Goal: Feedback & Contribution: Leave review/rating

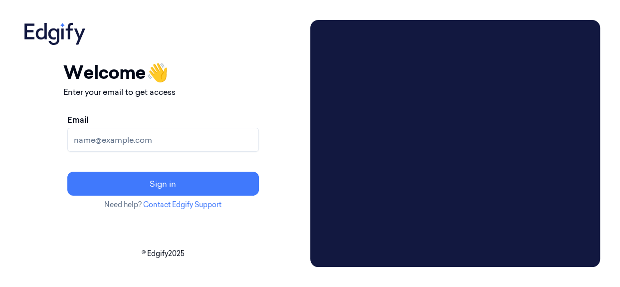
click at [138, 129] on input "Email" at bounding box center [162, 140] width 191 height 24
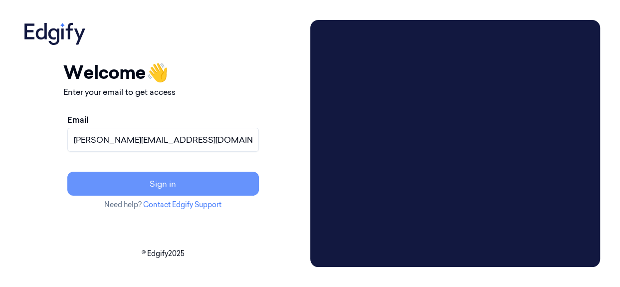
type input "[PERSON_NAME][EMAIL_ADDRESS][DOMAIN_NAME]"
click at [185, 180] on button "Sign in" at bounding box center [162, 184] width 191 height 24
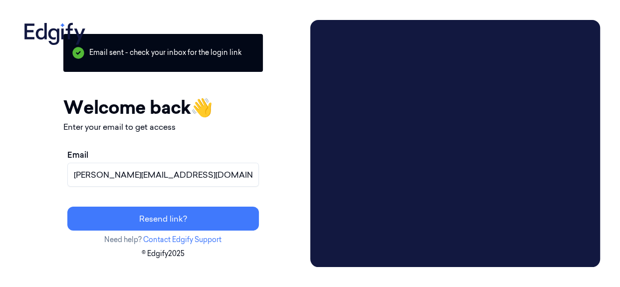
drag, startPoint x: 113, startPoint y: 21, endPoint x: 69, endPoint y: 183, distance: 167.9
click at [69, 183] on div "Your session expired - please log in again Email sent - check your inbox for th…" at bounding box center [163, 143] width 286 height 247
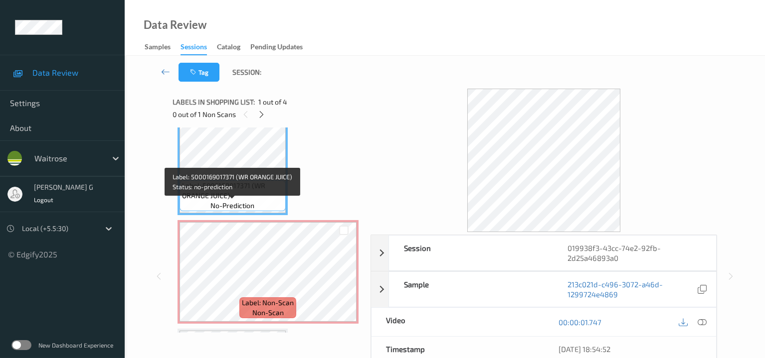
scroll to position [62, 0]
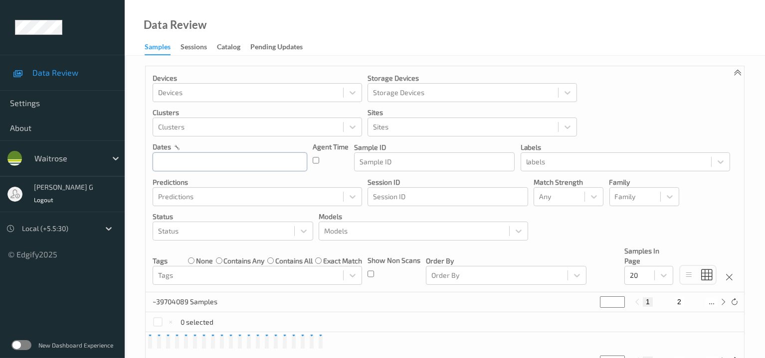
click at [203, 161] on input "text" at bounding box center [230, 162] width 155 height 19
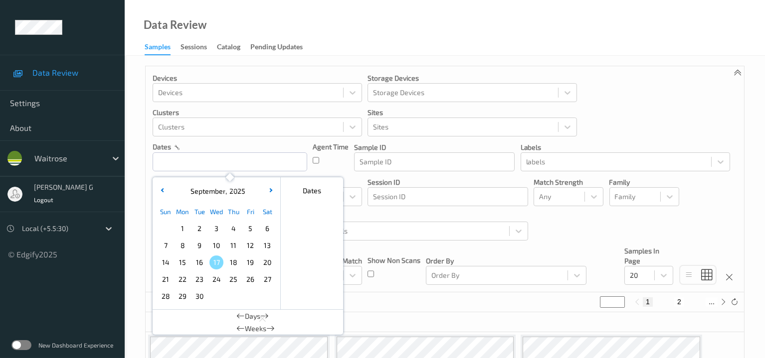
click at [200, 263] on span "16" at bounding box center [199, 263] width 14 height 14
click at [197, 263] on span "16" at bounding box center [199, 263] width 14 height 14
click at [180, 163] on input "text" at bounding box center [230, 162] width 155 height 19
click at [197, 263] on span "16" at bounding box center [199, 263] width 14 height 14
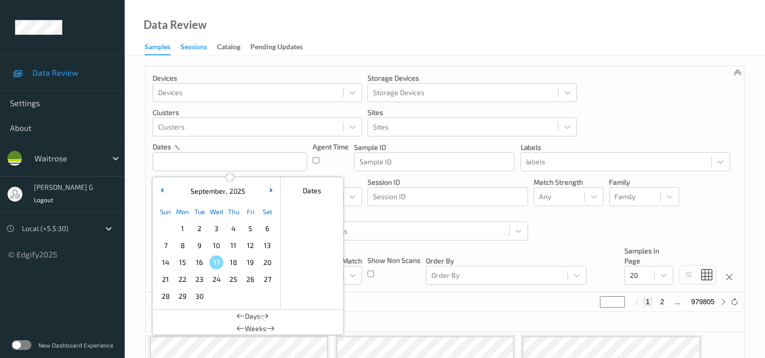
click at [189, 47] on div "Sessions" at bounding box center [193, 48] width 26 height 12
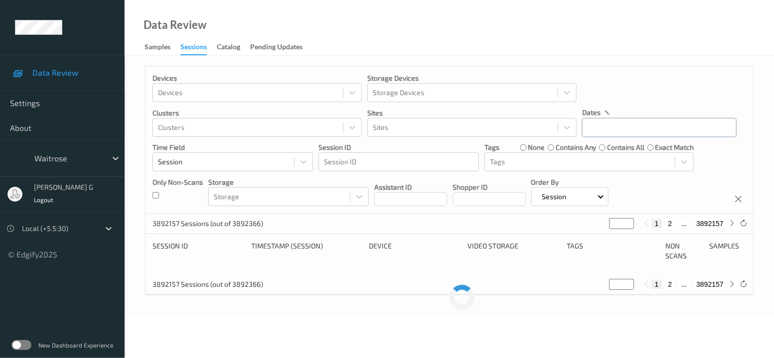
click at [613, 126] on input "text" at bounding box center [659, 127] width 155 height 19
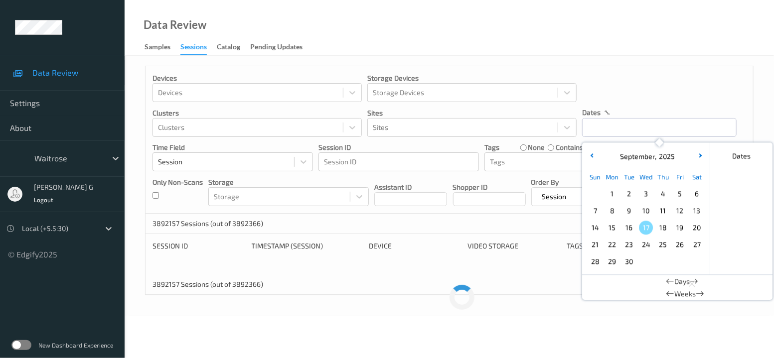
click at [630, 228] on span "16" at bounding box center [629, 228] width 14 height 14
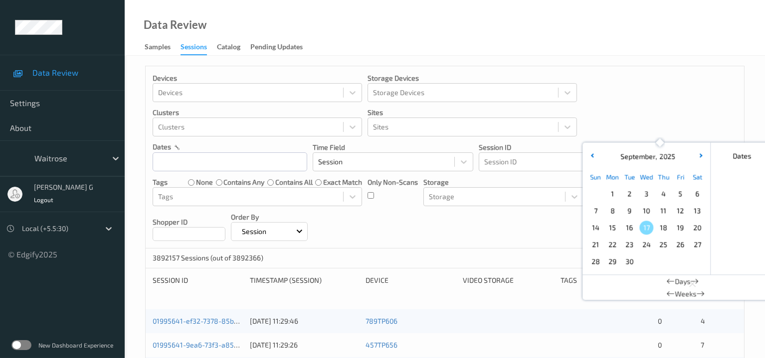
click at [630, 228] on span "16" at bounding box center [629, 228] width 14 height 14
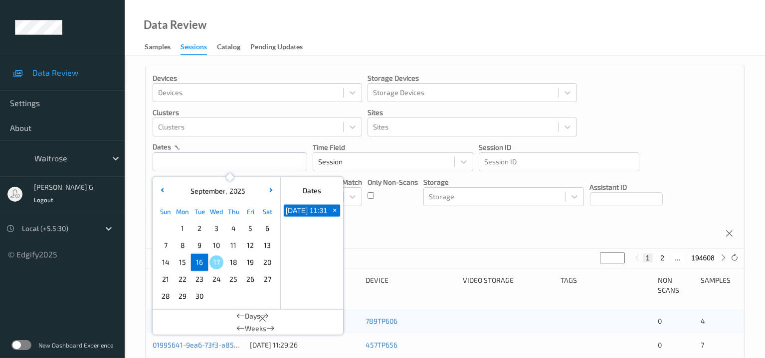
click at [199, 263] on span "16" at bounding box center [199, 263] width 14 height 14
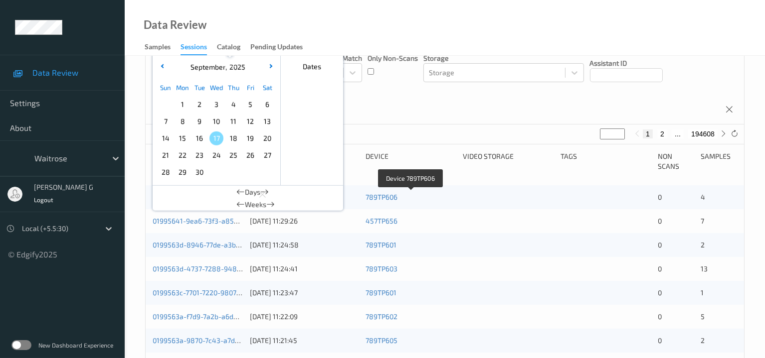
scroll to position [62, 0]
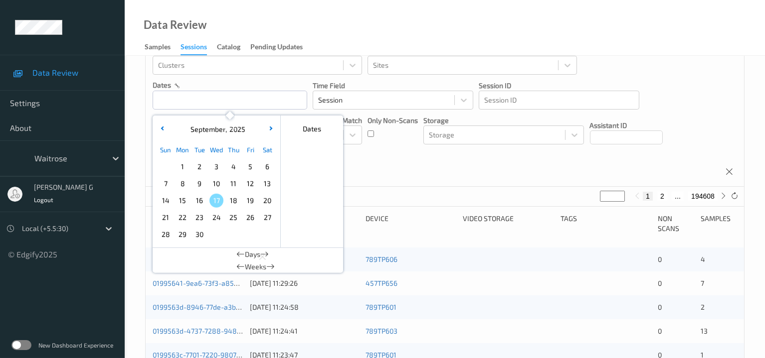
click at [402, 172] on div "Devices Devices Storage Devices Storage Devices Clusters Clusters Sites Sites d…" at bounding box center [445, 95] width 598 height 182
click at [208, 97] on input "text" at bounding box center [230, 100] width 155 height 19
click at [199, 203] on span "16" at bounding box center [199, 201] width 14 height 14
click at [382, 145] on div "Devices Devices Storage Devices Storage Devices Clusters Clusters Sites Sites d…" at bounding box center [445, 95] width 598 height 182
click at [243, 91] on input "text" at bounding box center [230, 100] width 155 height 19
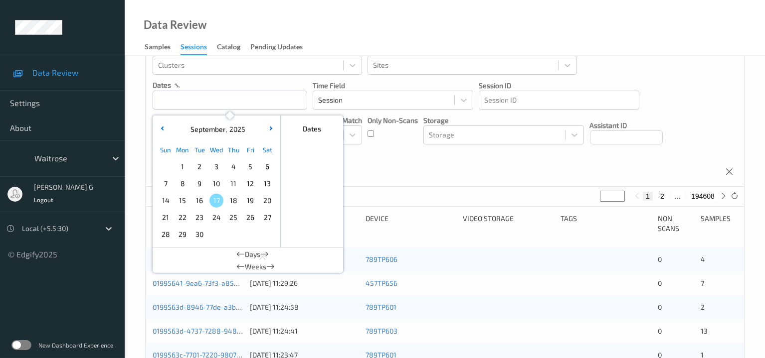
click at [196, 200] on span "16" at bounding box center [199, 201] width 14 height 14
click at [90, 232] on div at bounding box center [58, 229] width 73 height 12
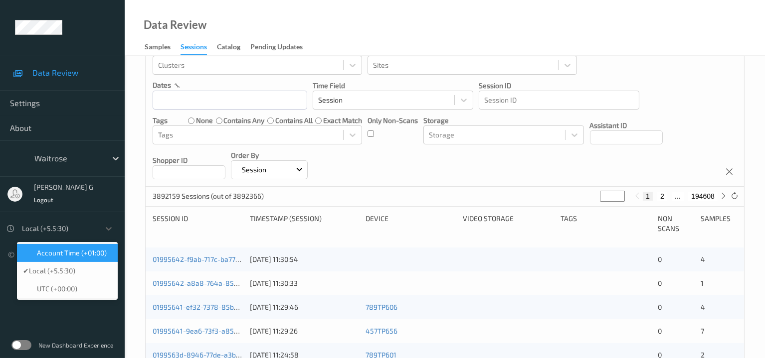
click at [80, 258] on span "Account Time (+01:00)" at bounding box center [72, 253] width 70 height 10
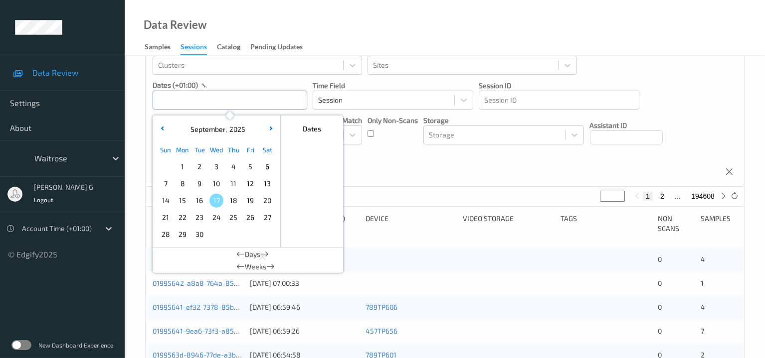
click at [229, 98] on input "text" at bounding box center [230, 100] width 155 height 19
click at [196, 204] on span "16" at bounding box center [199, 201] width 14 height 14
type input "16/09/2025 00:00 -> 16/09/2025 23:59"
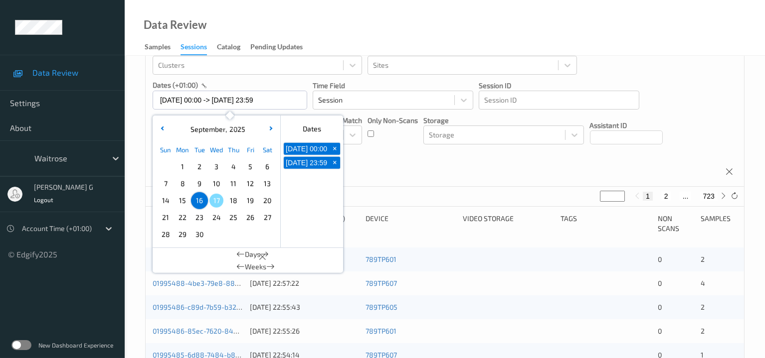
click at [401, 174] on div "Devices Devices Storage Devices Storage Devices Clusters Clusters Sites Sites d…" at bounding box center [445, 95] width 598 height 182
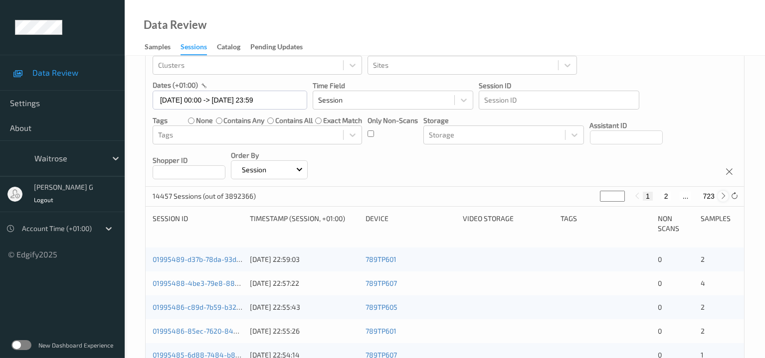
click at [719, 195] on icon at bounding box center [722, 195] width 7 height 7
type input "*"
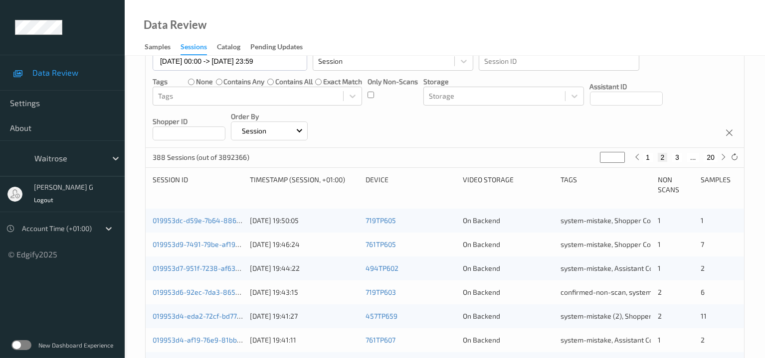
scroll to position [124, 0]
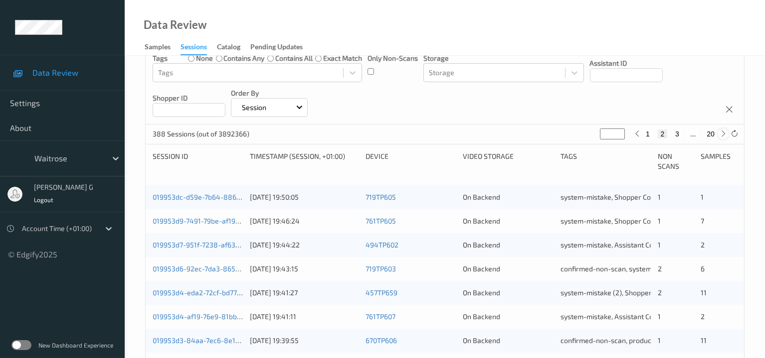
click at [724, 134] on icon at bounding box center [722, 133] width 7 height 7
type input "*"
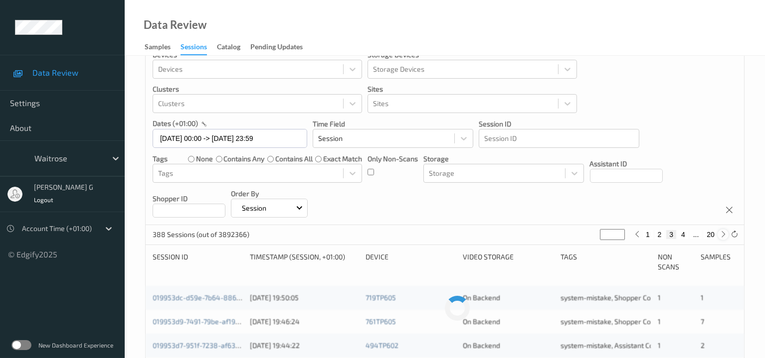
scroll to position [0, 0]
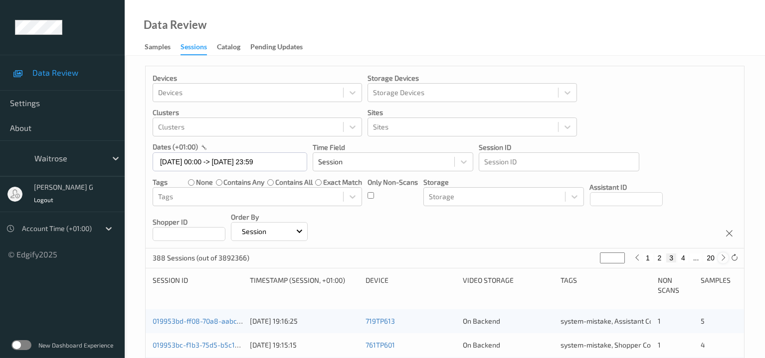
click at [719, 258] on icon at bounding box center [722, 257] width 7 height 7
type input "*"
click at [719, 258] on icon at bounding box center [722, 257] width 7 height 7
type input "*"
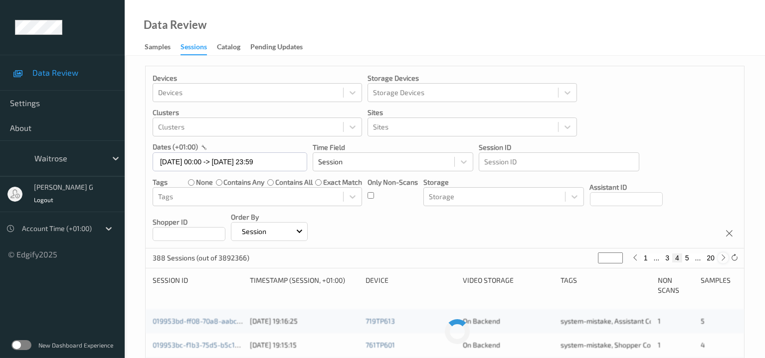
type input "*"
click at [719, 258] on icon at bounding box center [722, 257] width 7 height 7
type input "*"
click at [719, 258] on icon at bounding box center [722, 257] width 7 height 7
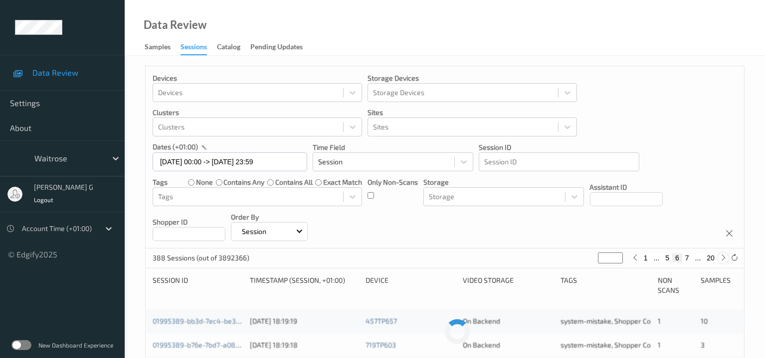
type input "*"
click at [719, 258] on icon at bounding box center [722, 257] width 7 height 7
type input "*"
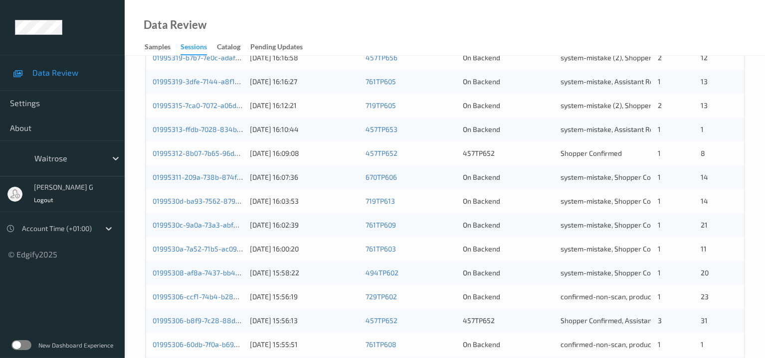
scroll to position [471, 0]
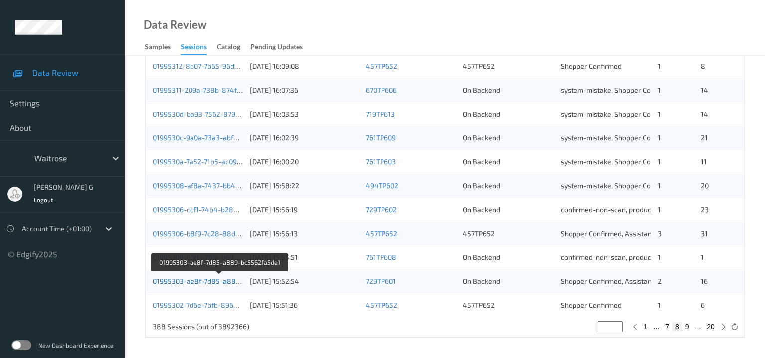
click at [180, 278] on link "01995303-ae8f-7d85-a889-bc5562fa5de1" at bounding box center [220, 281] width 135 height 8
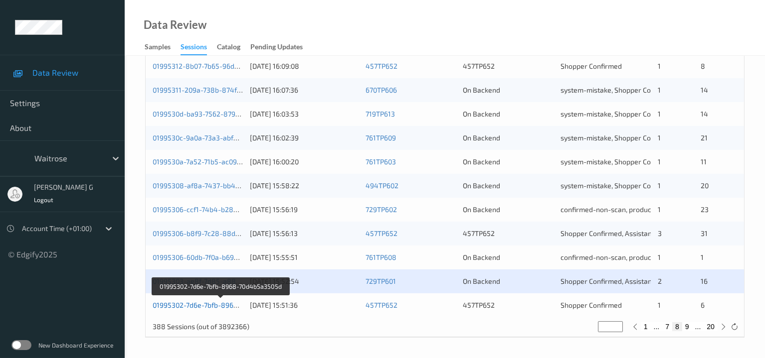
click at [180, 305] on link "01995302-7d6e-7bfb-8968-70d4b5a3505d" at bounding box center [221, 305] width 136 height 8
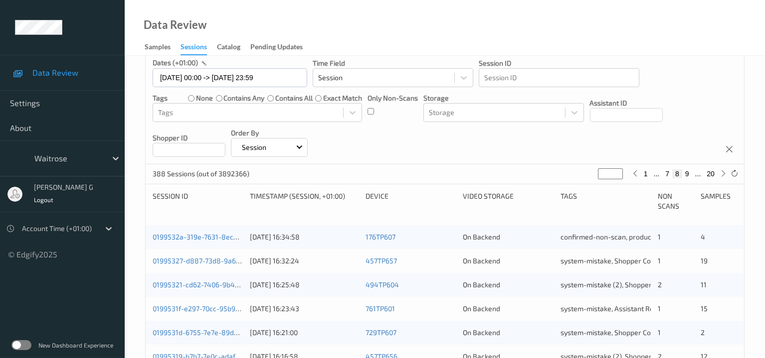
scroll to position [0, 0]
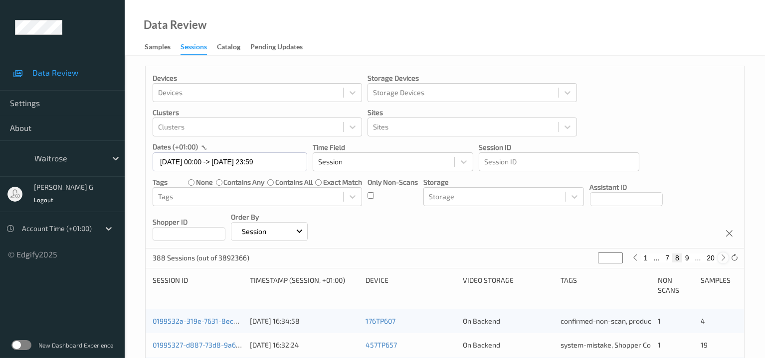
click at [720, 259] on icon at bounding box center [722, 257] width 7 height 7
type input "*"
click at [720, 259] on icon at bounding box center [722, 257] width 7 height 7
type input "**"
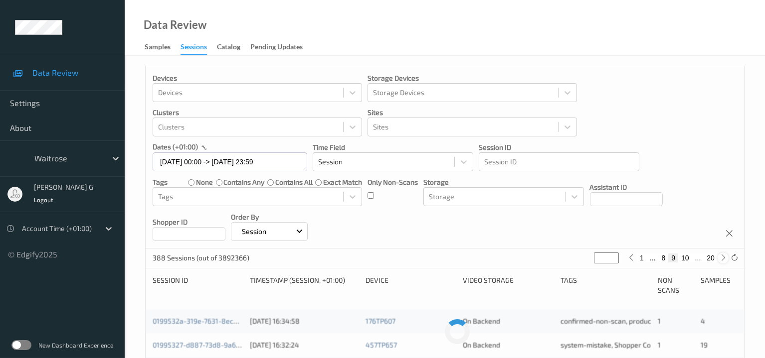
type input "**"
click at [720, 259] on icon at bounding box center [722, 257] width 7 height 7
type input "**"
click at [720, 259] on icon at bounding box center [722, 257] width 7 height 7
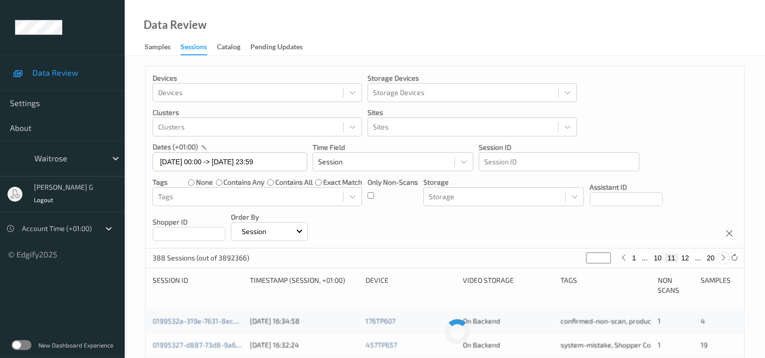
type input "**"
click at [720, 259] on icon at bounding box center [722, 257] width 7 height 7
type input "**"
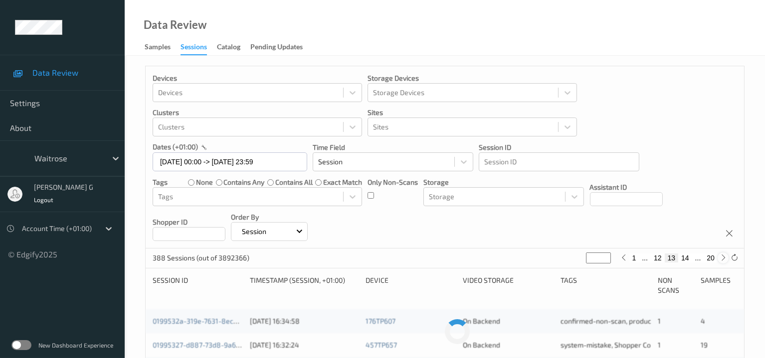
click at [720, 259] on icon at bounding box center [722, 257] width 7 height 7
type input "**"
click at [720, 259] on icon at bounding box center [722, 257] width 7 height 7
type input "**"
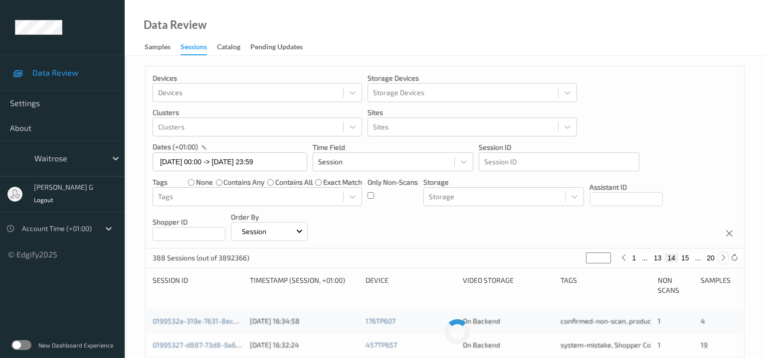
type input "**"
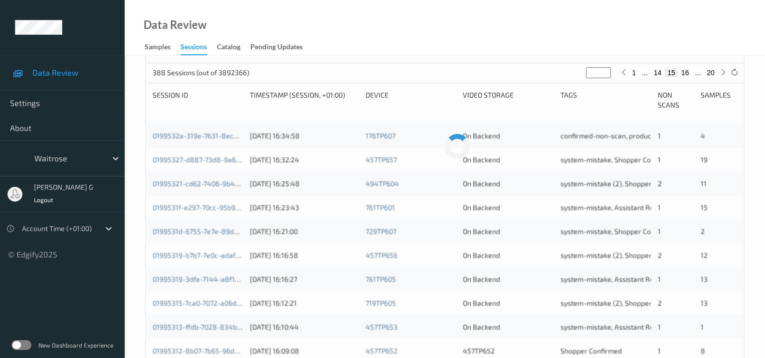
scroll to position [186, 0]
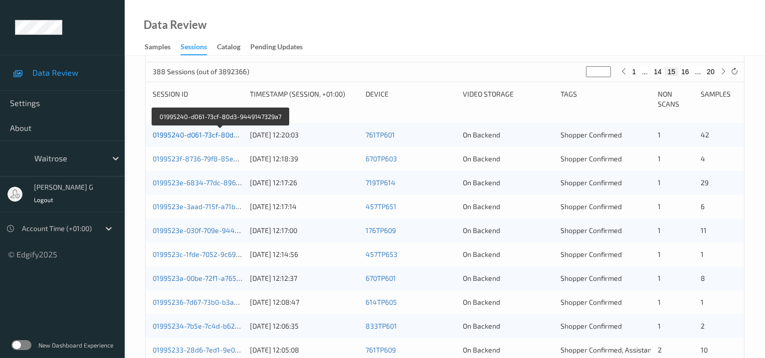
click at [178, 137] on link "01995240-d061-73cf-80d3-9449147329a7" at bounding box center [220, 135] width 135 height 8
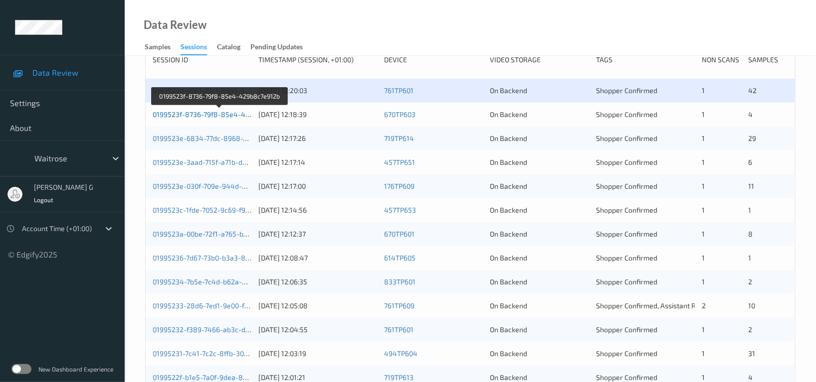
click at [195, 115] on link "0199523f-8736-79f8-85e4-429b8c7e912b" at bounding box center [220, 114] width 135 height 8
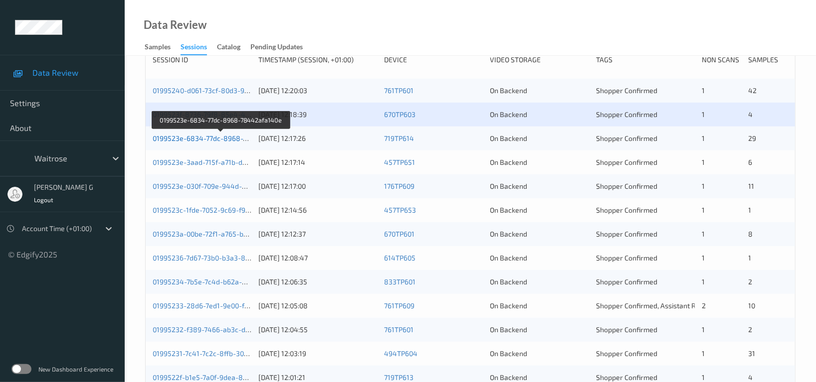
click at [204, 134] on link "0199523e-6834-77dc-8968-78442afa140e" at bounding box center [221, 138] width 137 height 8
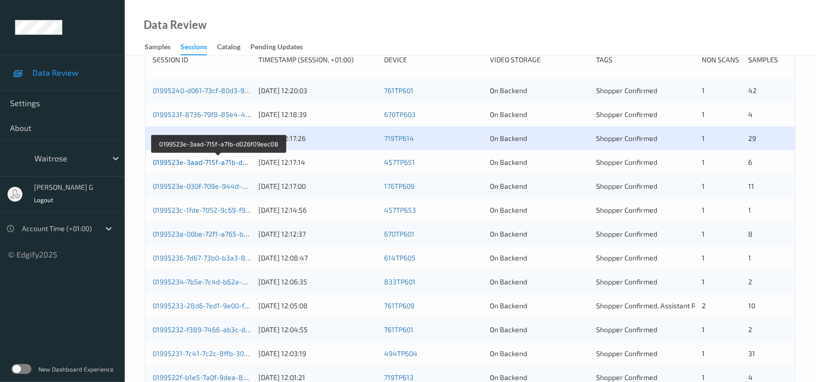
click at [200, 163] on link "0199523e-3aad-715f-a71b-d026f09eec08" at bounding box center [219, 162] width 132 height 8
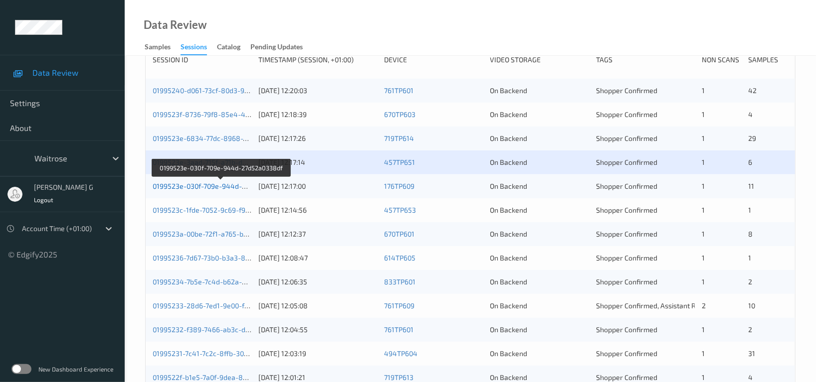
click at [197, 186] on link "0199523e-030f-709e-944d-27d52a0338df" at bounding box center [221, 186] width 136 height 8
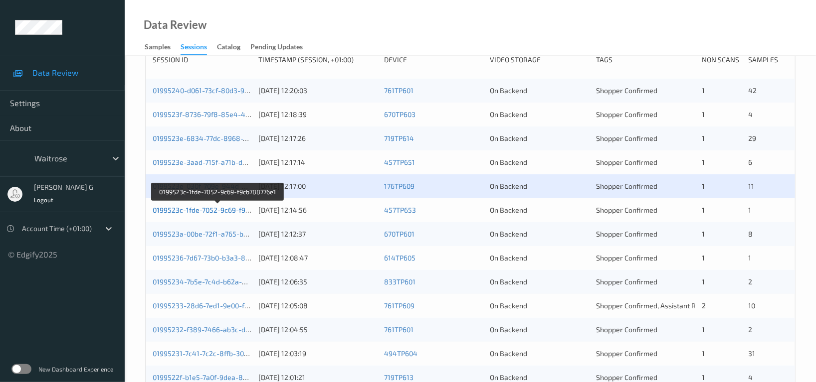
click at [191, 210] on link "0199523c-1fde-7052-9c69-f9cb788776e1" at bounding box center [218, 210] width 131 height 8
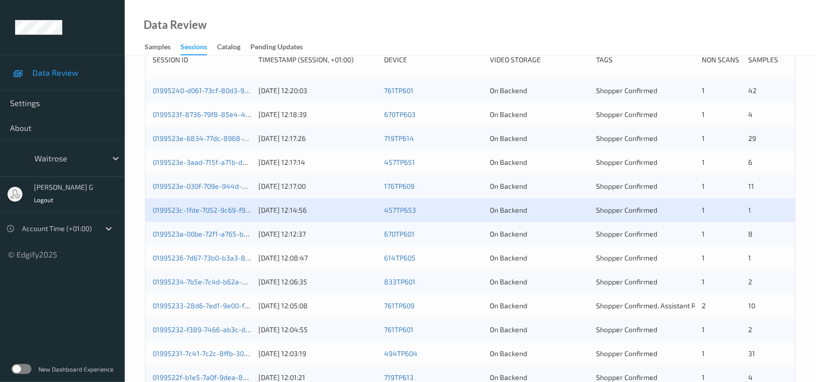
click at [189, 228] on div "0199523a-00be-72f1-a765-b3b7b0dfce36 16/09/2025 12:12:37 670TP601 On Backend Sh…" at bounding box center [470, 234] width 649 height 24
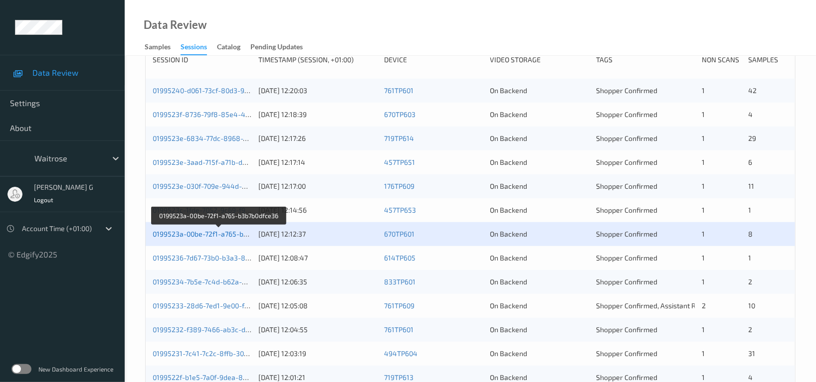
click at [186, 234] on link "0199523a-00be-72f1-a765-b3b7b0dfce36" at bounding box center [219, 234] width 132 height 8
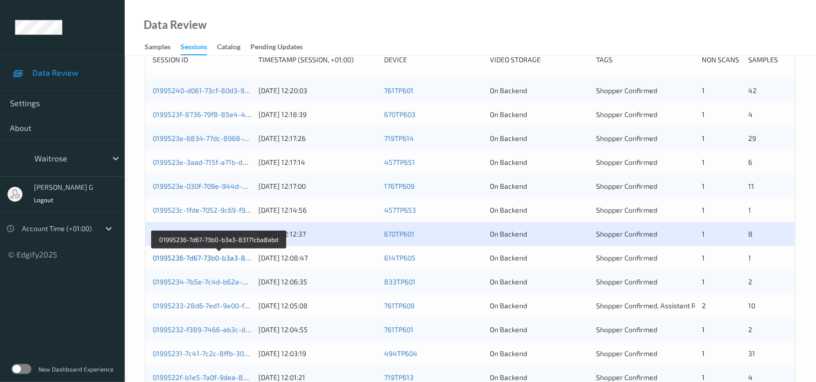
click at [190, 259] on link "01995236-7d67-73b0-b3a3-83171cba8abd" at bounding box center [220, 258] width 134 height 8
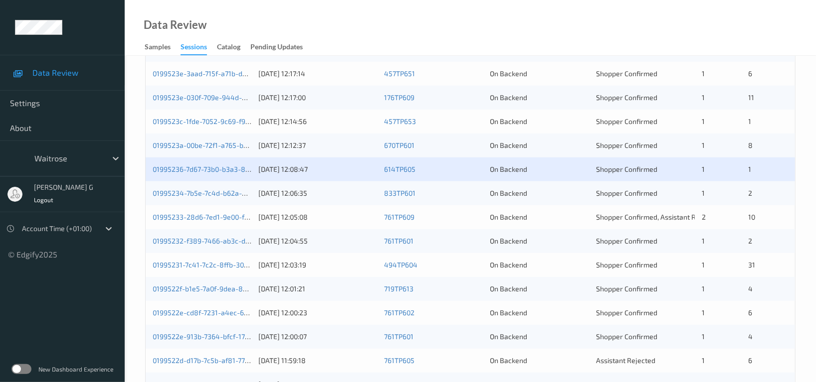
scroll to position [386, 0]
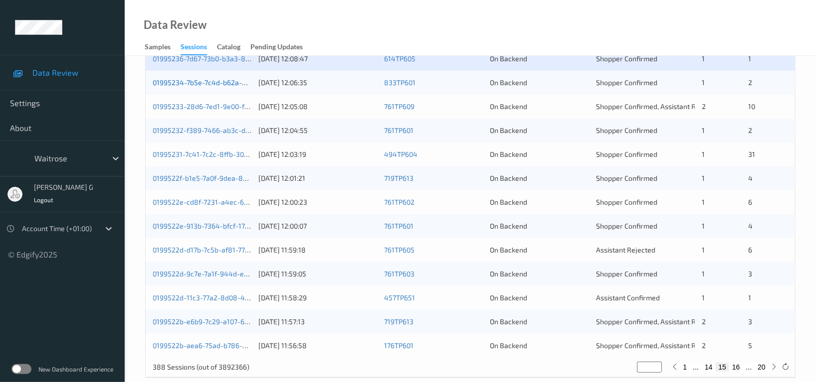
click at [212, 85] on link "01995234-7b5e-7c4d-b62a-5fa2012812dd" at bounding box center [220, 82] width 134 height 8
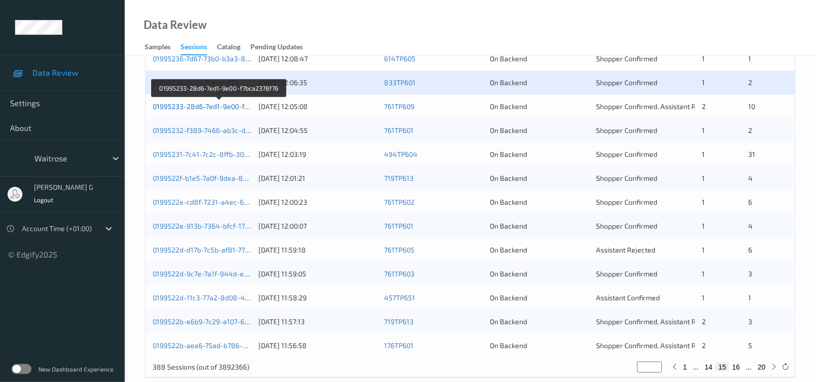
click at [209, 109] on link "01995233-28d6-7ed1-9e00-f7bca2378f76" at bounding box center [219, 106] width 133 height 8
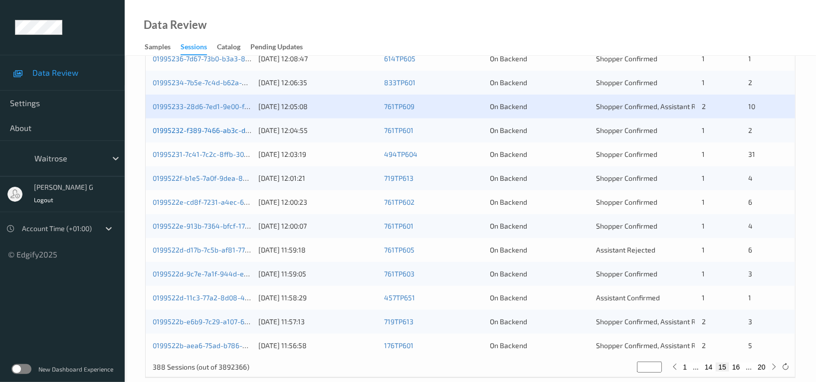
click at [193, 128] on link "01995232-f389-7466-ab3c-d6fdb34fe6df" at bounding box center [219, 130] width 133 height 8
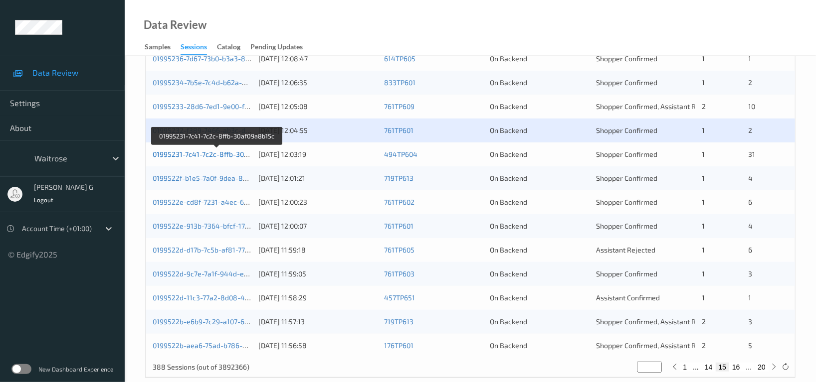
click at [184, 156] on link "01995231-7c41-7c2c-8ffb-30af09a8b15c" at bounding box center [217, 154] width 129 height 8
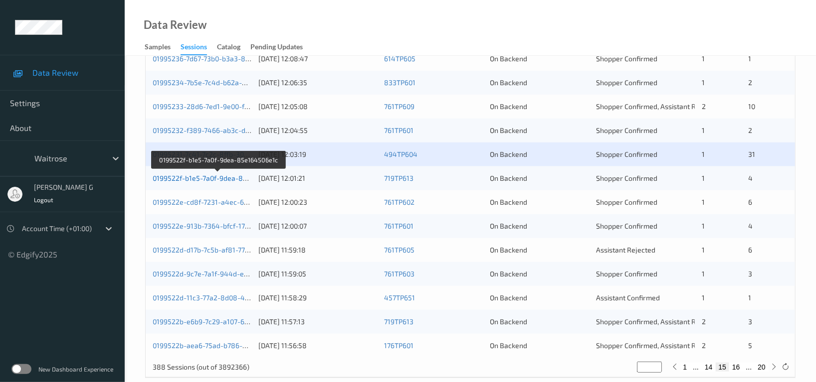
click at [183, 177] on link "0199522f-b1e5-7a0f-9dea-85e164506e1c" at bounding box center [219, 178] width 132 height 8
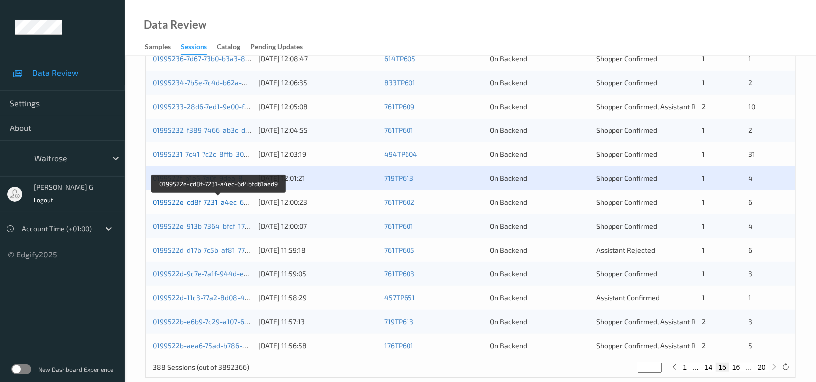
click at [197, 203] on link "0199522e-cd8f-7231-a4ec-6d4bfd61aed9" at bounding box center [219, 202] width 133 height 8
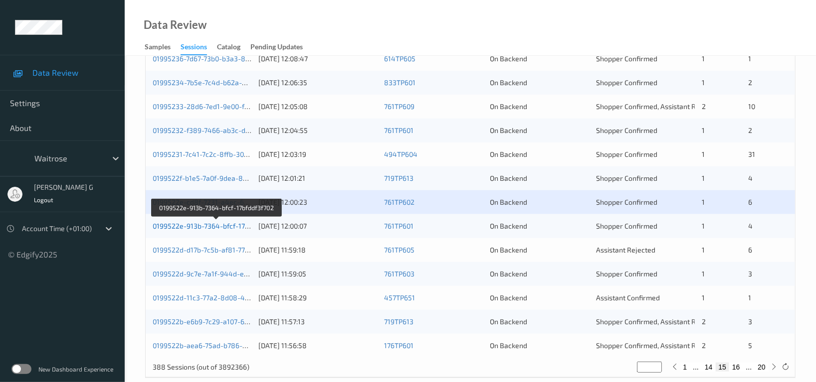
click at [200, 226] on link "0199522e-913b-7364-bfcf-17bfddf3f702" at bounding box center [216, 226] width 127 height 8
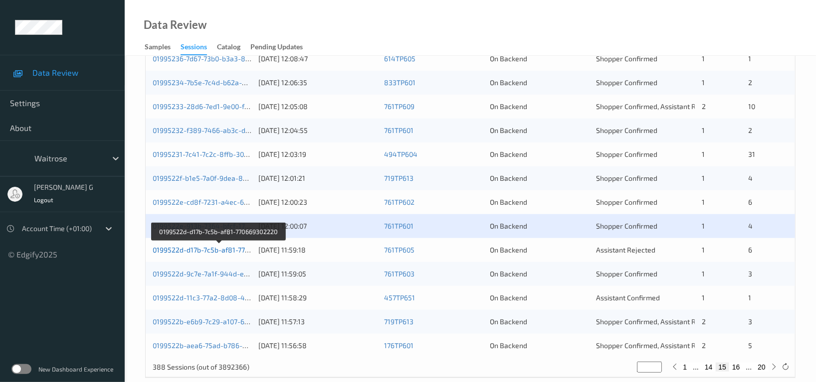
click at [176, 251] on link "0199522d-d17b-7c5b-af81-770669302220" at bounding box center [219, 250] width 132 height 8
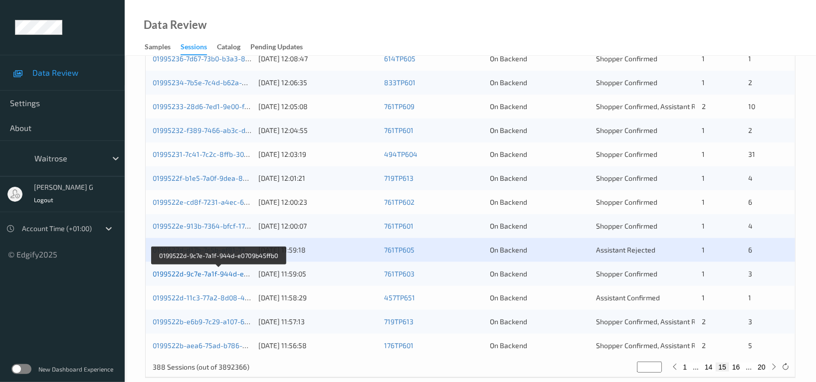
click at [176, 277] on link "0199522d-9c7e-7a1f-944d-e0709b45ffb0" at bounding box center [219, 274] width 132 height 8
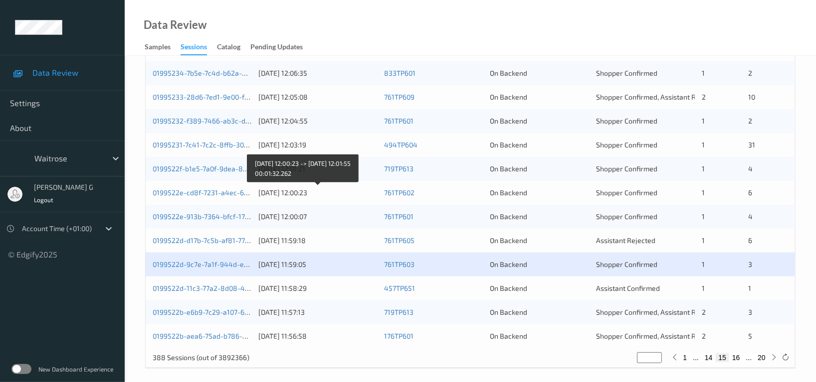
scroll to position [402, 0]
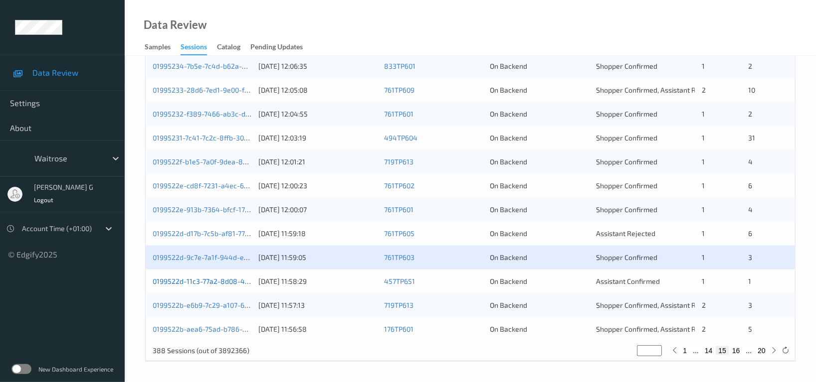
click at [186, 285] on link "0199522d-11c3-77a2-8d08-4e64cac0225b" at bounding box center [221, 281] width 136 height 8
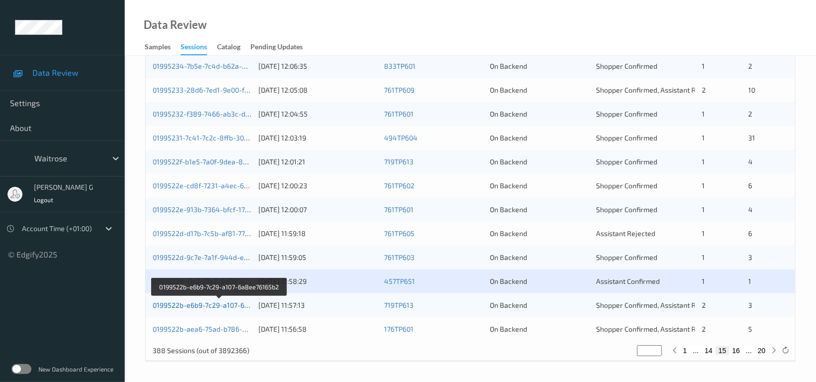
click at [180, 306] on link "0199522b-e6b9-7c29-a107-6a8ee76165b2" at bounding box center [220, 305] width 135 height 8
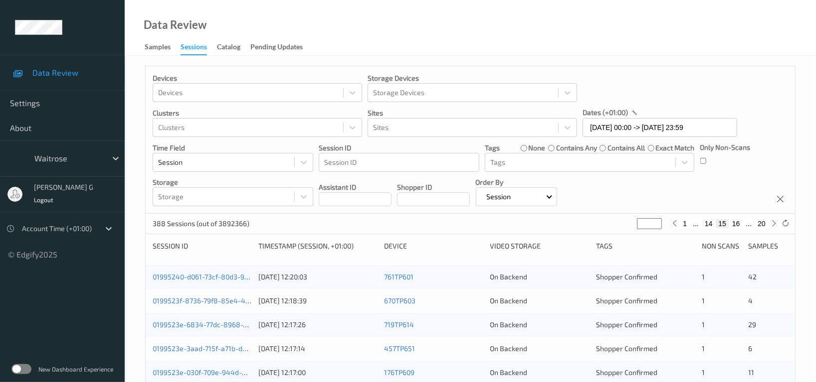
scroll to position [133, 0]
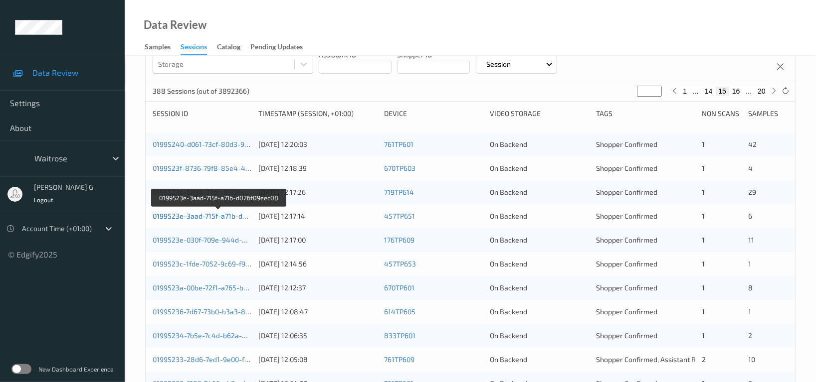
click at [223, 216] on link "0199523e-3aad-715f-a71b-d026f09eec08" at bounding box center [219, 216] width 132 height 8
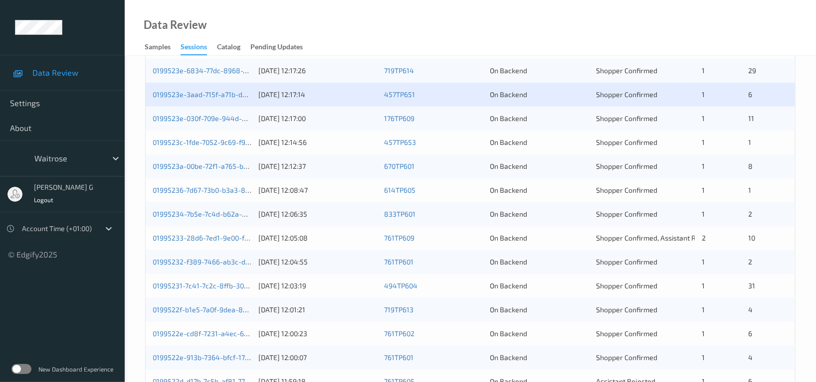
scroll to position [402, 0]
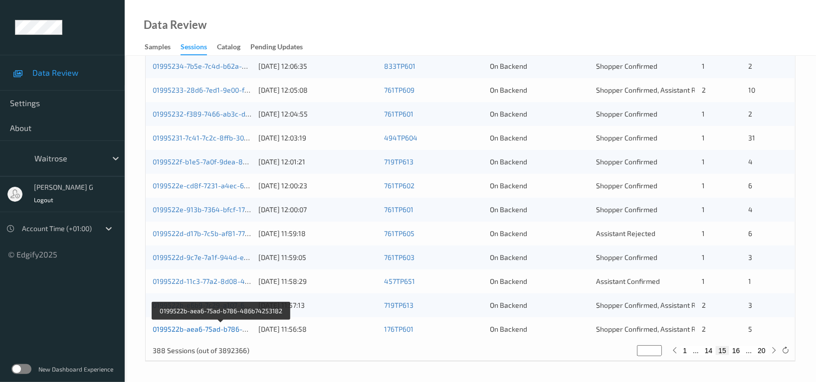
click at [188, 329] on link "0199522b-aea6-75ad-b786-486b74253182" at bounding box center [222, 329] width 138 height 8
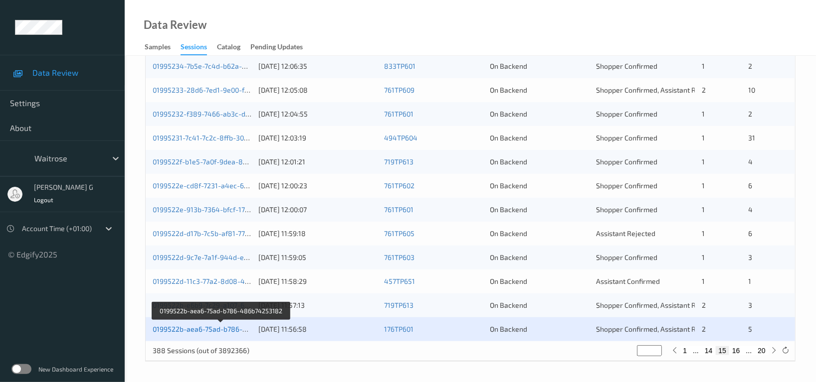
click at [209, 331] on link "0199522b-aea6-75ad-b786-486b74253182" at bounding box center [222, 329] width 138 height 8
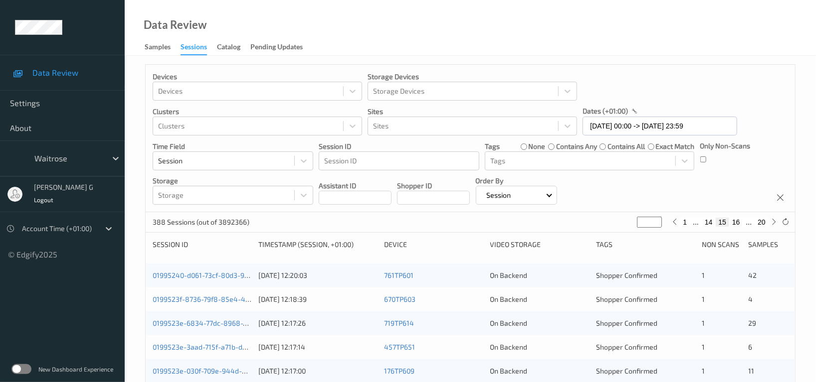
scroll to position [0, 0]
click at [774, 223] on icon at bounding box center [773, 223] width 7 height 7
type input "**"
click at [774, 223] on icon at bounding box center [773, 223] width 7 height 7
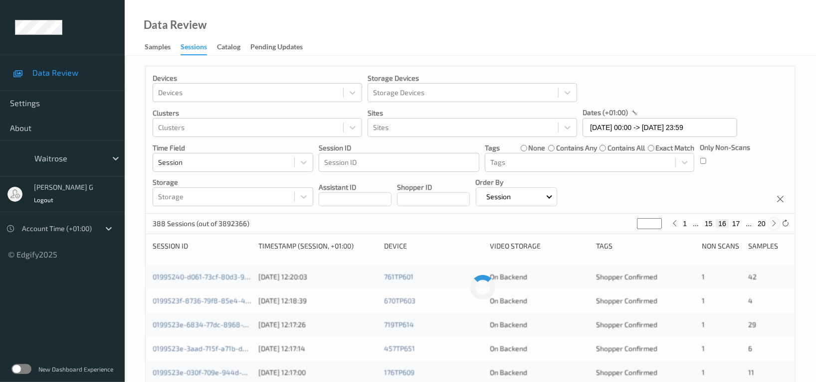
type input "**"
click at [774, 223] on icon at bounding box center [773, 223] width 7 height 7
type input "**"
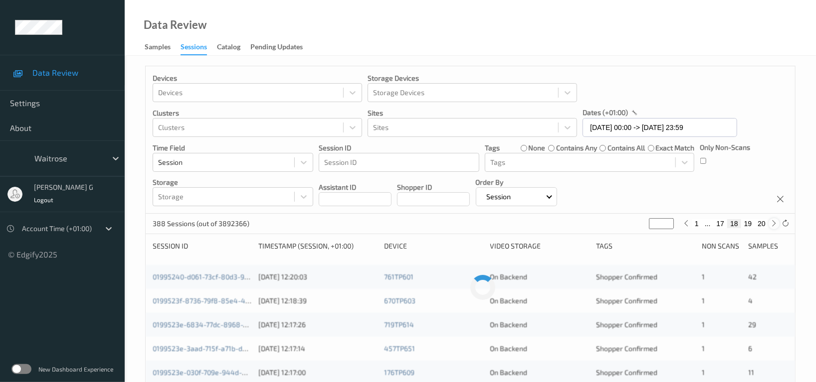
click at [774, 223] on icon at bounding box center [773, 223] width 7 height 7
type input "**"
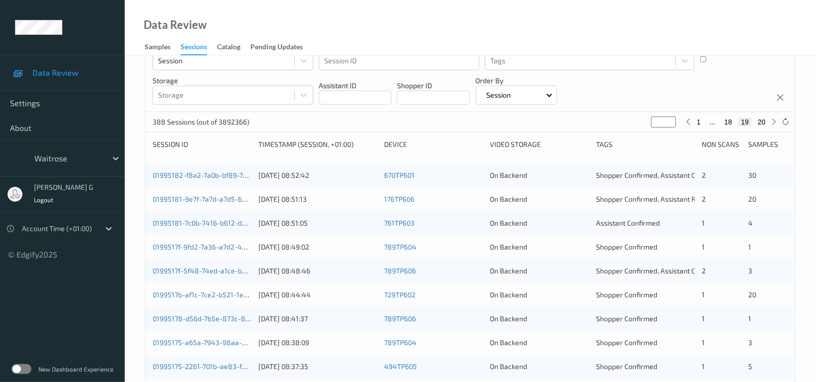
scroll to position [133, 0]
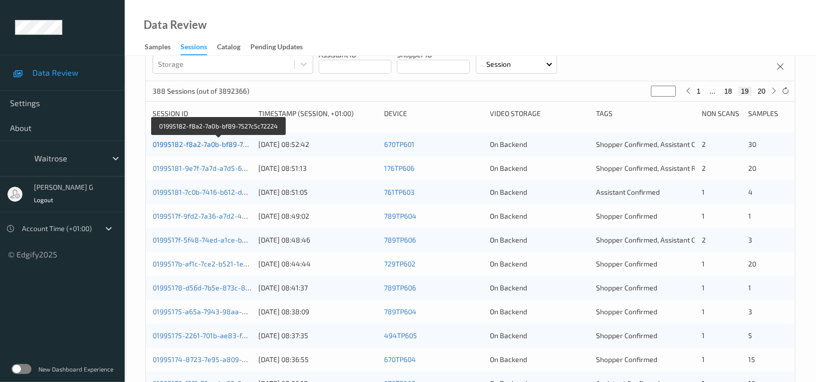
click at [188, 146] on link "01995182-f8a2-7a0b-bf89-7527c5c72224" at bounding box center [219, 144] width 133 height 8
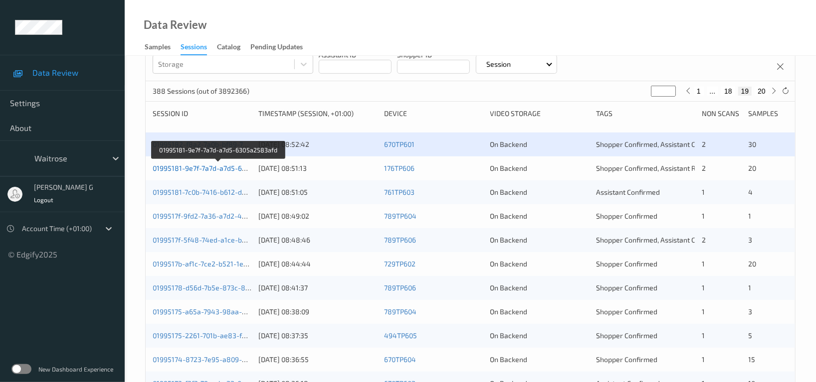
click at [203, 172] on link "01995181-9e7f-7a7d-a7d5-6305a2583afd" at bounding box center [219, 168] width 132 height 8
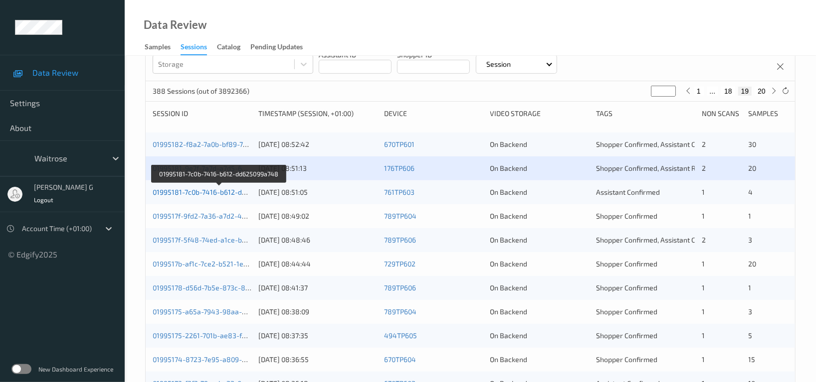
click at [221, 195] on link "01995181-7c0b-7416-b612-dd625099a748" at bounding box center [220, 192] width 134 height 8
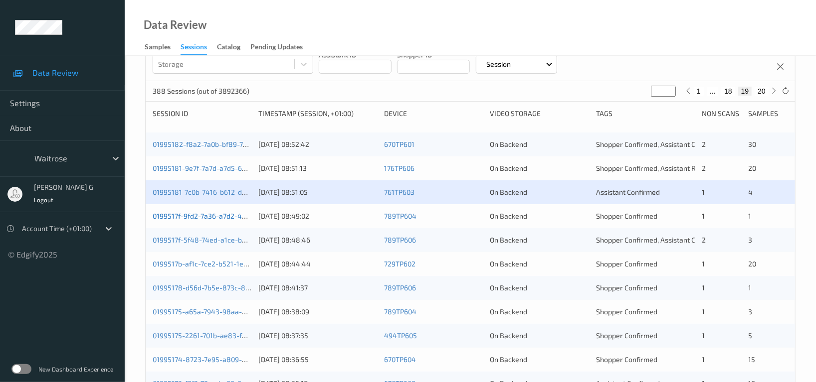
click at [185, 216] on link "0199517f-9fd2-7a36-a7d2-4dab2d051744" at bounding box center [219, 216] width 133 height 8
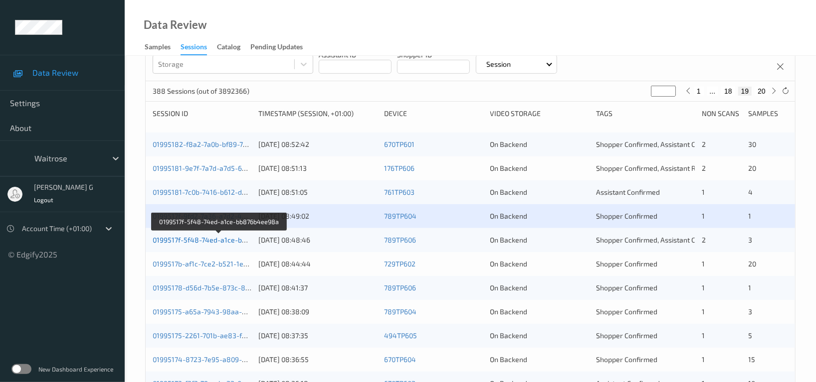
click at [188, 240] on link "0199517f-5f48-74ed-a1ce-bb876b4ee98a" at bounding box center [220, 240] width 134 height 8
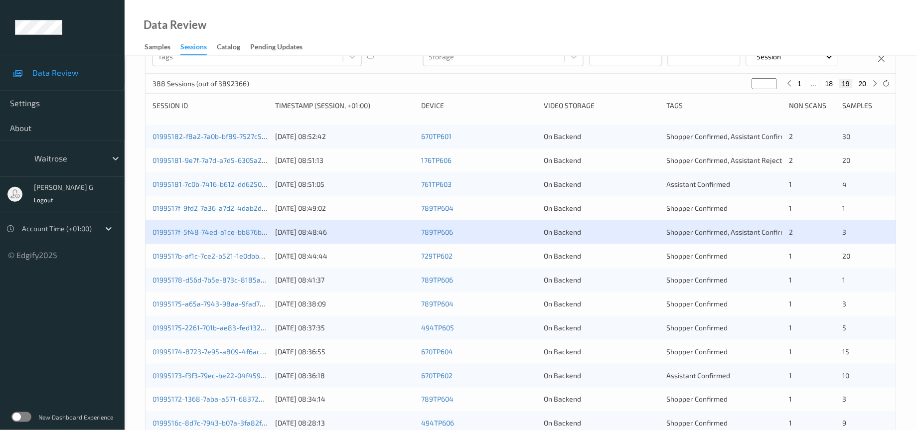
scroll to position [133, 0]
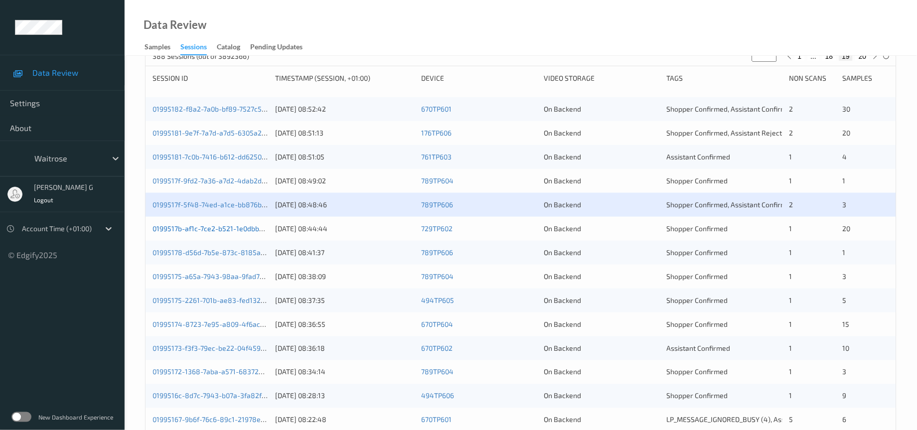
click at [212, 233] on link "0199517b-af1c-7ce2-b521-1e0dbb0bae4f" at bounding box center [218, 228] width 130 height 8
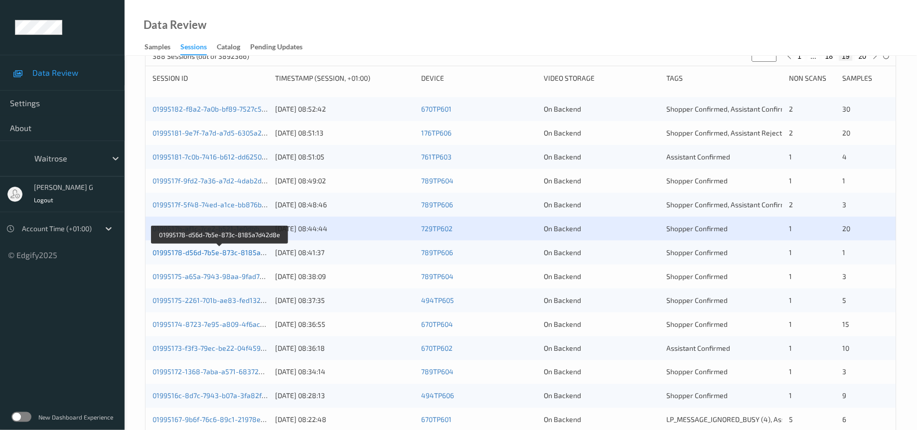
click at [202, 257] on link "01995178-d56d-7b5e-873c-8185a7d42d8e" at bounding box center [221, 252] width 137 height 8
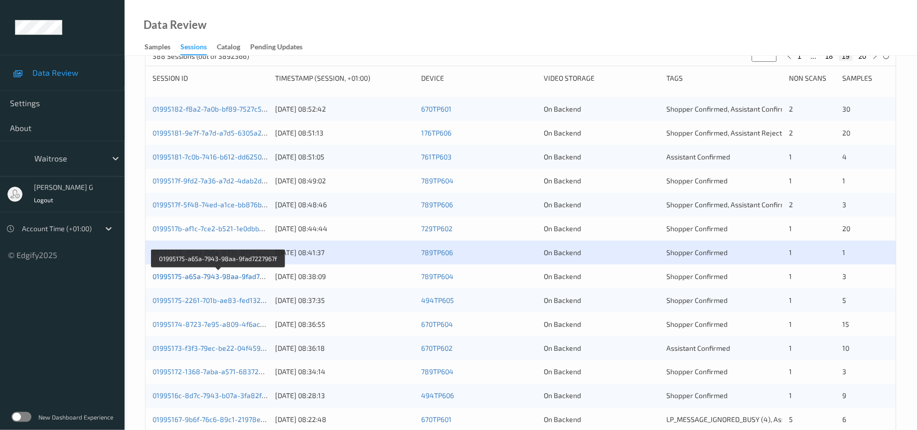
click at [189, 281] on link "01995175-a65a-7943-98aa-9fad7227967f" at bounding box center [219, 276] width 133 height 8
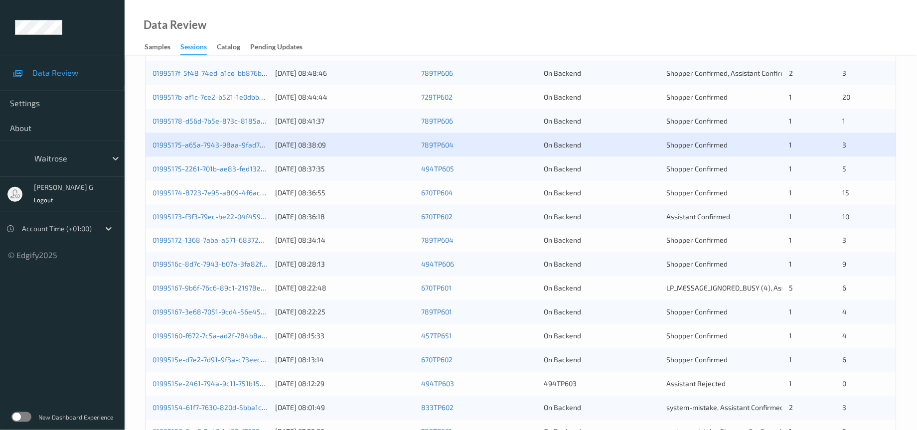
scroll to position [283, 0]
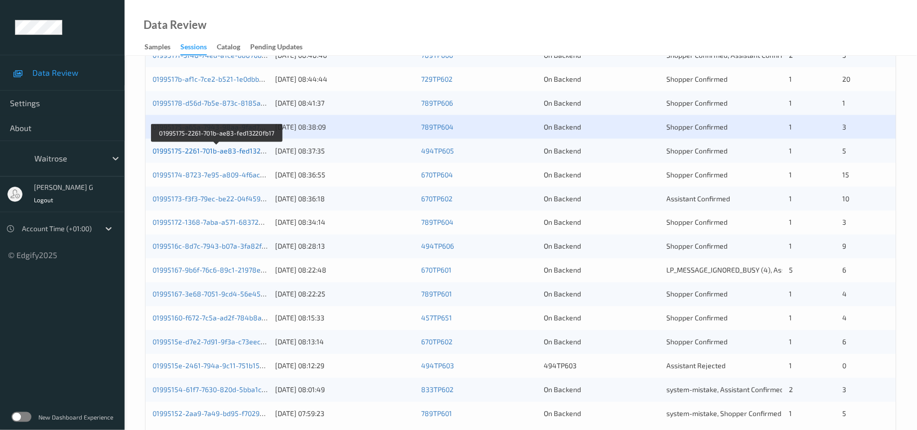
click at [198, 155] on link "01995175-2261-701b-ae83-fed13220fb17" at bounding box center [217, 151] width 129 height 8
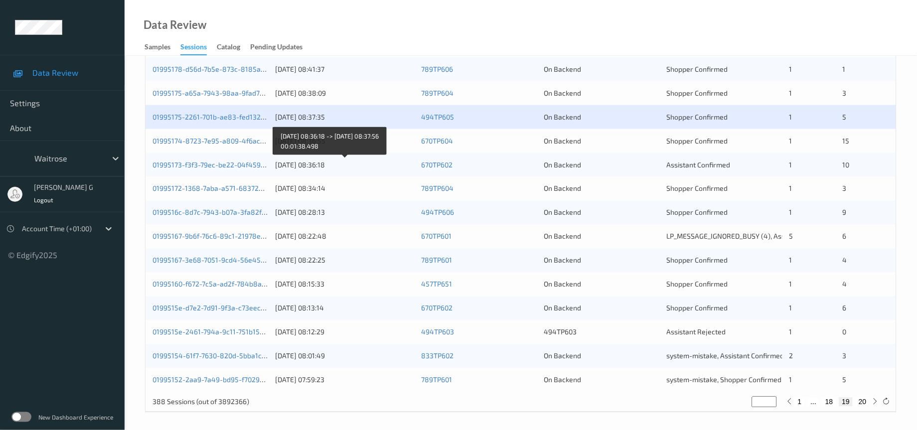
scroll to position [341, 0]
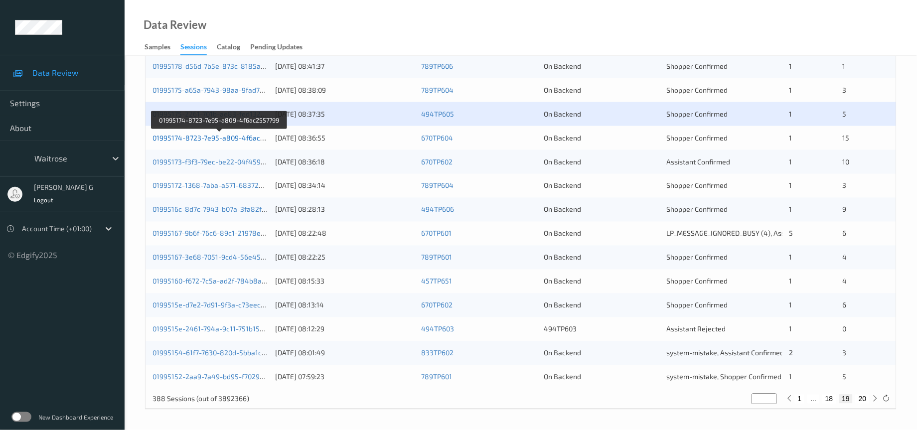
click at [187, 136] on link "01995174-8723-7e95-a809-4f6ac2557799" at bounding box center [220, 138] width 135 height 8
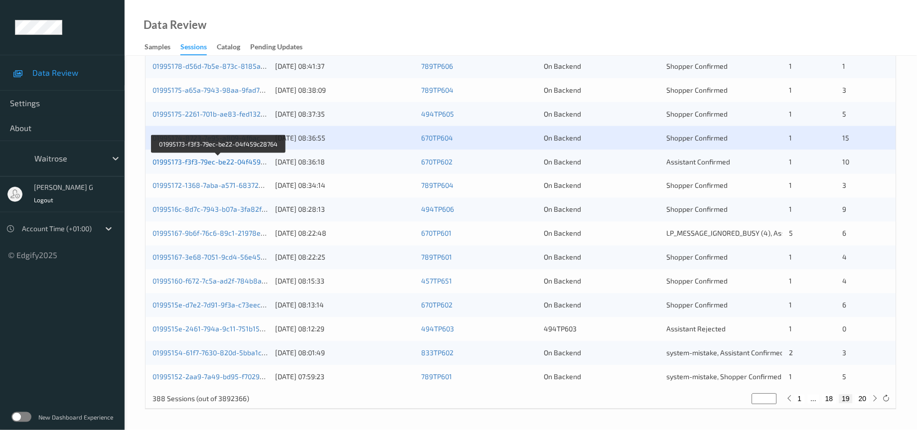
click at [193, 160] on link "01995173-f3f3-79ec-be22-04f459c28764" at bounding box center [219, 162] width 132 height 8
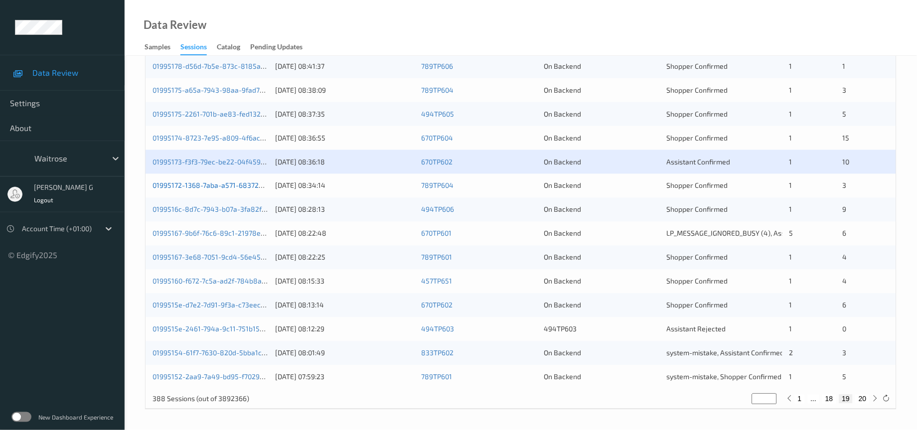
click at [200, 183] on link "01995172-1368-7aba-a571-68372d978264" at bounding box center [220, 185] width 135 height 8
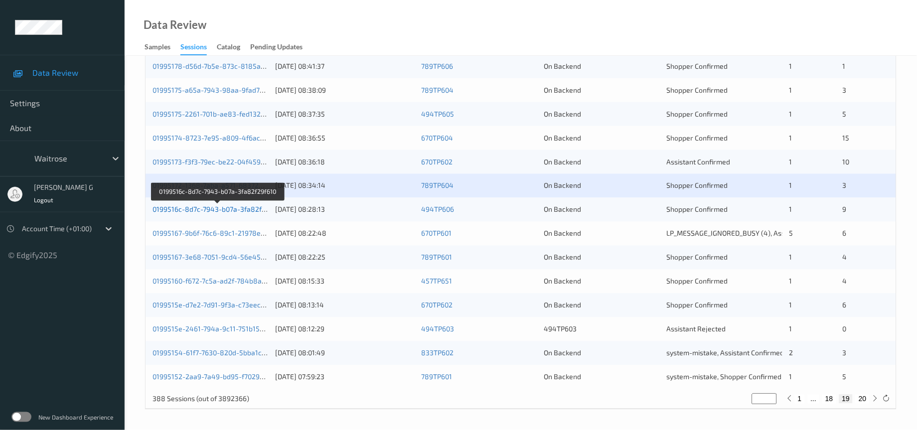
click at [194, 210] on link "0199516c-8d7c-7943-b07a-3fa82f29f610" at bounding box center [218, 209] width 131 height 8
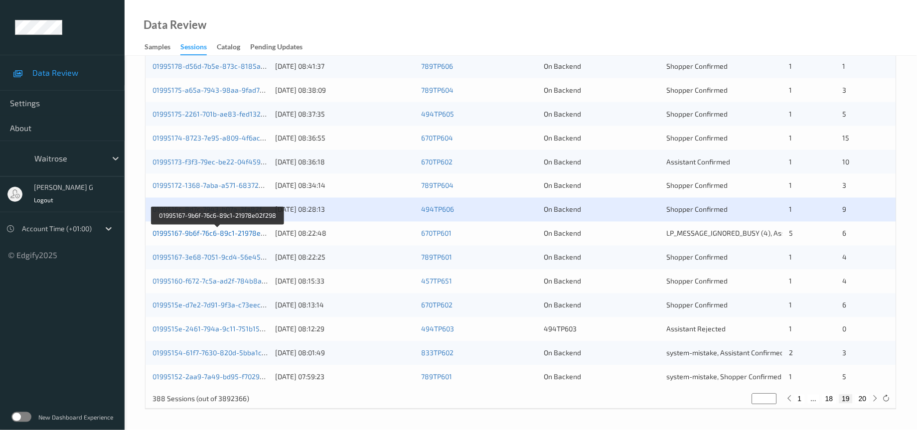
click at [191, 229] on link "01995167-9b6f-76c6-89c1-21978e02f298" at bounding box center [218, 233] width 131 height 8
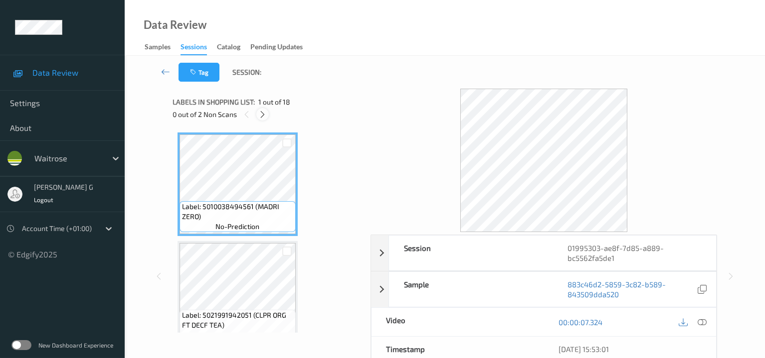
click at [263, 115] on icon at bounding box center [262, 114] width 8 height 9
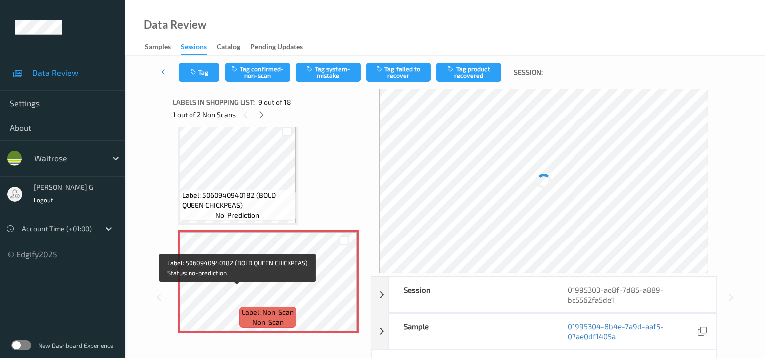
scroll to position [762, 0]
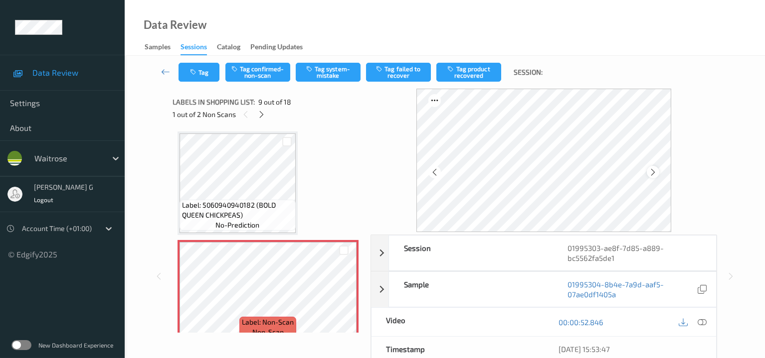
click at [657, 170] on icon at bounding box center [653, 172] width 8 height 9
click at [705, 320] on icon at bounding box center [702, 322] width 9 height 9
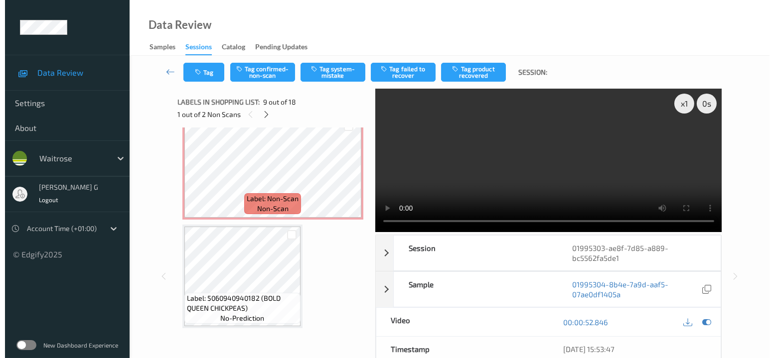
scroll to position [1559, 0]
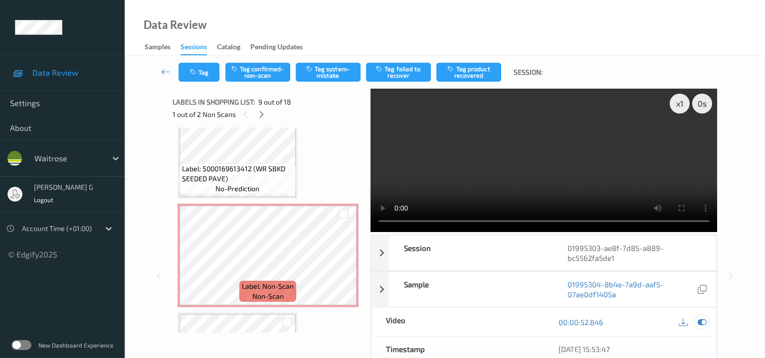
click at [699, 319] on icon at bounding box center [702, 322] width 9 height 9
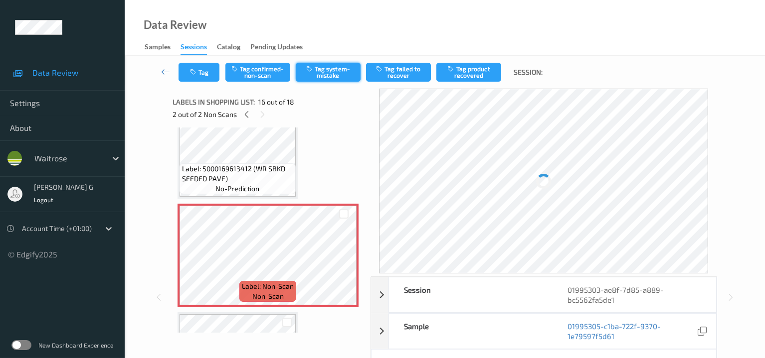
click at [321, 72] on button "Tag system-mistake" at bounding box center [328, 72] width 65 height 19
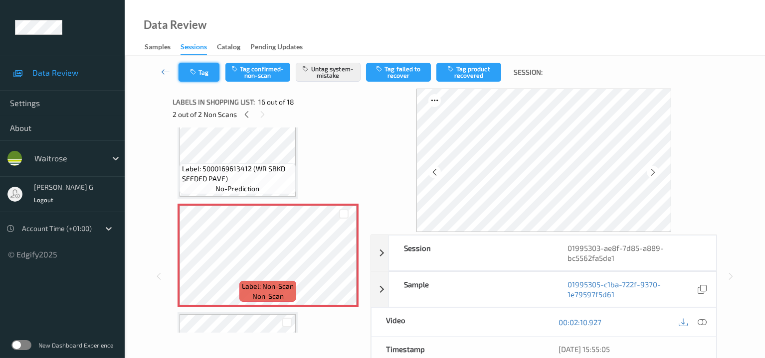
click at [196, 72] on icon "button" at bounding box center [194, 72] width 8 height 7
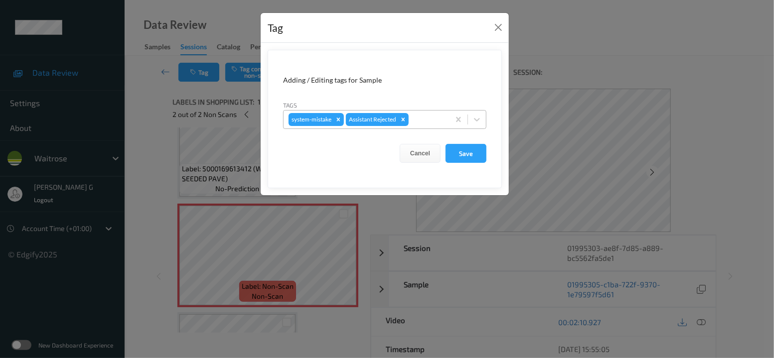
click at [429, 120] on div at bounding box center [428, 120] width 34 height 12
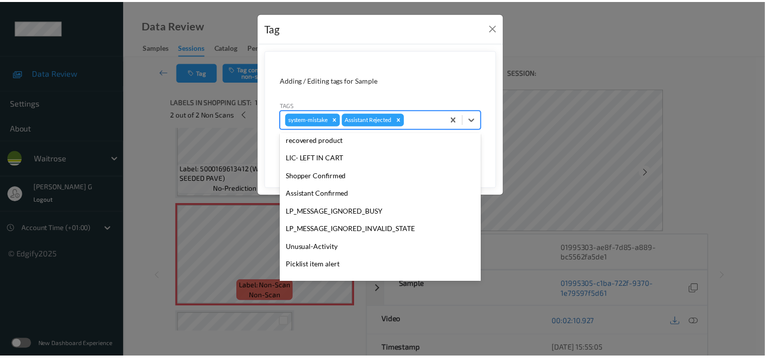
scroll to position [248, 0]
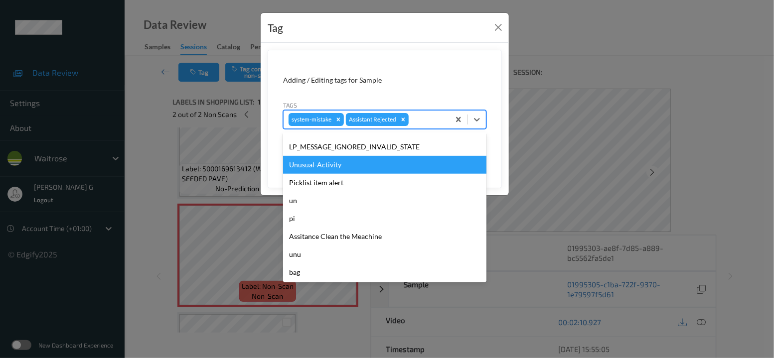
click at [319, 162] on div "Unusual-Activity" at bounding box center [384, 165] width 203 height 18
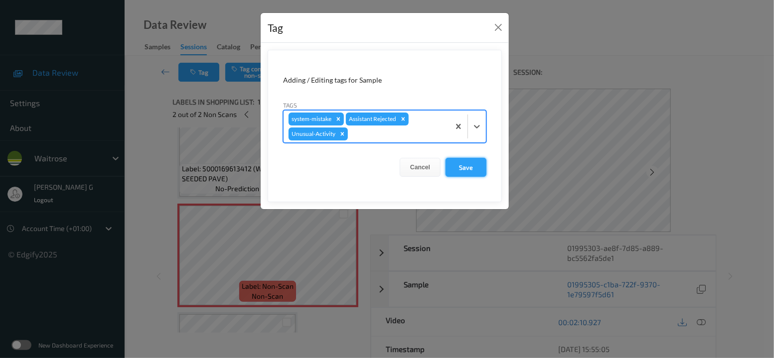
click at [459, 166] on button "Save" at bounding box center [466, 167] width 41 height 19
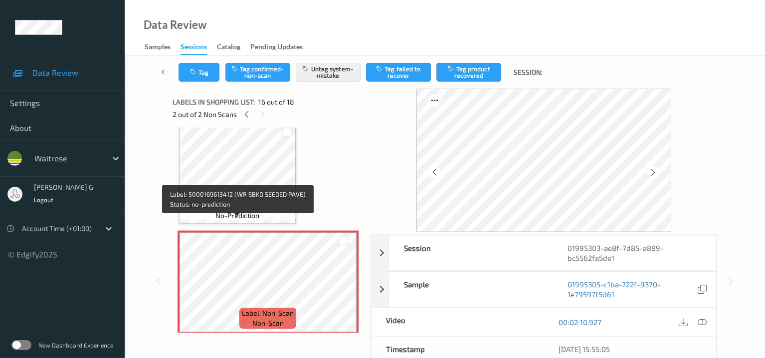
scroll to position [1558, 0]
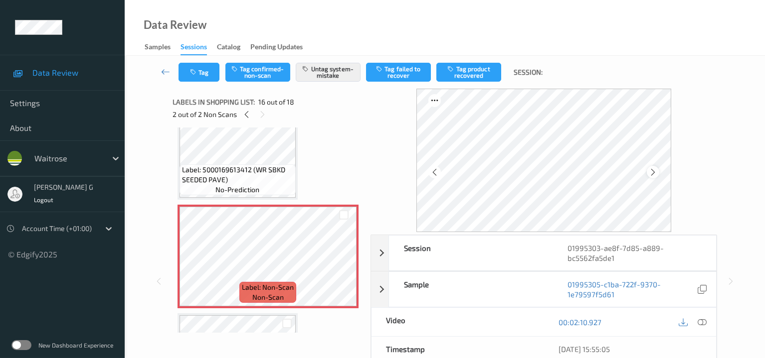
click at [656, 173] on icon at bounding box center [653, 172] width 8 height 9
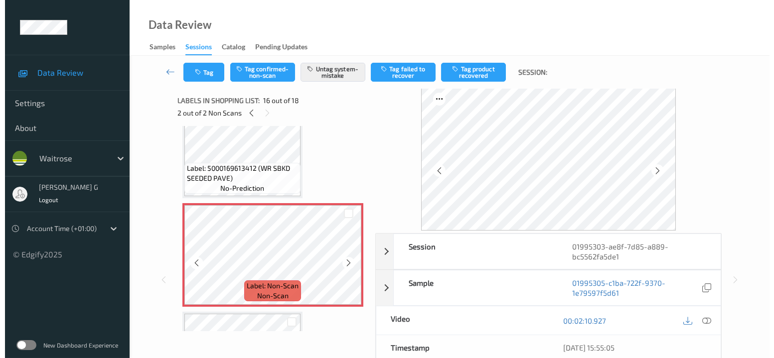
scroll to position [0, 0]
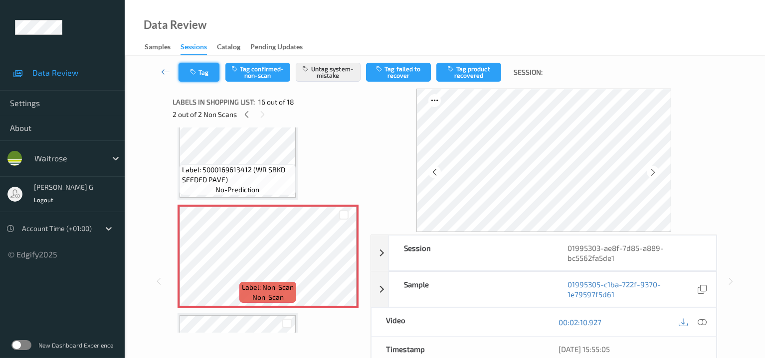
click at [198, 72] on button "Tag" at bounding box center [198, 72] width 41 height 19
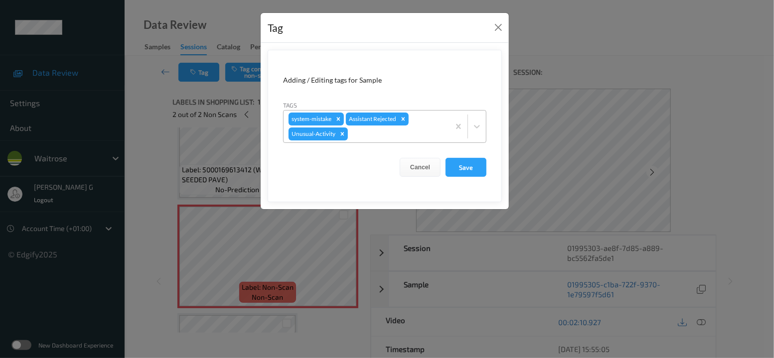
click at [405, 138] on div at bounding box center [397, 134] width 95 height 12
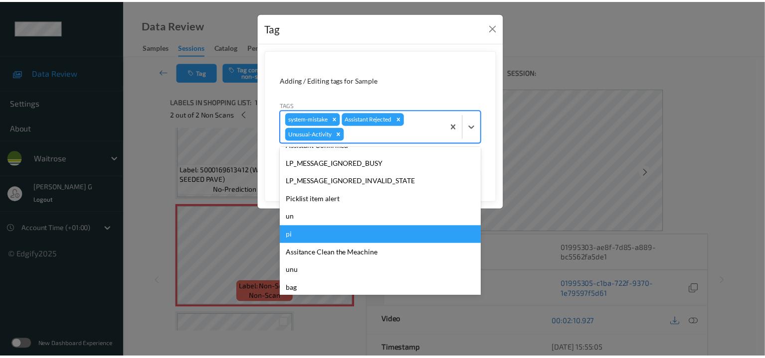
scroll to position [231, 0]
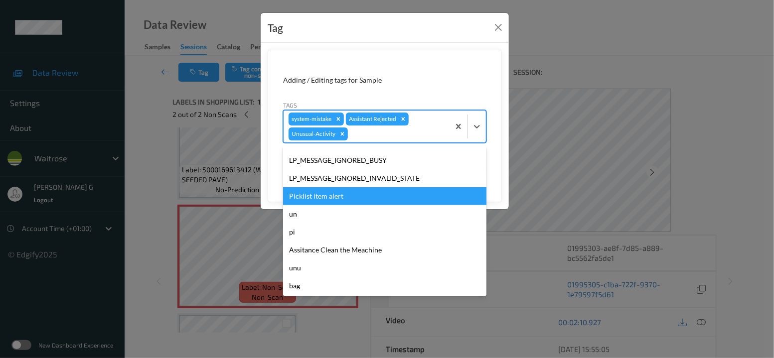
click at [321, 199] on div "Picklist item alert" at bounding box center [384, 196] width 203 height 18
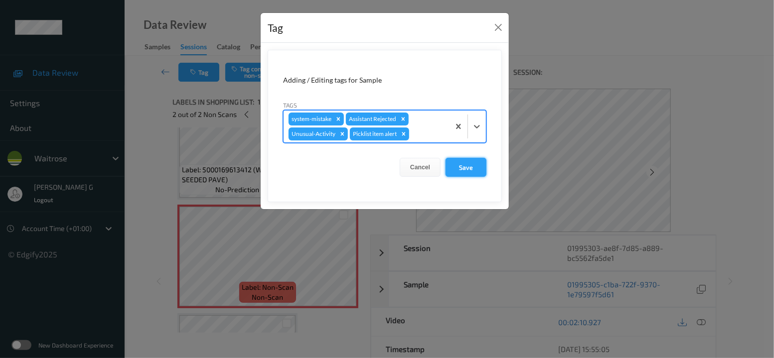
click at [468, 167] on button "Save" at bounding box center [466, 167] width 41 height 19
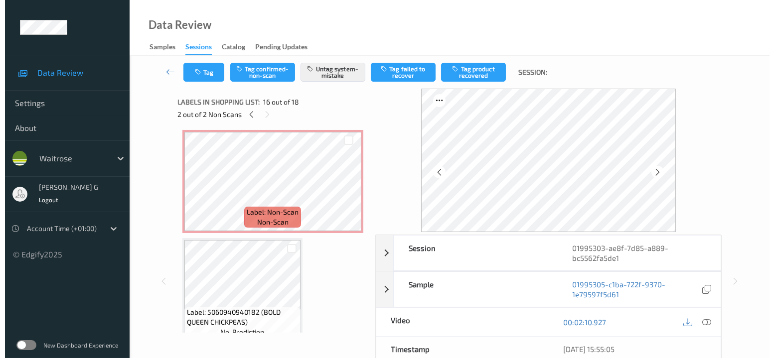
scroll to position [810, 0]
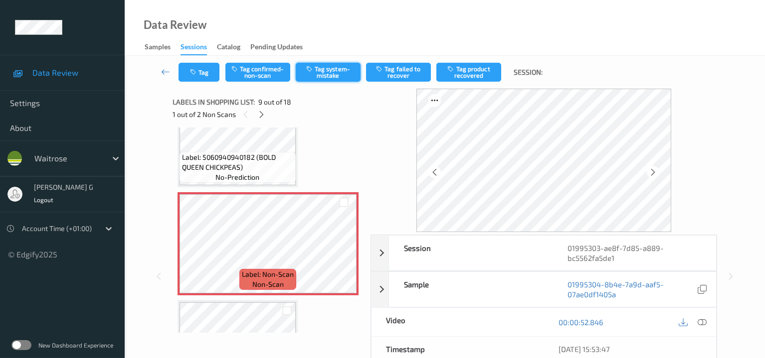
click at [320, 69] on button "Tag system-mistake" at bounding box center [328, 72] width 65 height 19
click at [200, 81] on div "Tag Tag confirmed-non-scan Untag system-mistake Tag failed to recover Tag produ…" at bounding box center [444, 72] width 599 height 33
click at [208, 70] on button "Tag" at bounding box center [198, 72] width 41 height 19
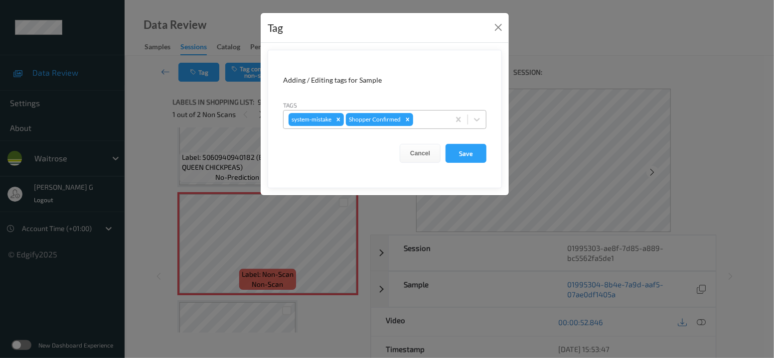
click at [439, 122] on div at bounding box center [429, 120] width 29 height 12
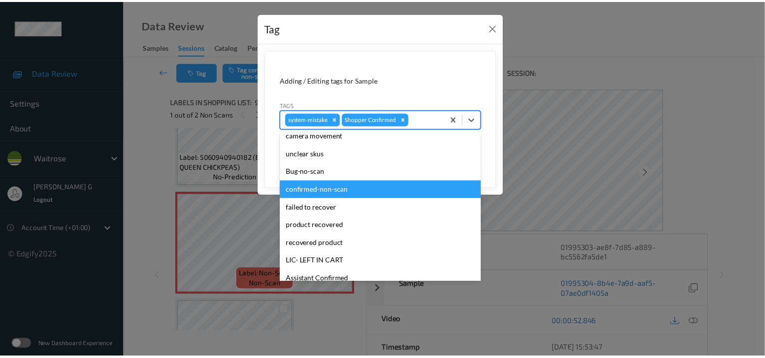
scroll to position [248, 0]
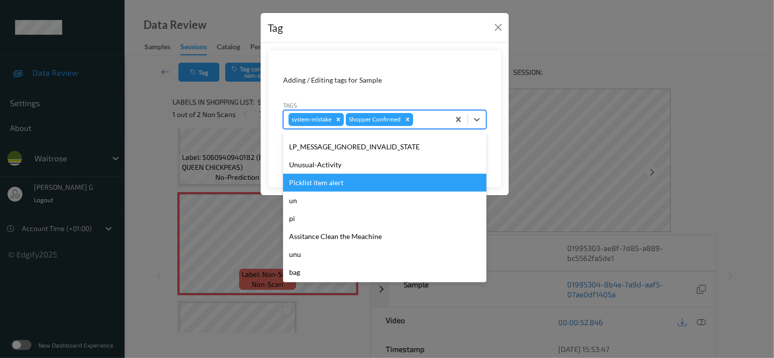
click at [317, 171] on div "Unusual-Activity" at bounding box center [384, 165] width 203 height 18
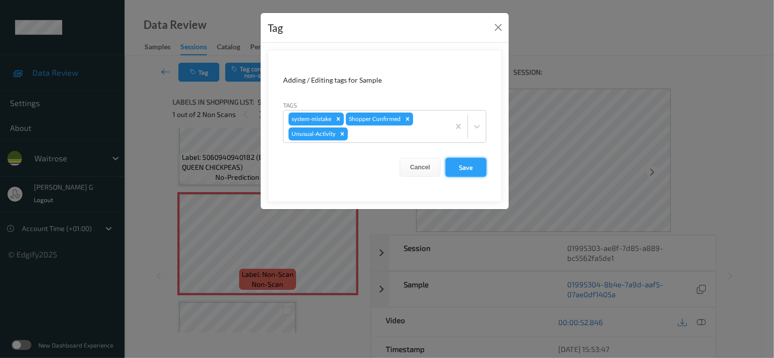
click at [467, 167] on button "Save" at bounding box center [466, 167] width 41 height 19
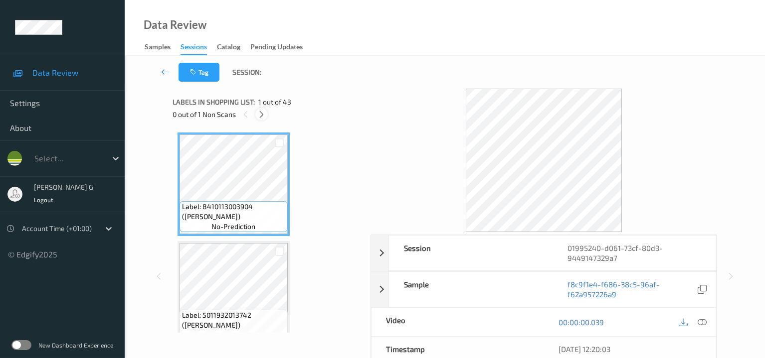
click at [263, 112] on icon at bounding box center [261, 114] width 8 height 9
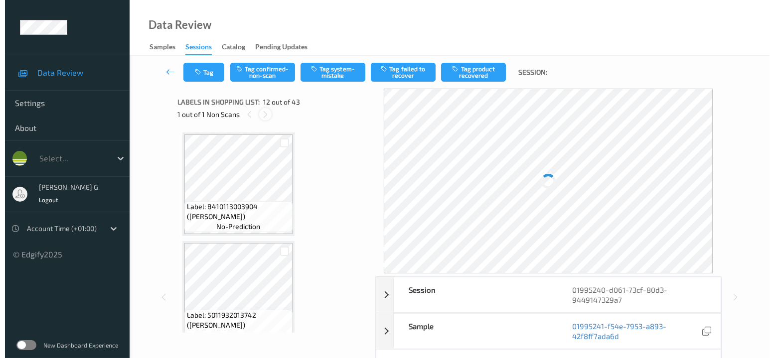
scroll to position [1086, 0]
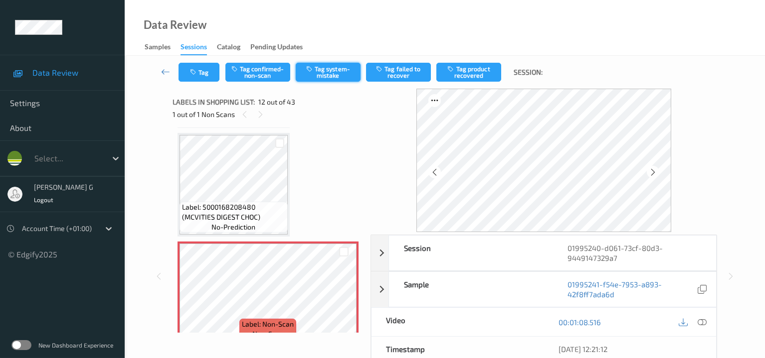
click at [325, 71] on button "Tag system-mistake" at bounding box center [328, 72] width 65 height 19
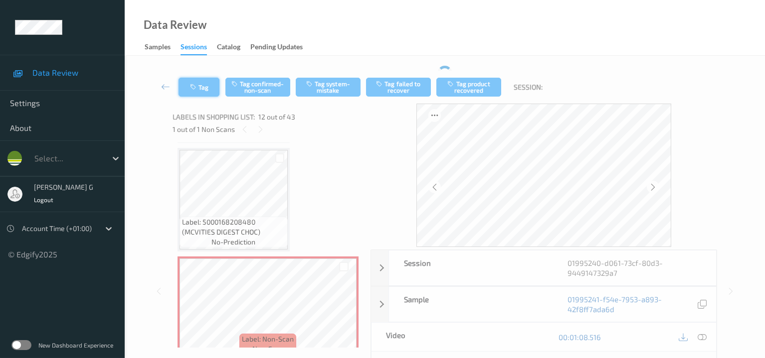
click at [196, 80] on button "Tag" at bounding box center [198, 87] width 41 height 19
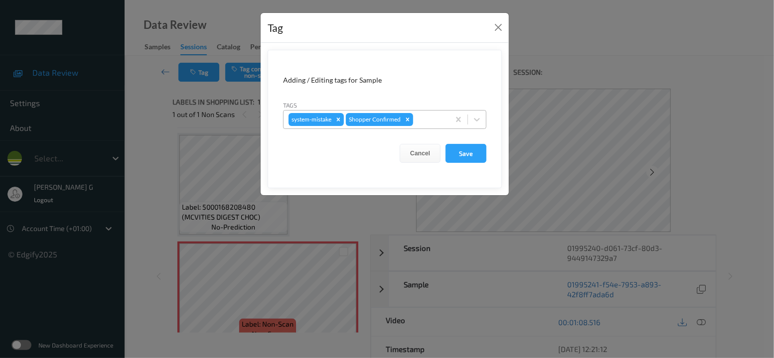
click at [442, 118] on div at bounding box center [429, 120] width 29 height 12
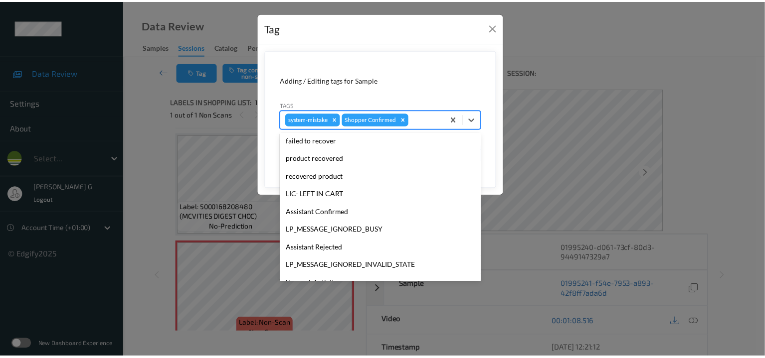
scroll to position [0, 0]
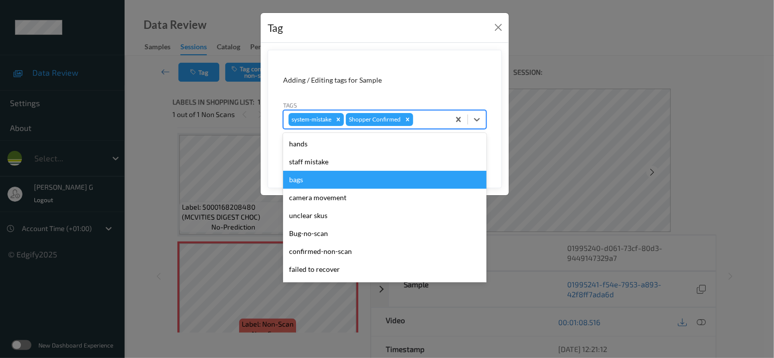
click at [298, 180] on div "bags" at bounding box center [384, 180] width 203 height 18
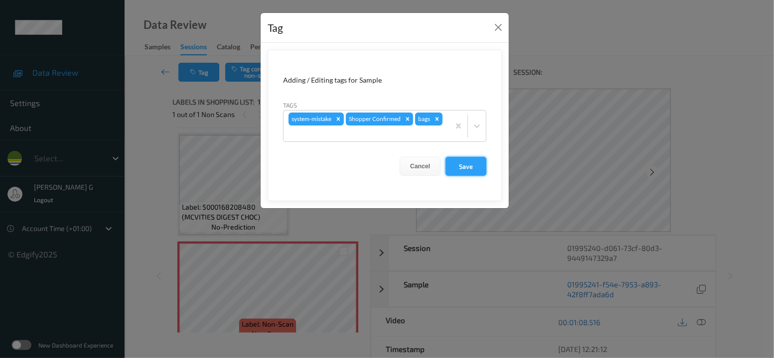
click at [468, 161] on button "Save" at bounding box center [466, 166] width 41 height 19
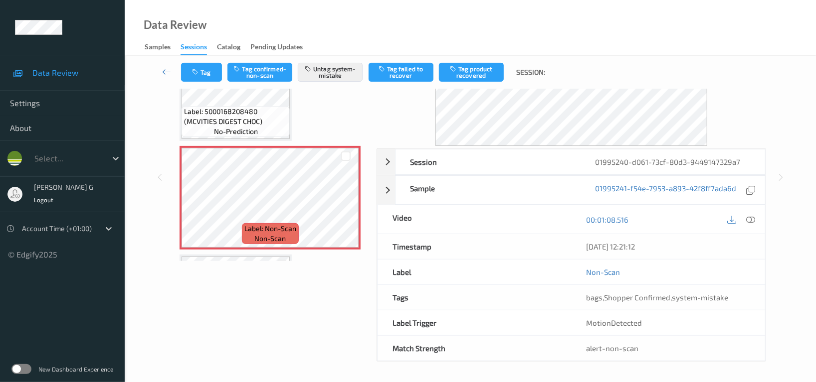
scroll to position [1086, 0]
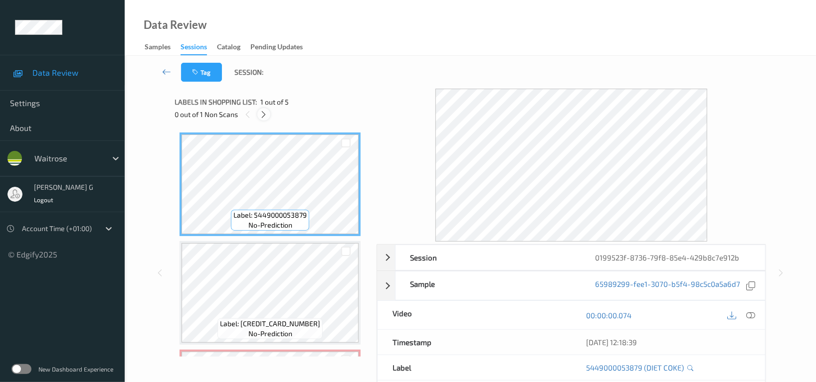
click at [264, 118] on icon at bounding box center [264, 114] width 8 height 9
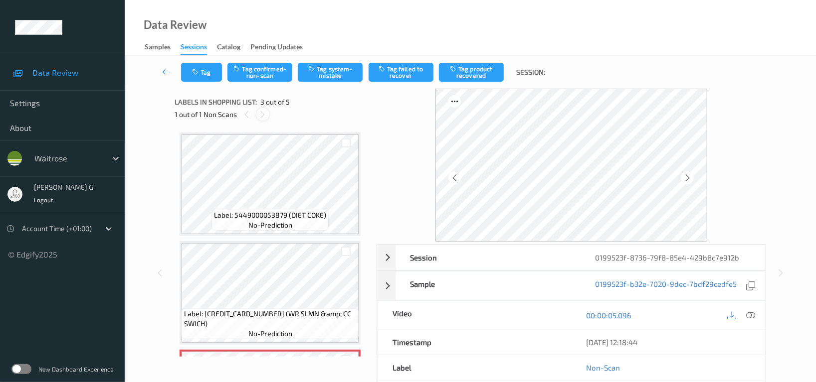
click at [264, 114] on icon at bounding box center [263, 114] width 8 height 9
click at [692, 179] on icon at bounding box center [687, 178] width 8 height 9
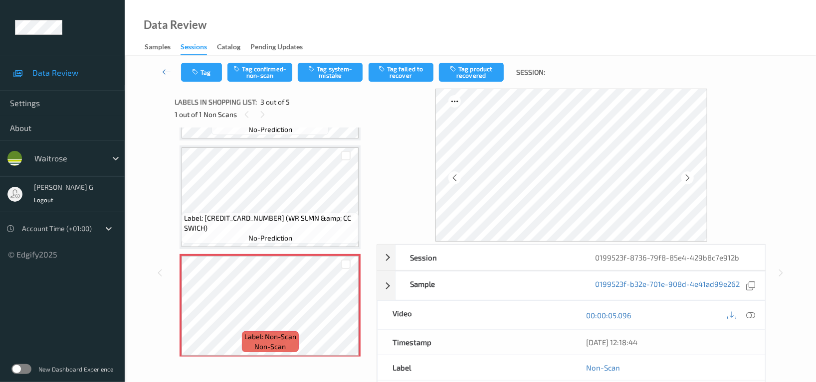
scroll to position [133, 0]
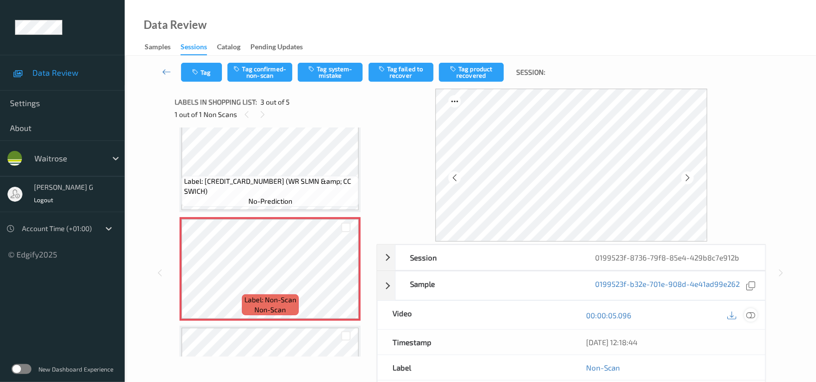
click at [748, 316] on icon at bounding box center [750, 315] width 9 height 9
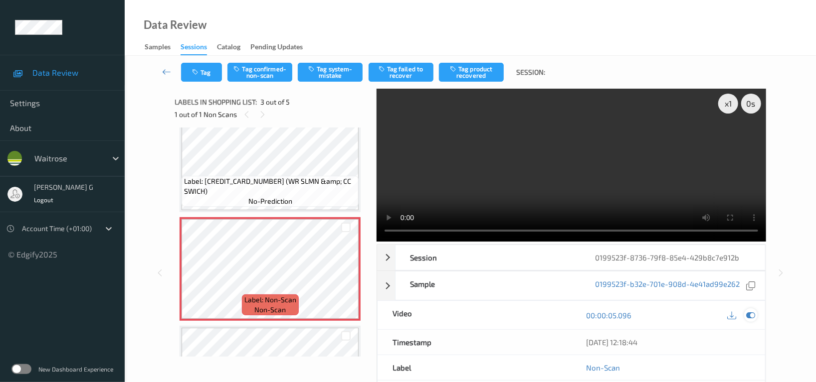
click at [751, 315] on icon at bounding box center [750, 315] width 9 height 9
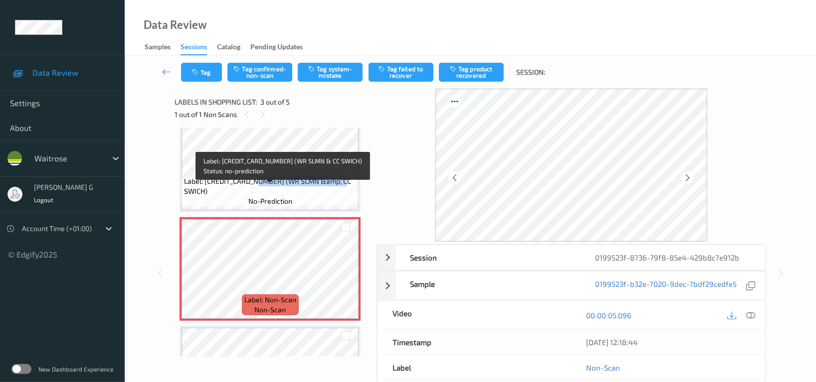
drag, startPoint x: 262, startPoint y: 189, endPoint x: 349, endPoint y: 191, distance: 86.8
click at [349, 191] on span "Label: [CREDIT_CARD_NUMBER] (WR SLMN &amp; CC SWICH)" at bounding box center [270, 187] width 172 height 20
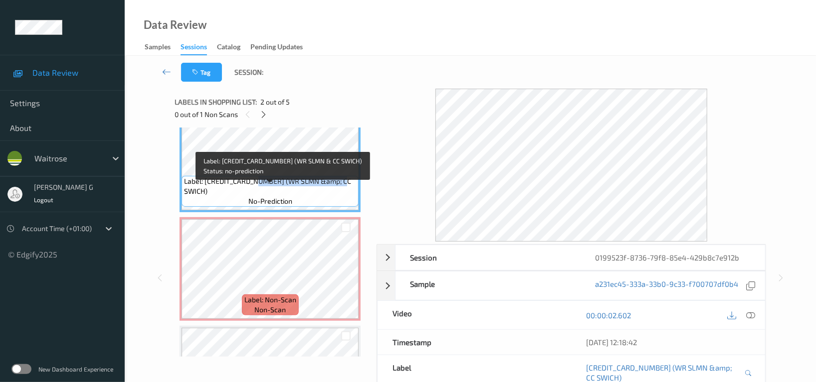
copy span "(WR SLMN &amp; CC SWICH"
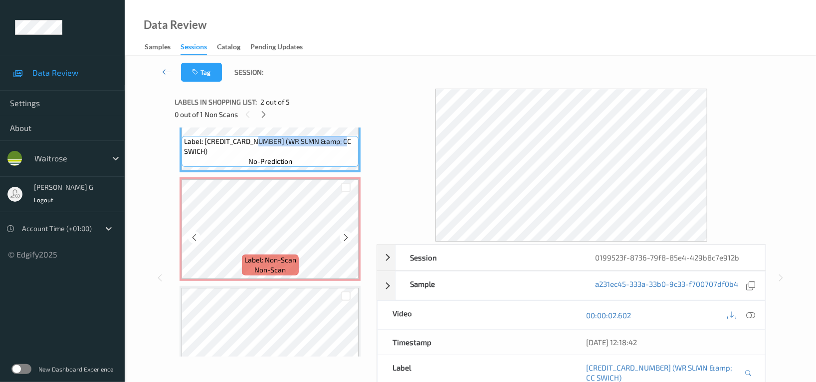
scroll to position [199, 0]
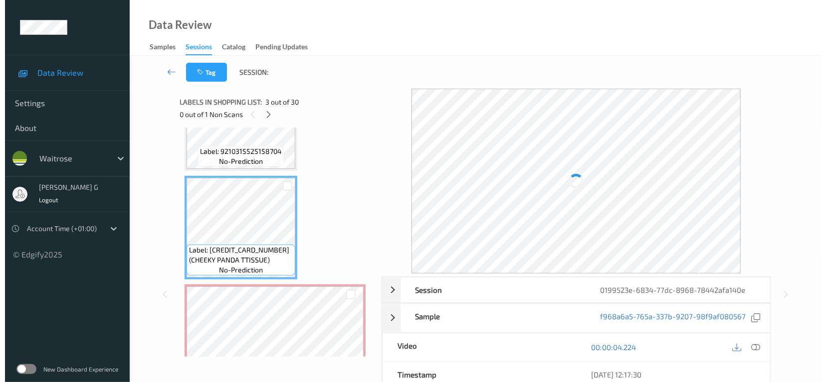
scroll to position [266, 0]
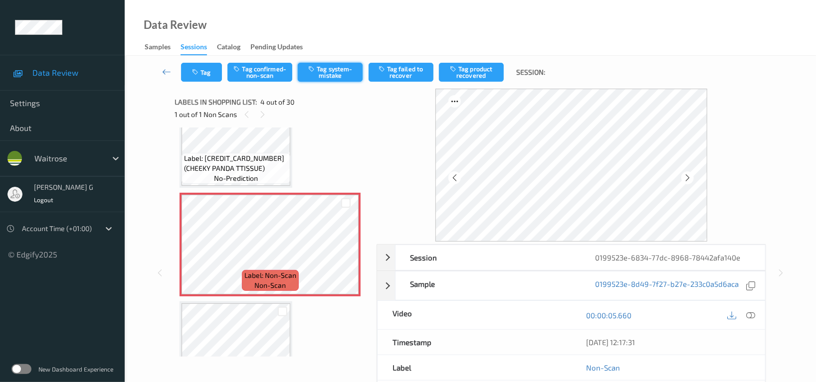
click at [324, 69] on button "Tag system-mistake" at bounding box center [330, 72] width 65 height 19
click at [195, 72] on icon "button" at bounding box center [196, 72] width 8 height 7
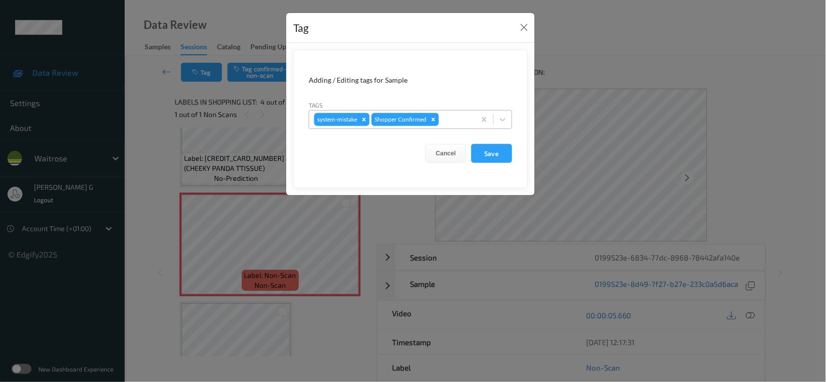
click at [454, 125] on div at bounding box center [455, 120] width 29 height 12
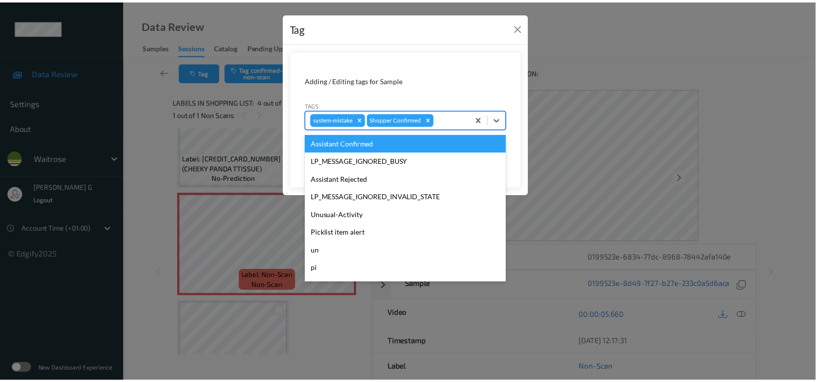
scroll to position [249, 0]
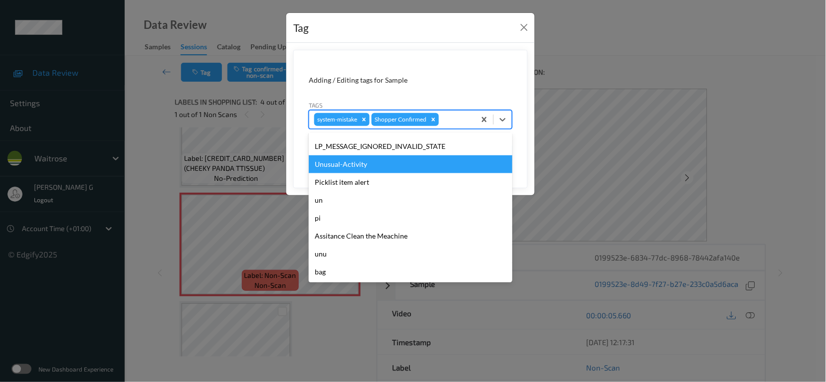
click at [353, 171] on div "Unusual-Activity" at bounding box center [410, 165] width 203 height 18
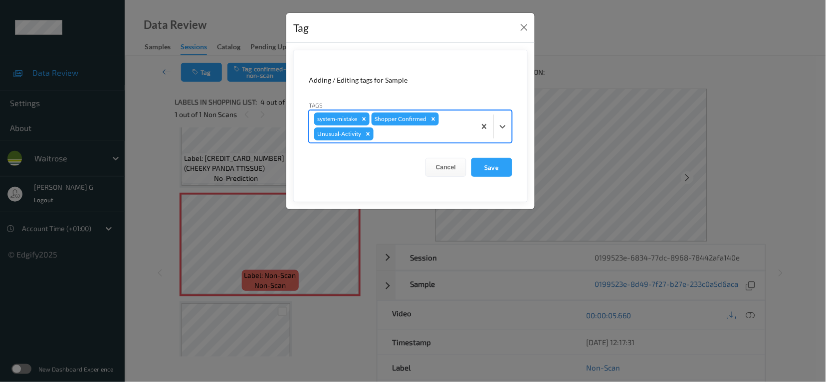
click at [395, 135] on div at bounding box center [422, 134] width 95 height 12
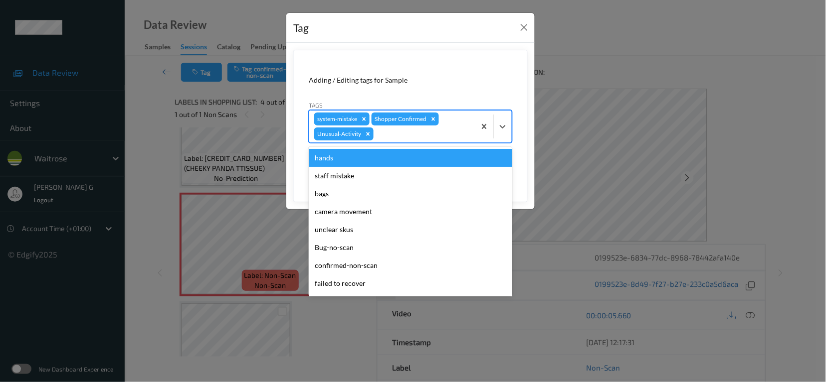
click at [466, 83] on div "Adding / Editing tags for Sample" at bounding box center [410, 80] width 203 height 10
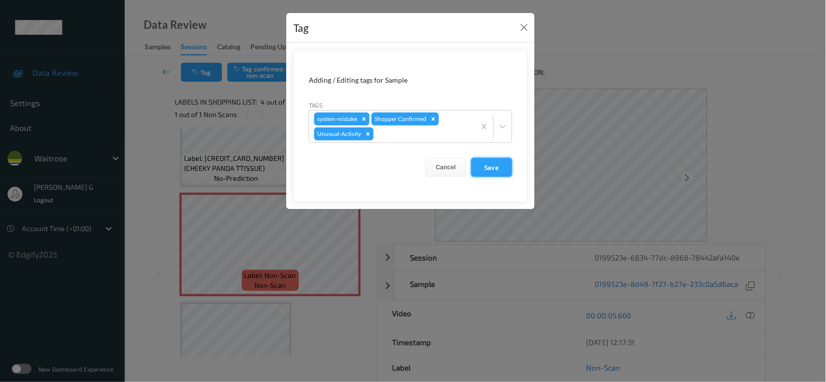
click at [493, 171] on button "Save" at bounding box center [491, 167] width 41 height 19
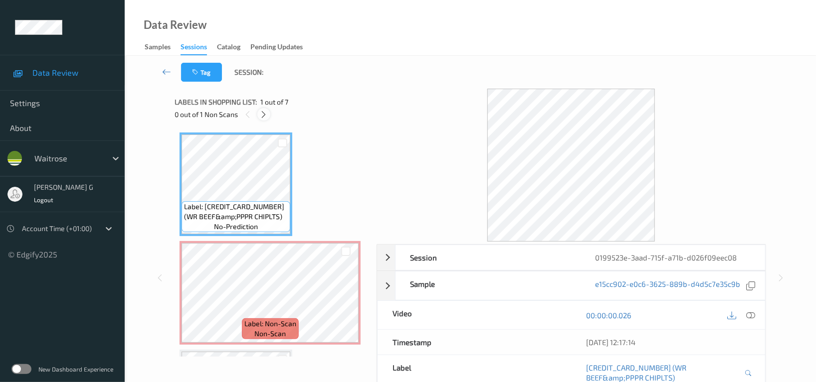
click at [260, 114] on icon at bounding box center [264, 114] width 8 height 9
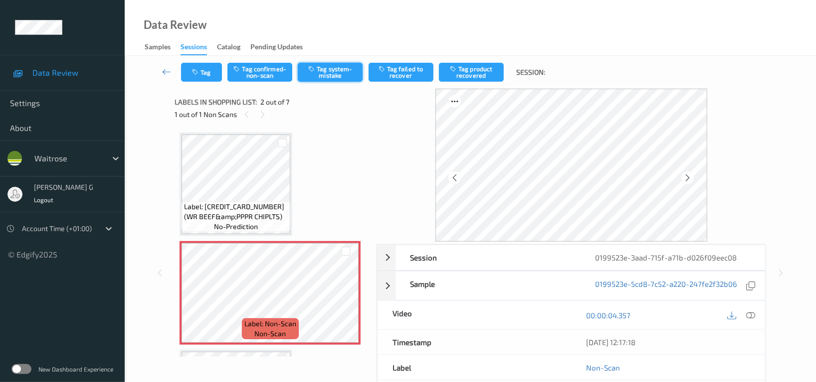
click at [332, 67] on button "Tag system-mistake" at bounding box center [330, 72] width 65 height 19
click at [202, 71] on button "Tag" at bounding box center [201, 72] width 41 height 19
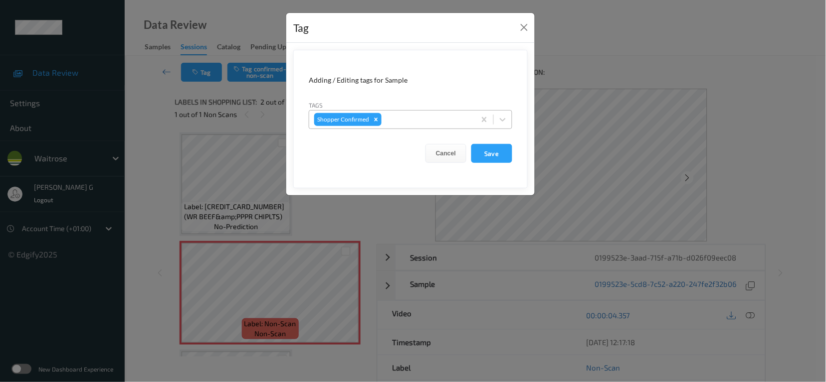
click at [395, 117] on div at bounding box center [426, 120] width 87 height 12
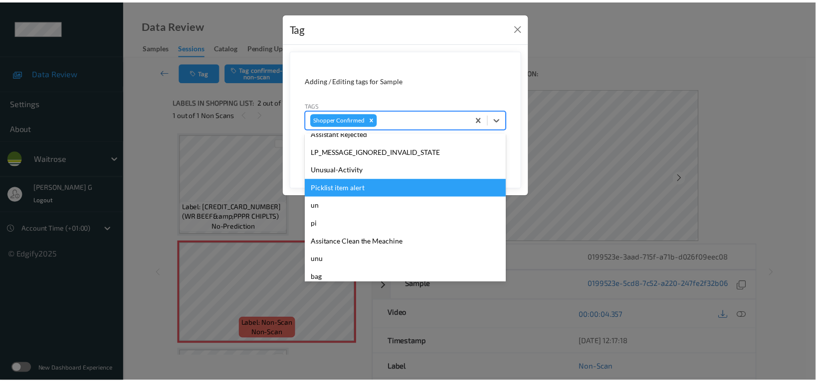
scroll to position [266, 0]
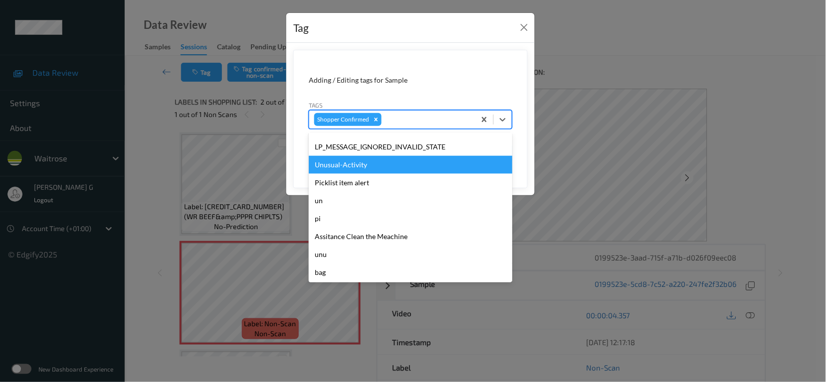
click at [336, 165] on div "Unusual-Activity" at bounding box center [410, 165] width 203 height 18
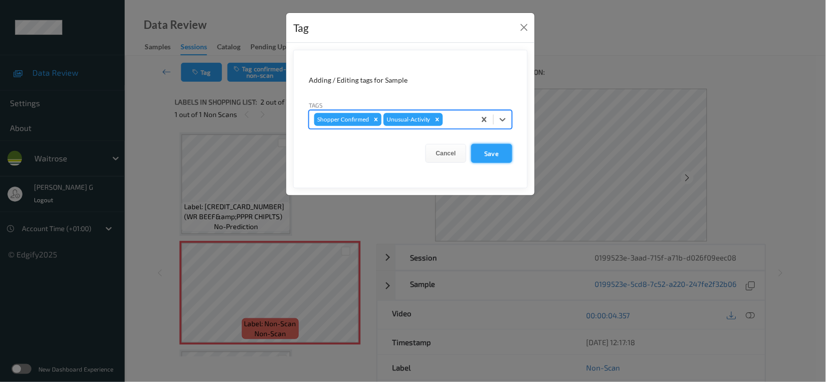
click at [493, 152] on button "Save" at bounding box center [491, 153] width 41 height 19
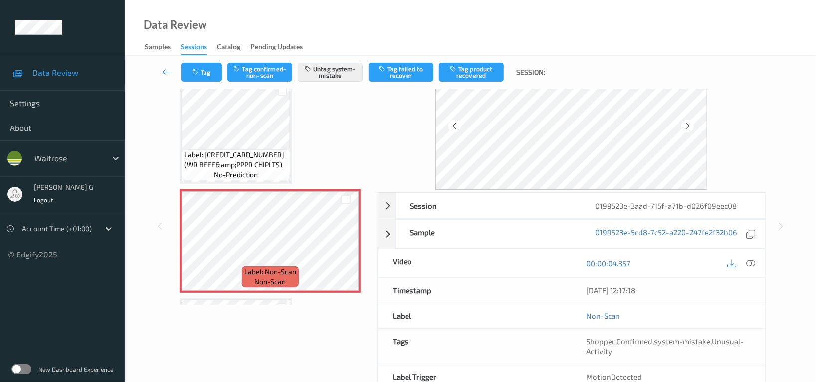
scroll to position [107, 0]
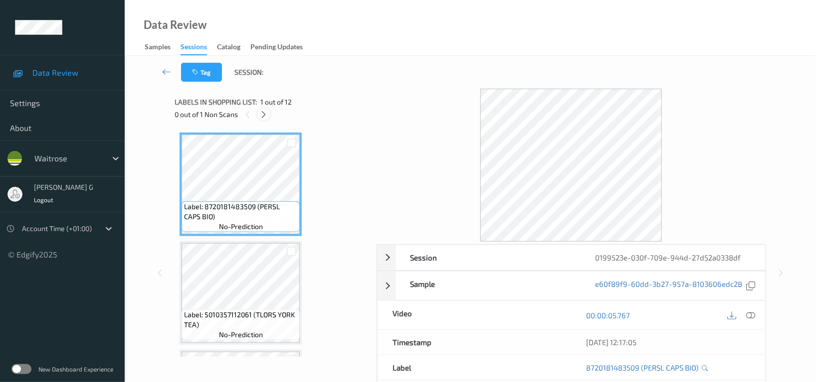
click at [260, 115] on icon at bounding box center [264, 114] width 8 height 9
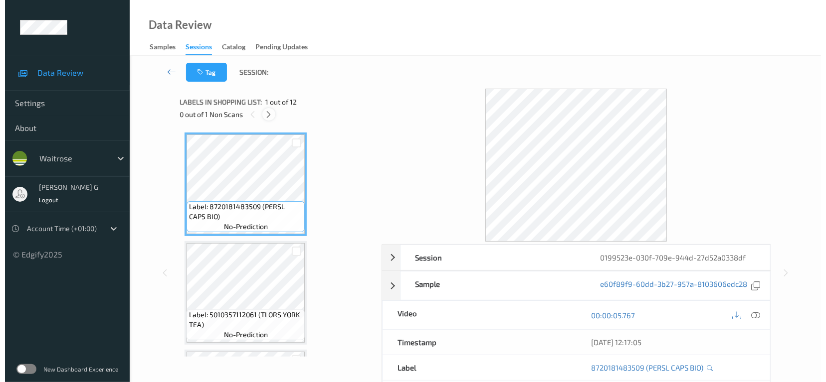
scroll to position [871, 0]
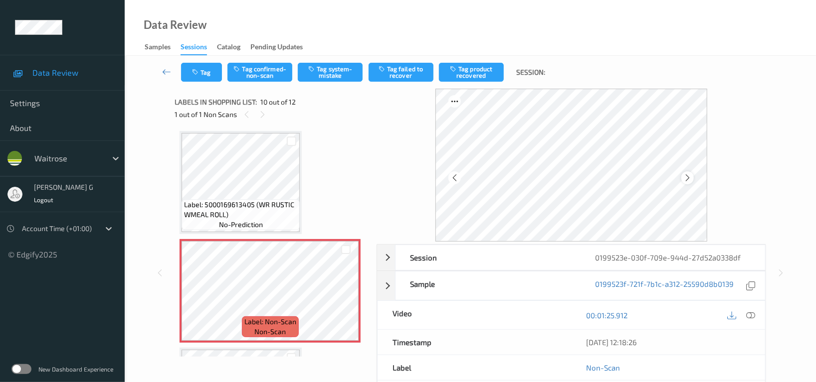
click at [686, 177] on icon at bounding box center [687, 178] width 8 height 9
click at [327, 63] on button "Tag system-mistake" at bounding box center [330, 72] width 65 height 19
click at [200, 71] on icon "button" at bounding box center [196, 72] width 8 height 7
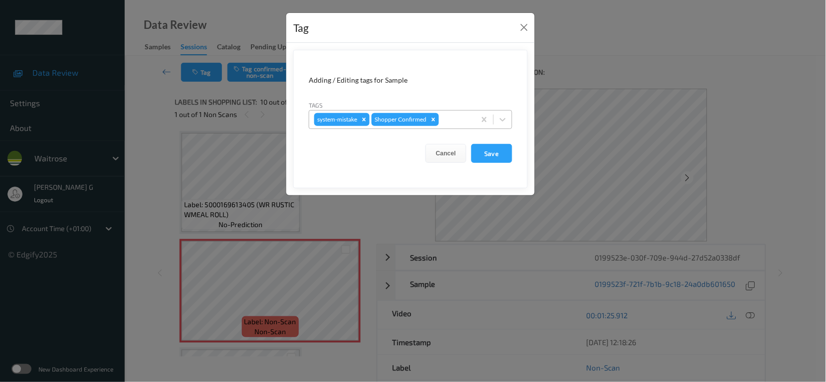
click at [450, 114] on div at bounding box center [455, 120] width 29 height 12
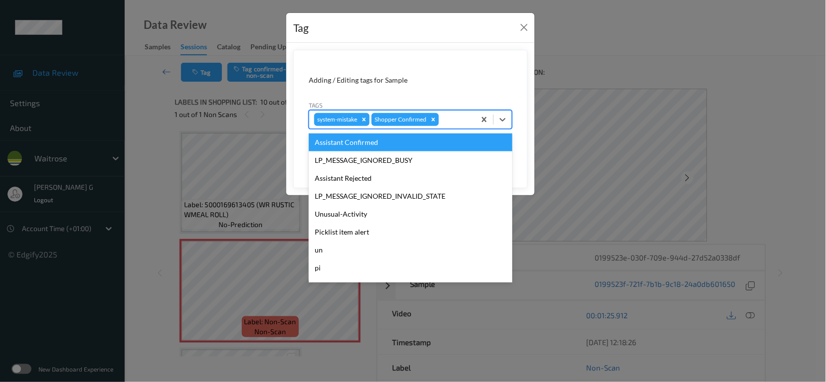
scroll to position [249, 0]
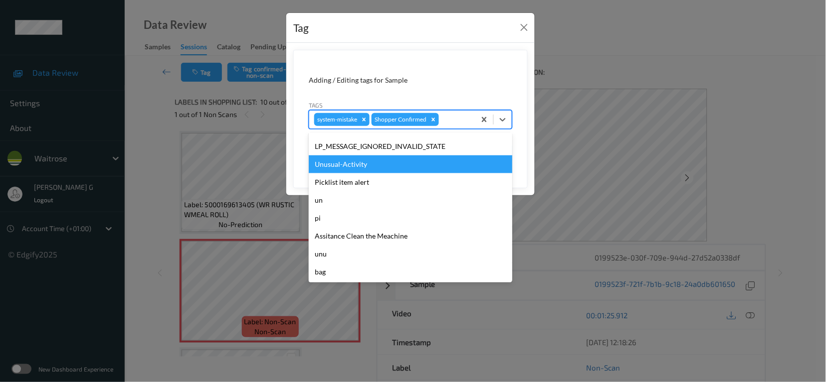
click at [341, 167] on div "Unusual-Activity" at bounding box center [410, 165] width 203 height 18
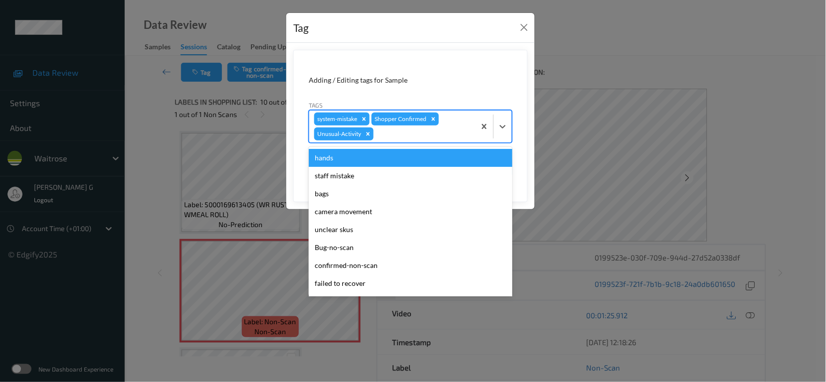
click at [432, 134] on div at bounding box center [422, 134] width 95 height 12
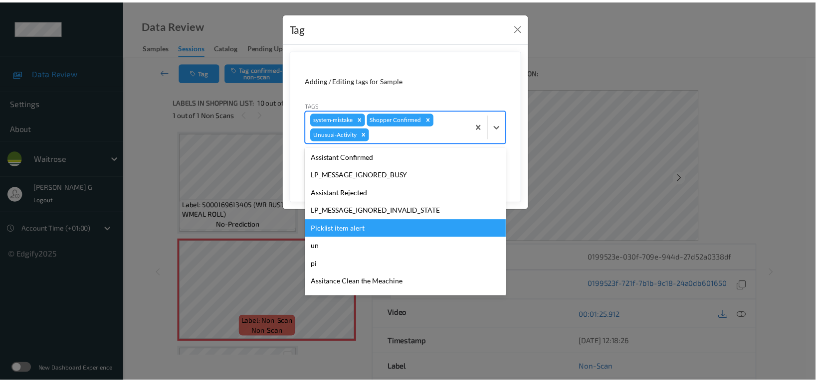
scroll to position [231, 0]
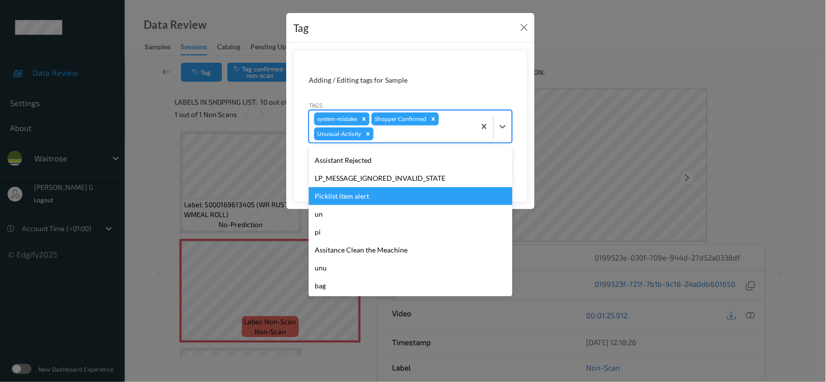
click at [347, 197] on div "Picklist item alert" at bounding box center [410, 196] width 203 height 18
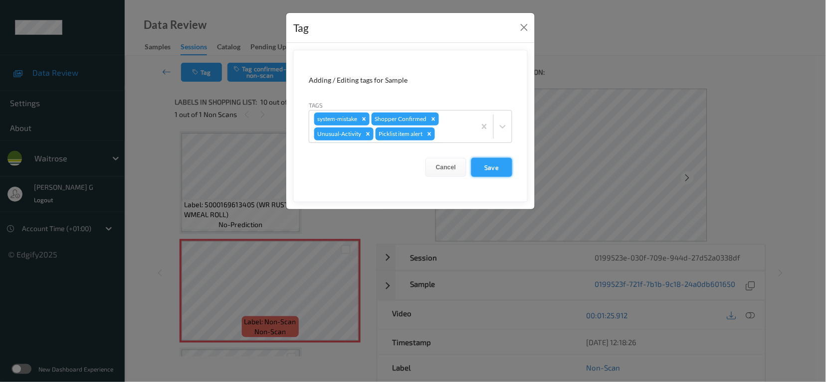
click at [498, 168] on button "Save" at bounding box center [491, 167] width 41 height 19
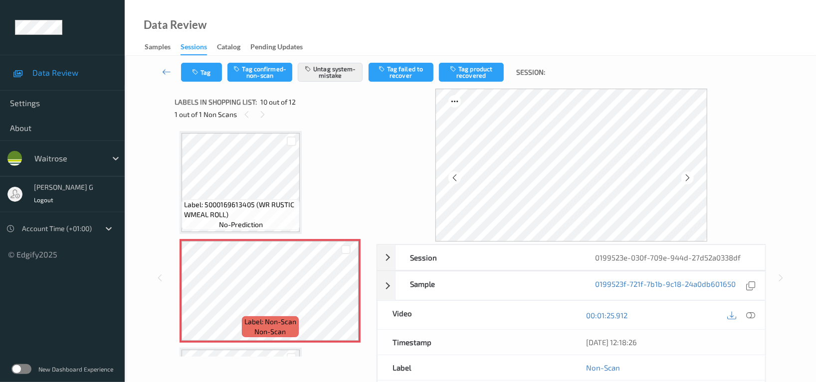
scroll to position [805, 0]
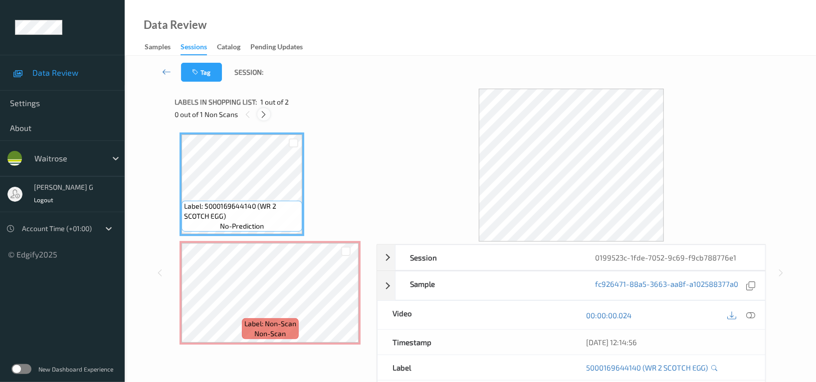
click at [261, 115] on icon at bounding box center [264, 114] width 8 height 9
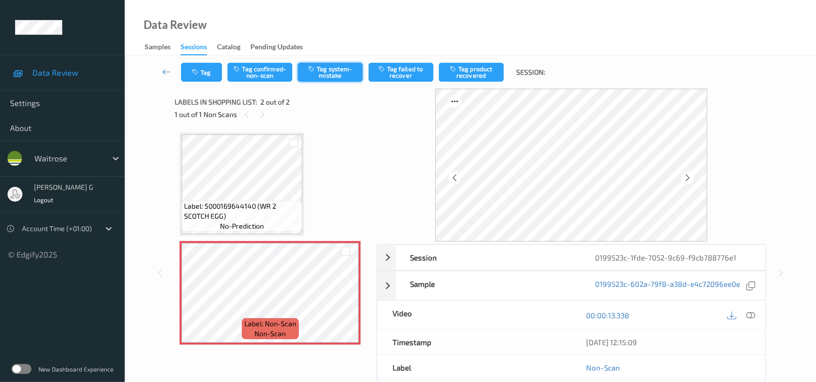
click at [331, 69] on button "Tag system-mistake" at bounding box center [330, 72] width 65 height 19
click at [201, 78] on button "Tag" at bounding box center [201, 72] width 41 height 19
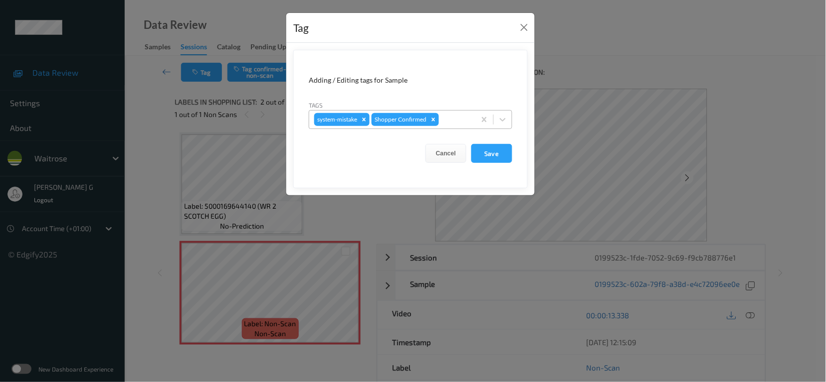
click at [448, 121] on div at bounding box center [455, 120] width 29 height 12
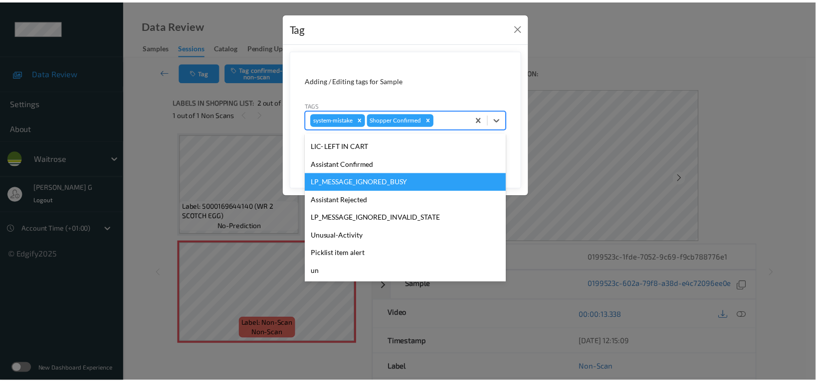
scroll to position [249, 0]
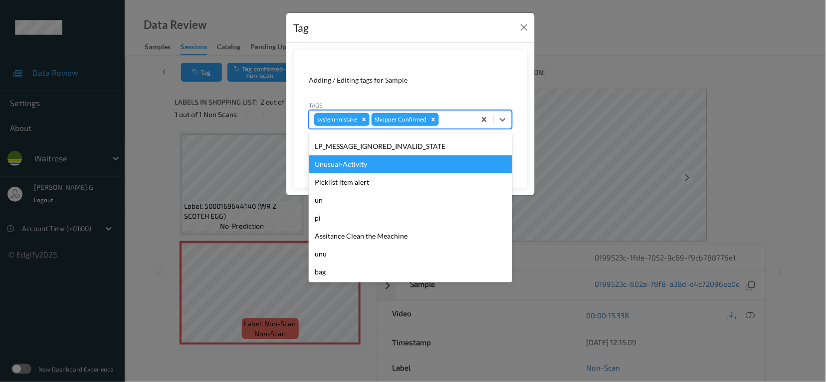
click at [349, 168] on div "Unusual-Activity" at bounding box center [410, 165] width 203 height 18
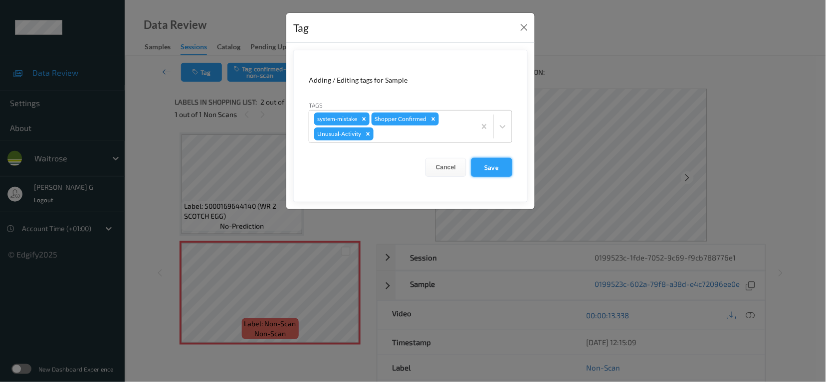
click at [486, 166] on button "Save" at bounding box center [491, 167] width 41 height 19
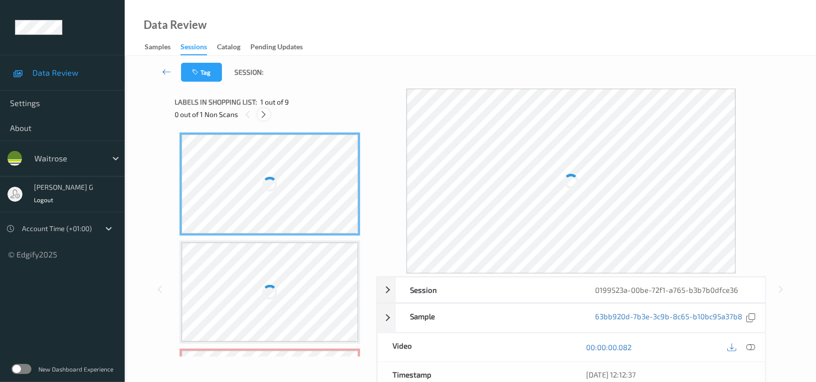
click at [262, 115] on icon at bounding box center [264, 114] width 8 height 9
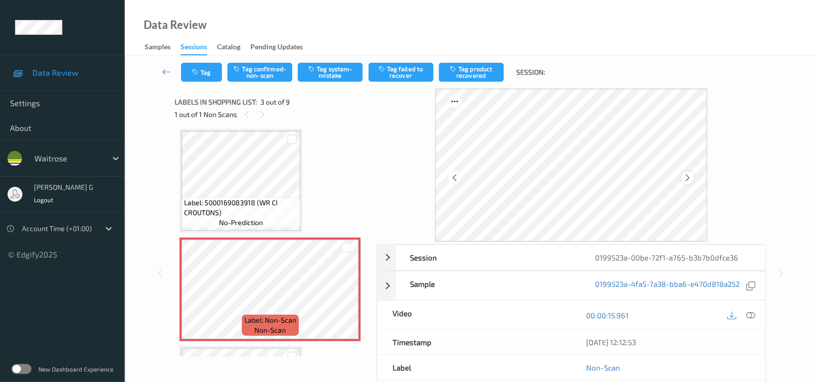
click at [690, 179] on icon at bounding box center [687, 178] width 8 height 9
click at [683, 177] on icon at bounding box center [687, 178] width 8 height 9
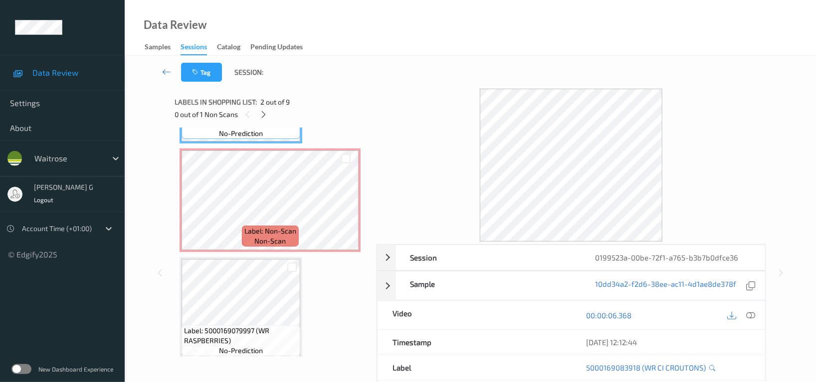
scroll to position [178, 0]
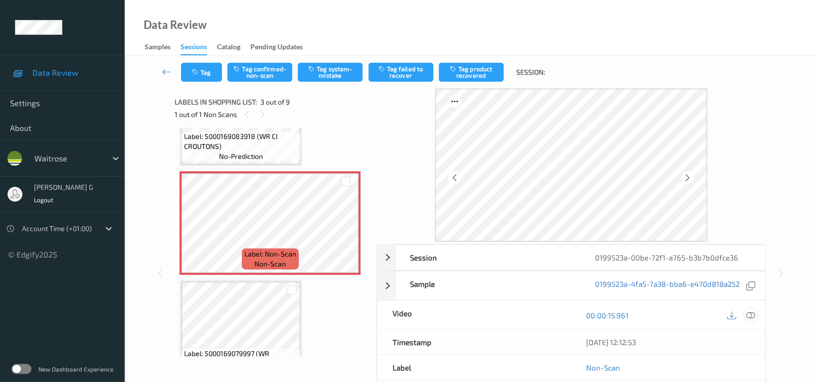
click at [751, 318] on icon at bounding box center [750, 315] width 9 height 9
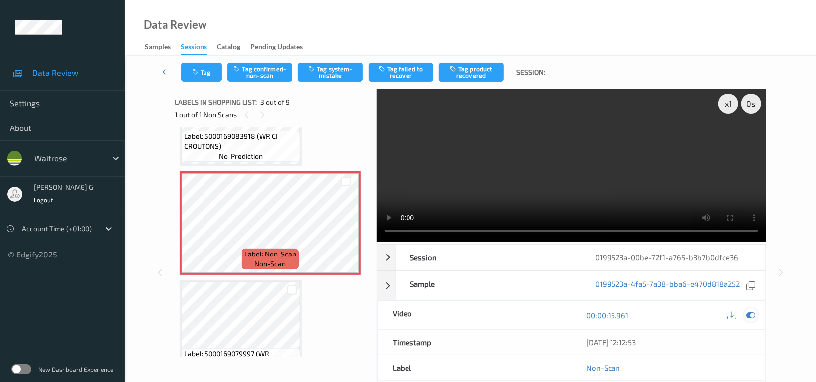
click at [747, 318] on icon at bounding box center [750, 315] width 9 height 9
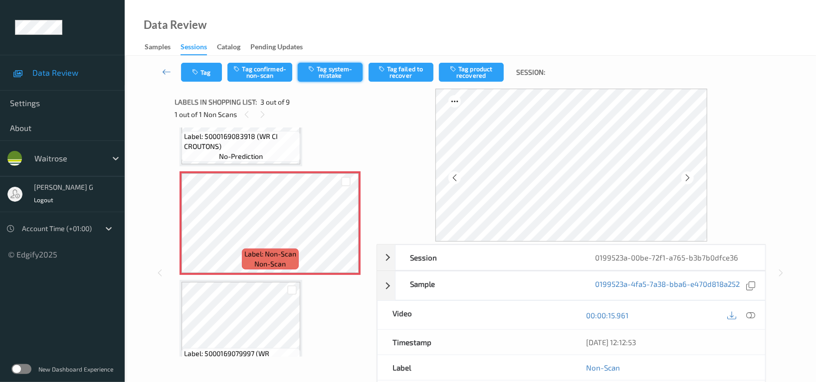
click at [321, 73] on button "Tag system-mistake" at bounding box center [330, 72] width 65 height 19
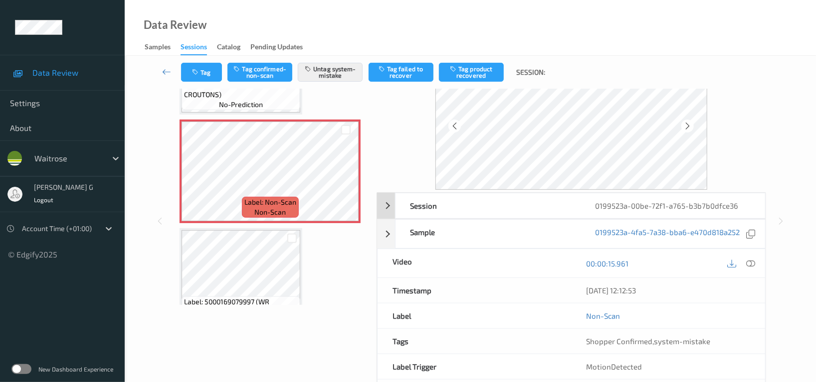
scroll to position [97, 0]
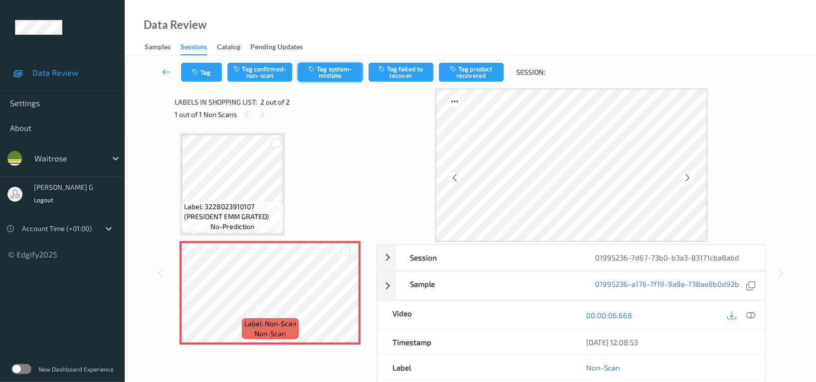
click at [318, 69] on button "Tag system-mistake" at bounding box center [330, 72] width 65 height 19
click at [196, 71] on icon "button" at bounding box center [196, 72] width 8 height 7
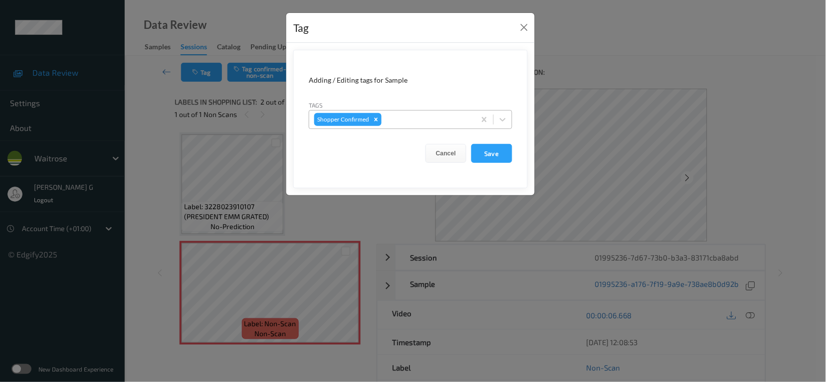
click at [405, 118] on div at bounding box center [426, 120] width 87 height 12
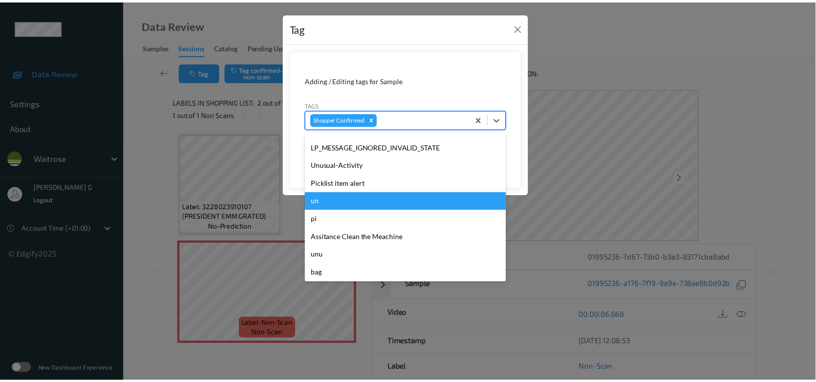
scroll to position [266, 0]
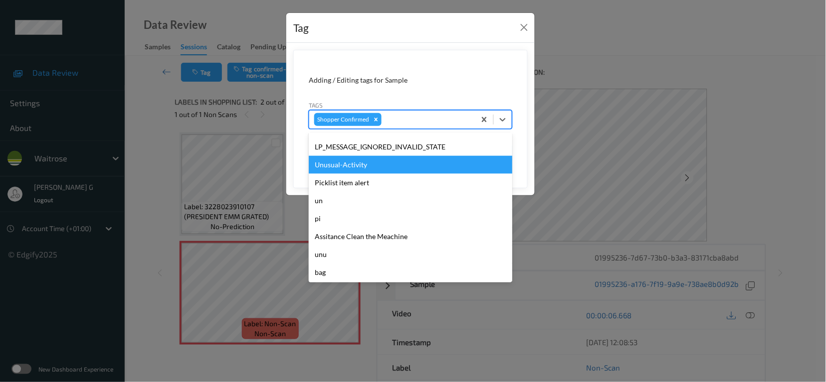
click at [349, 168] on div "Unusual-Activity" at bounding box center [410, 165] width 203 height 18
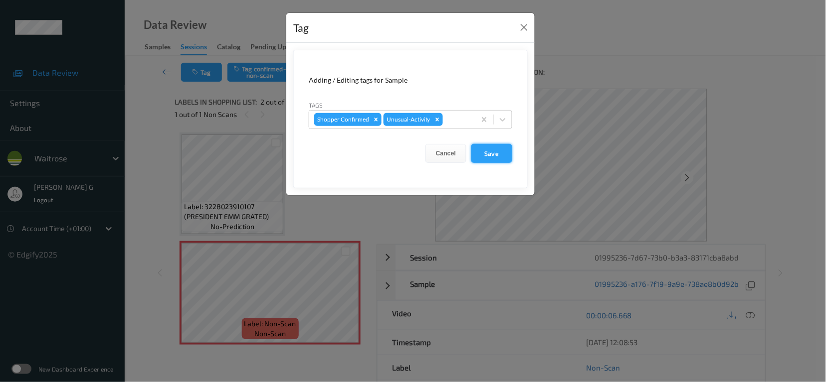
click at [492, 146] on button "Save" at bounding box center [491, 153] width 41 height 19
click at [488, 154] on button "Save" at bounding box center [491, 153] width 41 height 19
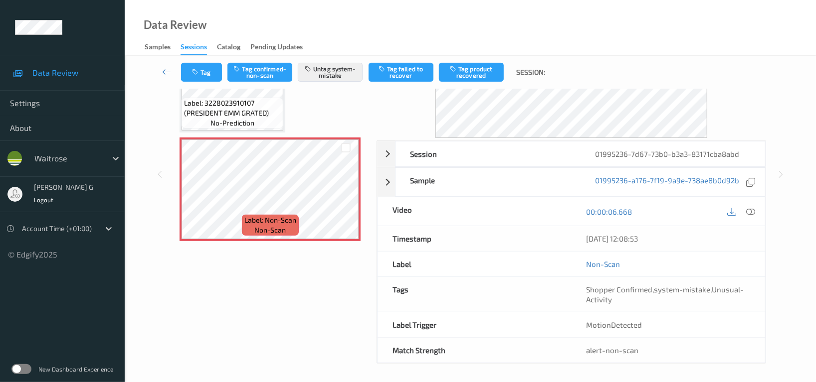
scroll to position [0, 0]
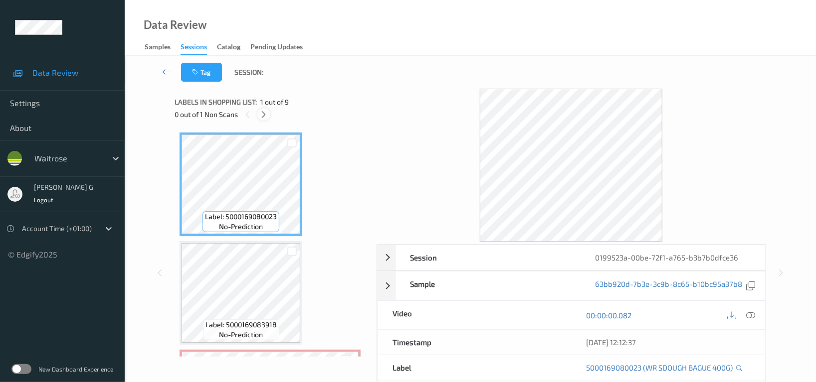
click at [260, 115] on icon at bounding box center [264, 114] width 8 height 9
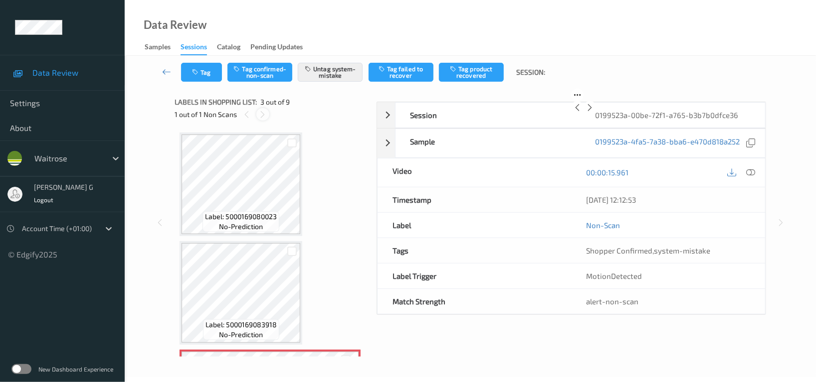
scroll to position [113, 0]
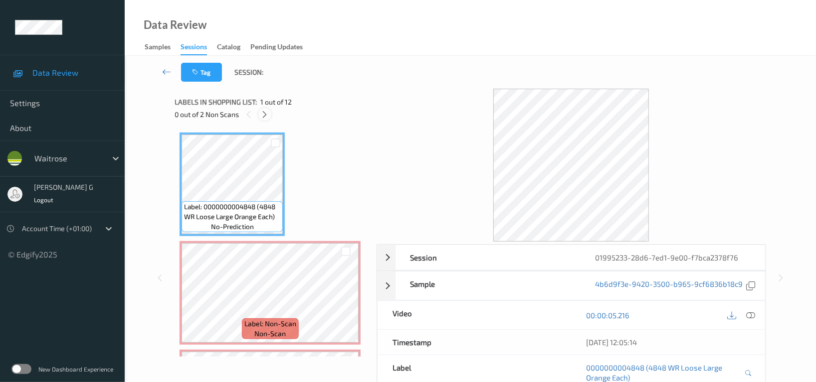
click at [263, 114] on icon at bounding box center [265, 114] width 8 height 9
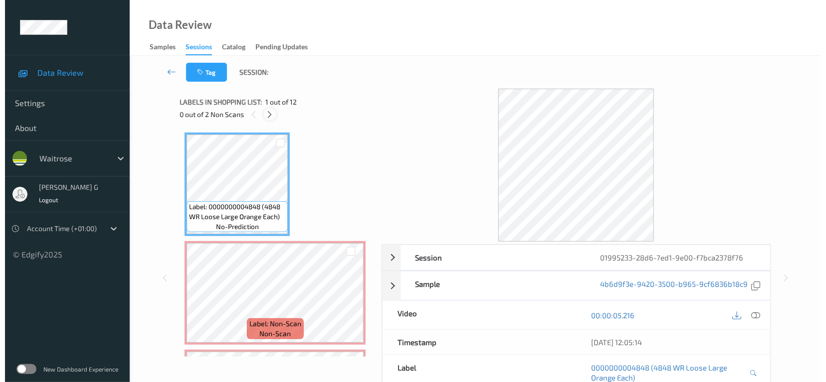
scroll to position [4, 0]
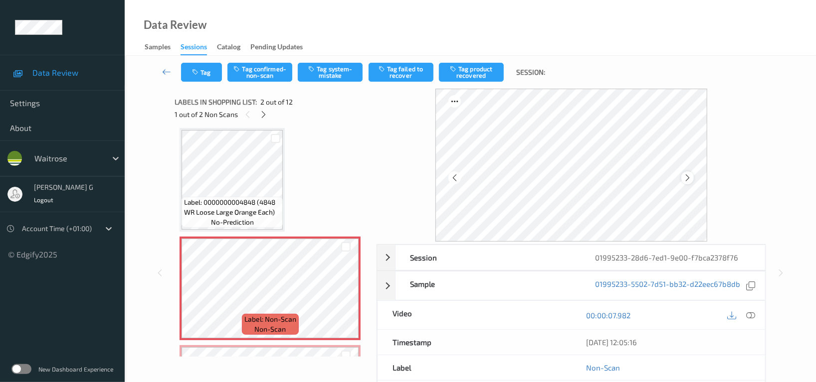
click at [686, 176] on icon at bounding box center [687, 178] width 8 height 9
click at [331, 69] on button "Tag system-mistake" at bounding box center [330, 72] width 65 height 19
click at [203, 72] on button "Tag" at bounding box center [201, 72] width 41 height 19
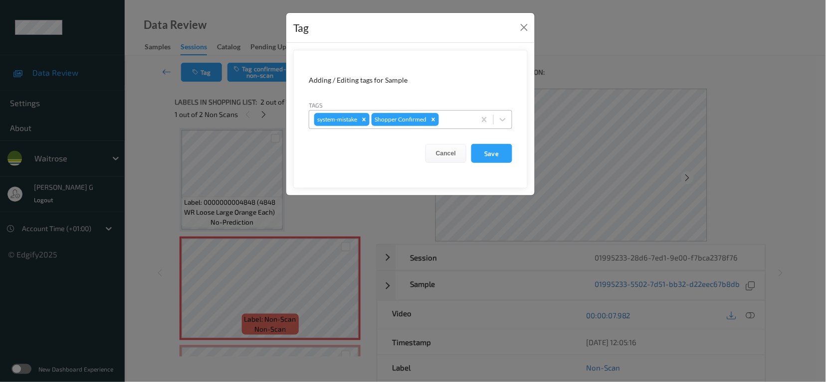
click at [462, 120] on div at bounding box center [455, 120] width 29 height 12
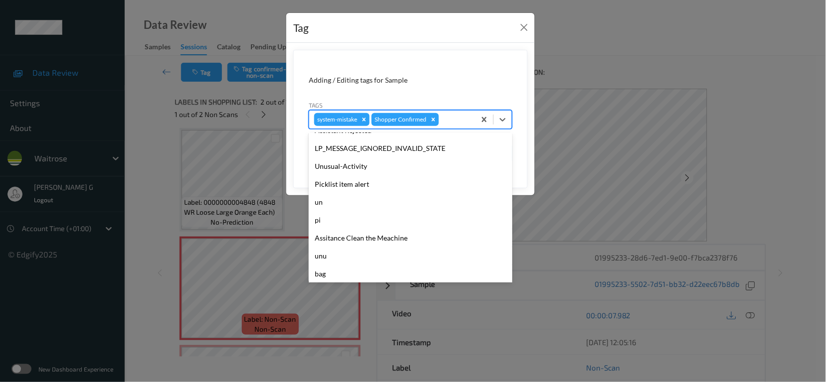
scroll to position [249, 0]
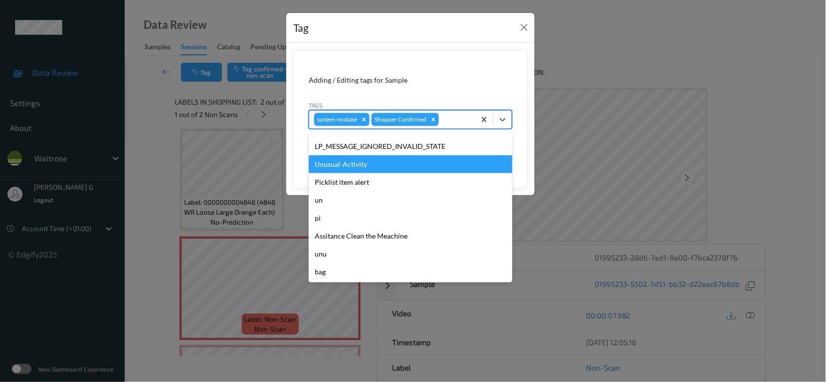
click at [337, 164] on div "Unusual-Activity" at bounding box center [410, 165] width 203 height 18
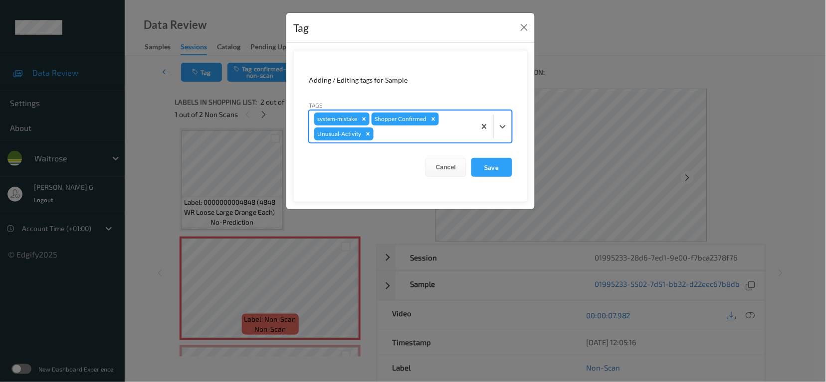
click at [448, 135] on div at bounding box center [422, 134] width 95 height 12
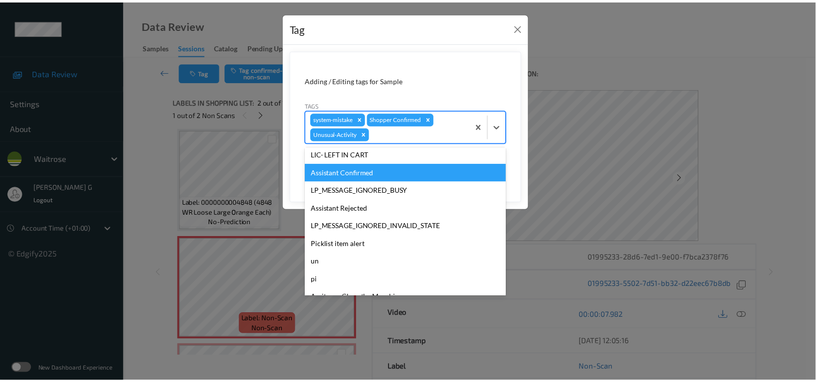
scroll to position [231, 0]
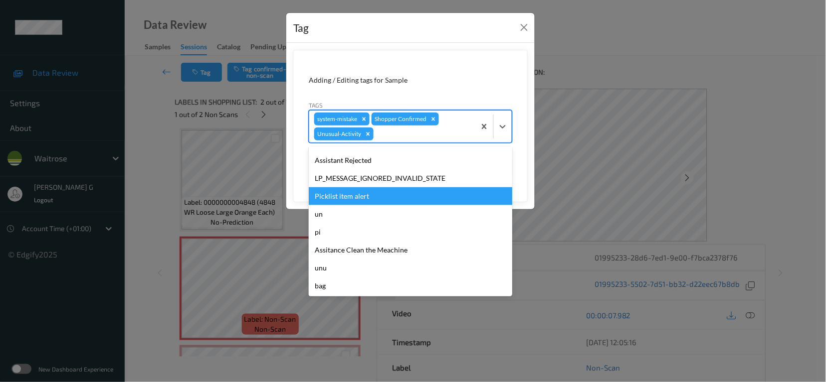
click at [349, 196] on div "Picklist item alert" at bounding box center [410, 196] width 203 height 18
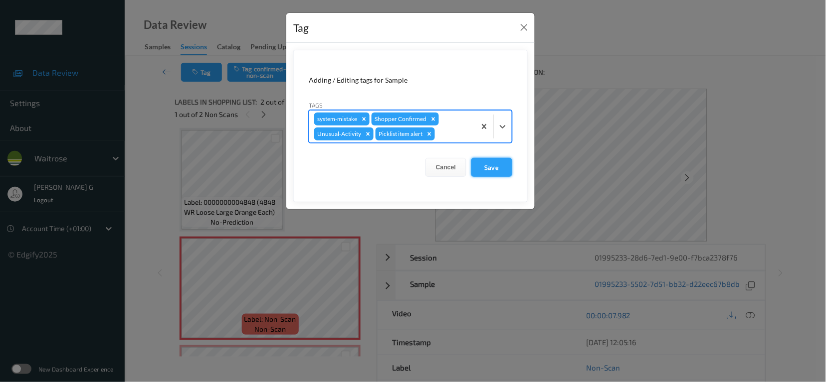
click at [486, 168] on button "Save" at bounding box center [491, 167] width 41 height 19
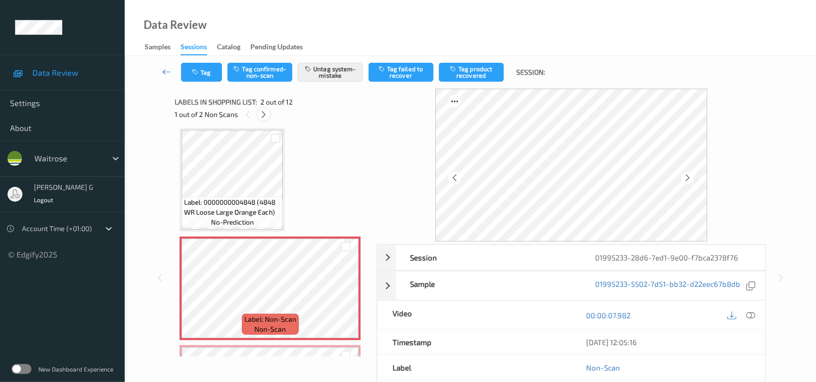
click at [260, 115] on icon at bounding box center [264, 114] width 8 height 9
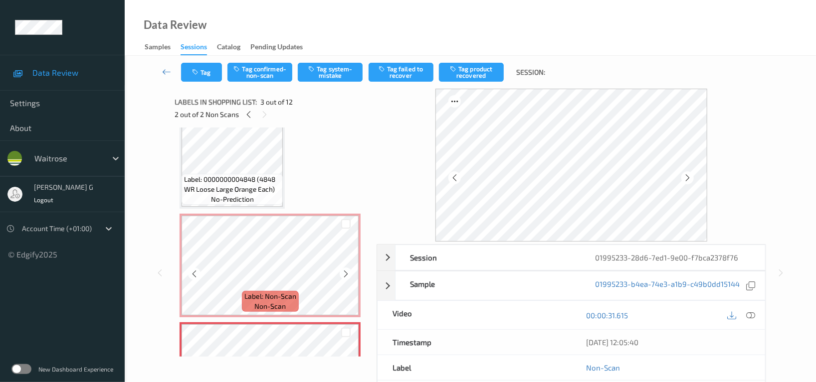
scroll to position [0, 0]
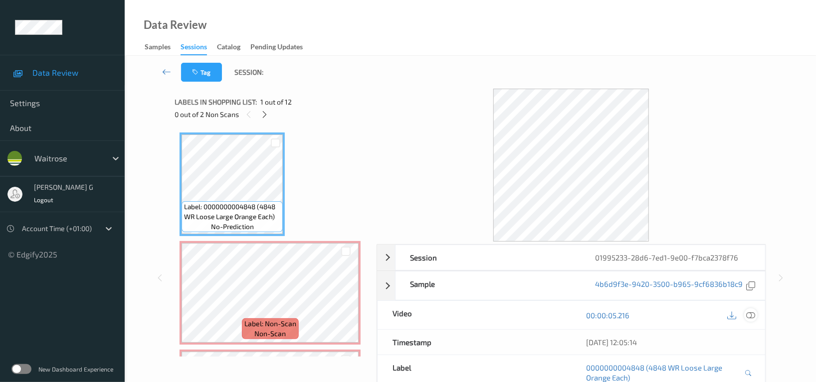
click at [752, 316] on icon at bounding box center [750, 315] width 9 height 9
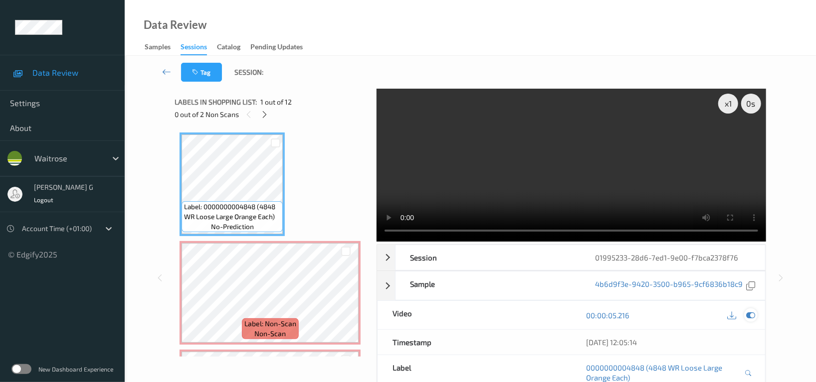
click at [750, 320] on icon at bounding box center [750, 315] width 9 height 9
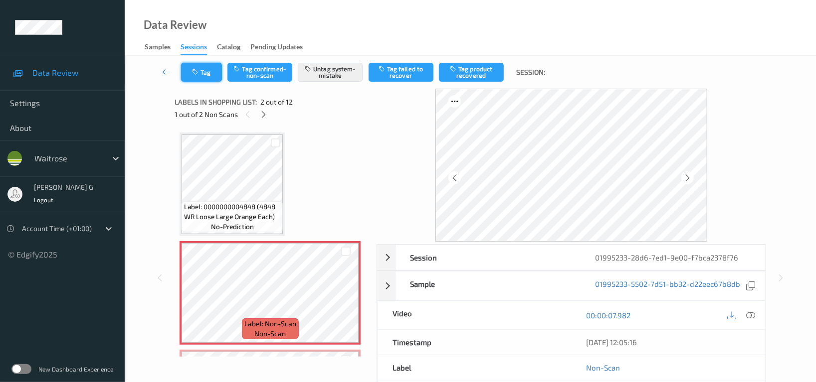
click at [209, 67] on button "Tag" at bounding box center [201, 72] width 41 height 19
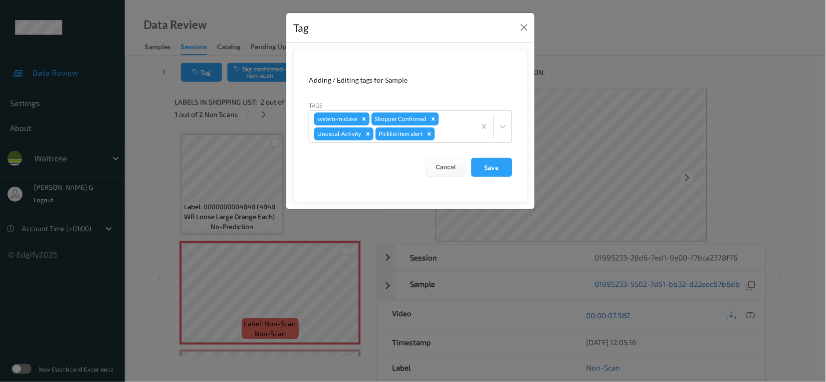
click at [148, 161] on div "Tag Adding / Editing tags for Sample Tags system-mistake Shopper Confirmed Unus…" at bounding box center [413, 191] width 826 height 382
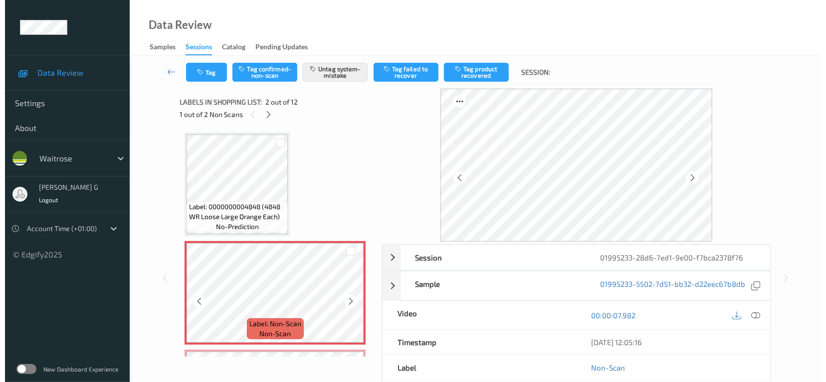
scroll to position [266, 0]
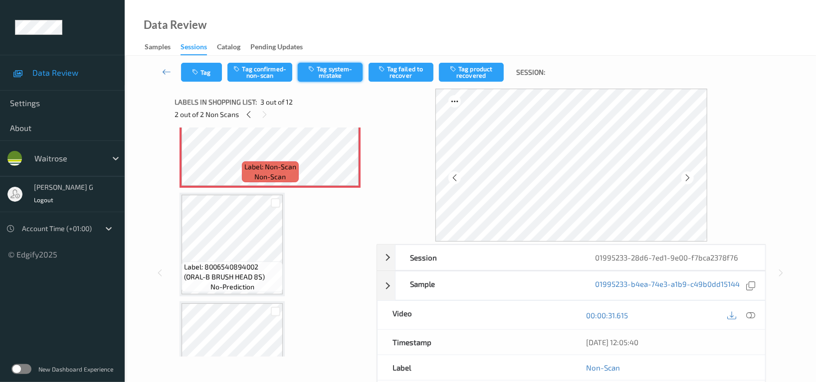
click at [325, 69] on button "Tag system-mistake" at bounding box center [330, 72] width 65 height 19
click at [202, 73] on button "Tag" at bounding box center [201, 72] width 41 height 19
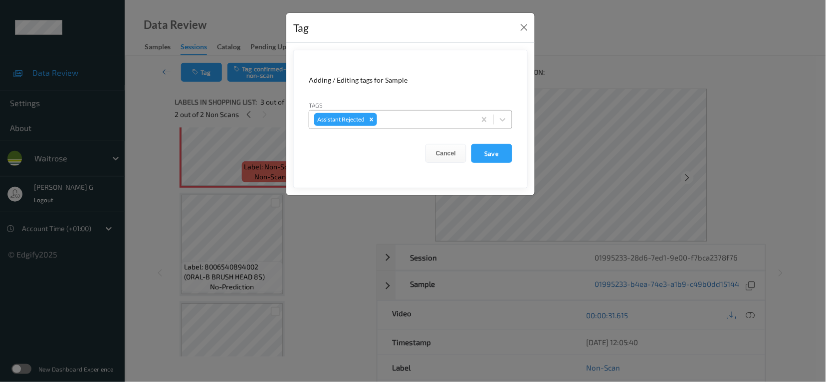
click at [386, 113] on div "Assistant Rejected" at bounding box center [392, 119] width 166 height 17
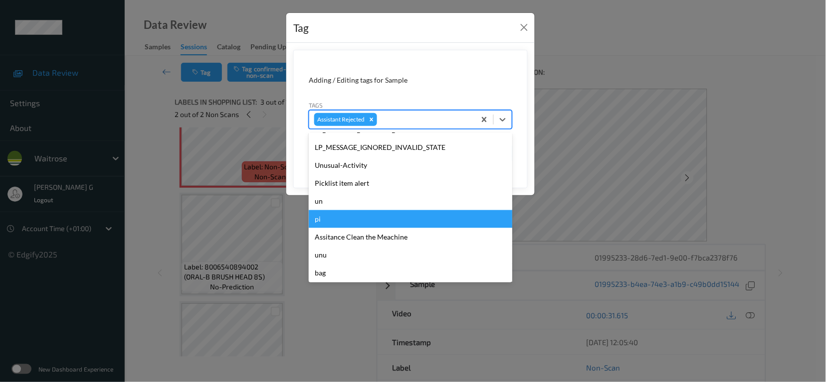
scroll to position [266, 0]
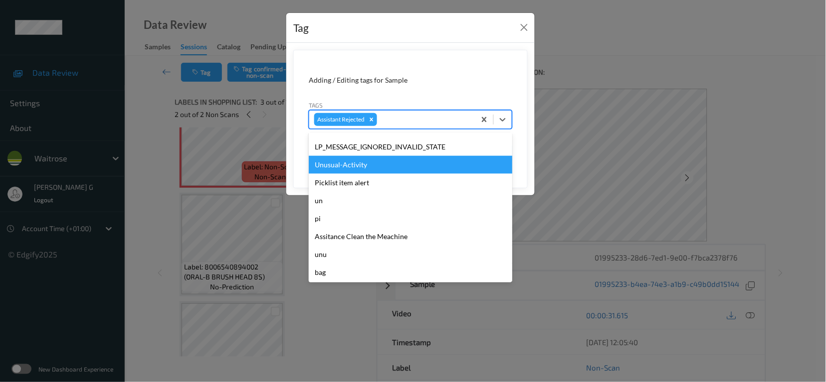
click at [352, 167] on div "Unusual-Activity" at bounding box center [410, 165] width 203 height 18
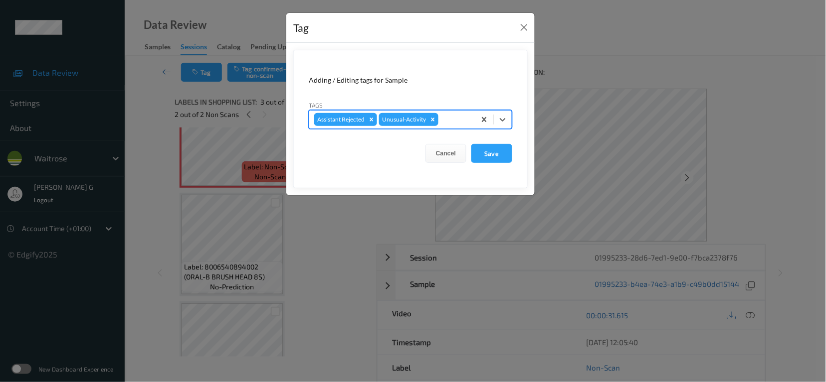
click at [445, 119] on div at bounding box center [455, 120] width 30 height 12
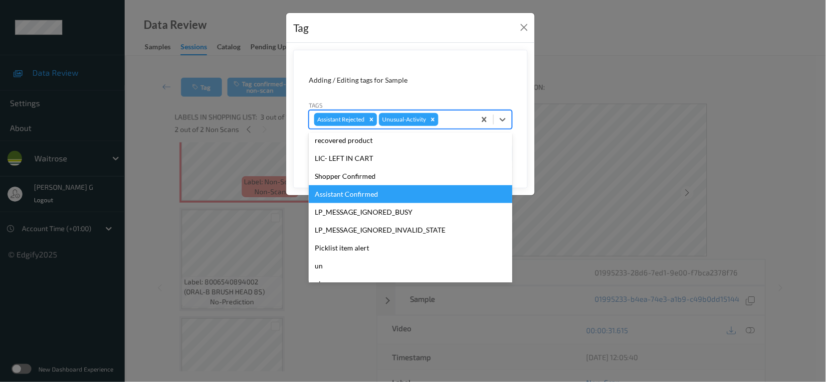
scroll to position [249, 0]
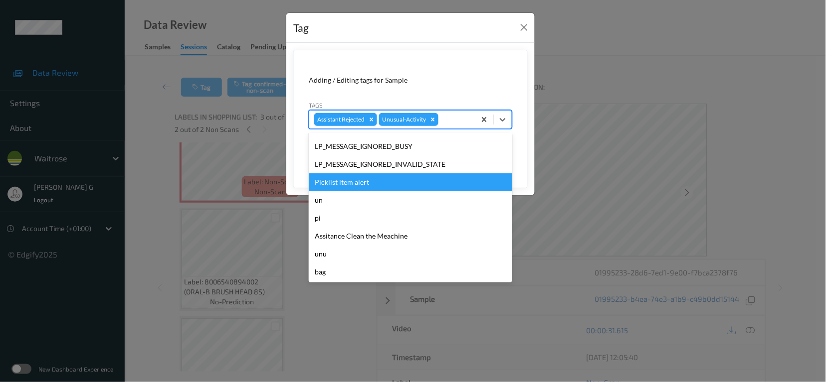
click at [354, 180] on div "Picklist item alert" at bounding box center [410, 183] width 203 height 18
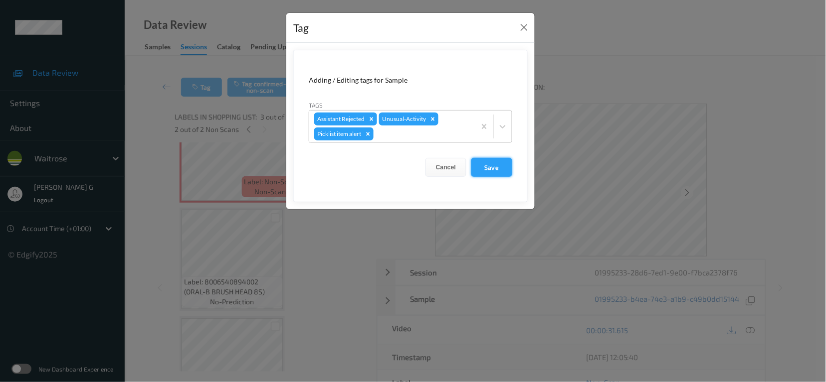
click at [490, 168] on button "Save" at bounding box center [491, 167] width 41 height 19
click at [486, 169] on button "Save" at bounding box center [491, 167] width 41 height 19
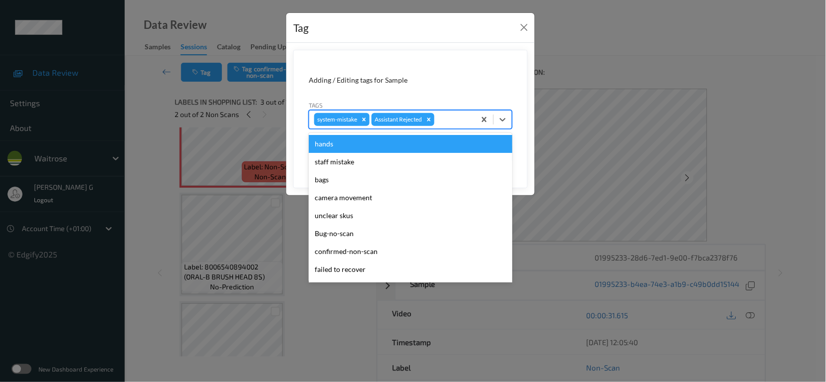
click at [460, 121] on div at bounding box center [453, 120] width 34 height 12
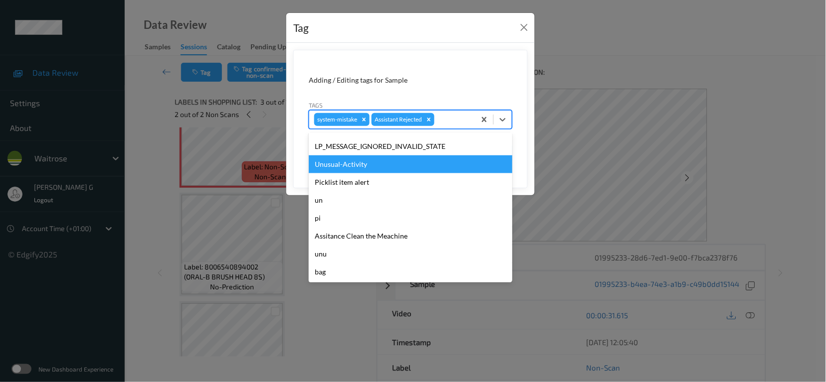
click at [352, 160] on div "Unusual-Activity" at bounding box center [410, 165] width 203 height 18
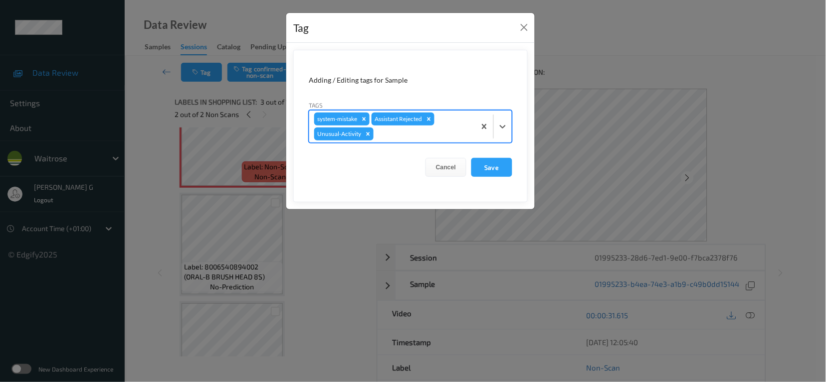
click at [420, 135] on div at bounding box center [422, 134] width 95 height 12
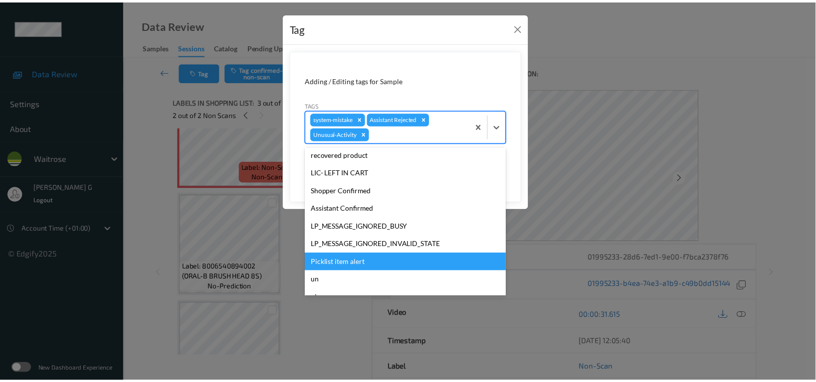
scroll to position [231, 0]
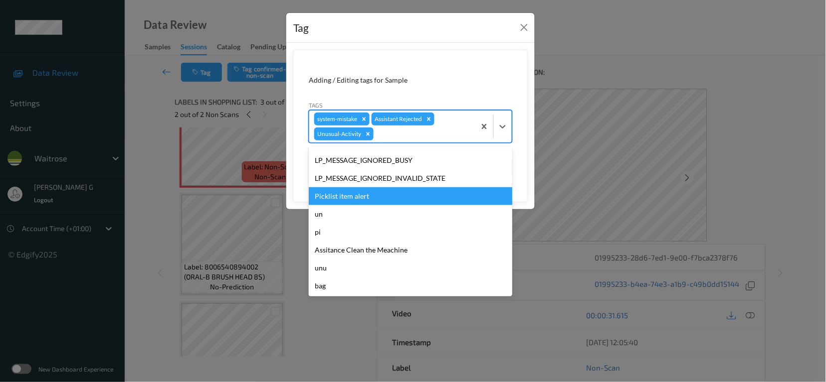
click at [343, 196] on div "Picklist item alert" at bounding box center [410, 196] width 203 height 18
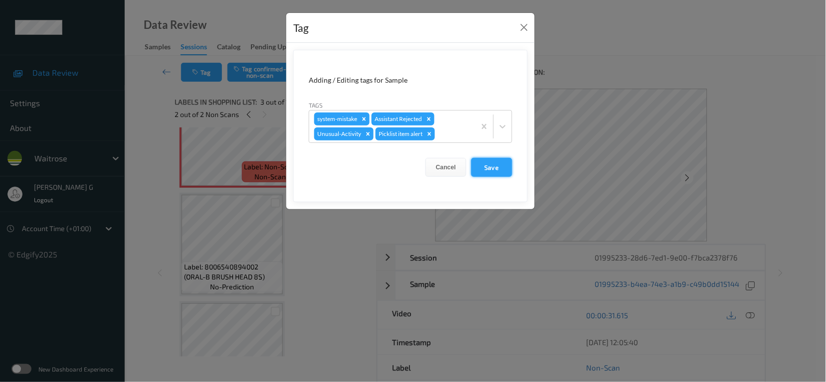
click at [503, 171] on button "Save" at bounding box center [491, 167] width 41 height 19
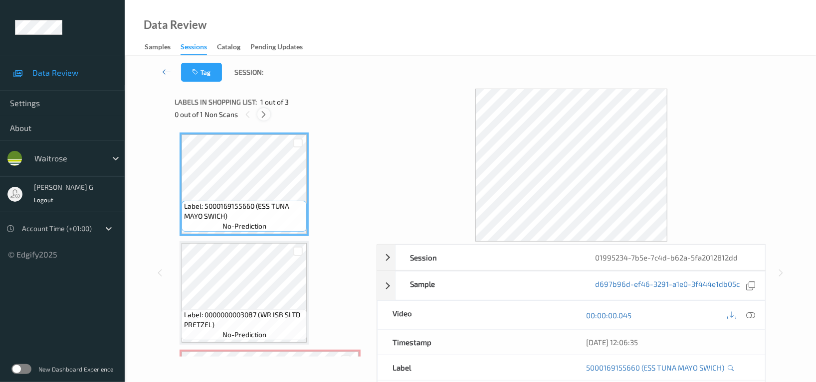
click at [264, 117] on icon at bounding box center [264, 114] width 8 height 9
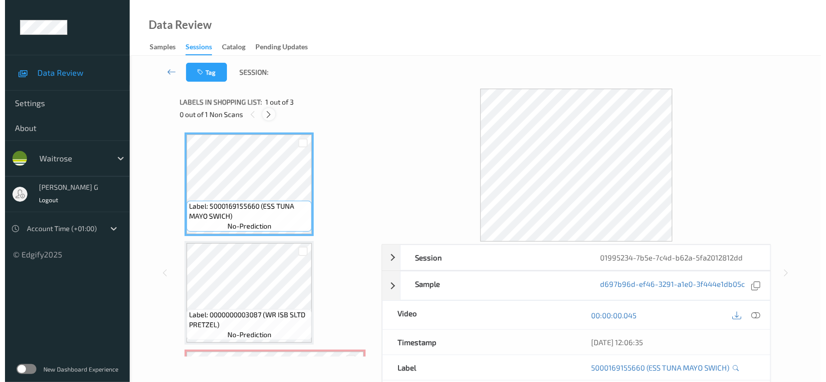
scroll to position [100, 0]
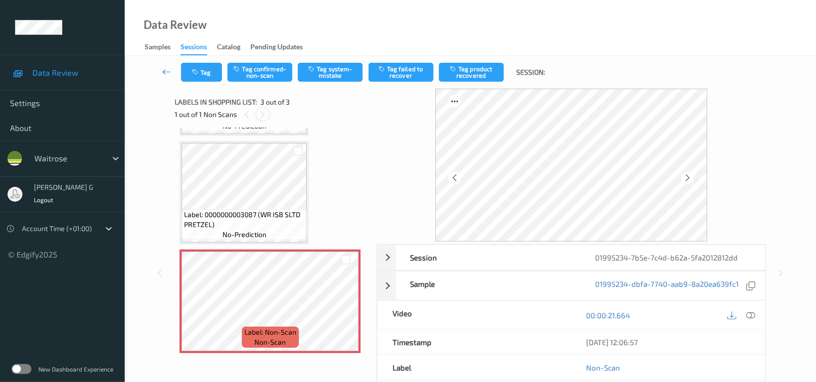
click at [260, 113] on icon at bounding box center [263, 114] width 8 height 9
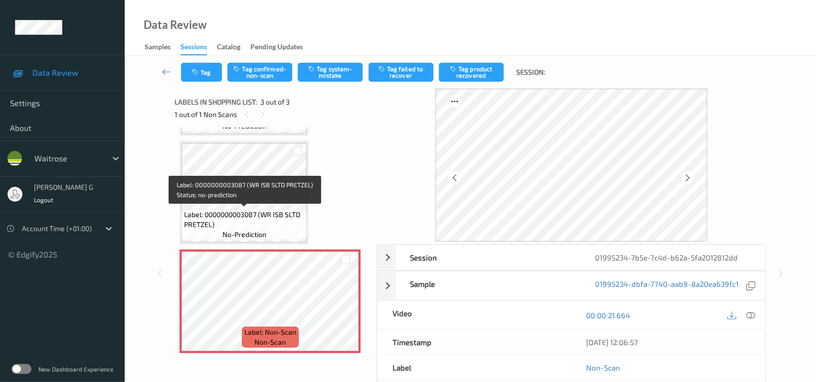
click at [256, 210] on span "Label: 0000000003087 (WR ISB SLTD PRETZEL)" at bounding box center [244, 220] width 120 height 20
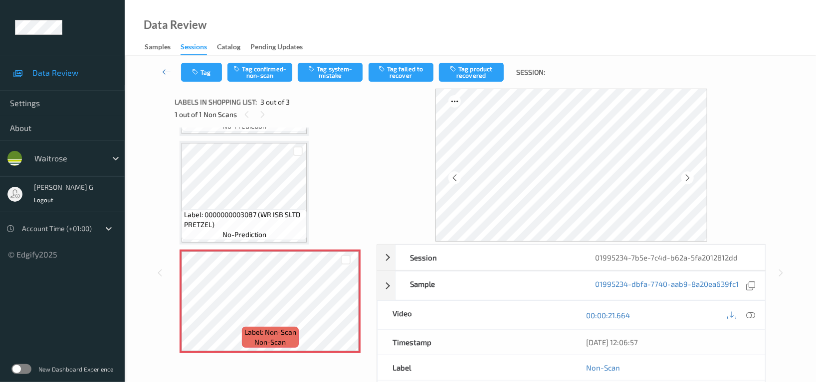
click at [326, 56] on div "Tag Tag confirmed-non-scan Tag system-mistake Tag failed to recover Tag product…" at bounding box center [470, 72] width 650 height 33
click at [327, 66] on button "Tag system-mistake" at bounding box center [330, 72] width 65 height 19
click at [205, 74] on button "Tag" at bounding box center [201, 72] width 41 height 19
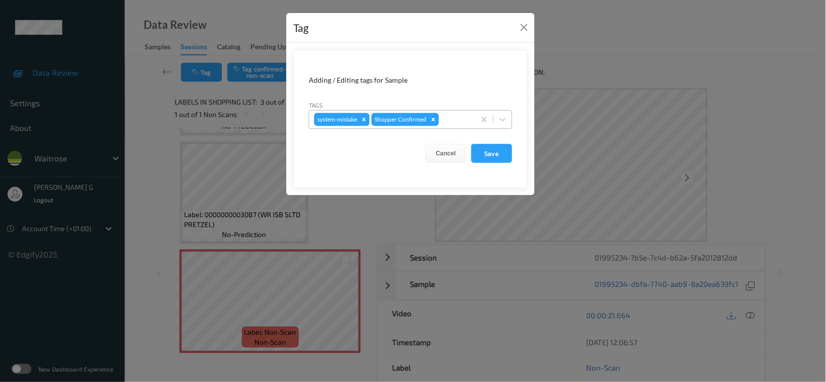
click at [457, 116] on div at bounding box center [455, 120] width 29 height 12
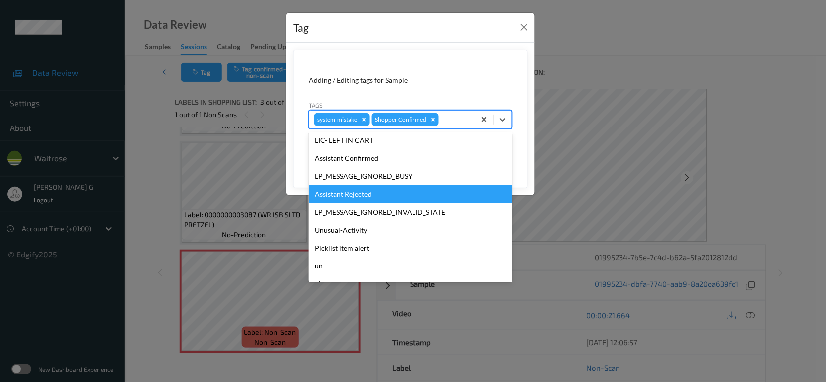
scroll to position [249, 0]
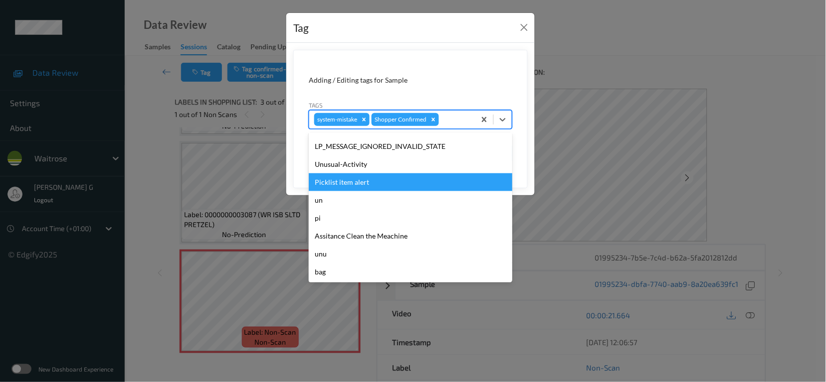
click at [347, 174] on div "Picklist item alert" at bounding box center [410, 183] width 203 height 18
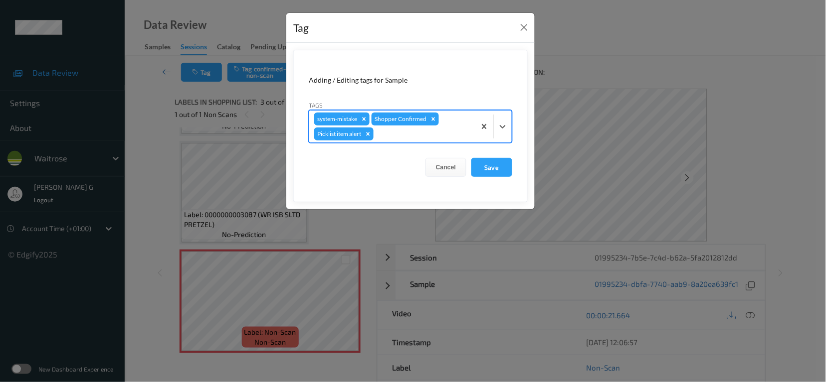
click at [396, 138] on div at bounding box center [422, 134] width 95 height 12
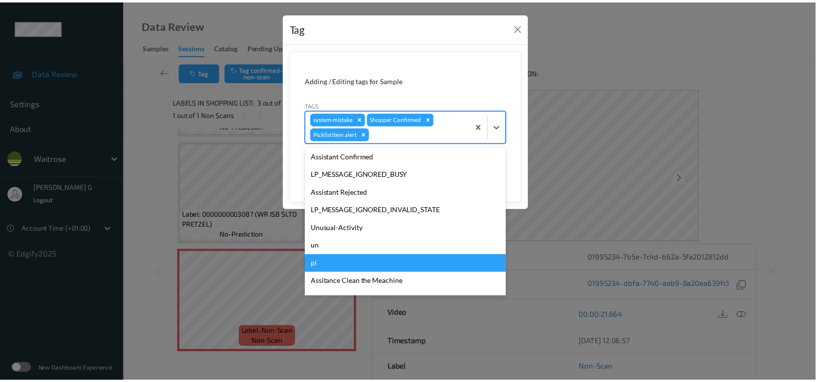
scroll to position [231, 0]
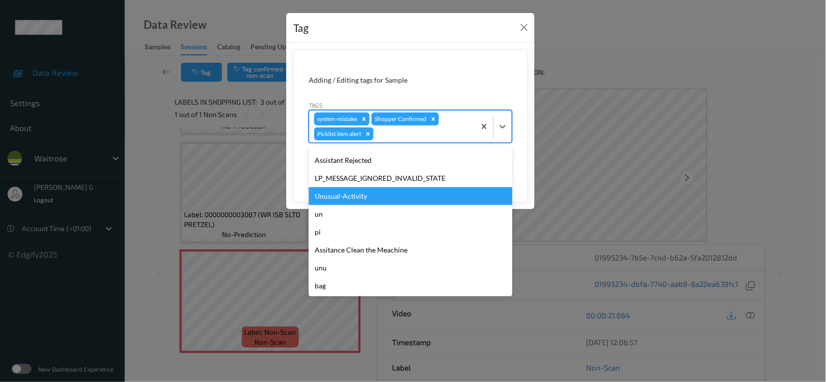
click at [340, 194] on div "Unusual-Activity" at bounding box center [410, 196] width 203 height 18
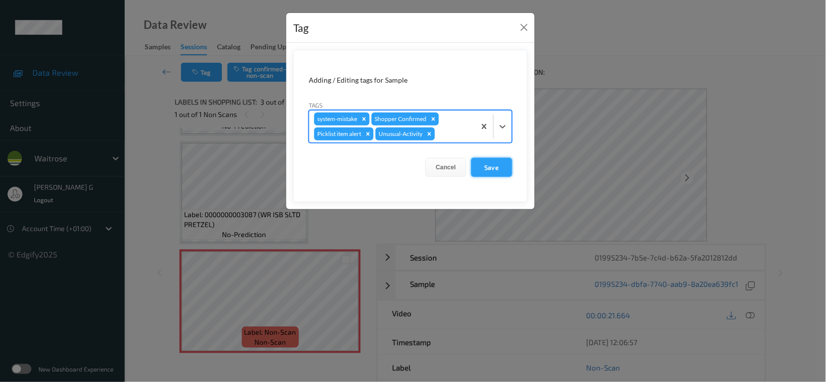
click at [497, 164] on button "Save" at bounding box center [491, 167] width 41 height 19
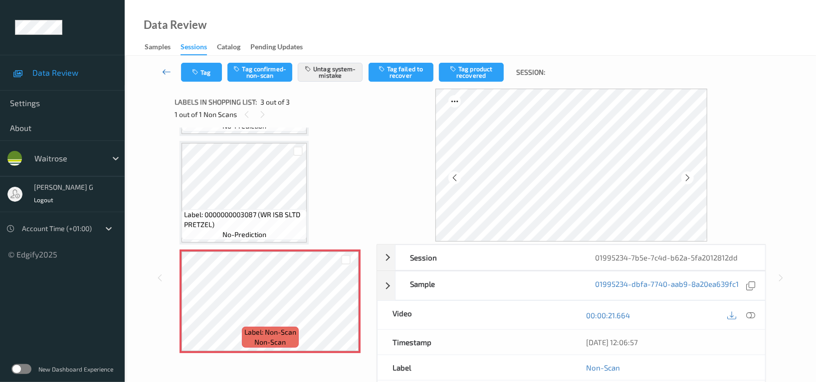
click at [176, 66] on link at bounding box center [166, 72] width 29 height 19
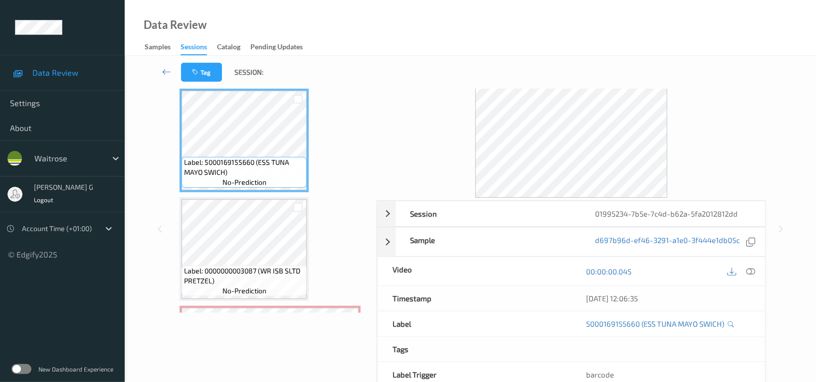
scroll to position [97, 0]
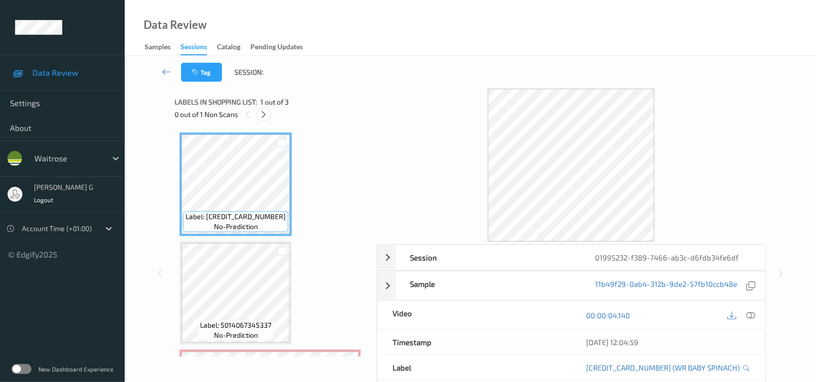
click at [263, 111] on icon at bounding box center [264, 114] width 8 height 9
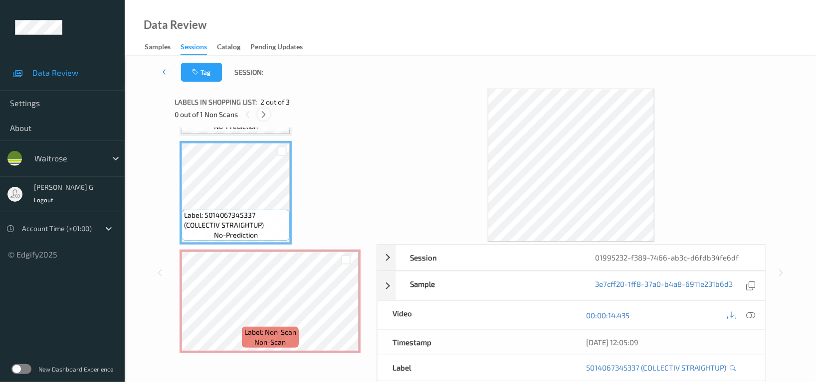
click at [267, 114] on icon at bounding box center [264, 114] width 8 height 9
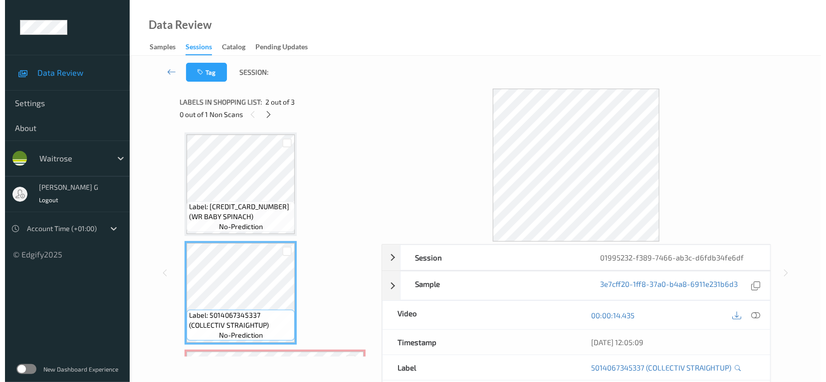
scroll to position [66, 0]
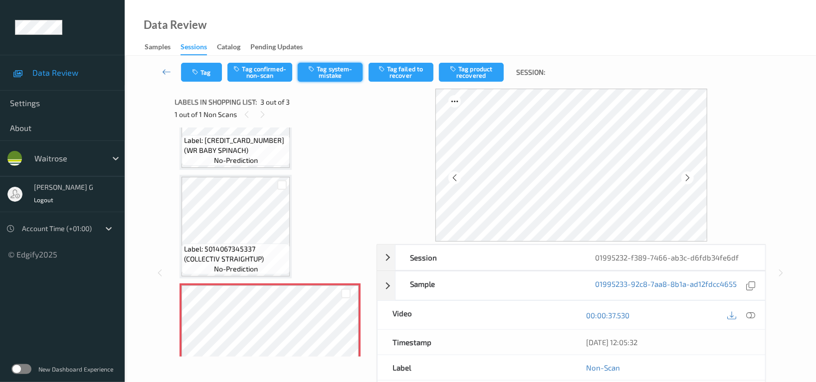
click at [314, 61] on div "Tag Tag confirmed-non-scan Tag system-mistake Tag failed to recover Tag product…" at bounding box center [470, 72] width 650 height 33
click at [194, 69] on icon "button" at bounding box center [196, 72] width 8 height 7
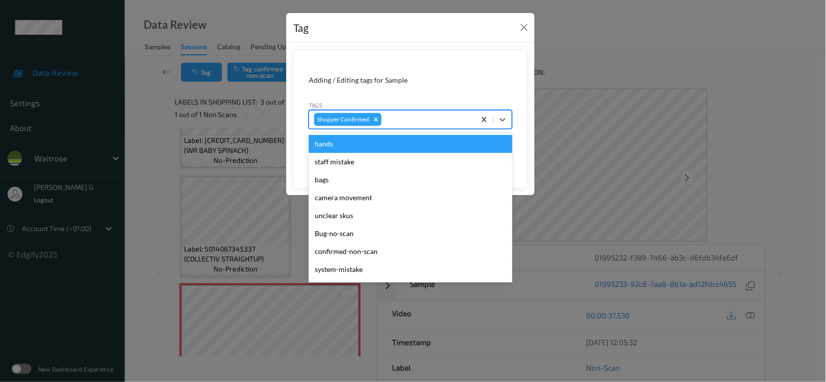
click at [402, 117] on div at bounding box center [426, 120] width 87 height 12
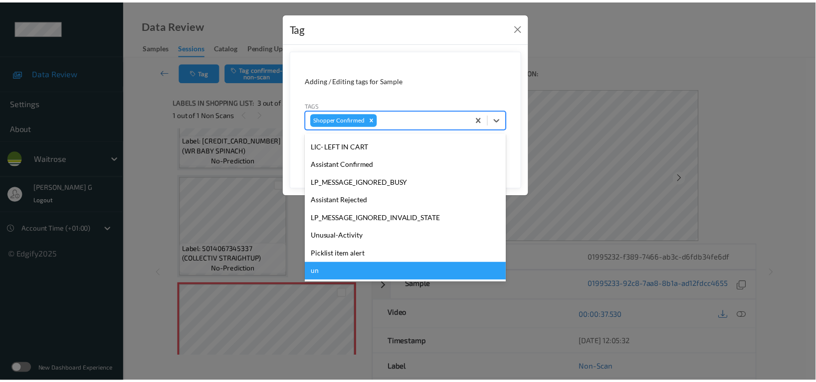
scroll to position [266, 0]
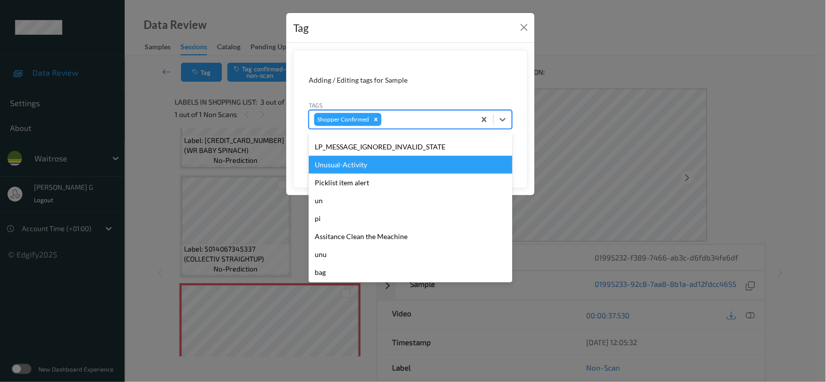
click at [338, 166] on div "Unusual-Activity" at bounding box center [410, 165] width 203 height 18
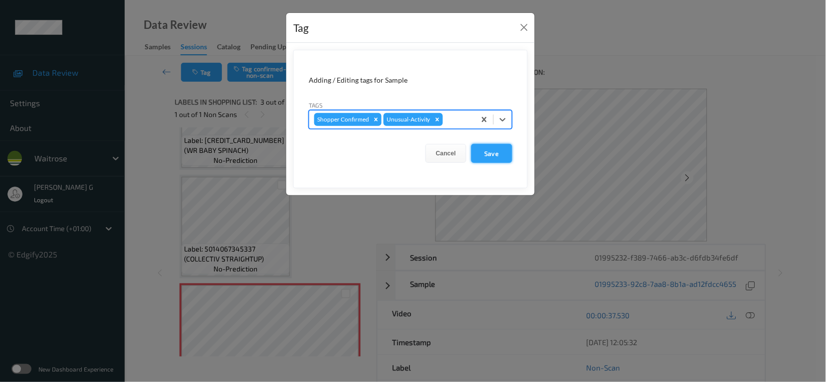
click at [487, 154] on button "Save" at bounding box center [491, 153] width 41 height 19
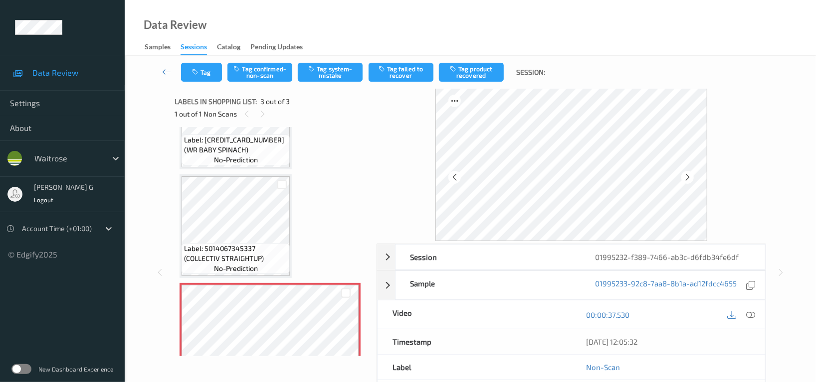
scroll to position [0, 0]
click at [326, 73] on button "Tag system-mistake" at bounding box center [330, 72] width 65 height 19
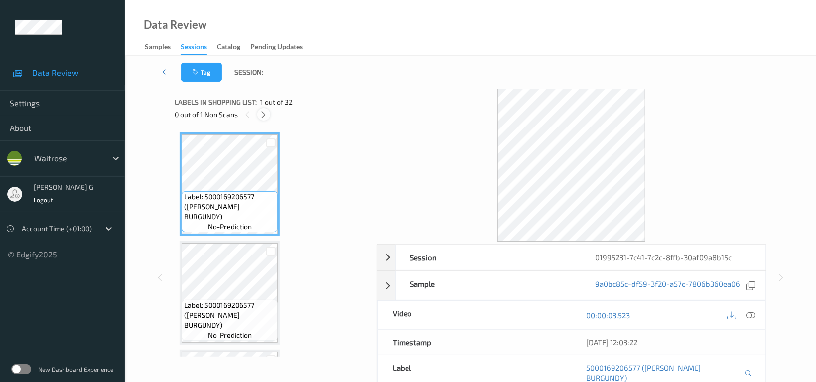
click at [267, 114] on icon at bounding box center [264, 114] width 8 height 9
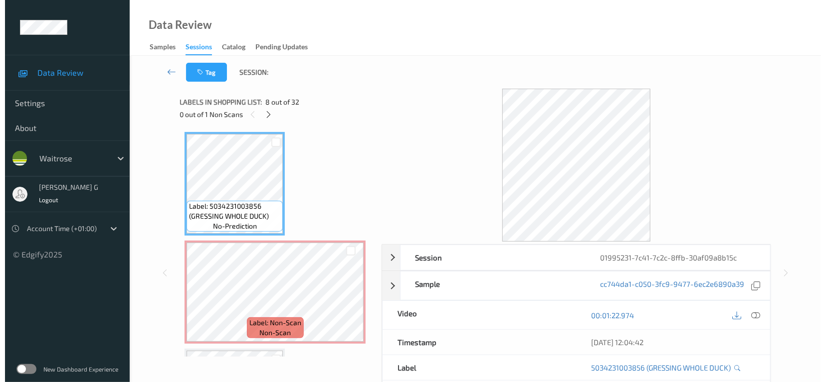
scroll to position [763, 0]
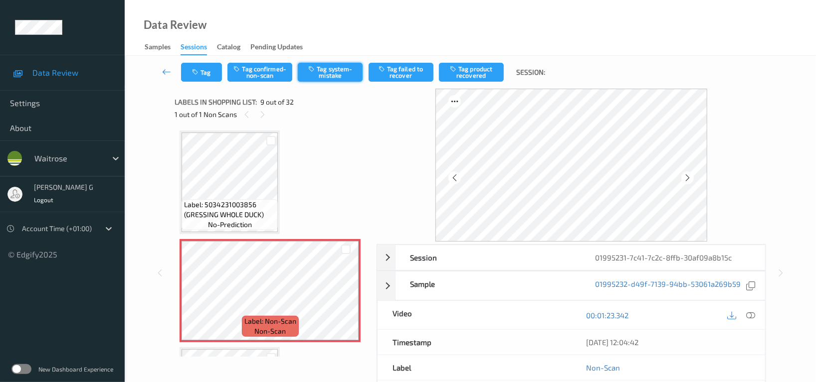
click at [338, 69] on button "Tag system-mistake" at bounding box center [330, 72] width 65 height 19
click at [203, 69] on button "Tag" at bounding box center [201, 72] width 41 height 19
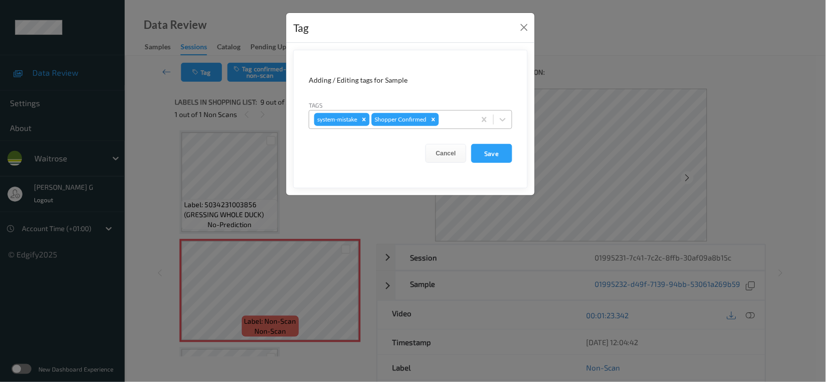
click at [450, 118] on div at bounding box center [455, 120] width 29 height 12
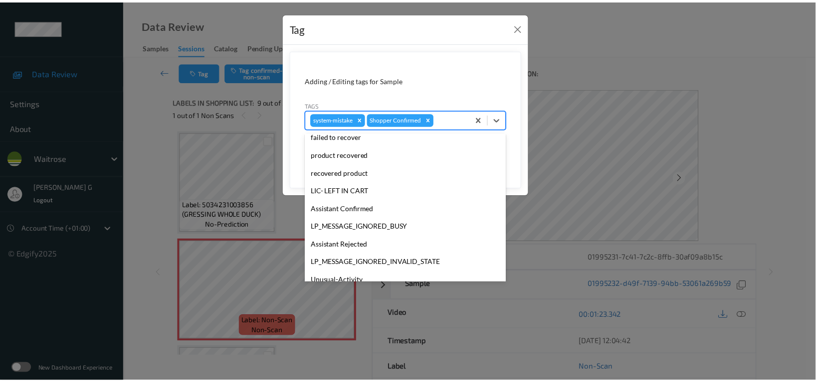
scroll to position [249, 0]
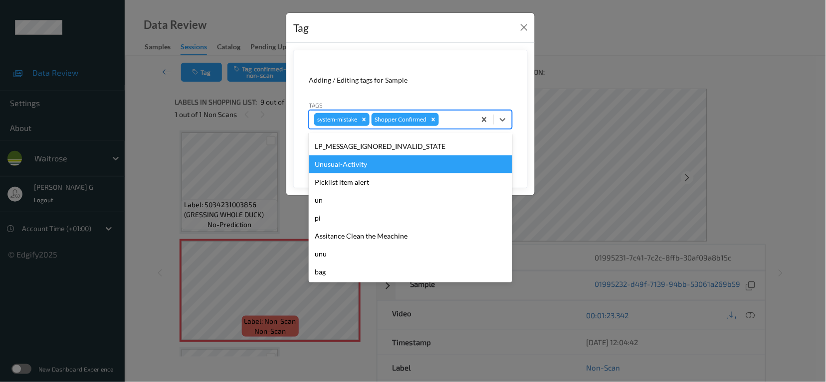
click at [350, 162] on div "Unusual-Activity" at bounding box center [410, 165] width 203 height 18
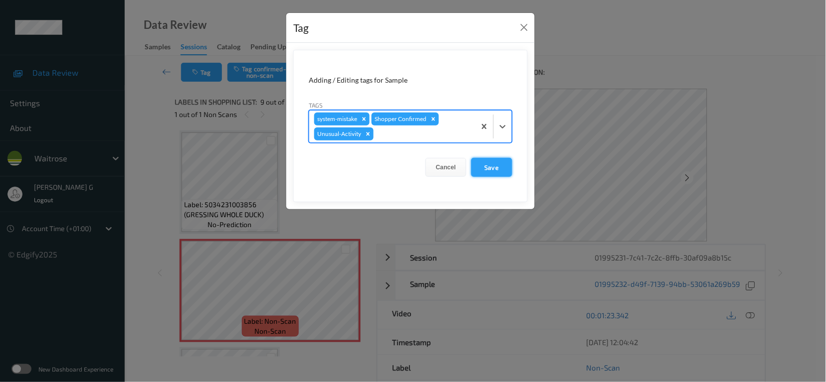
click at [491, 166] on button "Save" at bounding box center [491, 167] width 41 height 19
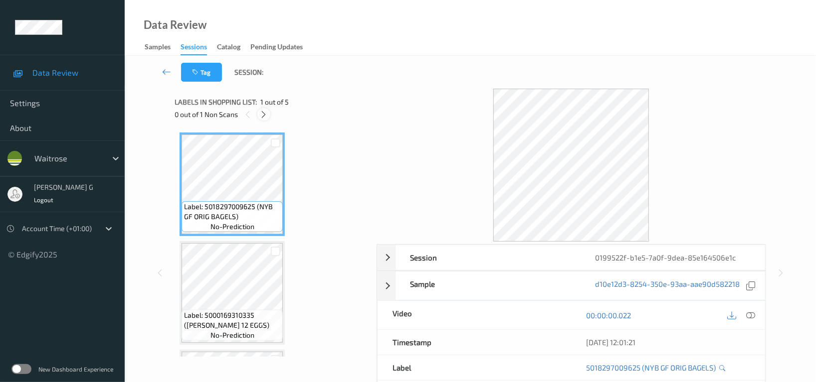
click at [263, 116] on icon at bounding box center [264, 114] width 8 height 9
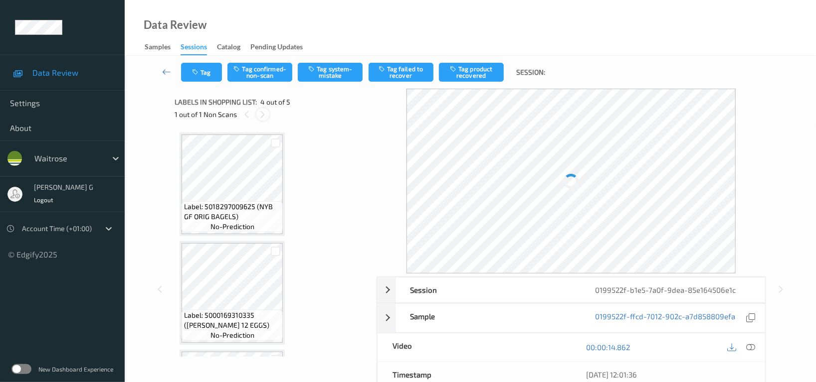
scroll to position [221, 0]
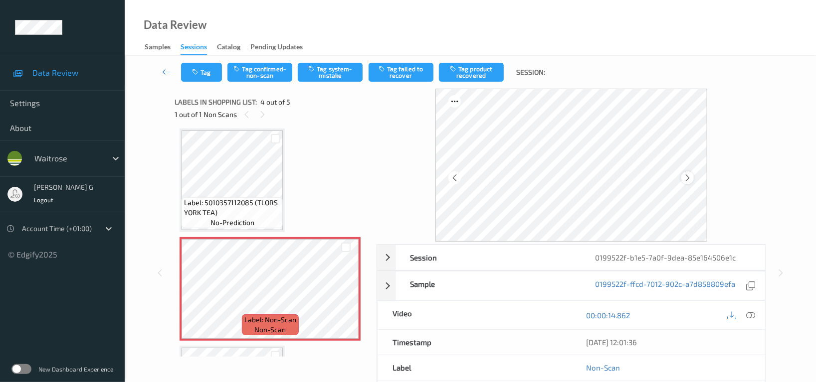
click at [686, 180] on icon at bounding box center [687, 178] width 8 height 9
click at [693, 177] on div at bounding box center [687, 178] width 12 height 12
click at [746, 314] on icon at bounding box center [750, 315] width 9 height 9
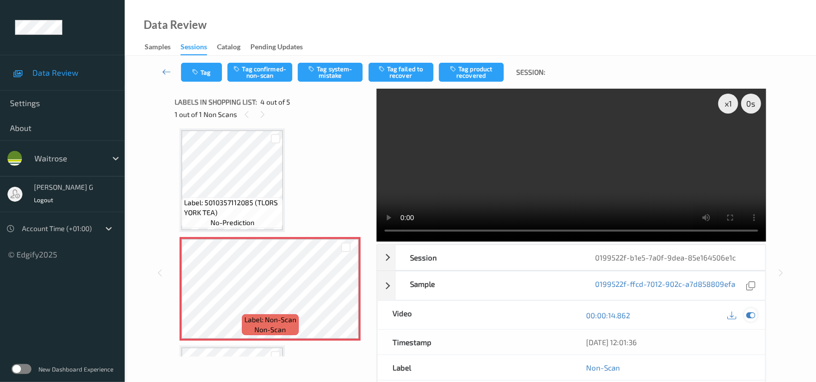
click at [750, 321] on div at bounding box center [750, 315] width 13 height 13
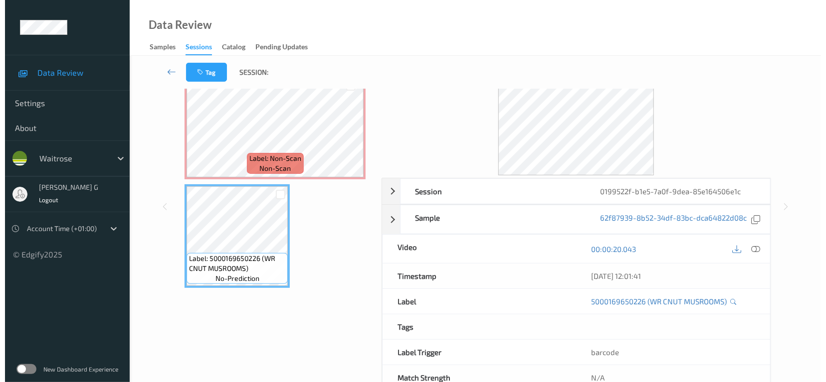
scroll to position [0, 0]
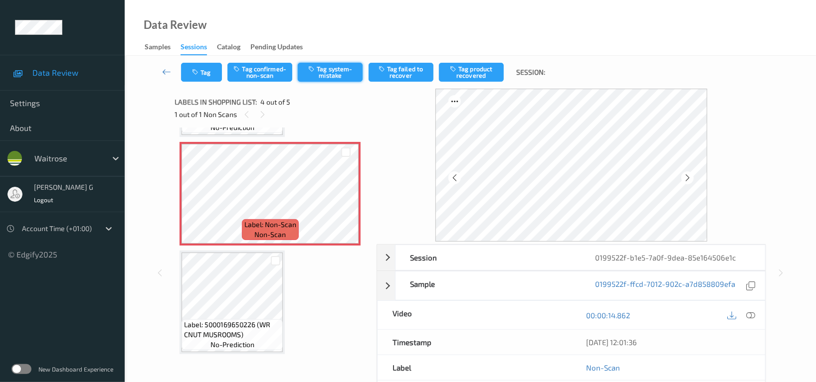
click at [327, 72] on button "Tag system-mistake" at bounding box center [330, 72] width 65 height 19
click at [198, 74] on icon "button" at bounding box center [196, 72] width 8 height 7
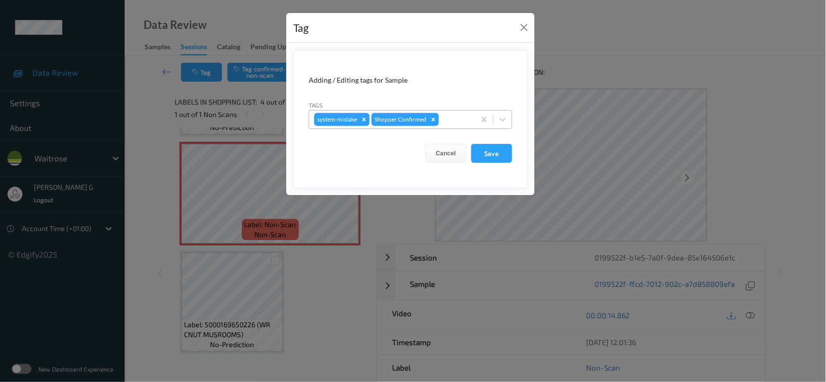
click at [457, 118] on div at bounding box center [455, 120] width 29 height 12
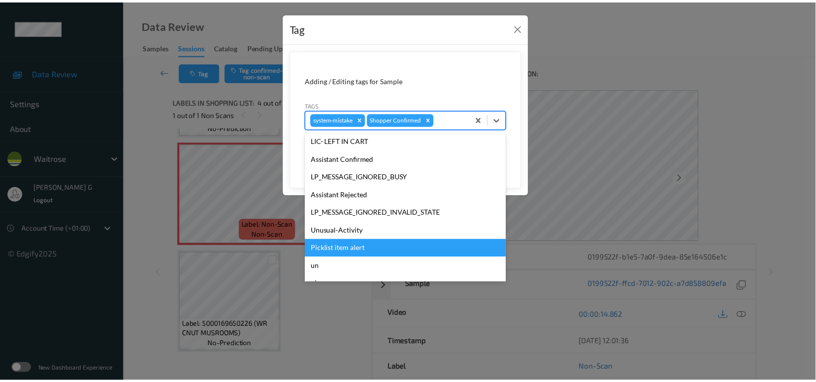
scroll to position [249, 0]
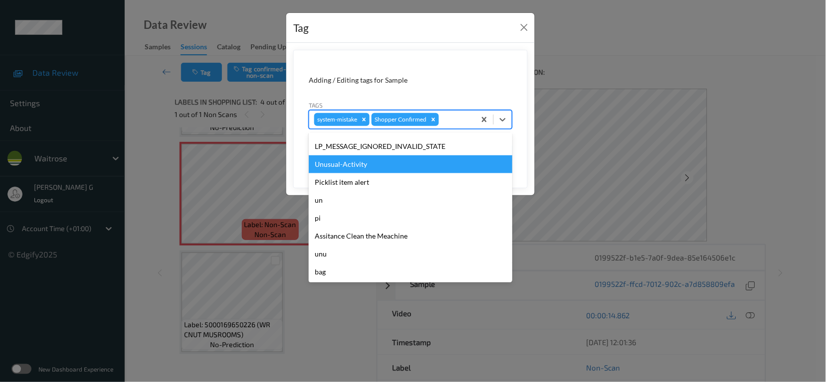
click at [337, 163] on div "Unusual-Activity" at bounding box center [410, 165] width 203 height 18
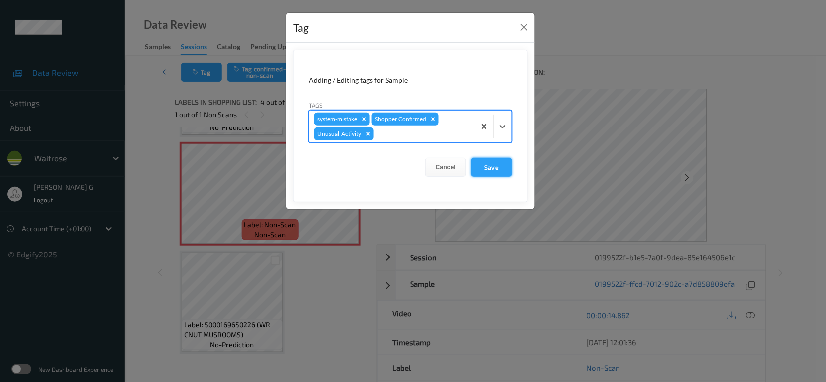
click at [476, 167] on button "Save" at bounding box center [491, 167] width 41 height 19
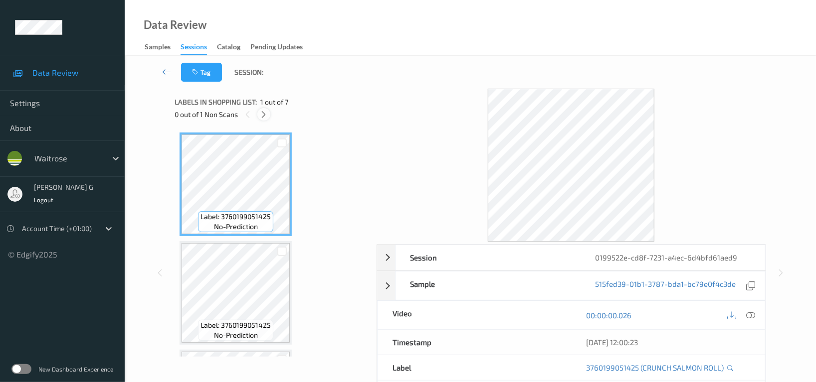
click at [264, 115] on icon at bounding box center [264, 114] width 8 height 9
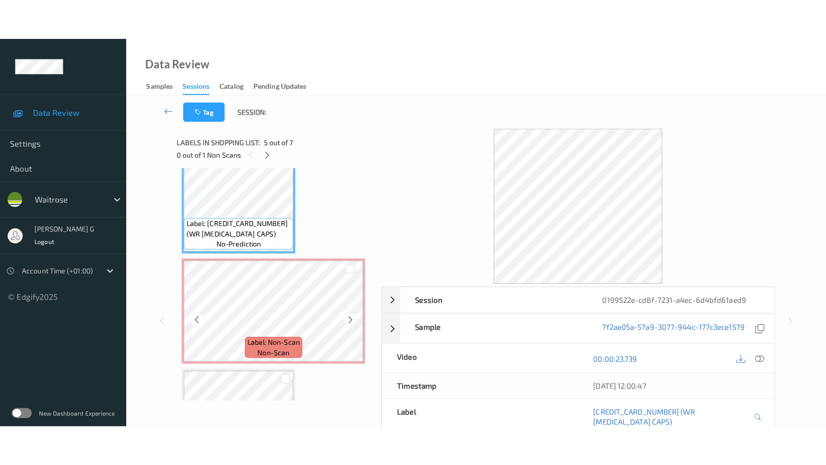
scroll to position [467, 0]
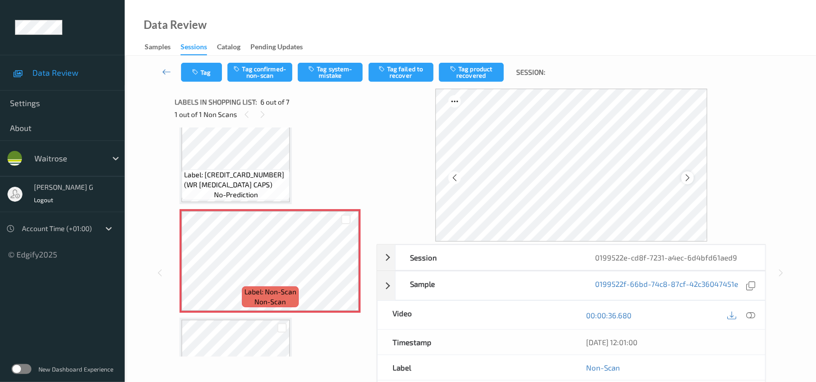
click at [690, 179] on icon at bounding box center [687, 178] width 8 height 9
click at [751, 313] on icon at bounding box center [750, 315] width 9 height 9
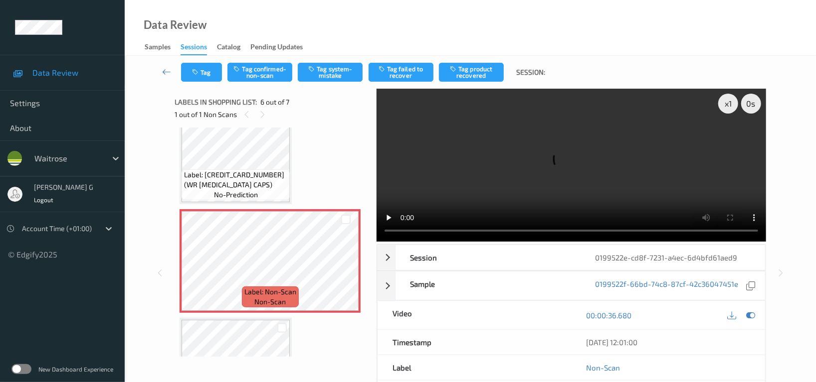
click at [717, 205] on video at bounding box center [570, 165] width 389 height 153
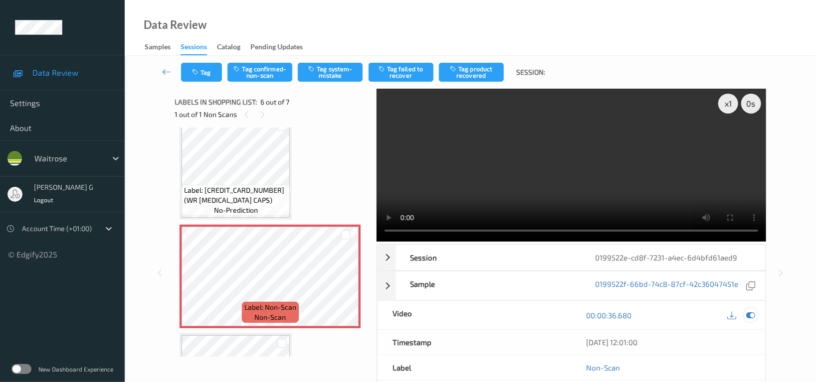
click at [750, 314] on icon at bounding box center [750, 315] width 9 height 9
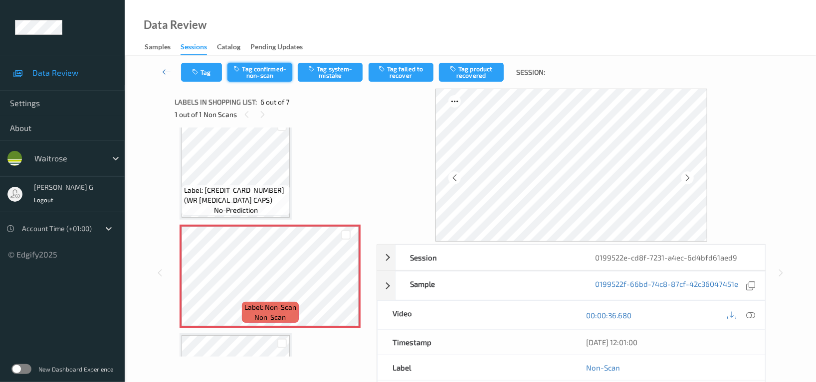
click at [268, 74] on button "Tag confirmed-non-scan" at bounding box center [259, 72] width 65 height 19
click at [465, 63] on button "Tag product recovered" at bounding box center [471, 72] width 65 height 19
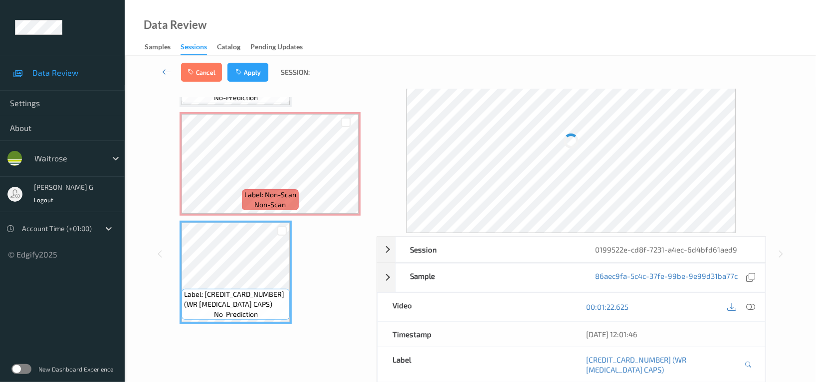
scroll to position [97, 0]
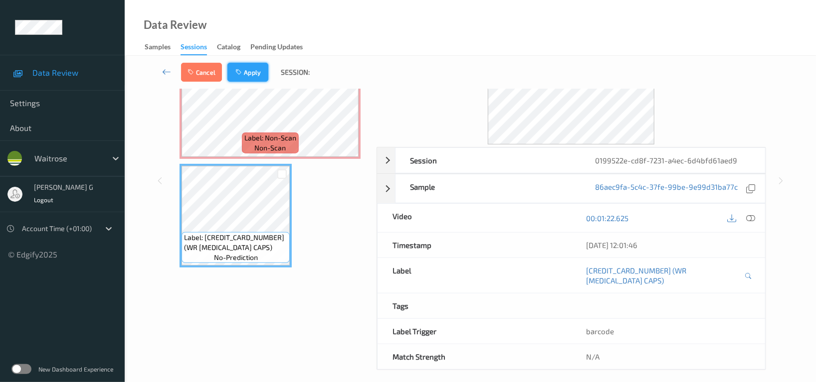
click at [254, 72] on button "Apply" at bounding box center [247, 72] width 41 height 19
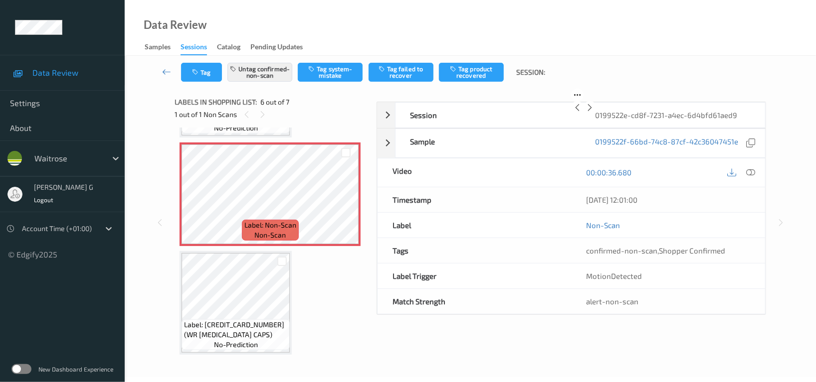
scroll to position [438, 0]
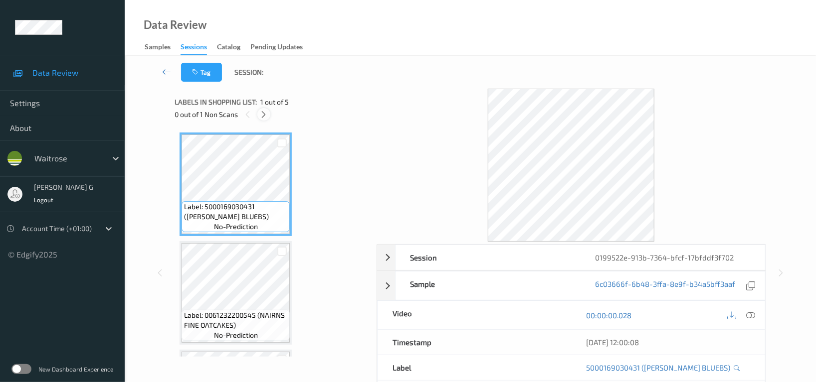
click at [263, 115] on icon at bounding box center [264, 114] width 8 height 9
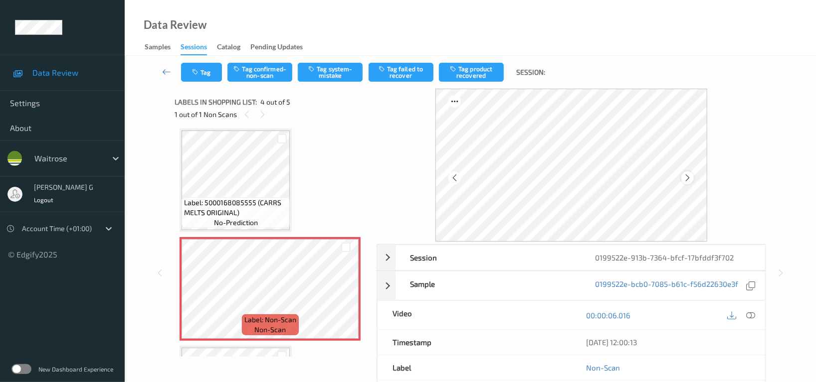
click at [686, 177] on icon at bounding box center [687, 178] width 8 height 9
click at [752, 314] on icon at bounding box center [750, 315] width 9 height 9
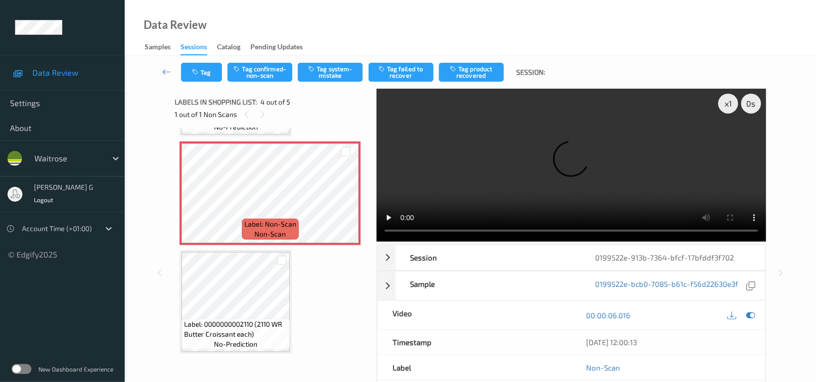
scroll to position [235, 0]
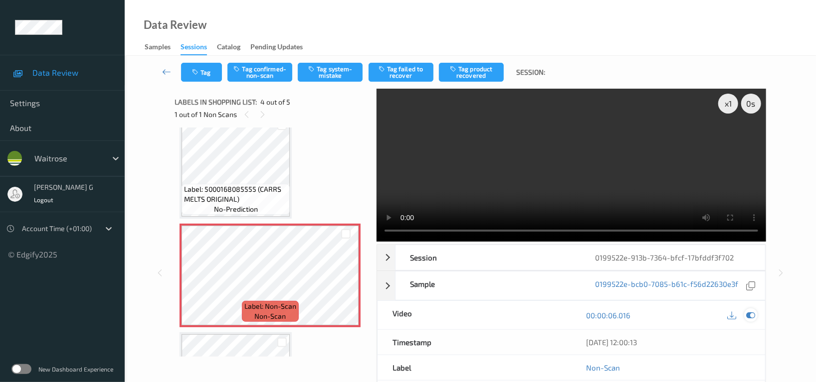
click at [748, 313] on icon at bounding box center [750, 315] width 9 height 9
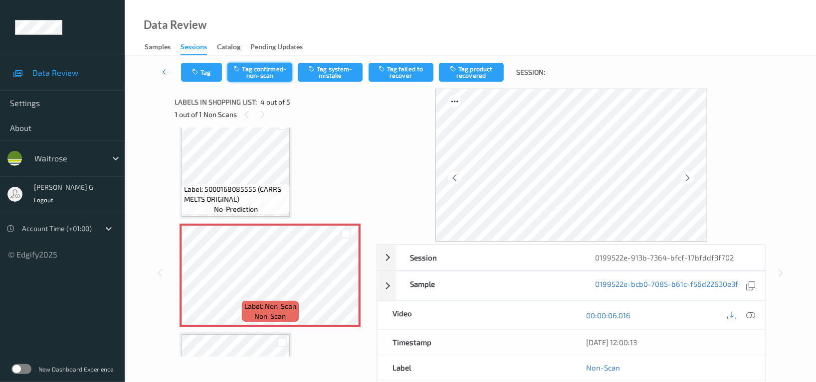
click at [254, 65] on button "Tag confirmed-non-scan" at bounding box center [259, 72] width 65 height 19
click at [477, 70] on button "Tag product recovered" at bounding box center [471, 72] width 65 height 19
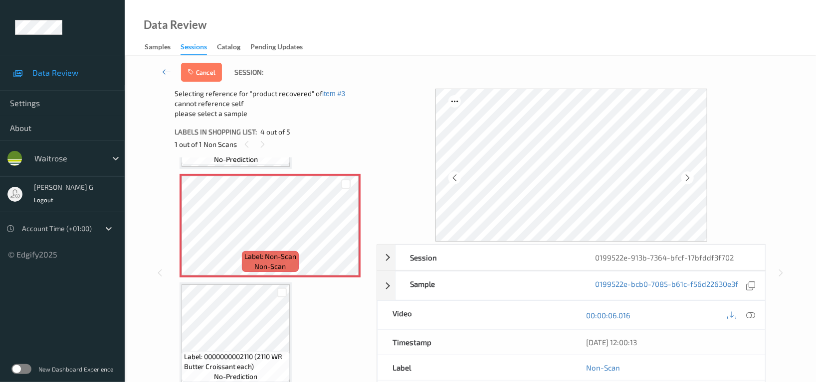
scroll to position [317, 0]
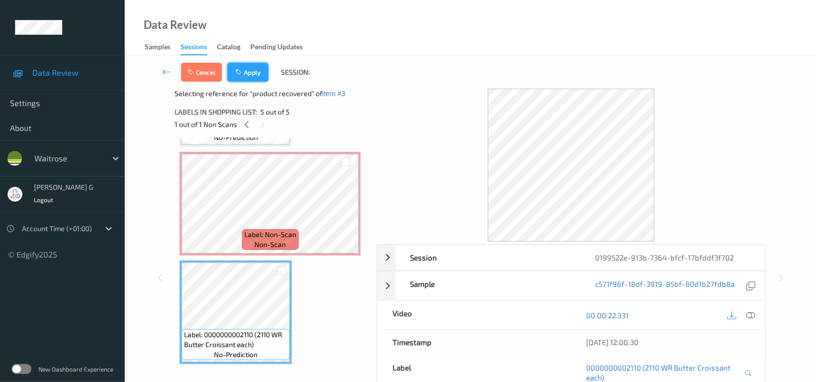
click at [247, 66] on button "Apply" at bounding box center [247, 72] width 41 height 19
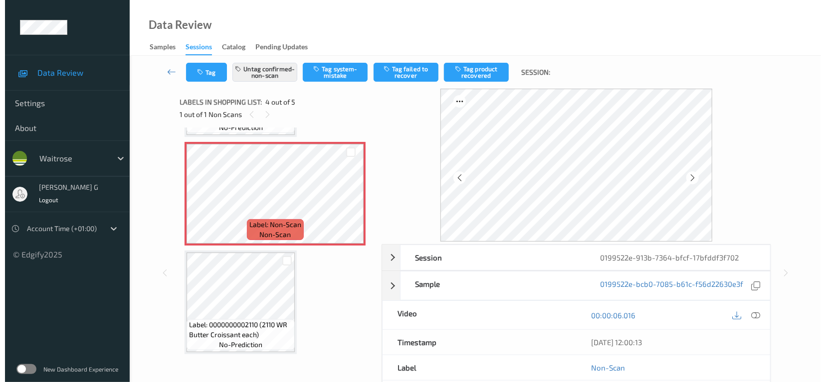
scroll to position [221, 0]
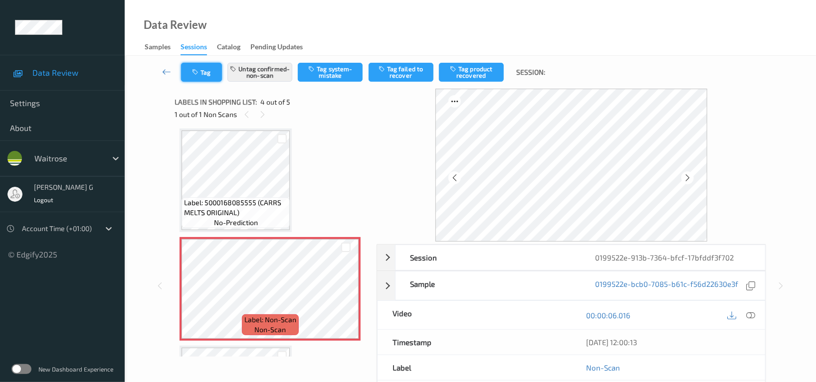
click at [200, 74] on icon "button" at bounding box center [196, 72] width 8 height 7
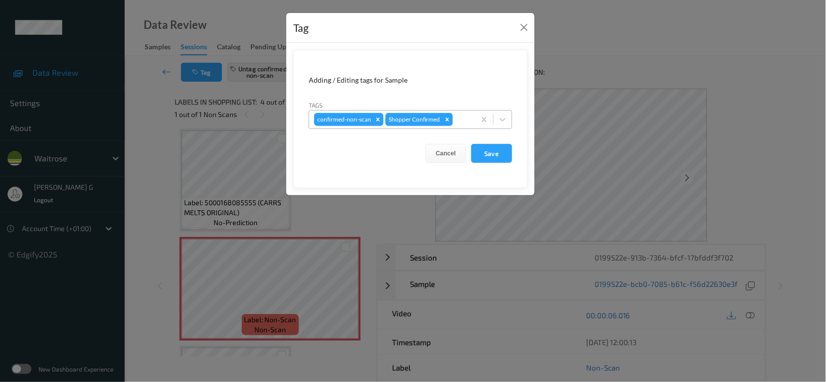
click at [458, 117] on div at bounding box center [462, 120] width 15 height 12
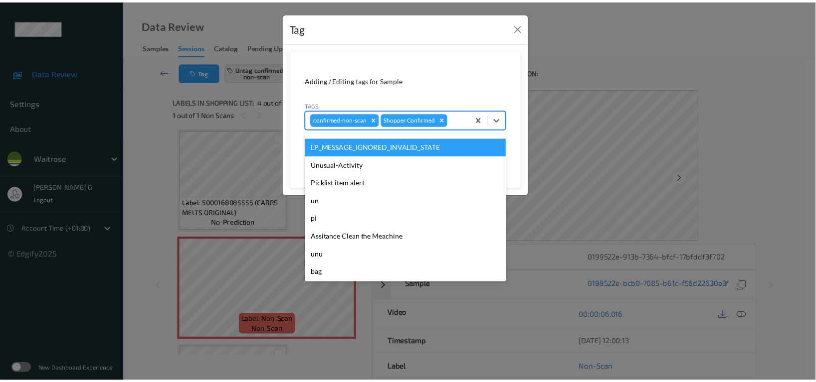
scroll to position [249, 0]
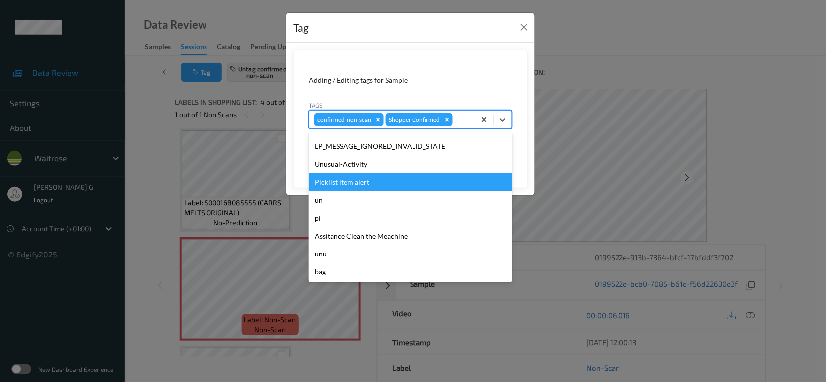
click at [355, 185] on div "Picklist item alert" at bounding box center [410, 183] width 203 height 18
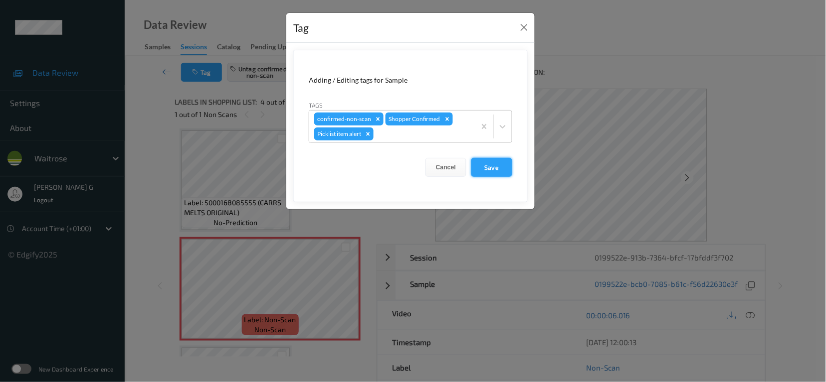
click at [489, 165] on button "Save" at bounding box center [491, 167] width 41 height 19
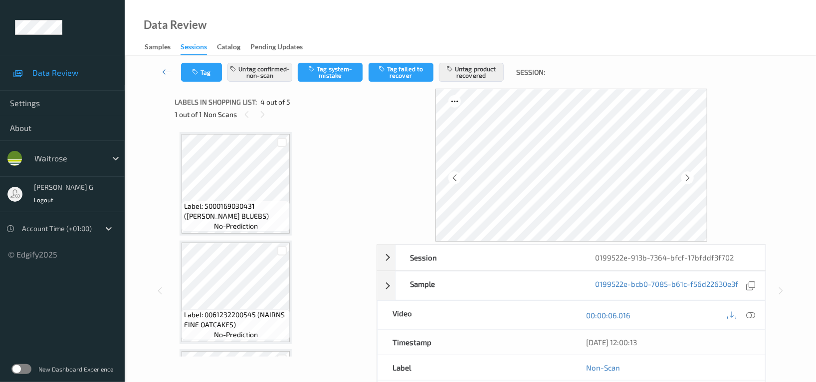
scroll to position [0, 0]
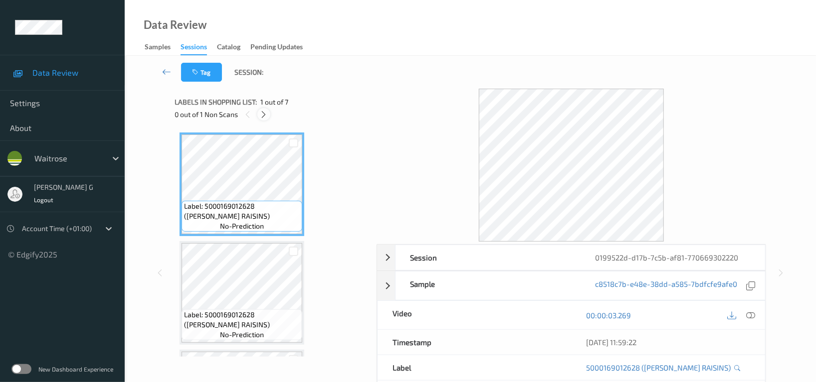
click at [262, 112] on icon at bounding box center [264, 114] width 8 height 9
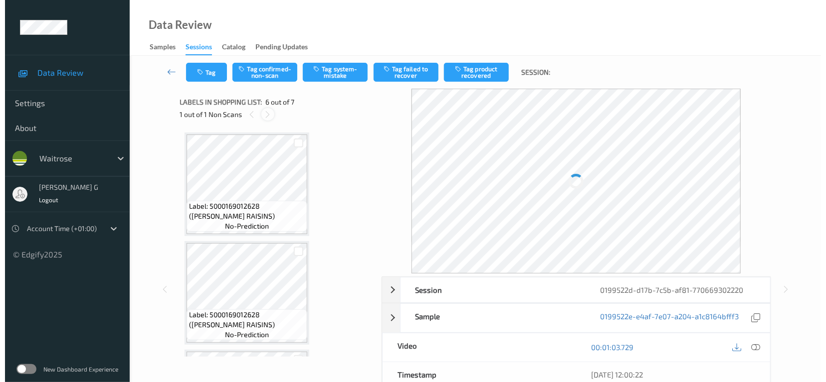
scroll to position [438, 0]
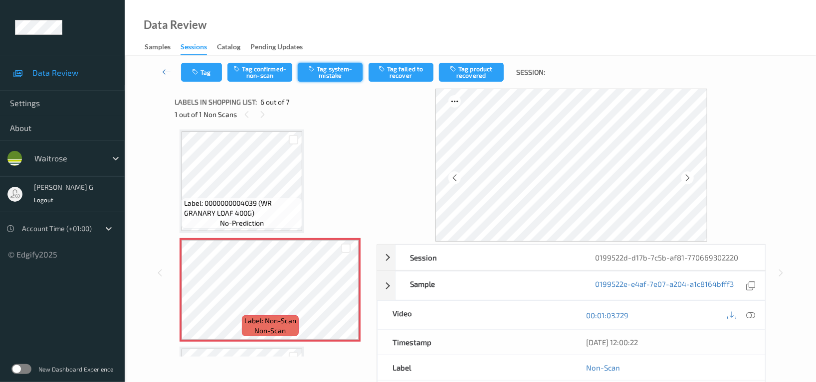
click at [317, 75] on button "Tag system-mistake" at bounding box center [330, 72] width 65 height 19
click at [198, 74] on icon "button" at bounding box center [196, 72] width 8 height 7
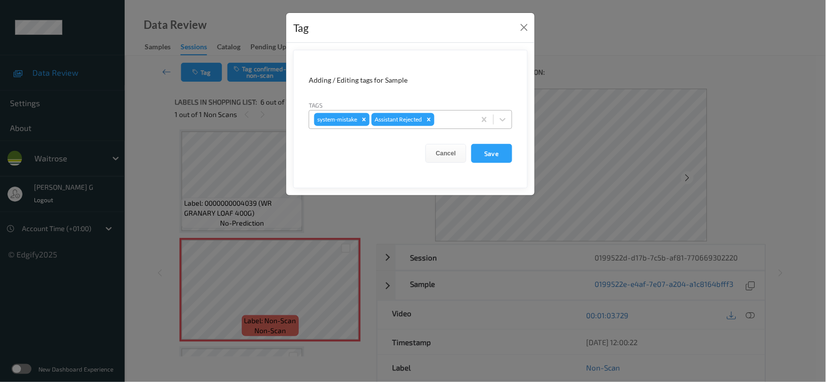
click at [451, 122] on div at bounding box center [453, 120] width 34 height 12
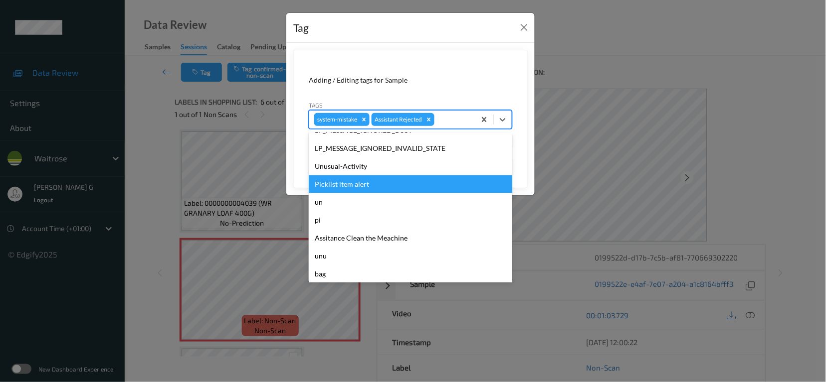
scroll to position [249, 0]
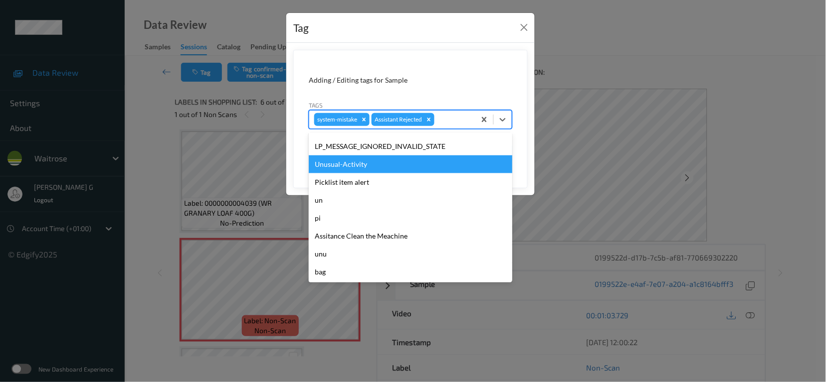
click at [349, 171] on div "Unusual-Activity" at bounding box center [410, 165] width 203 height 18
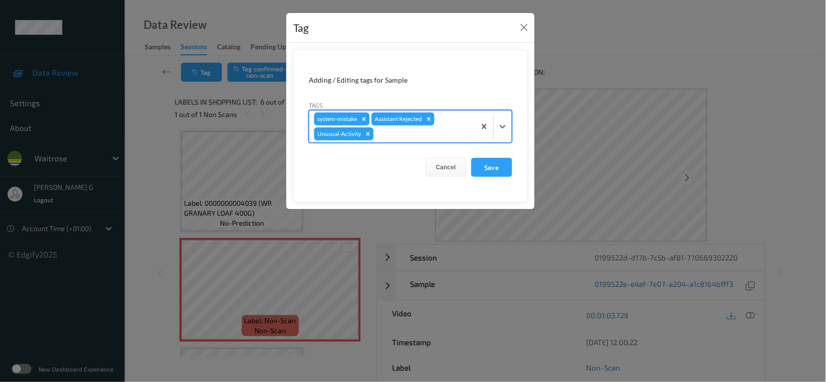
click at [445, 132] on div at bounding box center [422, 134] width 95 height 12
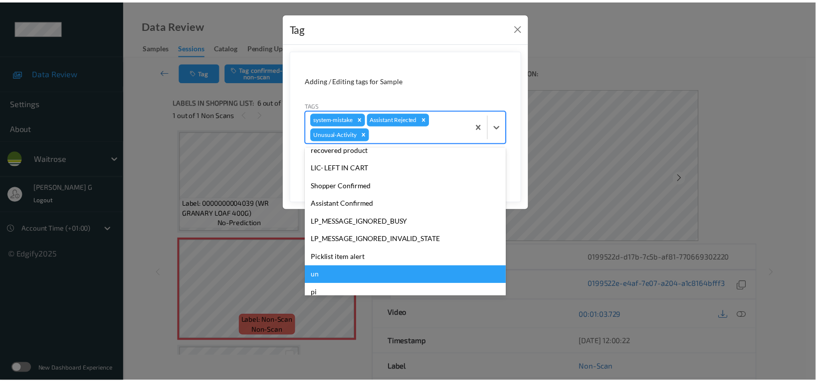
scroll to position [231, 0]
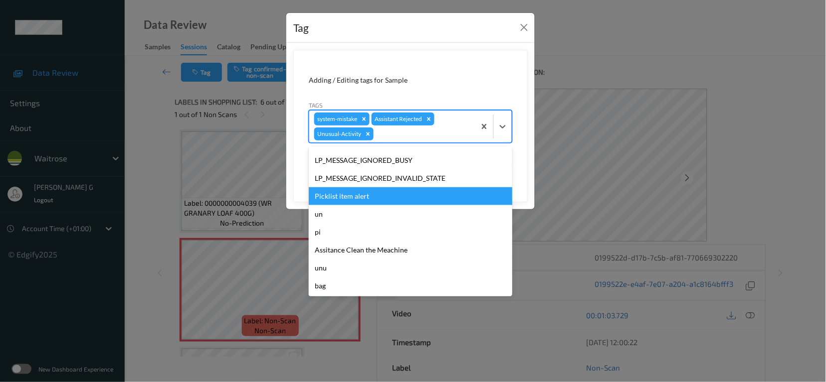
click at [344, 196] on div "Picklist item alert" at bounding box center [410, 196] width 203 height 18
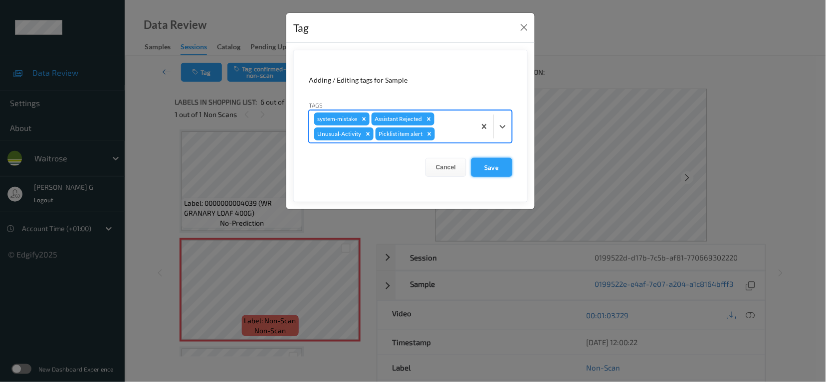
click at [491, 164] on button "Save" at bounding box center [491, 167] width 41 height 19
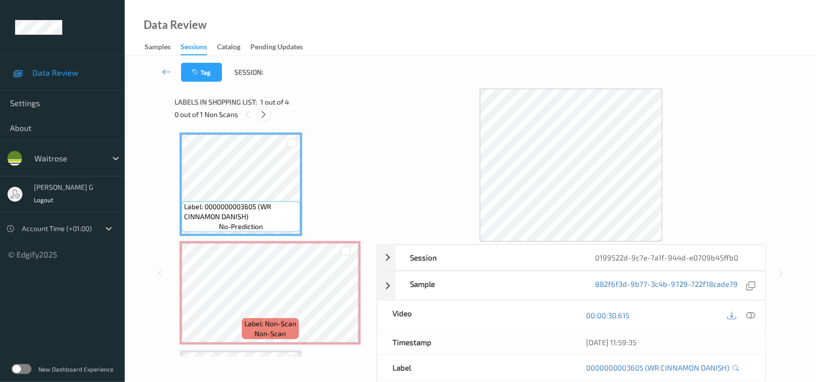
click at [262, 114] on icon at bounding box center [264, 114] width 8 height 9
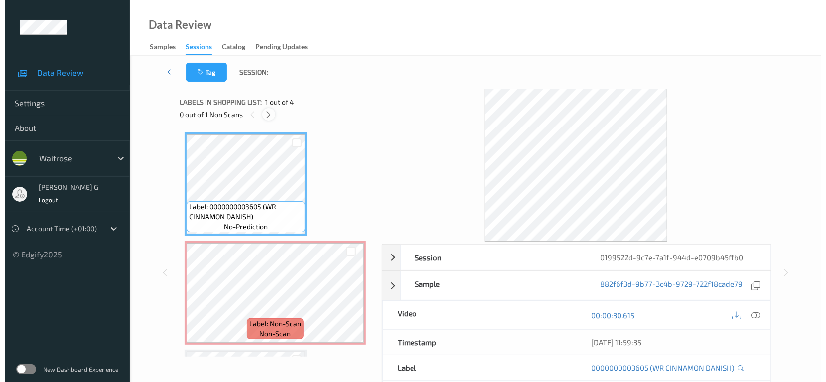
scroll to position [4, 0]
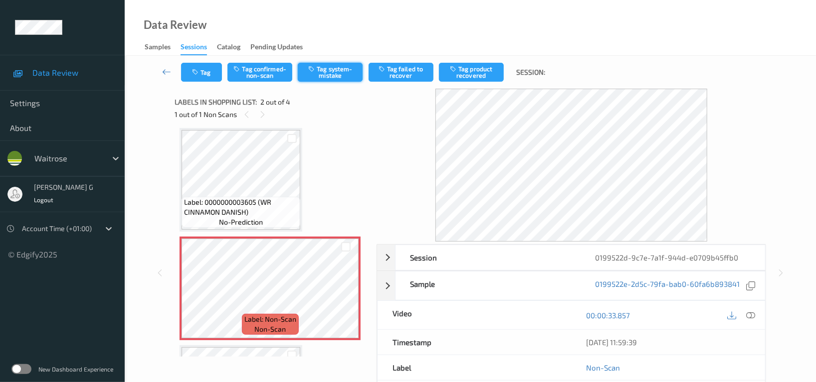
click at [323, 76] on button "Tag system-mistake" at bounding box center [330, 72] width 65 height 19
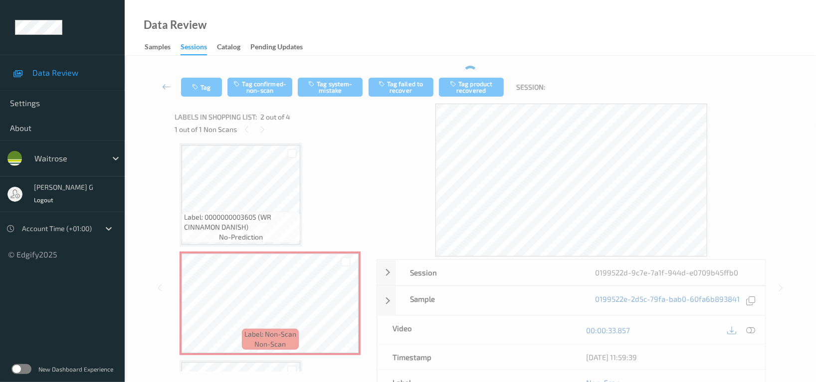
click at [191, 71] on div "Tag Tag confirmed-non-scan Tag system-mistake Tag failed to recover Tag product…" at bounding box center [470, 87] width 650 height 33
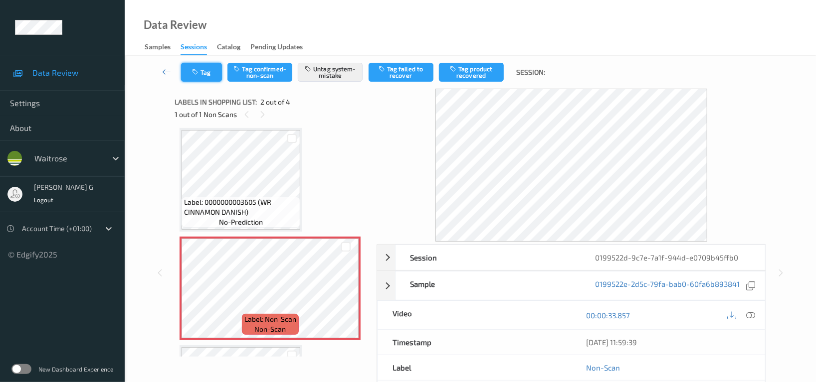
click at [199, 69] on icon "button" at bounding box center [196, 72] width 8 height 7
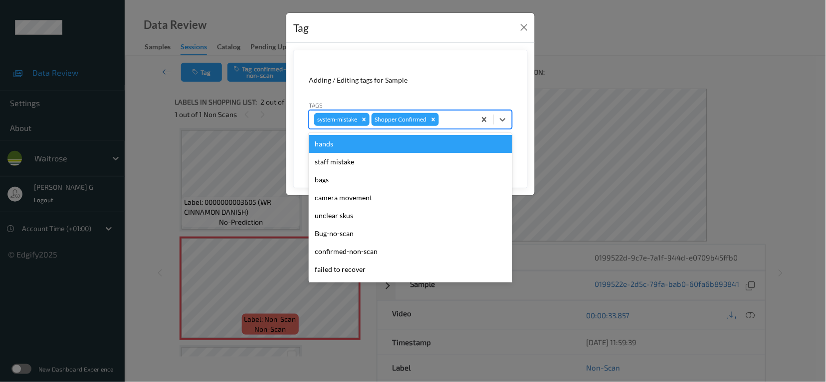
click at [446, 121] on div at bounding box center [455, 120] width 29 height 12
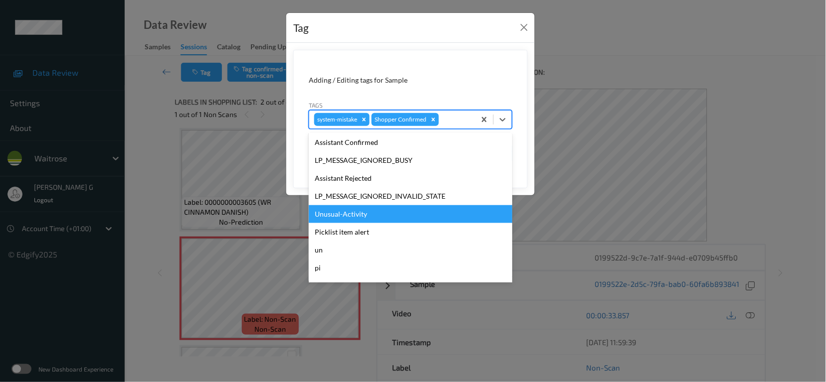
scroll to position [249, 0]
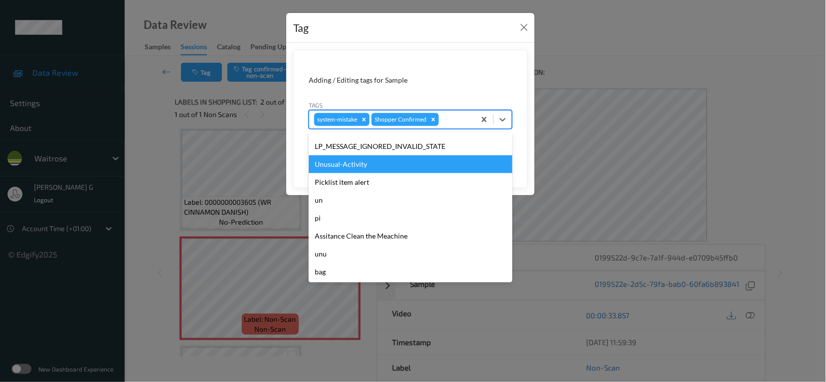
click at [357, 165] on div "Unusual-Activity" at bounding box center [410, 165] width 203 height 18
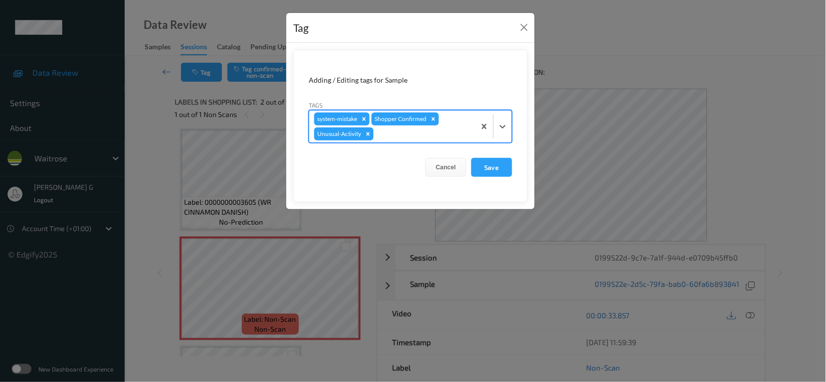
click at [423, 141] on div "system-mistake Shopper Confirmed Unusual-Activity" at bounding box center [392, 127] width 166 height 32
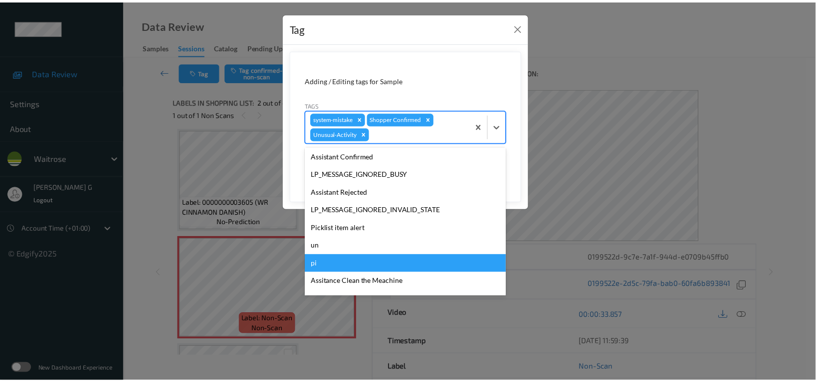
scroll to position [231, 0]
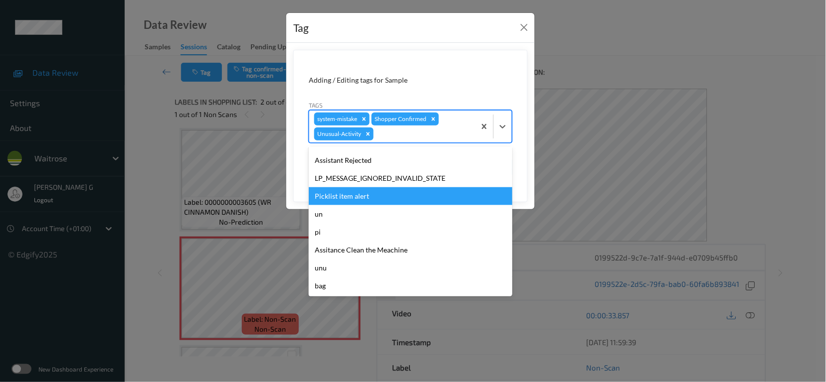
click at [352, 192] on div "Picklist item alert" at bounding box center [410, 196] width 203 height 18
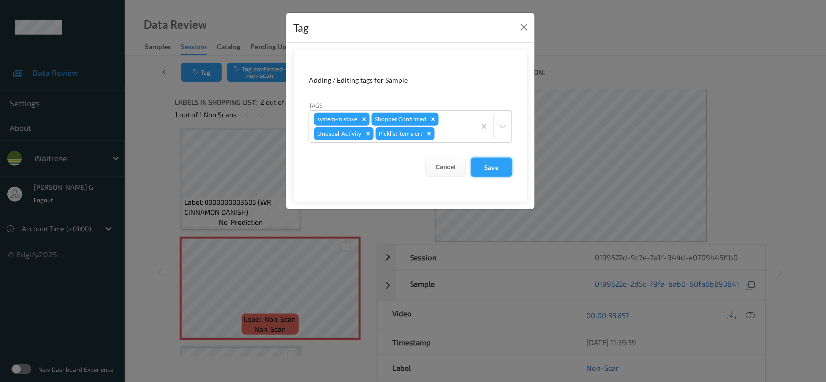
click at [487, 165] on button "Save" at bounding box center [491, 167] width 41 height 19
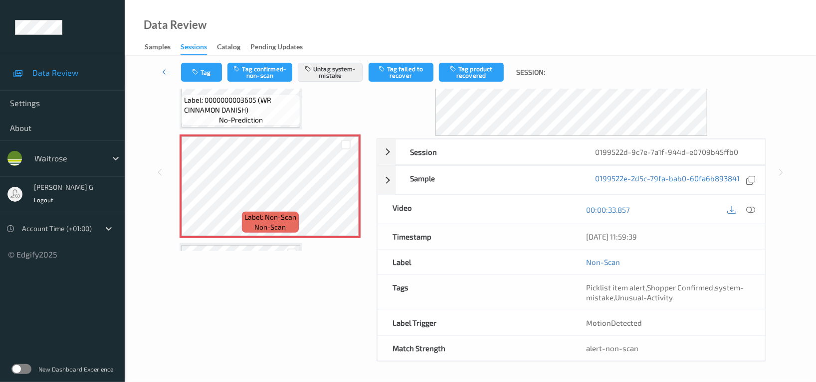
scroll to position [0, 0]
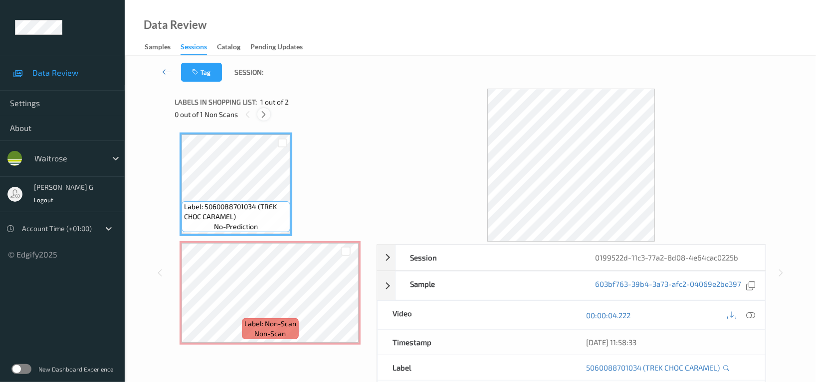
click at [263, 108] on div at bounding box center [263, 114] width 12 height 12
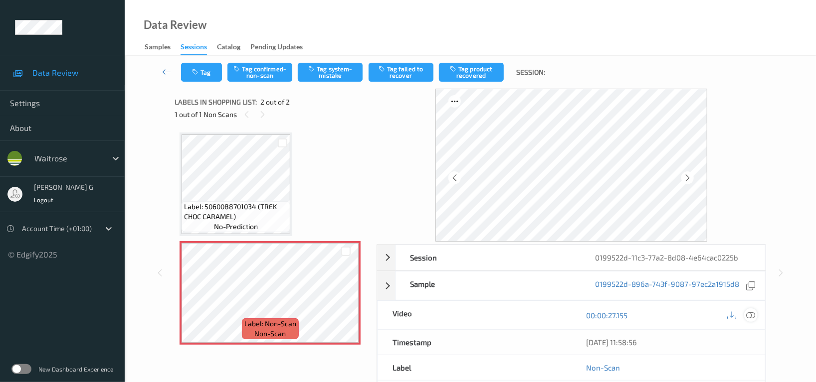
click at [748, 315] on icon at bounding box center [750, 315] width 9 height 9
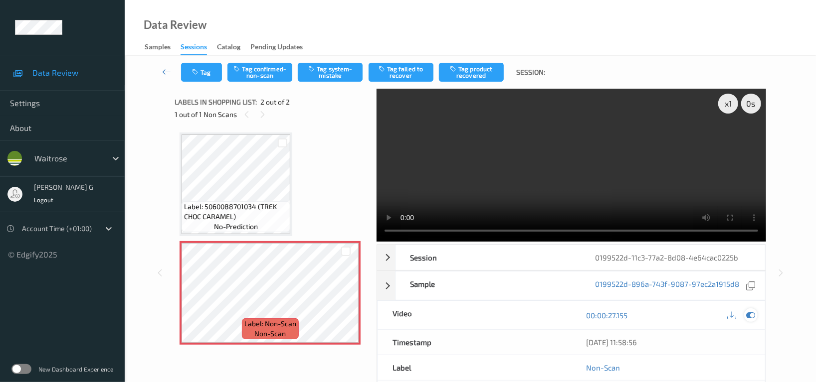
click at [748, 315] on icon at bounding box center [750, 315] width 9 height 9
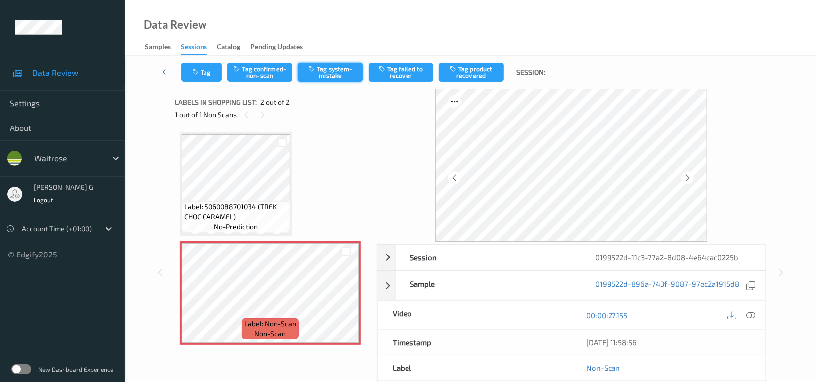
click at [324, 75] on button "Tag system-mistake" at bounding box center [330, 72] width 65 height 19
click at [195, 73] on icon "button" at bounding box center [196, 72] width 8 height 7
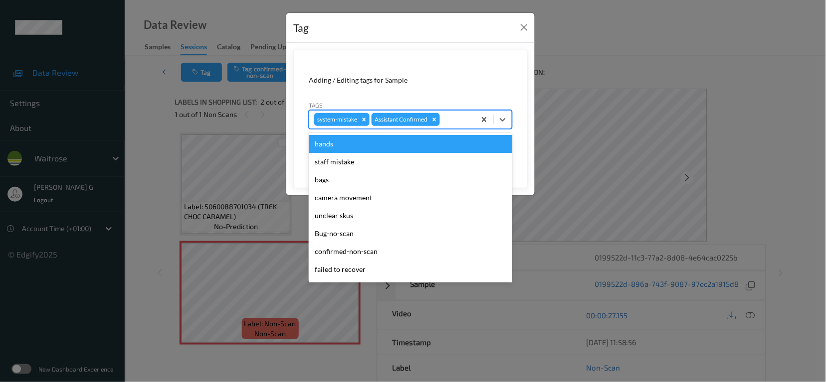
click at [455, 119] on div at bounding box center [456, 120] width 28 height 12
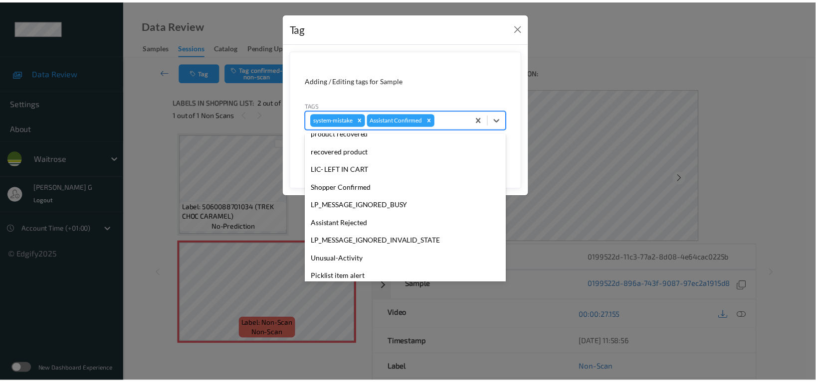
scroll to position [249, 0]
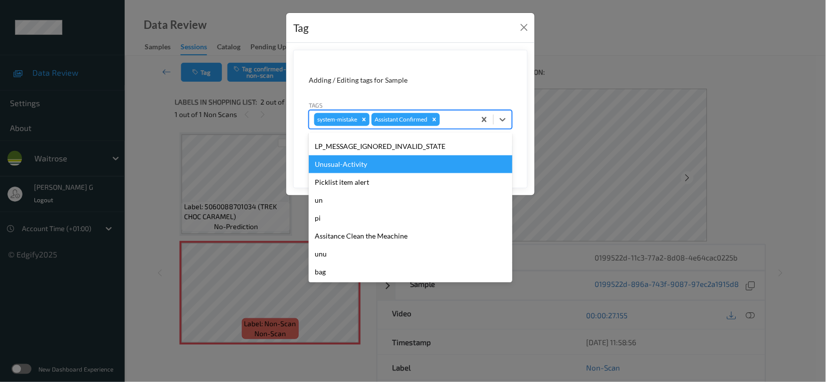
click at [348, 167] on div "Unusual-Activity" at bounding box center [410, 165] width 203 height 18
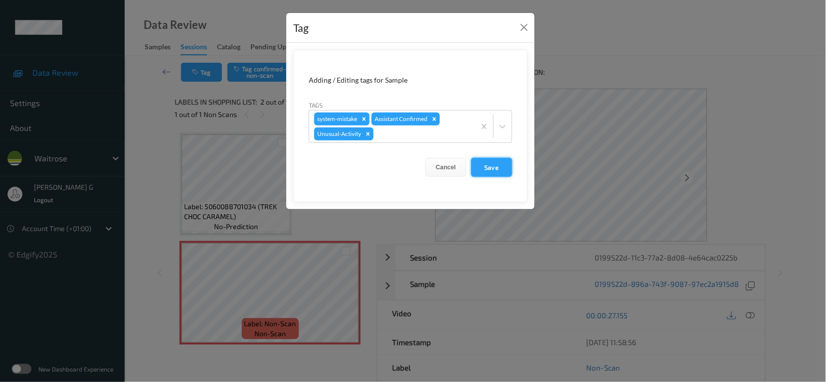
click at [491, 168] on button "Save" at bounding box center [491, 167] width 41 height 19
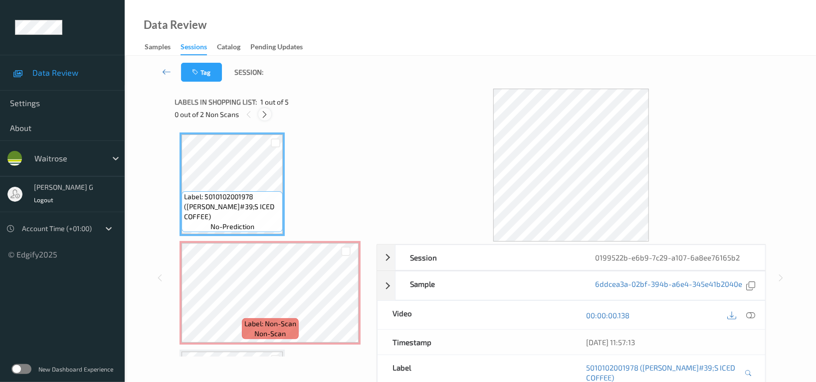
click at [268, 114] on icon at bounding box center [265, 114] width 8 height 9
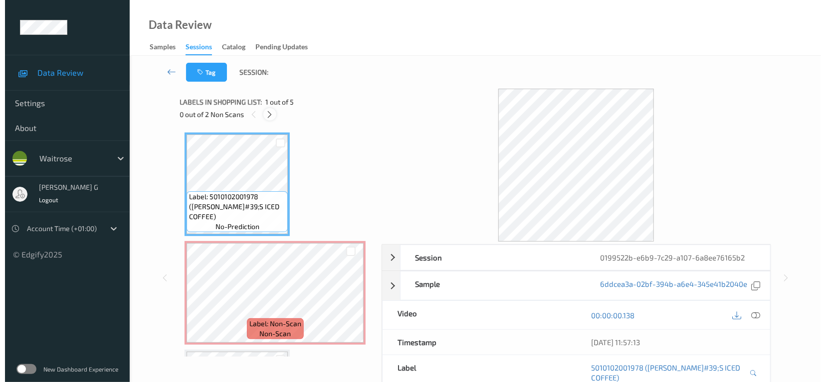
scroll to position [4, 0]
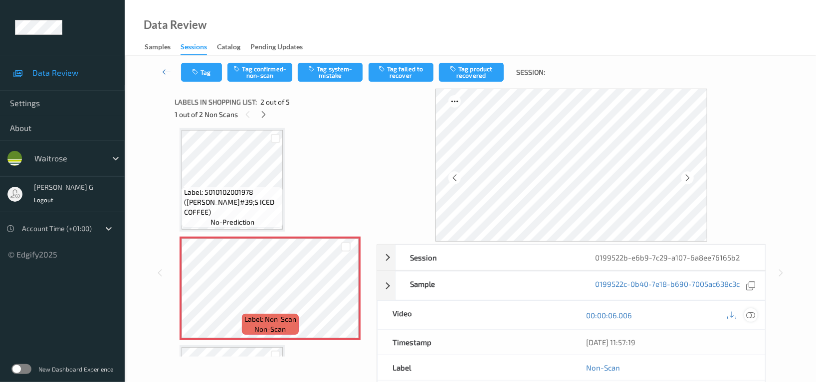
click at [751, 317] on icon at bounding box center [750, 315] width 9 height 9
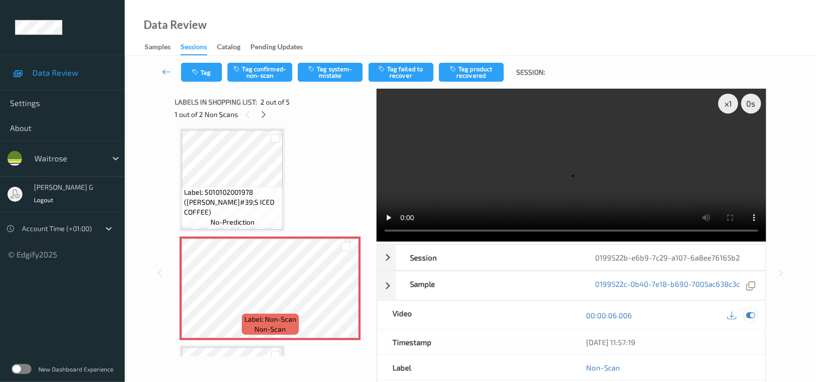
click at [750, 311] on icon at bounding box center [750, 315] width 9 height 9
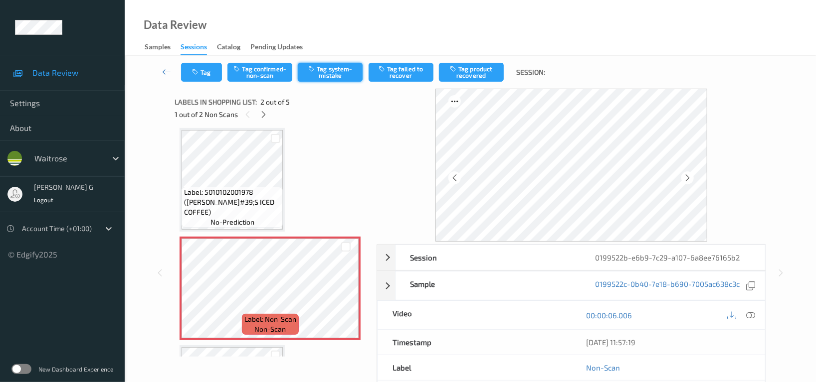
click at [321, 71] on button "Tag system-mistake" at bounding box center [330, 72] width 65 height 19
click at [197, 74] on icon "button" at bounding box center [196, 72] width 8 height 7
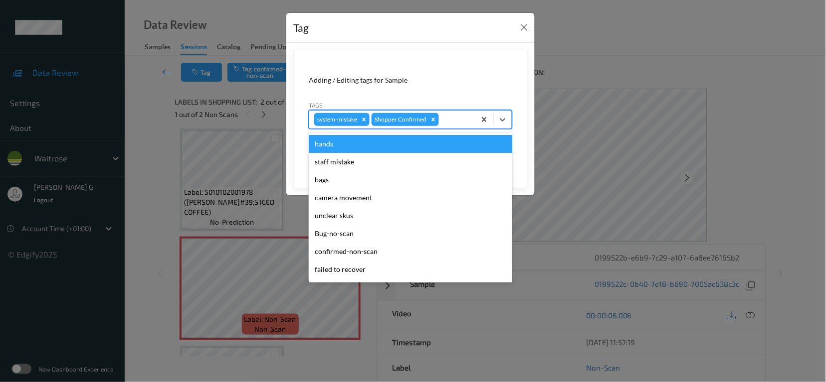
click at [454, 115] on div at bounding box center [455, 120] width 29 height 12
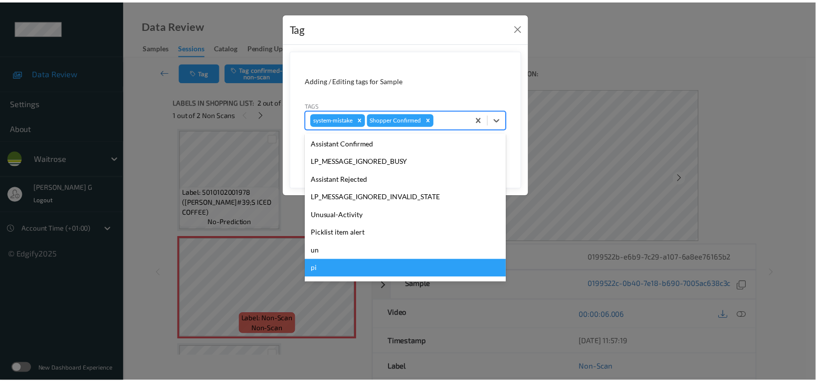
scroll to position [249, 0]
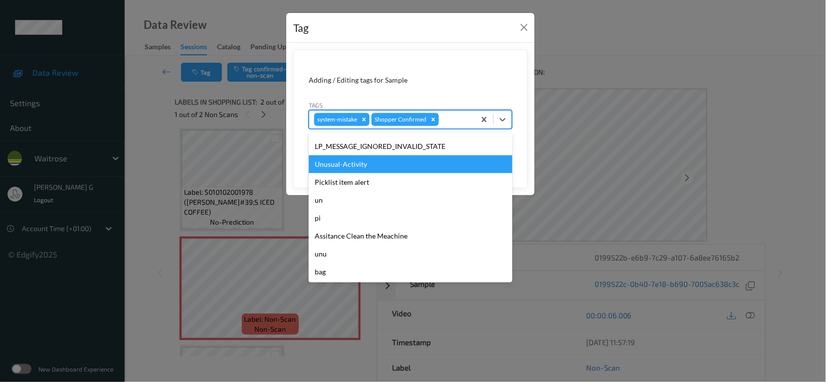
click at [347, 168] on div "Unusual-Activity" at bounding box center [410, 165] width 203 height 18
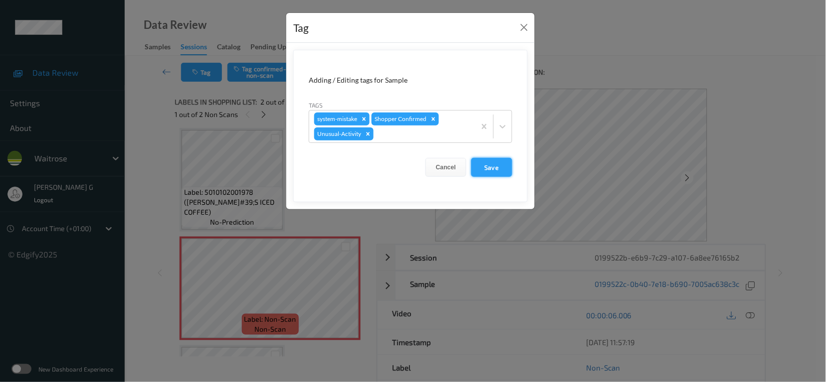
click at [489, 173] on button "Save" at bounding box center [491, 167] width 41 height 19
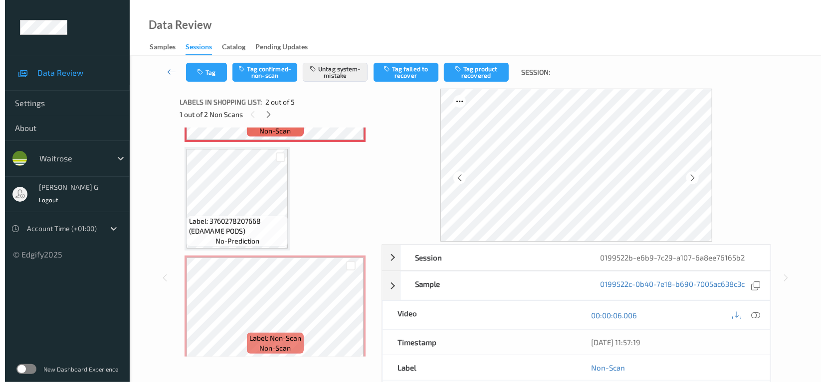
scroll to position [204, 0]
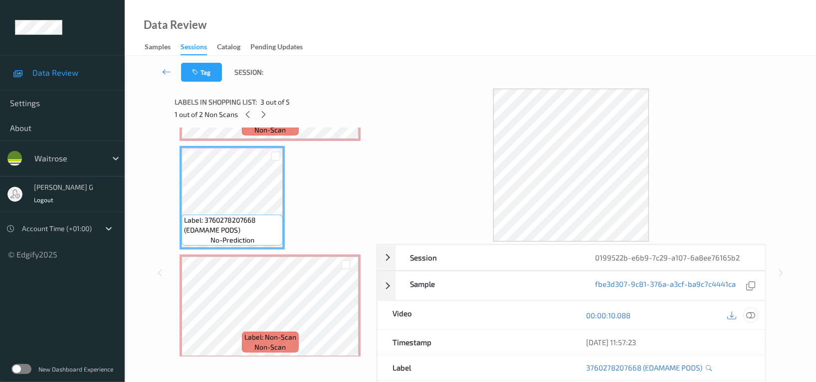
click at [750, 315] on icon at bounding box center [750, 315] width 9 height 9
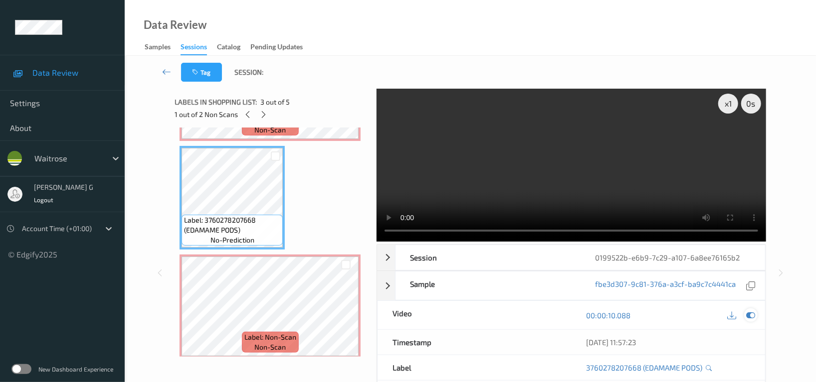
click at [751, 314] on icon at bounding box center [750, 315] width 9 height 9
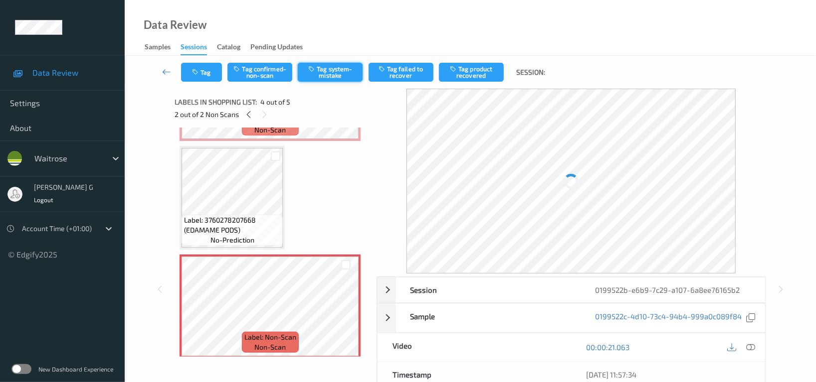
click at [323, 66] on button "Tag system-mistake" at bounding box center [330, 72] width 65 height 19
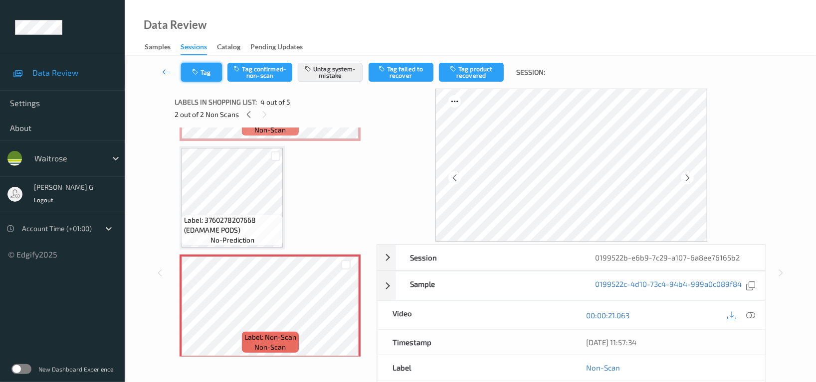
click at [194, 69] on icon "button" at bounding box center [196, 72] width 8 height 7
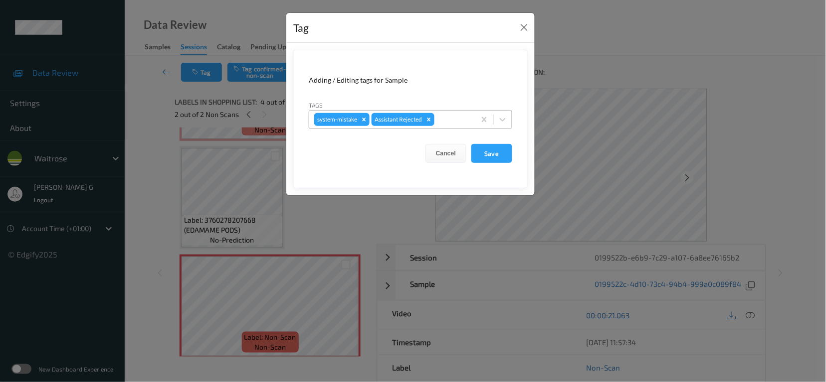
click at [459, 118] on div at bounding box center [453, 120] width 34 height 12
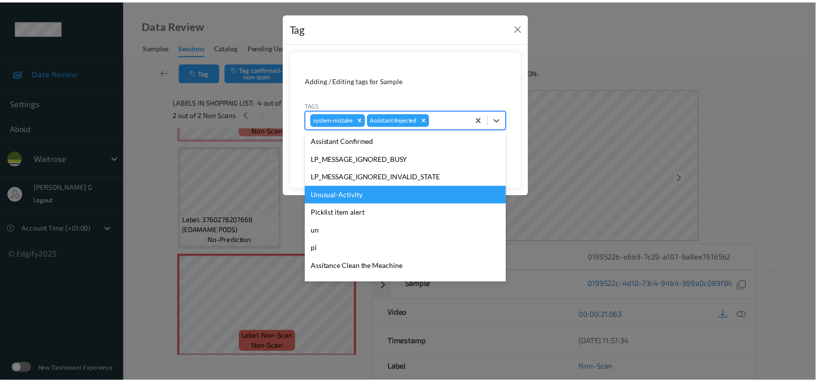
scroll to position [249, 0]
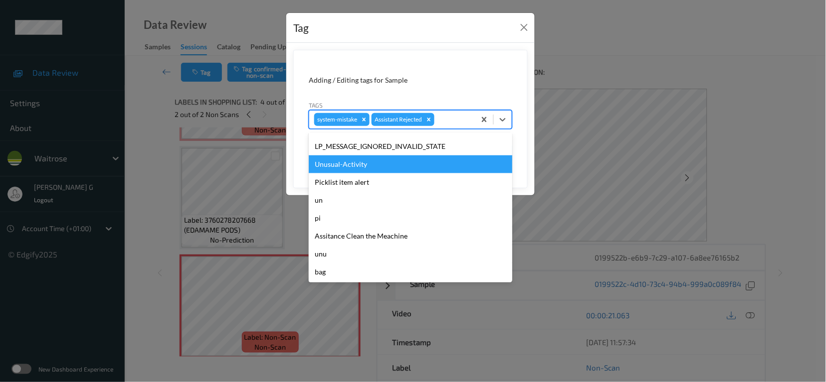
click at [335, 166] on div "Unusual-Activity" at bounding box center [410, 165] width 203 height 18
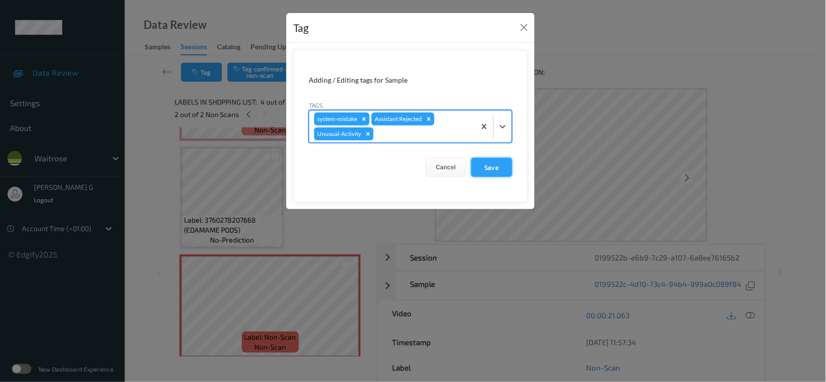
click at [484, 167] on button "Save" at bounding box center [491, 167] width 41 height 19
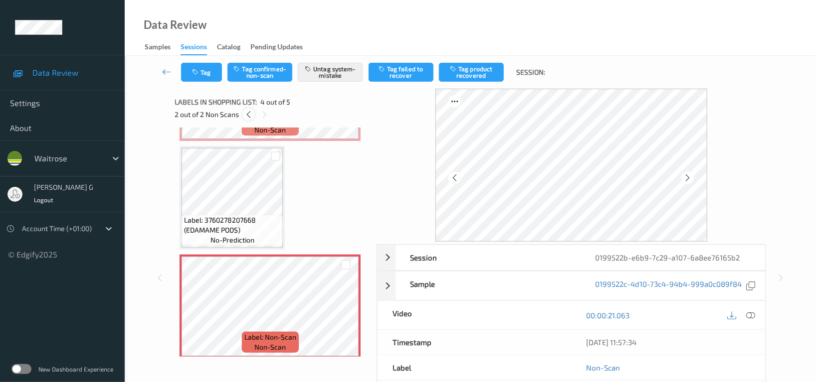
click at [247, 114] on icon at bounding box center [248, 114] width 8 height 9
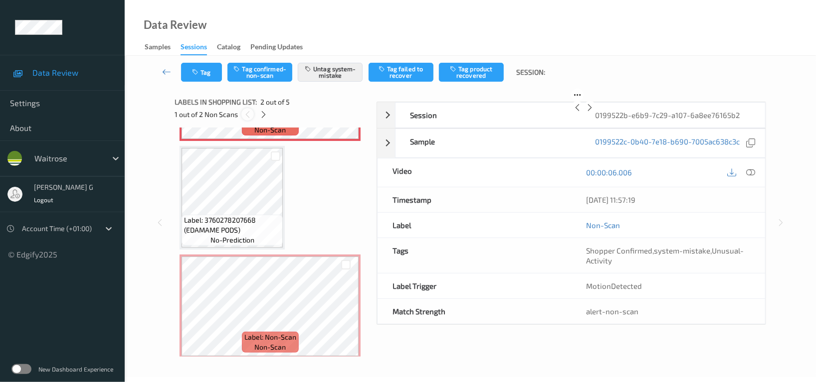
scroll to position [4, 0]
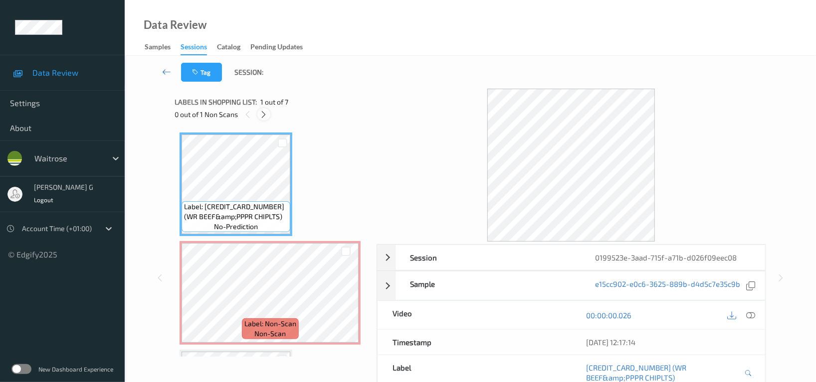
click at [261, 114] on icon at bounding box center [264, 114] width 8 height 9
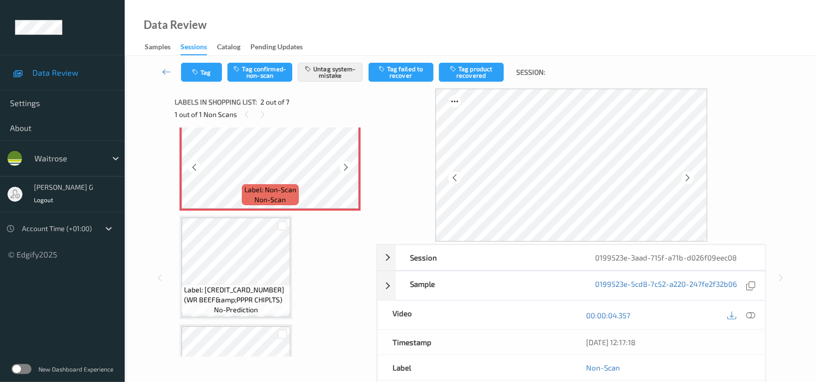
scroll to position [66, 0]
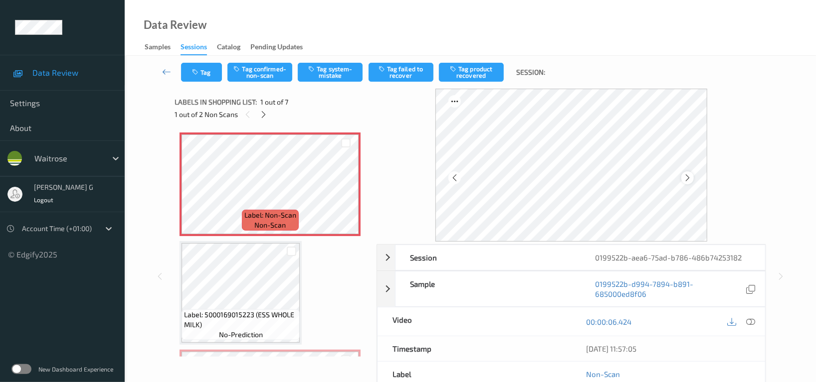
click at [685, 177] on icon at bounding box center [687, 178] width 8 height 9
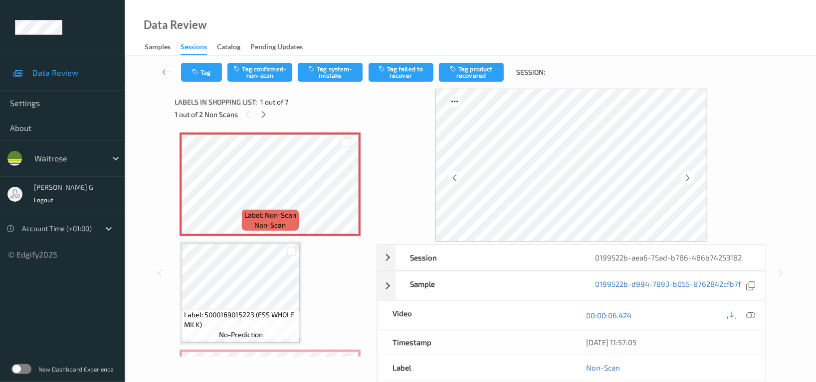
click at [685, 177] on icon at bounding box center [687, 178] width 8 height 9
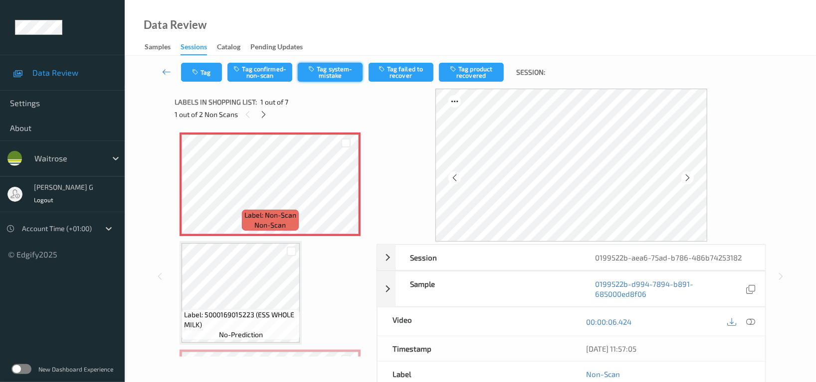
click at [326, 69] on button "Tag system-mistake" at bounding box center [330, 72] width 65 height 19
click at [194, 74] on icon "button" at bounding box center [196, 72] width 8 height 7
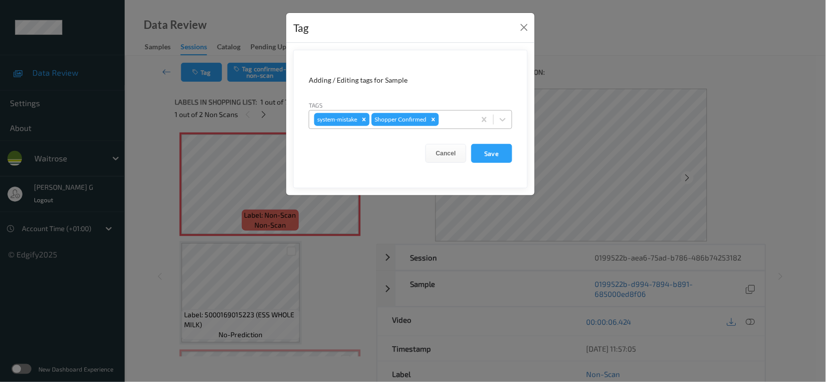
click at [454, 117] on div at bounding box center [455, 120] width 29 height 12
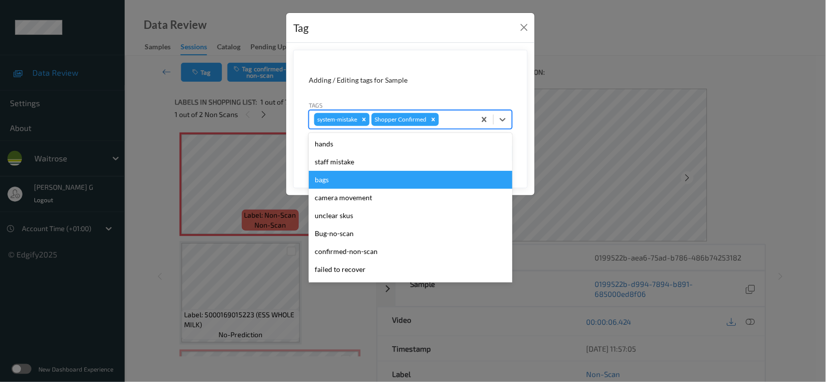
click at [324, 176] on div "bags" at bounding box center [410, 180] width 203 height 18
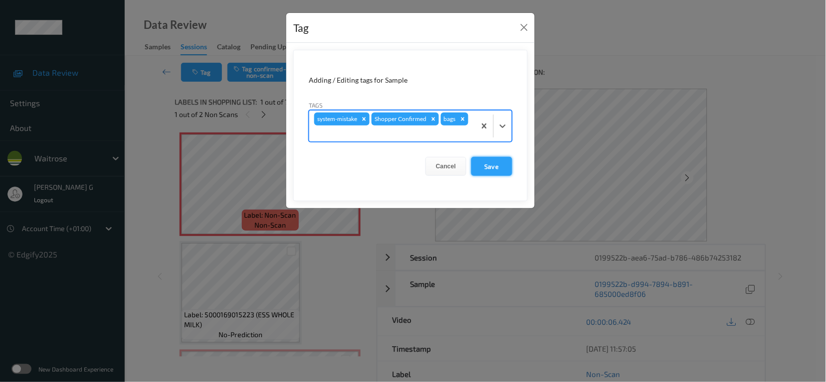
click at [482, 167] on button "Save" at bounding box center [491, 166] width 41 height 19
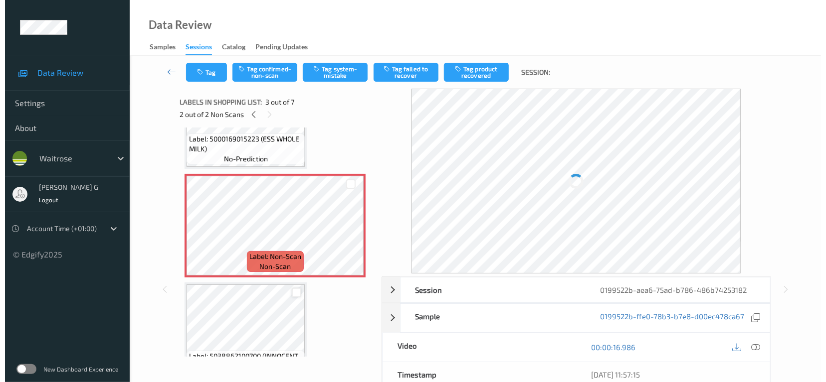
scroll to position [133, 0]
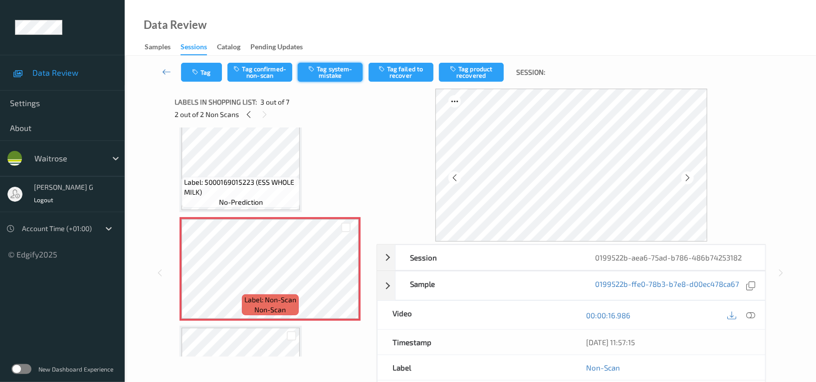
click at [320, 68] on button "Tag system-mistake" at bounding box center [330, 72] width 65 height 19
click at [205, 75] on button "Tag" at bounding box center [201, 72] width 41 height 19
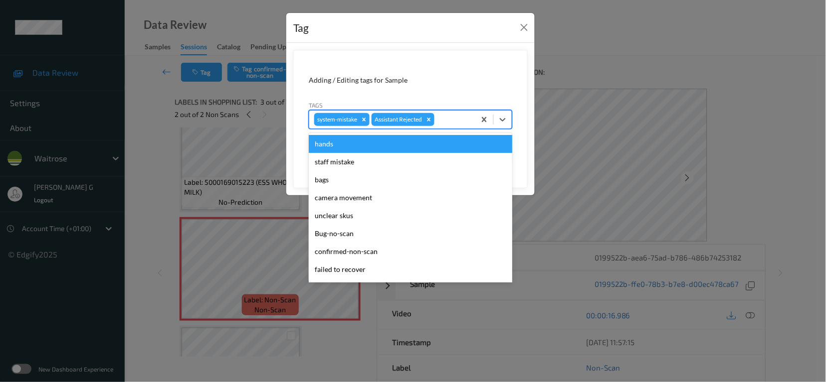
click at [465, 117] on div at bounding box center [453, 120] width 34 height 12
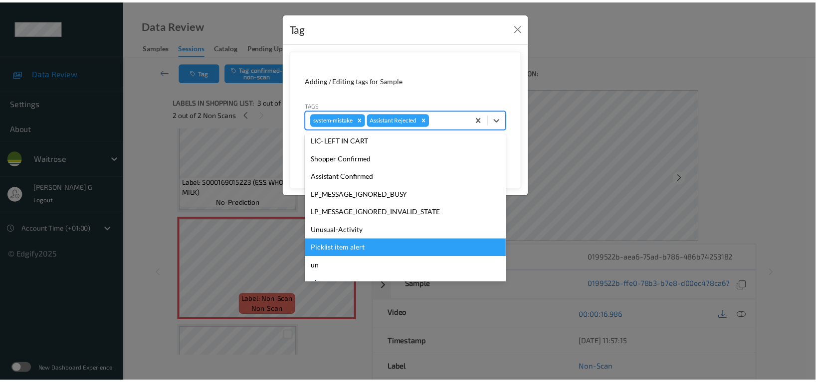
scroll to position [182, 0]
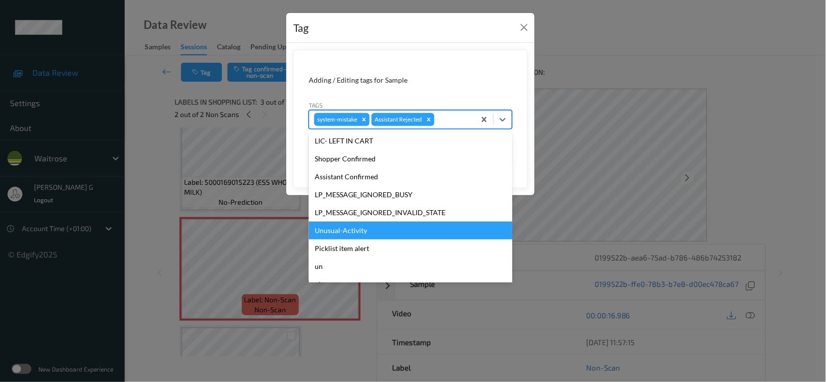
click at [332, 230] on div "Unusual-Activity" at bounding box center [410, 231] width 203 height 18
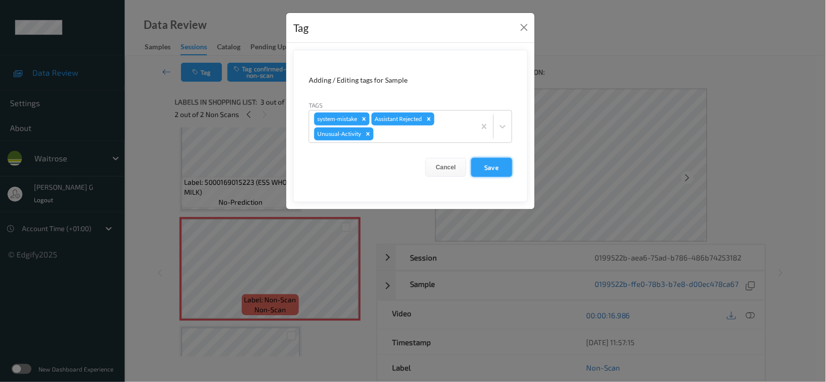
click at [497, 169] on button "Save" at bounding box center [491, 167] width 41 height 19
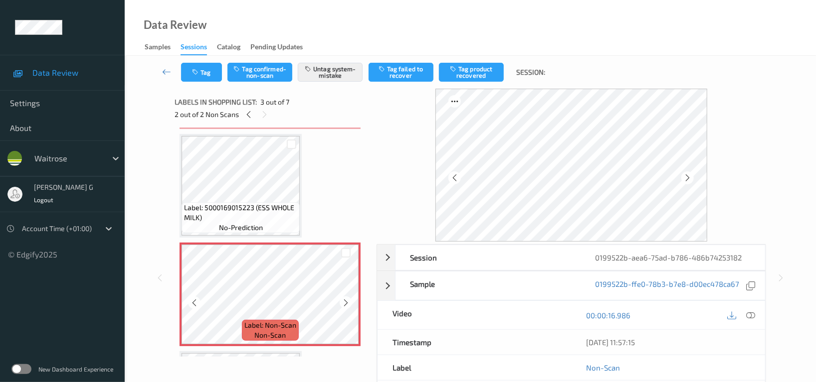
scroll to position [133, 0]
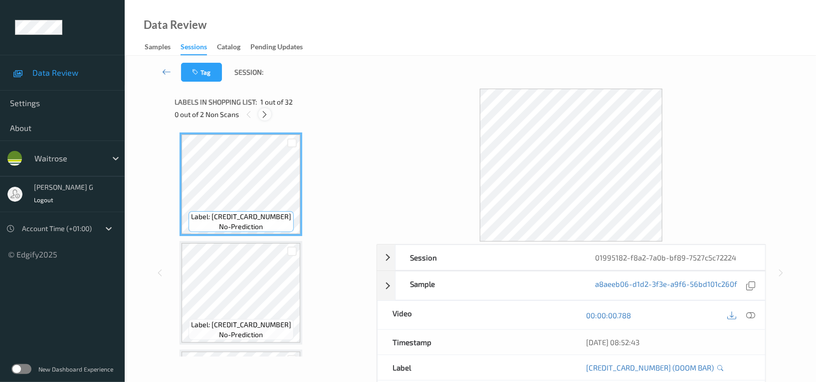
click at [264, 118] on icon at bounding box center [265, 114] width 8 height 9
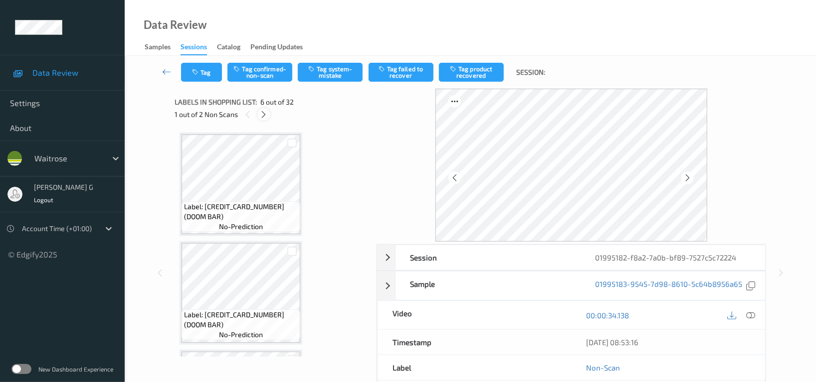
click at [261, 114] on icon at bounding box center [264, 114] width 8 height 9
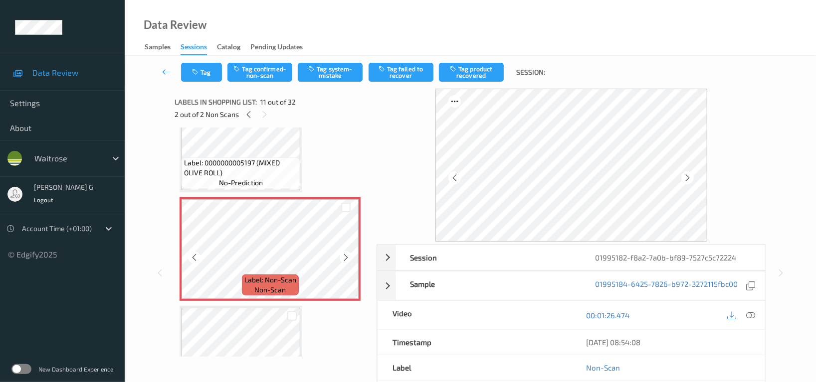
scroll to position [1046, 0]
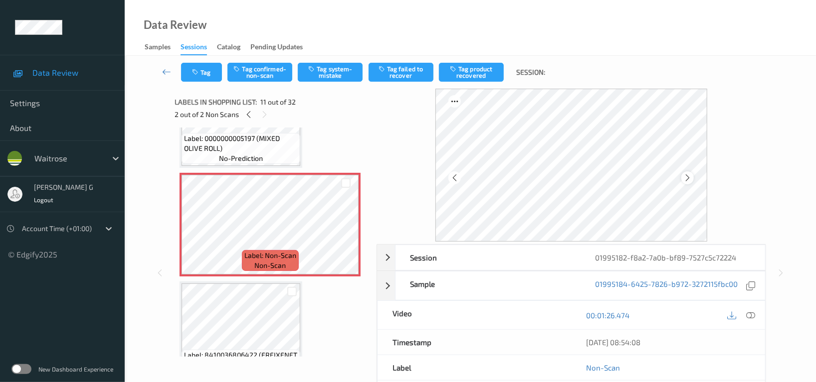
click at [690, 174] on icon at bounding box center [687, 178] width 8 height 9
click at [330, 71] on button "Tag system-mistake" at bounding box center [330, 72] width 65 height 19
click at [201, 71] on button "Tag" at bounding box center [201, 72] width 41 height 19
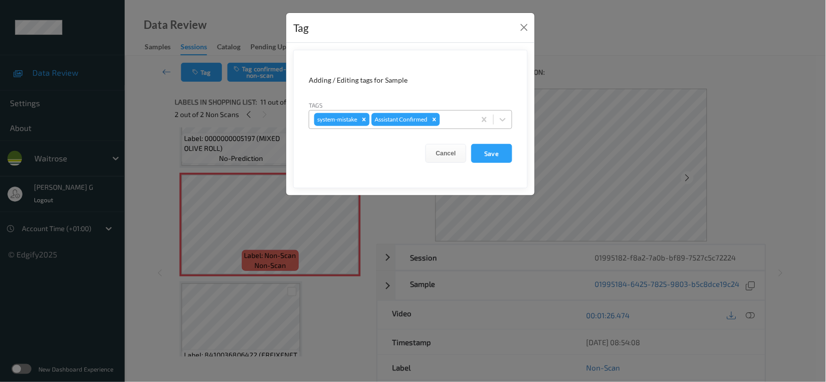
click at [446, 118] on div at bounding box center [456, 120] width 28 height 12
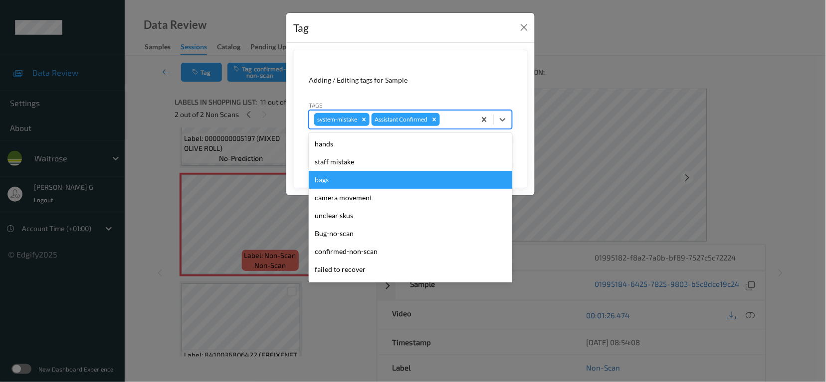
click at [326, 183] on div "bags" at bounding box center [410, 180] width 203 height 18
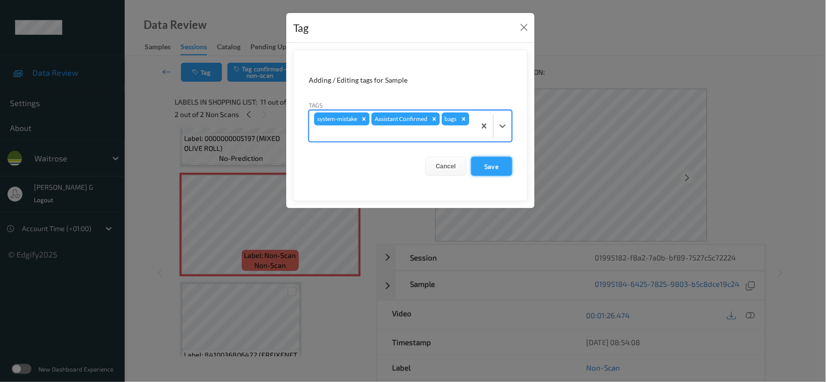
click at [503, 171] on button "Save" at bounding box center [491, 166] width 41 height 19
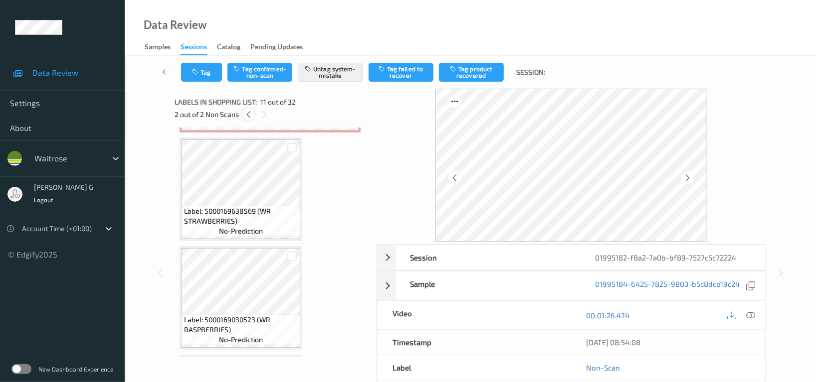
click at [246, 111] on icon at bounding box center [248, 114] width 8 height 9
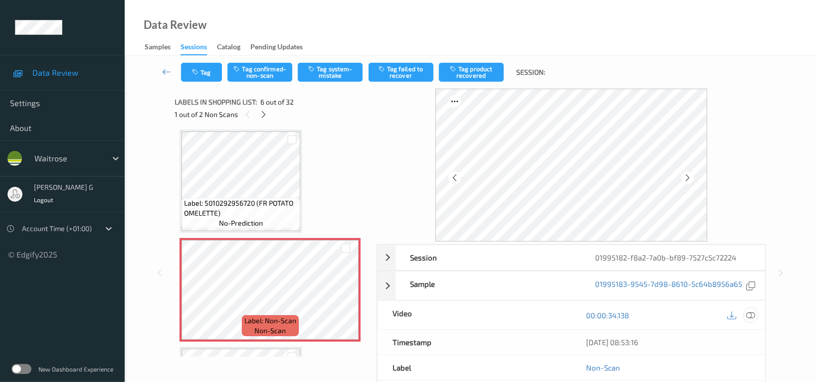
click at [750, 314] on icon at bounding box center [750, 315] width 9 height 9
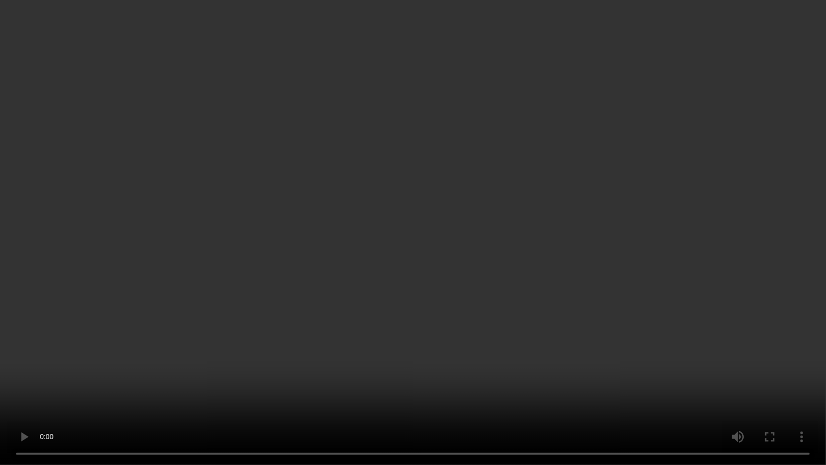
click at [725, 237] on video at bounding box center [413, 232] width 826 height 465
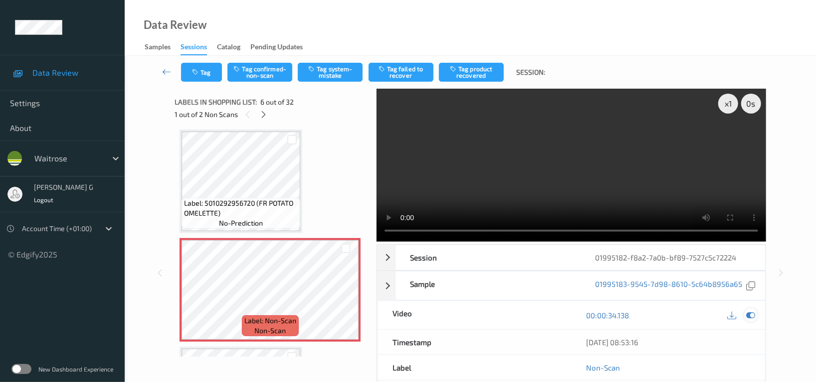
click at [751, 312] on icon at bounding box center [750, 315] width 9 height 9
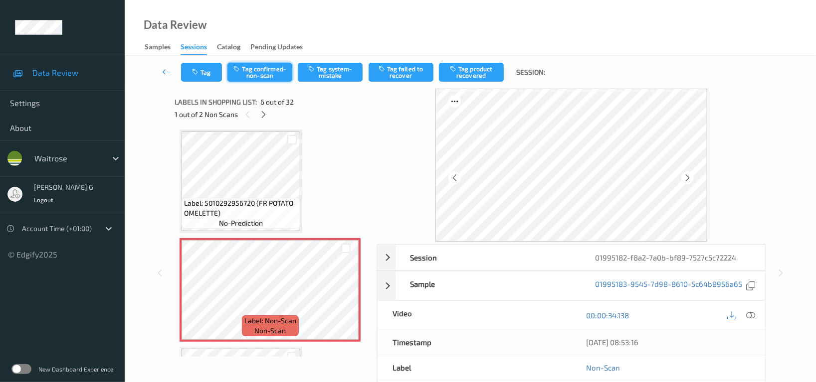
click at [255, 71] on button "Tag confirmed-non-scan" at bounding box center [259, 72] width 65 height 19
click at [408, 71] on button "Tag failed to recover" at bounding box center [400, 72] width 65 height 19
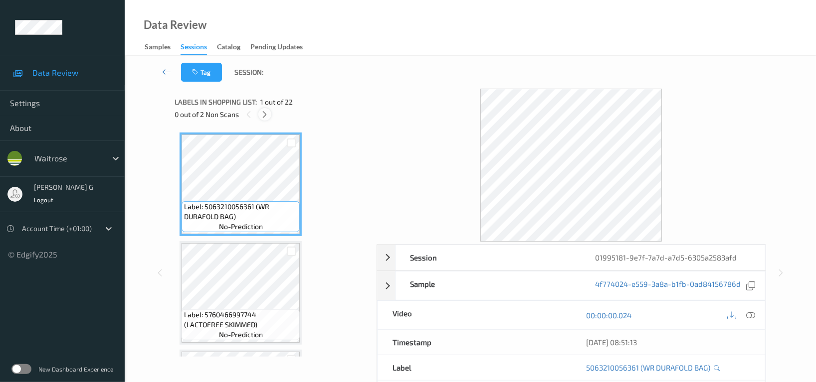
click at [267, 113] on icon at bounding box center [265, 114] width 8 height 9
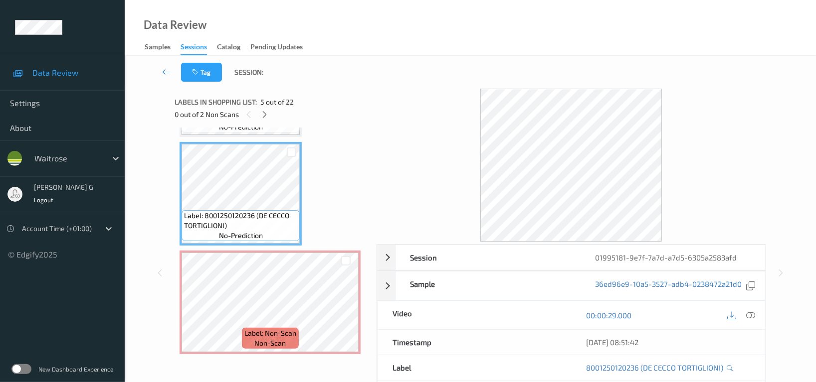
scroll to position [438, 0]
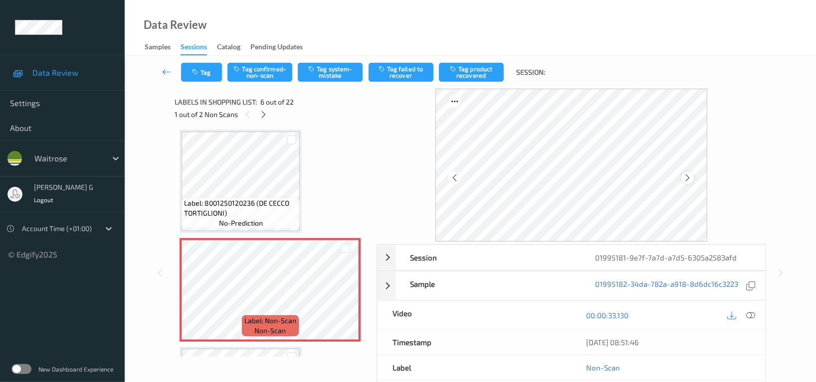
click at [688, 179] on icon at bounding box center [687, 178] width 8 height 9
click at [690, 177] on icon at bounding box center [687, 178] width 8 height 9
click at [688, 176] on icon at bounding box center [687, 178] width 8 height 9
click at [692, 175] on icon at bounding box center [687, 178] width 8 height 9
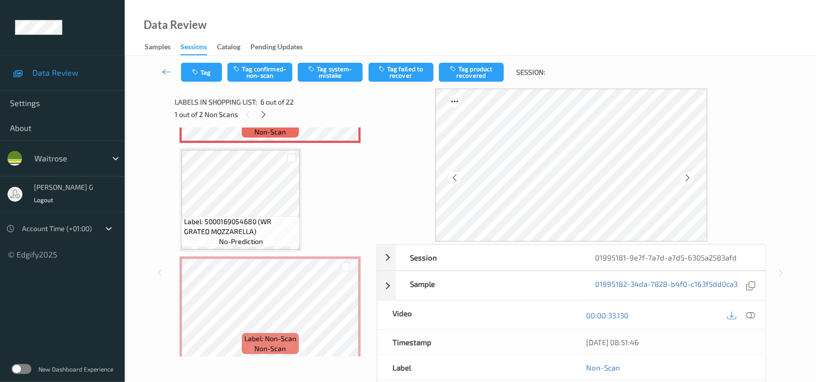
scroll to position [637, 0]
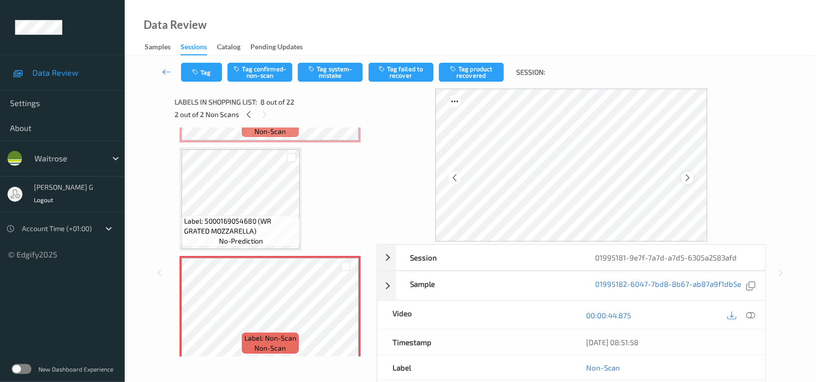
click at [688, 177] on icon at bounding box center [687, 178] width 8 height 9
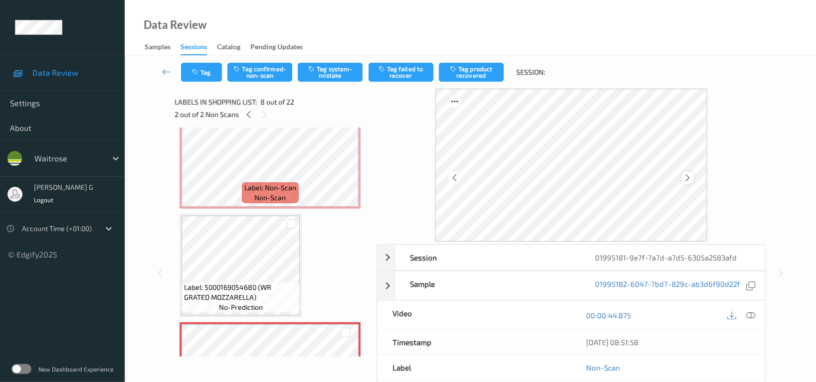
click at [693, 178] on div at bounding box center [687, 178] width 12 height 12
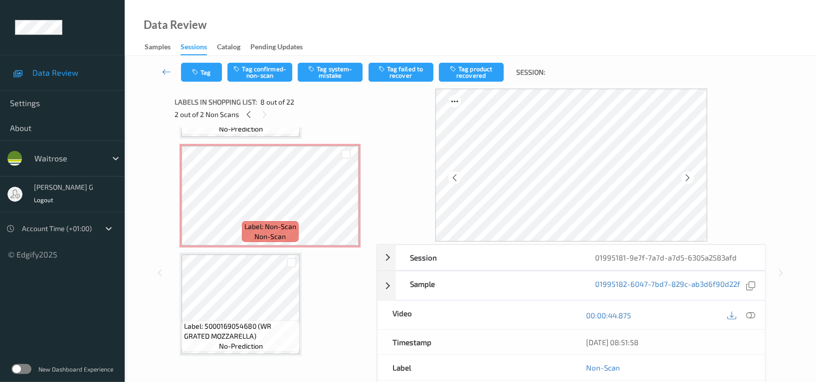
scroll to position [505, 0]
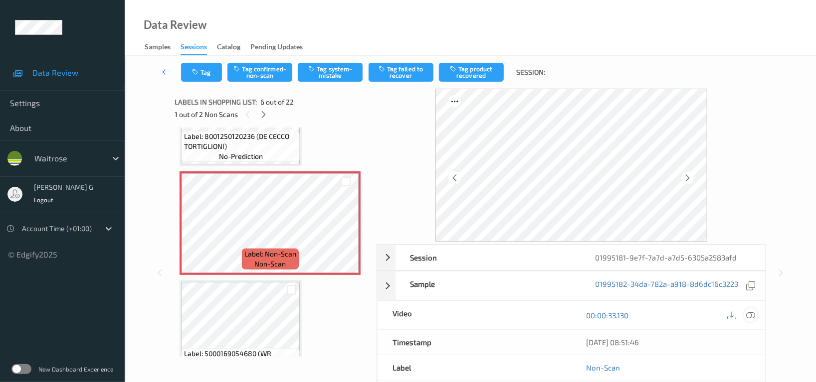
click at [751, 316] on icon at bounding box center [750, 315] width 9 height 9
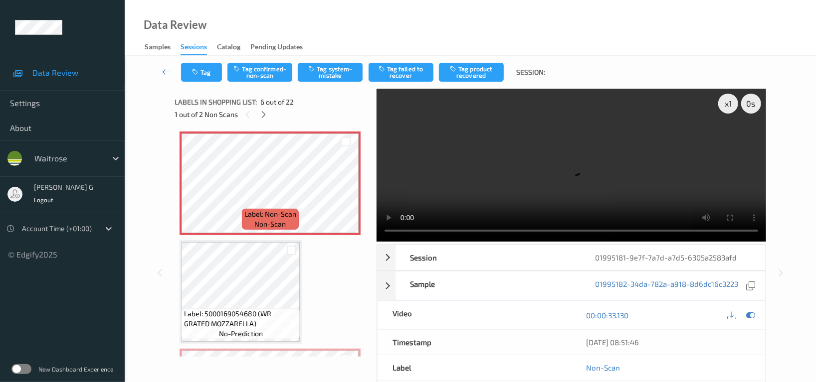
scroll to position [571, 0]
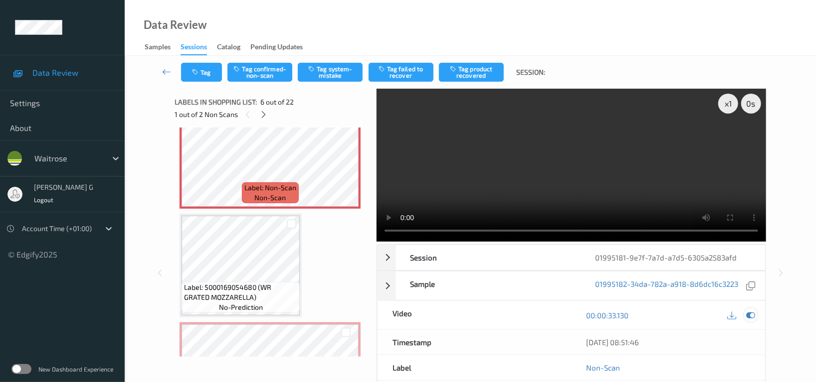
click at [753, 320] on icon at bounding box center [750, 315] width 9 height 9
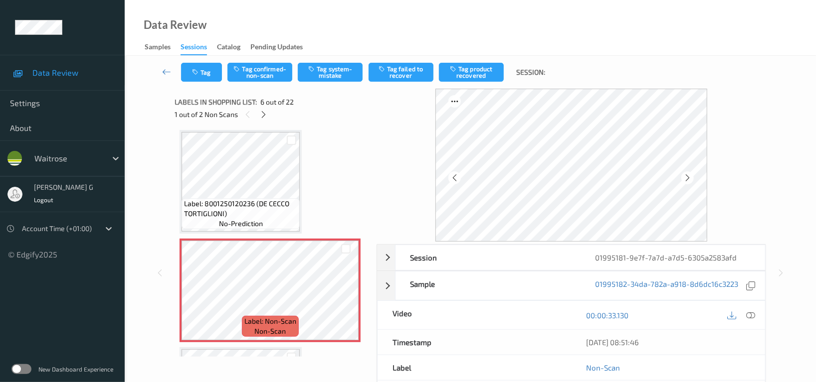
scroll to position [438, 0]
click at [257, 66] on button "Tag confirmed-non-scan" at bounding box center [259, 72] width 65 height 19
click at [690, 180] on icon at bounding box center [687, 178] width 8 height 9
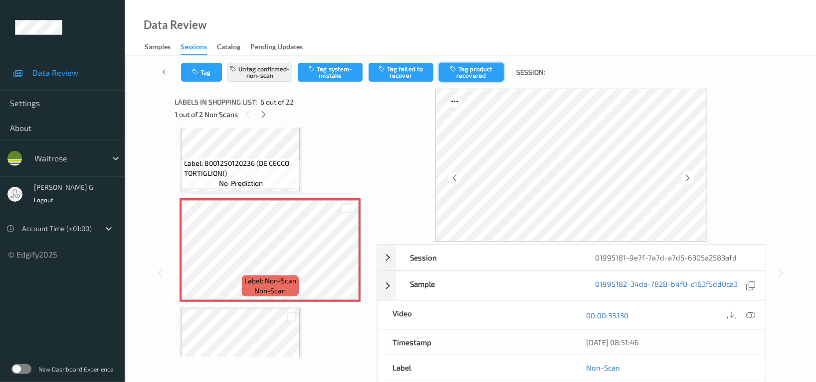
scroll to position [505, 0]
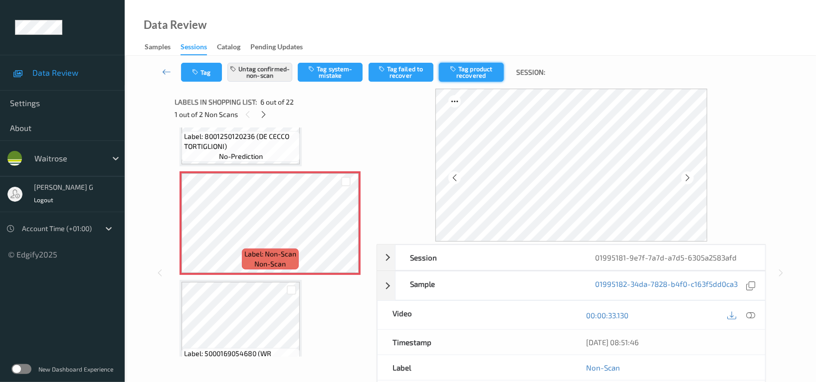
click at [473, 78] on button "Tag product recovered" at bounding box center [471, 72] width 65 height 19
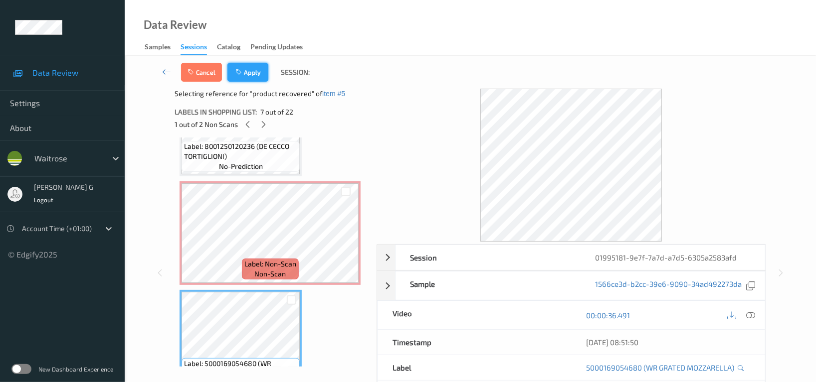
click at [246, 68] on button "Apply" at bounding box center [247, 72] width 41 height 19
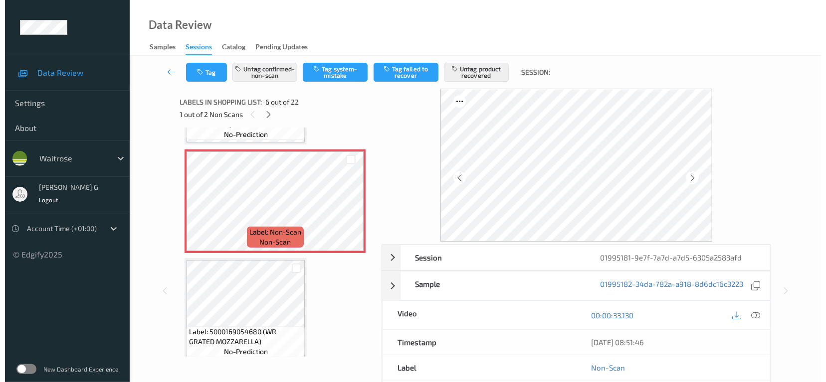
scroll to position [637, 0]
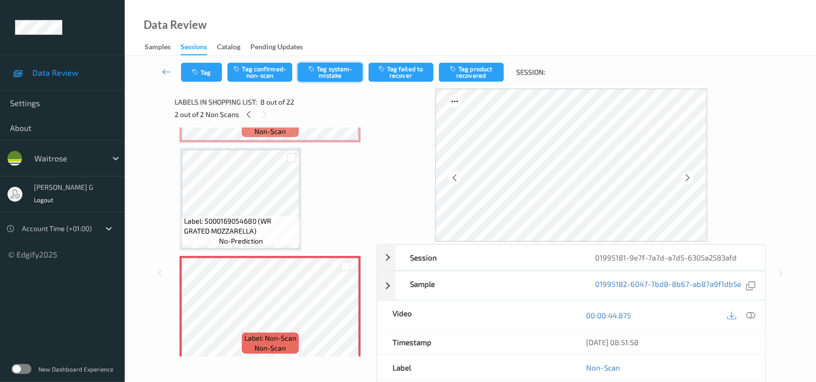
click at [329, 71] on button "Tag system-mistake" at bounding box center [330, 72] width 65 height 19
click at [218, 85] on div "Tag Tag confirmed-non-scan Untag system-mistake Tag failed to recover Tag produ…" at bounding box center [470, 72] width 650 height 33
click at [206, 74] on button "Tag" at bounding box center [201, 72] width 41 height 19
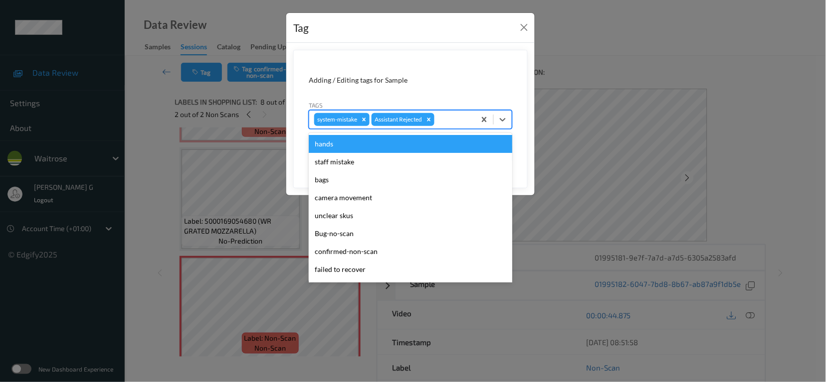
click at [451, 121] on div at bounding box center [453, 120] width 34 height 12
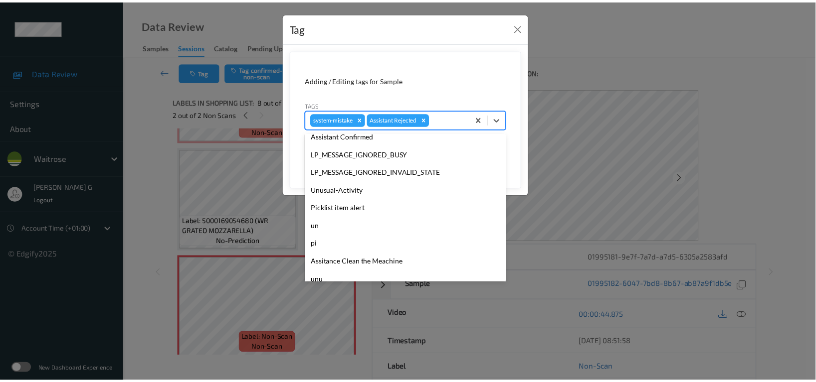
scroll to position [249, 0]
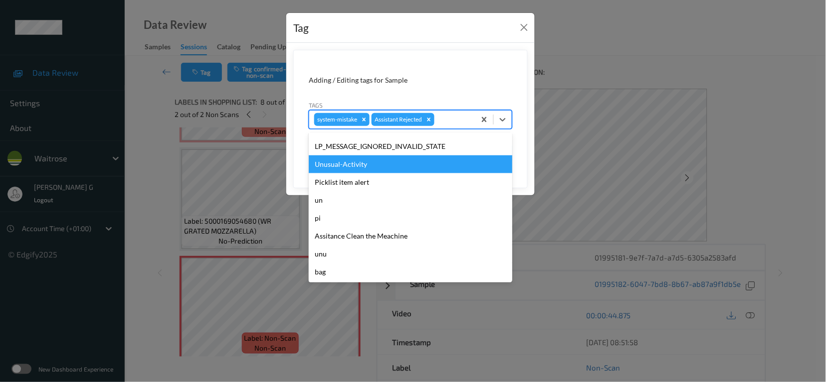
click at [360, 169] on div "Unusual-Activity" at bounding box center [410, 165] width 203 height 18
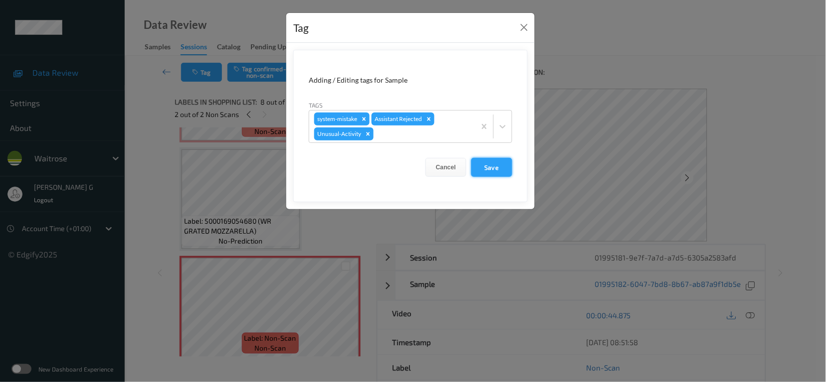
click at [496, 169] on button "Save" at bounding box center [491, 167] width 41 height 19
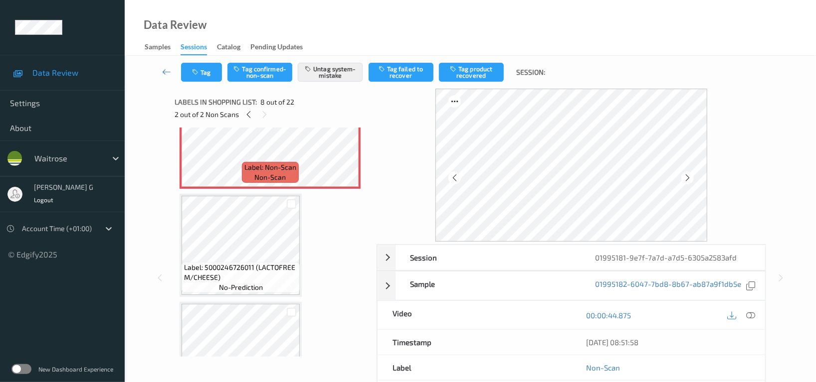
scroll to position [637, 0]
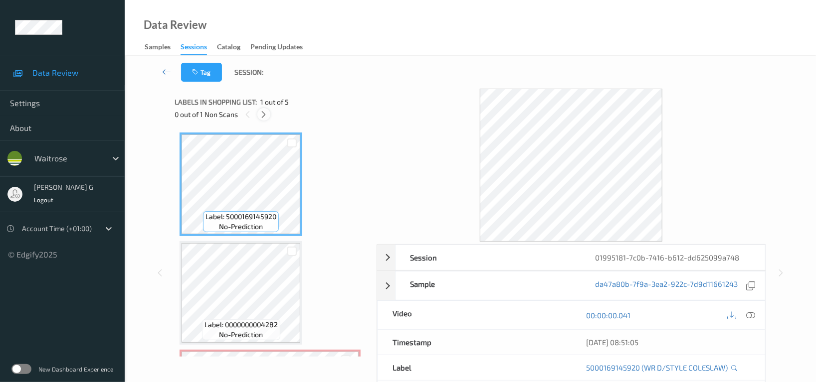
click at [265, 113] on icon at bounding box center [264, 114] width 8 height 9
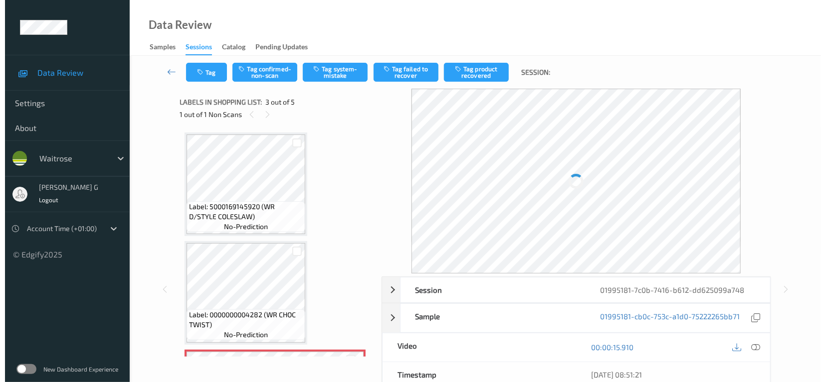
scroll to position [113, 0]
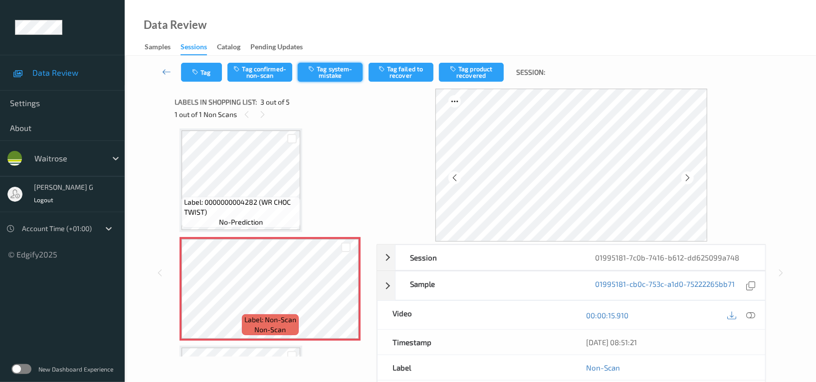
click at [329, 68] on button "Tag system-mistake" at bounding box center [330, 72] width 65 height 19
click at [189, 71] on button "Tag" at bounding box center [201, 72] width 41 height 19
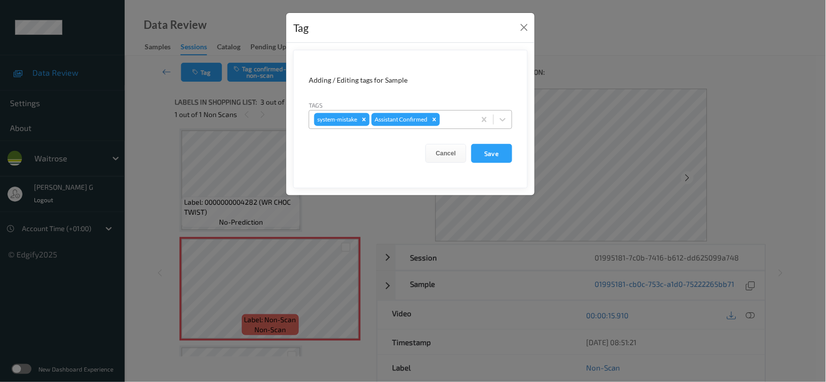
click at [453, 118] on div at bounding box center [456, 120] width 28 height 12
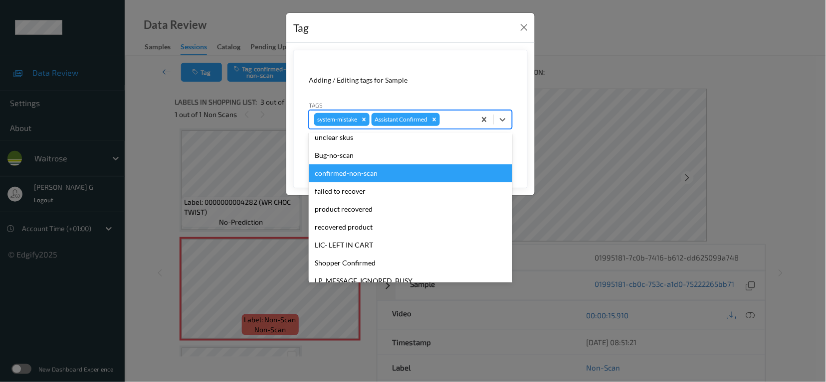
scroll to position [249, 0]
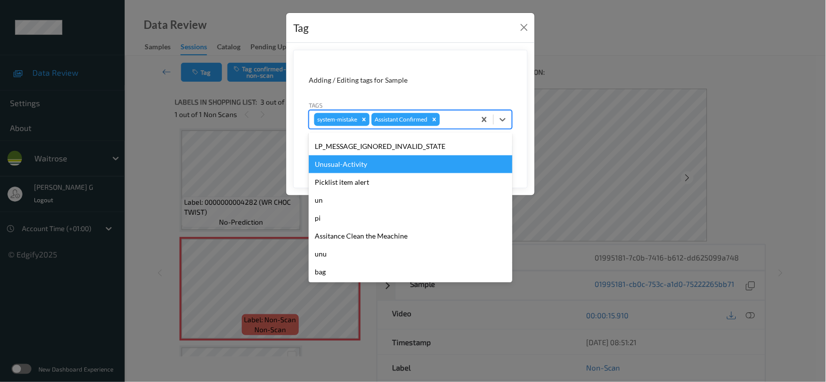
click at [351, 162] on div "Unusual-Activity" at bounding box center [410, 165] width 203 height 18
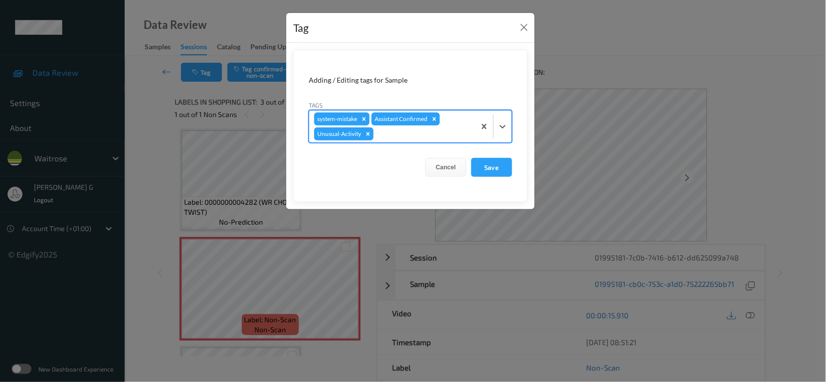
click at [419, 138] on div at bounding box center [422, 134] width 95 height 12
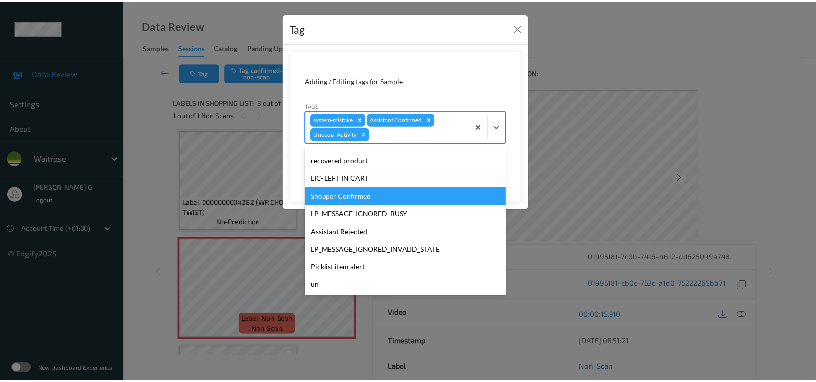
scroll to position [231, 0]
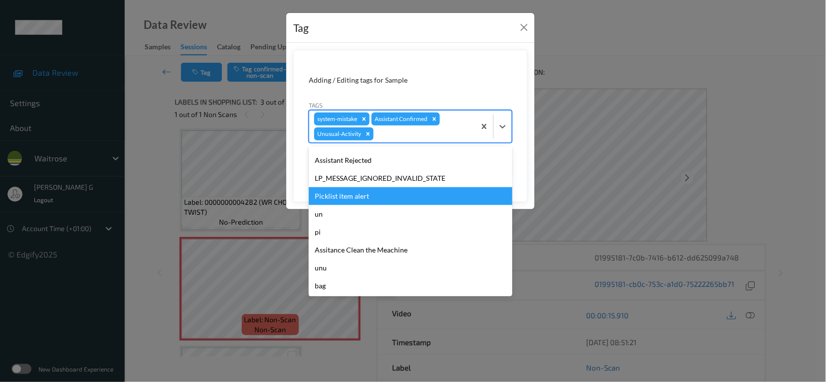
click at [337, 199] on div "Picklist item alert" at bounding box center [410, 196] width 203 height 18
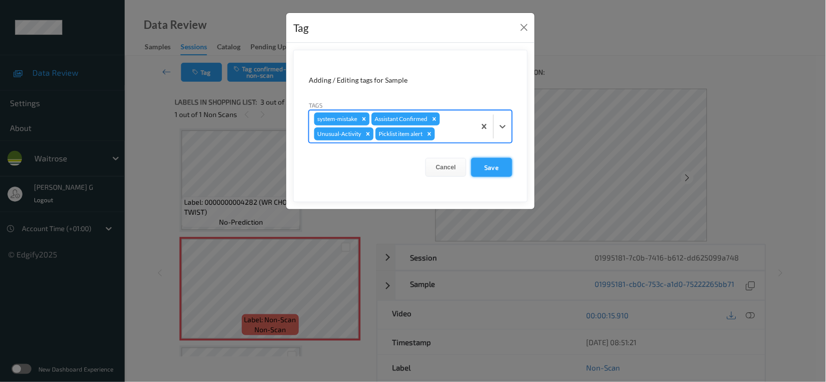
click at [503, 166] on button "Save" at bounding box center [491, 167] width 41 height 19
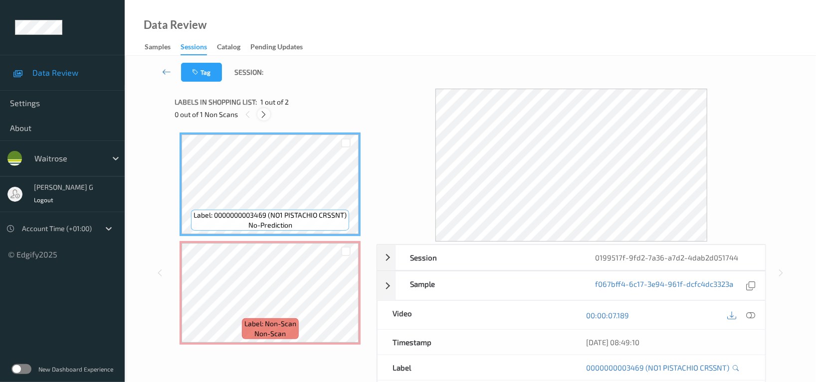
click at [260, 110] on icon at bounding box center [264, 114] width 8 height 9
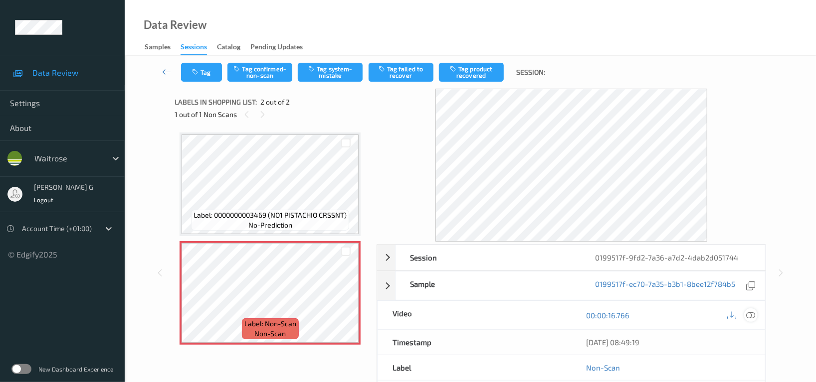
click at [753, 316] on icon at bounding box center [750, 315] width 9 height 9
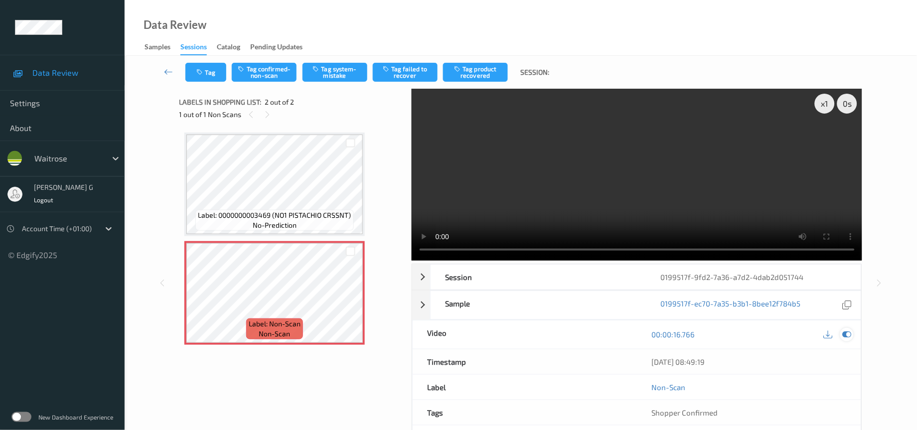
click at [825, 339] on icon at bounding box center [847, 334] width 9 height 9
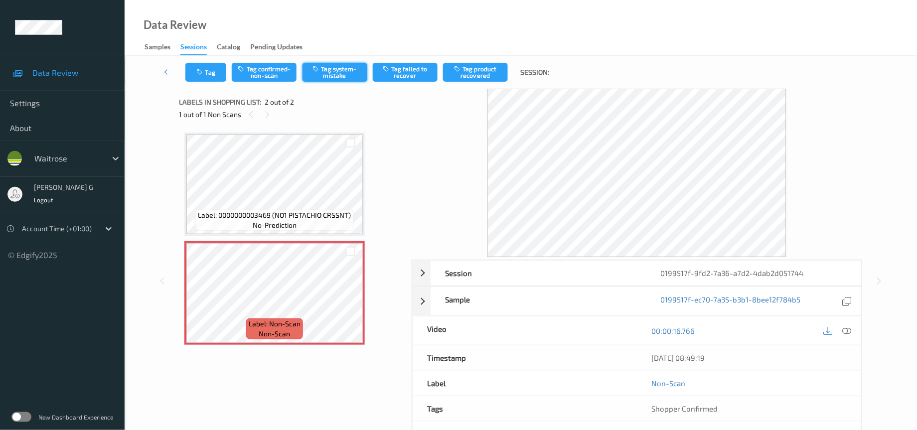
click at [334, 64] on button "Tag system-mistake" at bounding box center [335, 72] width 65 height 19
click at [205, 74] on button "Tag" at bounding box center [205, 72] width 41 height 19
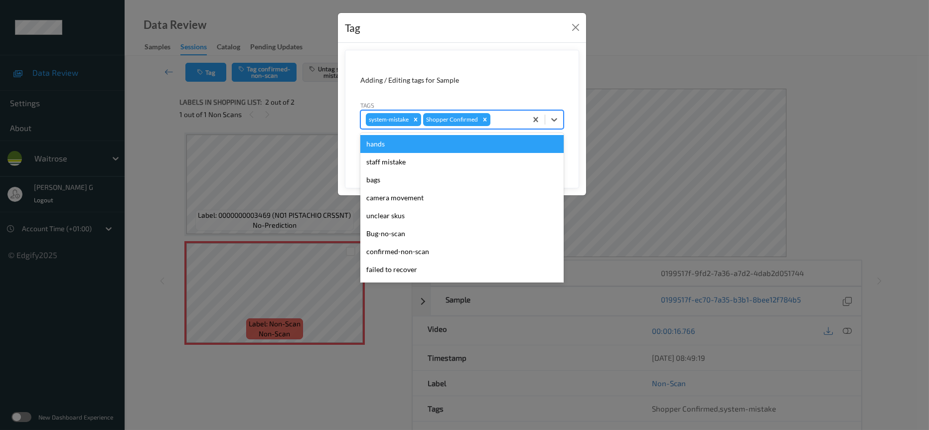
click at [506, 122] on div at bounding box center [507, 120] width 29 height 12
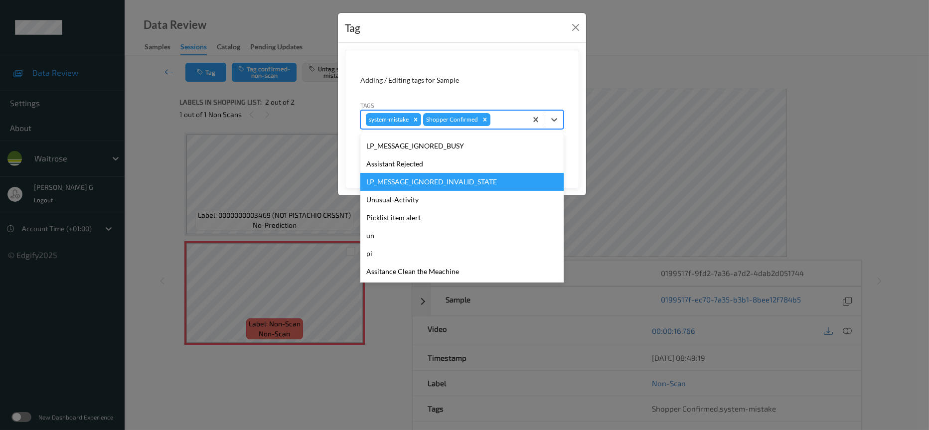
scroll to position [249, 0]
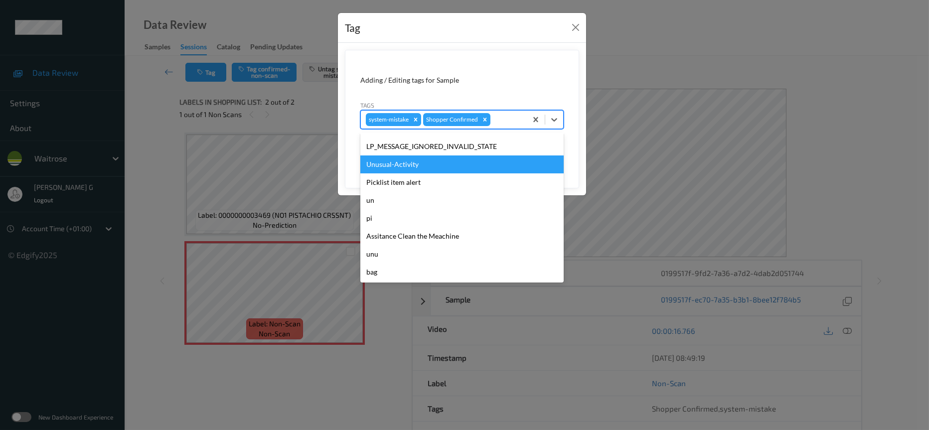
click at [396, 158] on div "Unusual-Activity" at bounding box center [461, 165] width 203 height 18
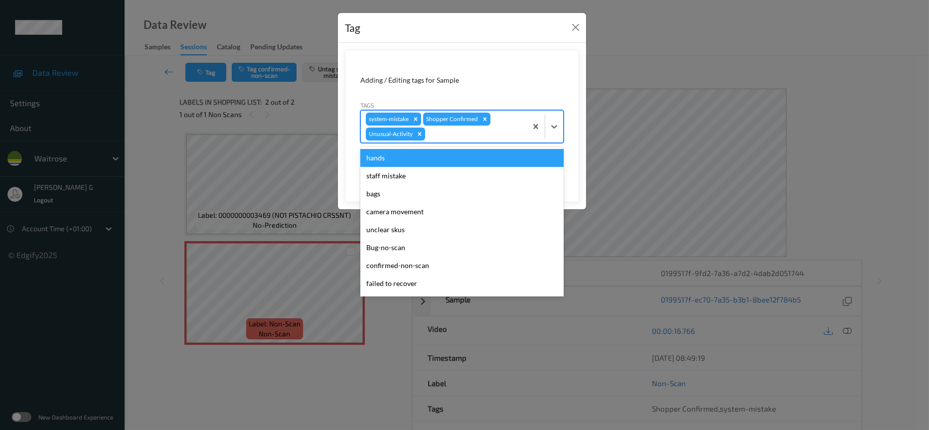
click at [454, 127] on div "system-mistake Shopper Confirmed Unusual-Activity" at bounding box center [444, 127] width 166 height 32
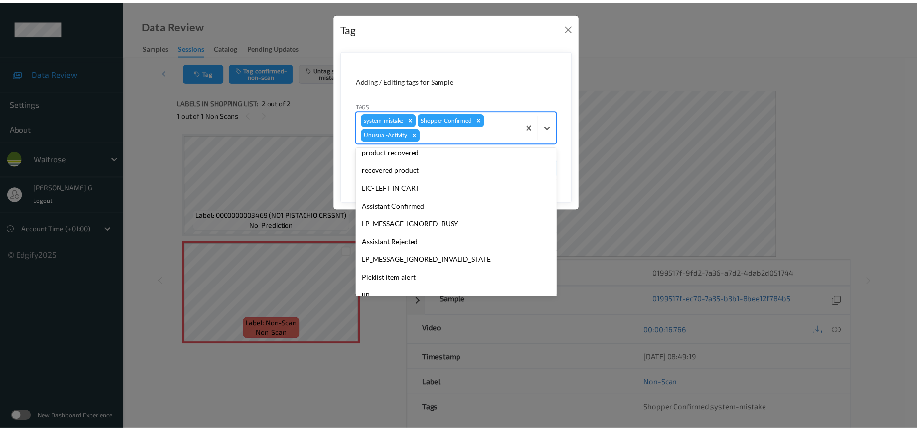
scroll to position [231, 0]
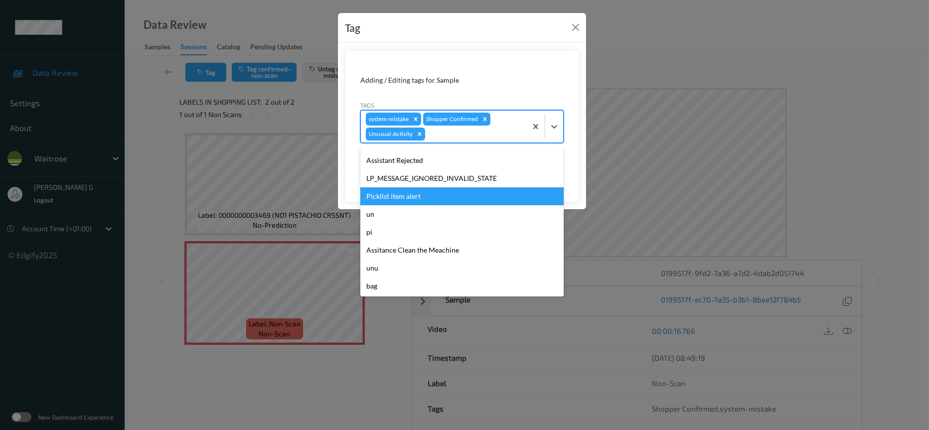
click at [400, 197] on div "Picklist item alert" at bounding box center [461, 196] width 203 height 18
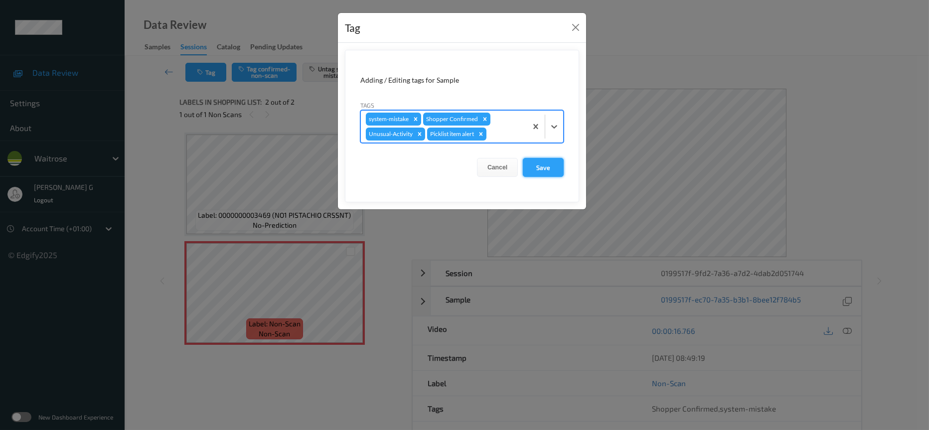
click at [539, 167] on button "Save" at bounding box center [543, 167] width 41 height 19
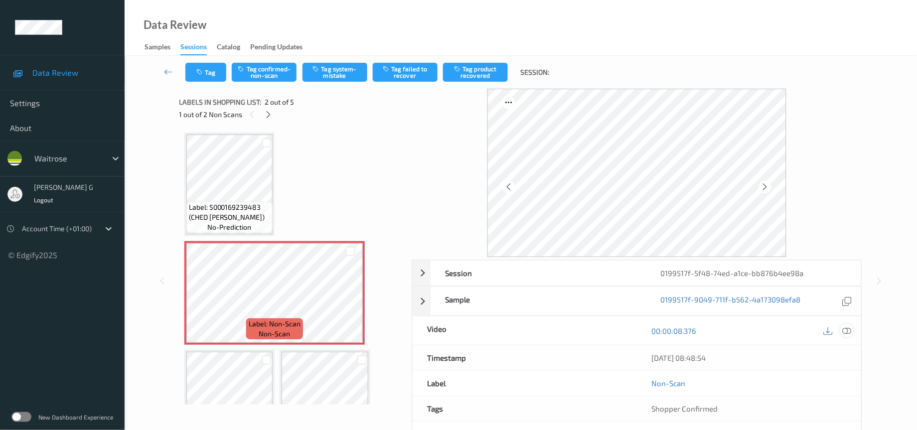
click at [825, 329] on icon at bounding box center [847, 331] width 9 height 9
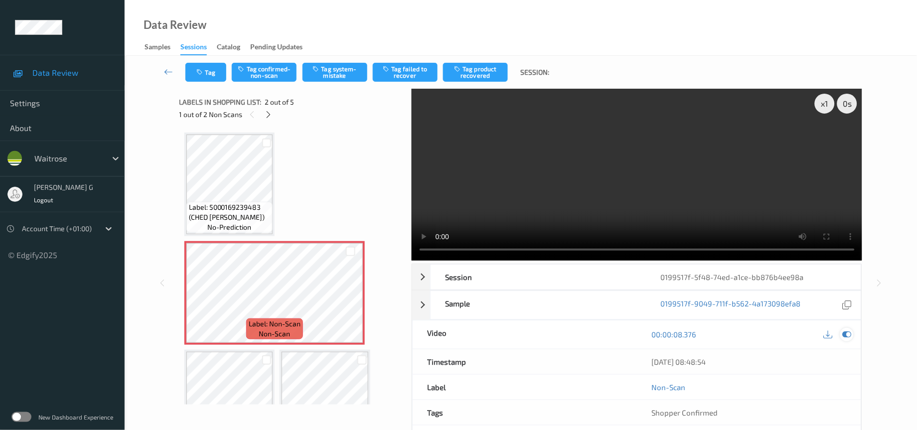
click at [825, 338] on icon at bounding box center [847, 334] width 9 height 9
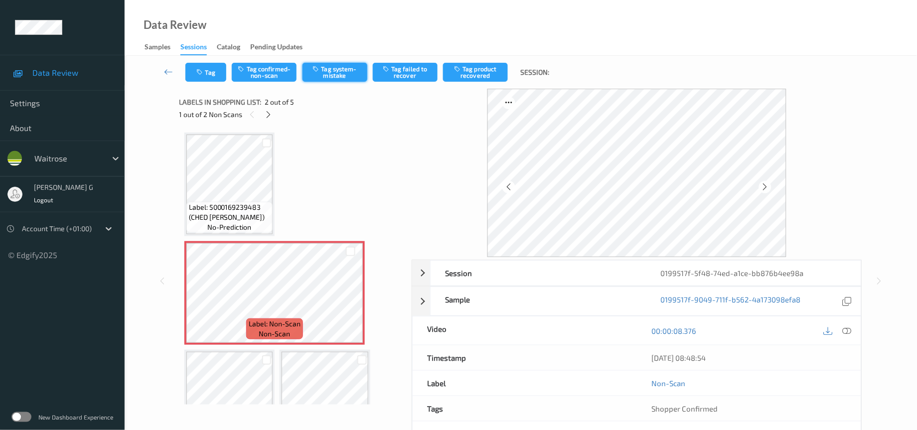
click at [336, 66] on button "Tag system-mistake" at bounding box center [335, 72] width 65 height 19
click at [199, 71] on icon "button" at bounding box center [201, 72] width 8 height 7
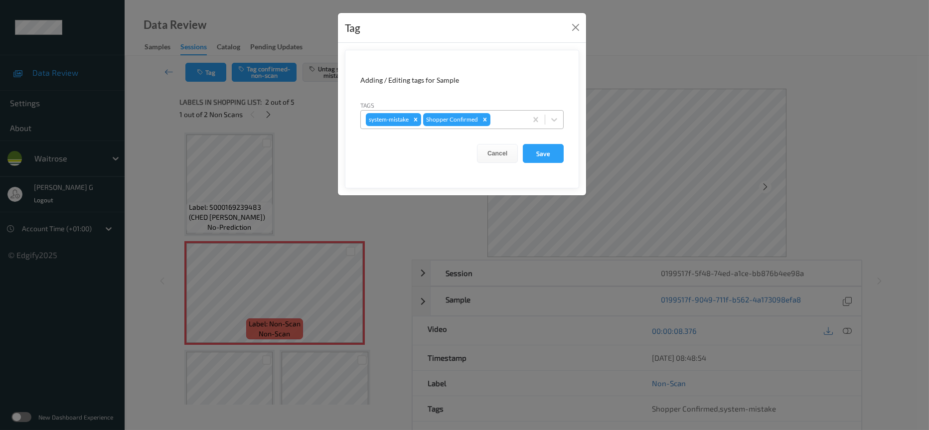
click at [517, 114] on div at bounding box center [507, 120] width 29 height 12
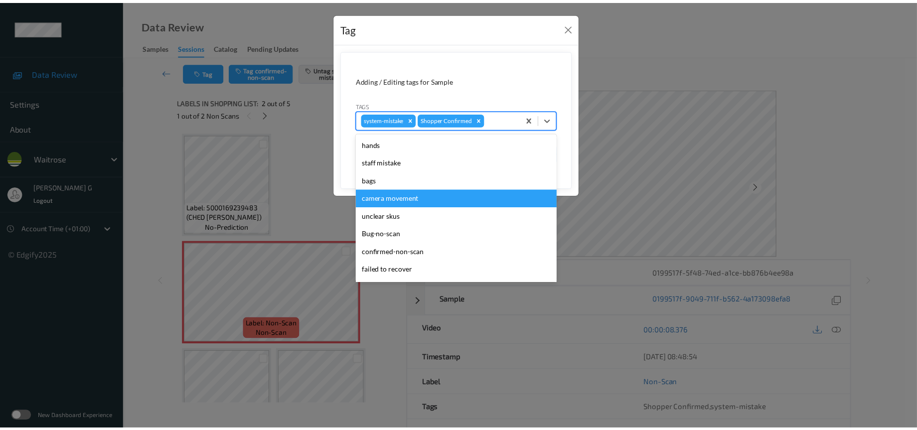
scroll to position [249, 0]
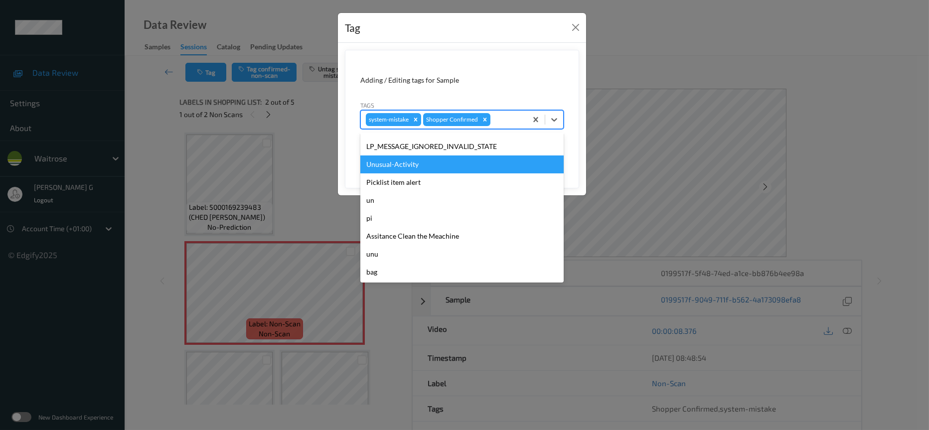
click at [399, 169] on div "Unusual-Activity" at bounding box center [461, 165] width 203 height 18
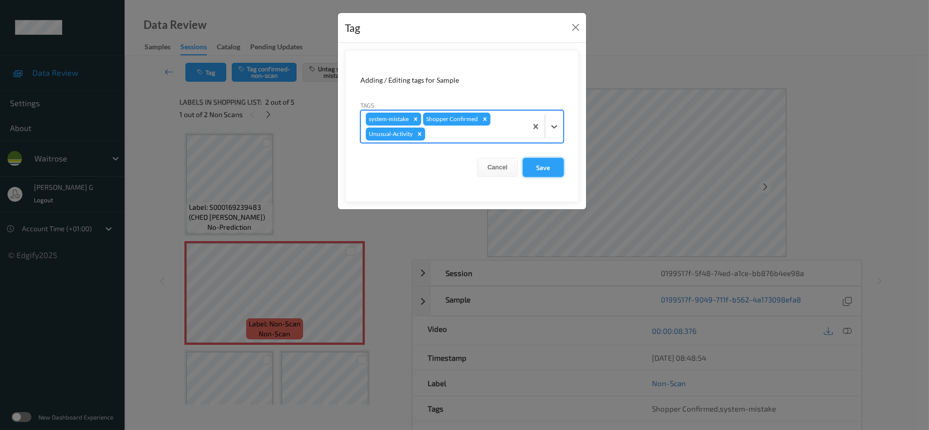
click at [548, 169] on button "Save" at bounding box center [543, 167] width 41 height 19
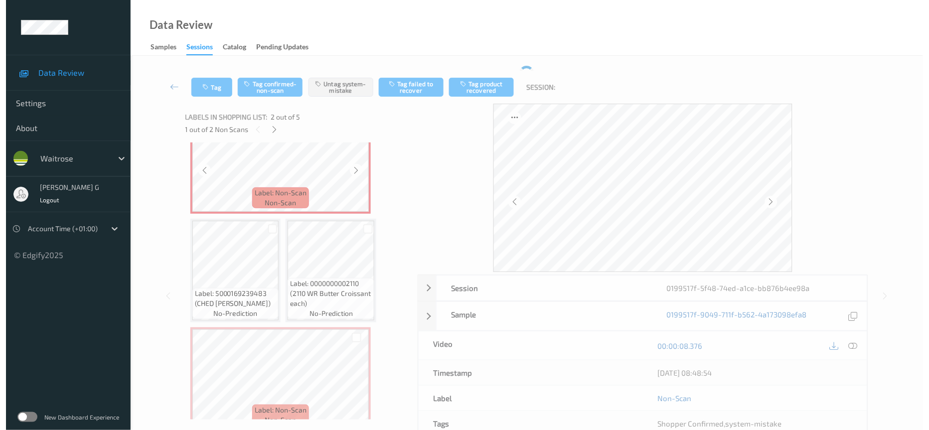
scroll to position [157, 0]
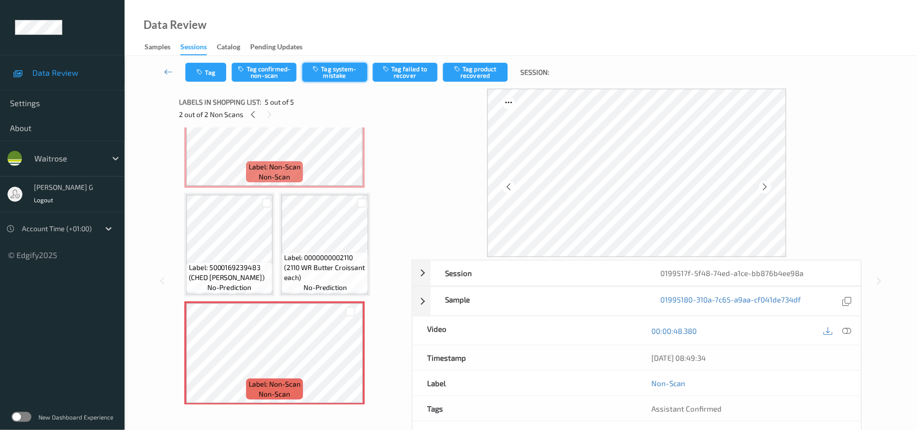
click at [332, 73] on button "Tag system-mistake" at bounding box center [335, 72] width 65 height 19
click at [204, 69] on icon "button" at bounding box center [201, 72] width 8 height 7
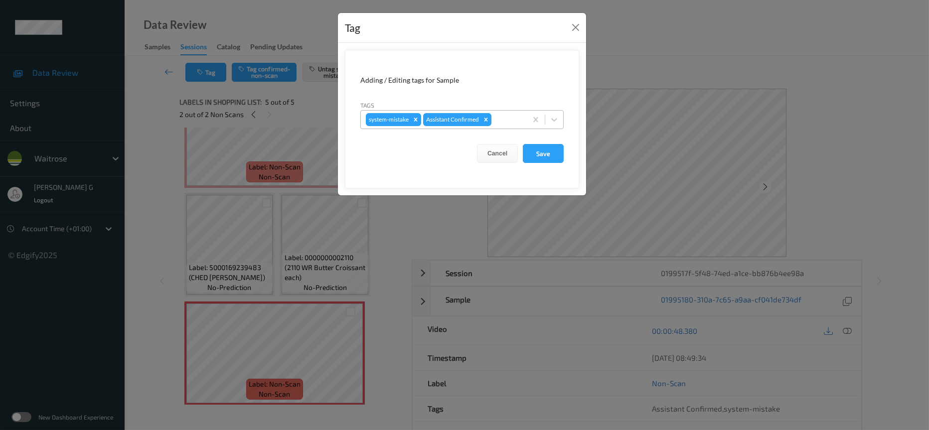
click at [515, 118] on div at bounding box center [508, 120] width 28 height 12
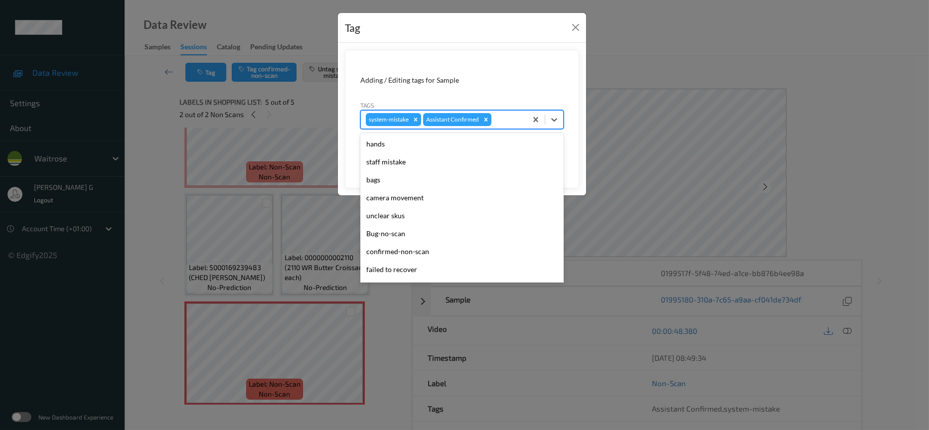
scroll to position [249, 0]
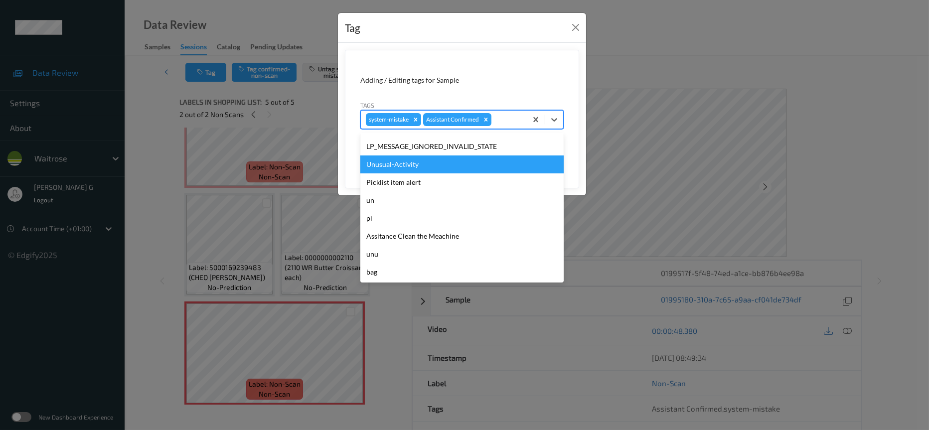
click at [397, 166] on div "Unusual-Activity" at bounding box center [461, 165] width 203 height 18
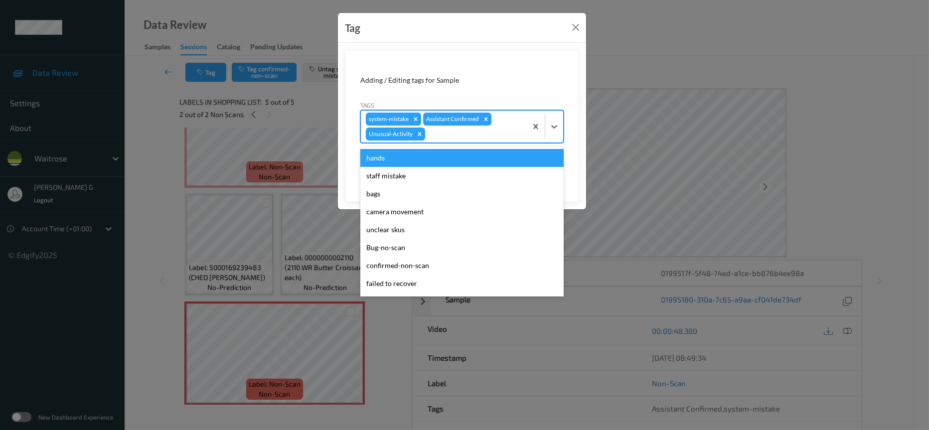
click at [487, 136] on div at bounding box center [474, 134] width 95 height 12
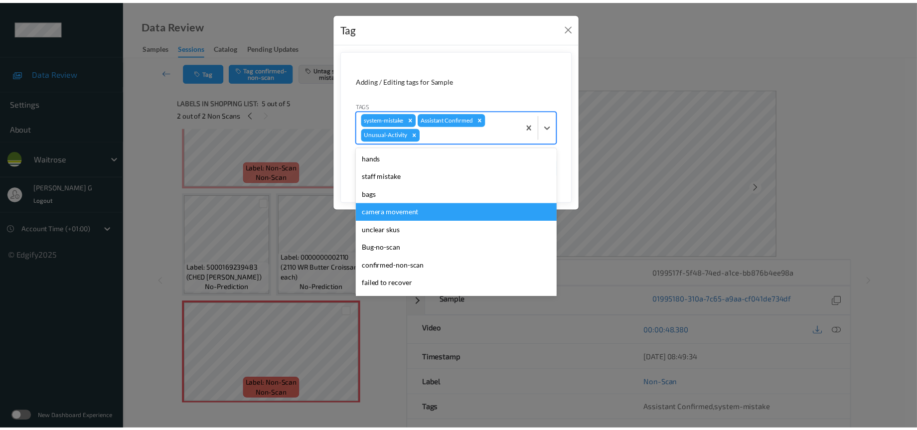
scroll to position [231, 0]
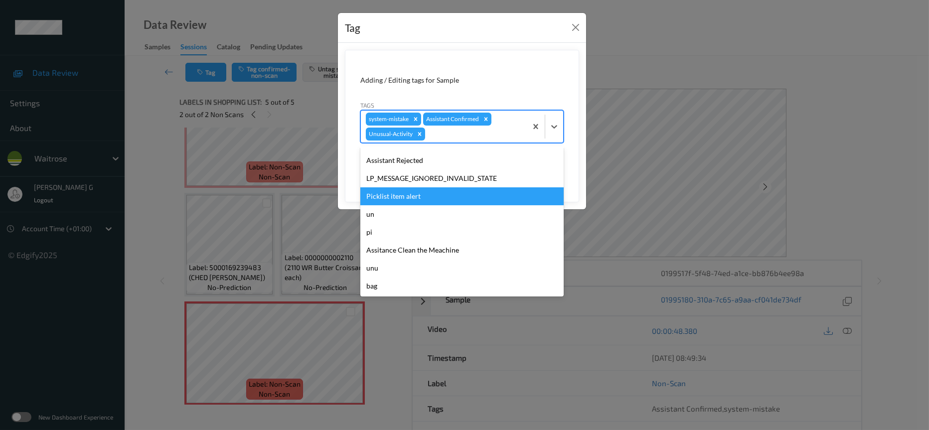
click at [393, 196] on div "Picklist item alert" at bounding box center [461, 196] width 203 height 18
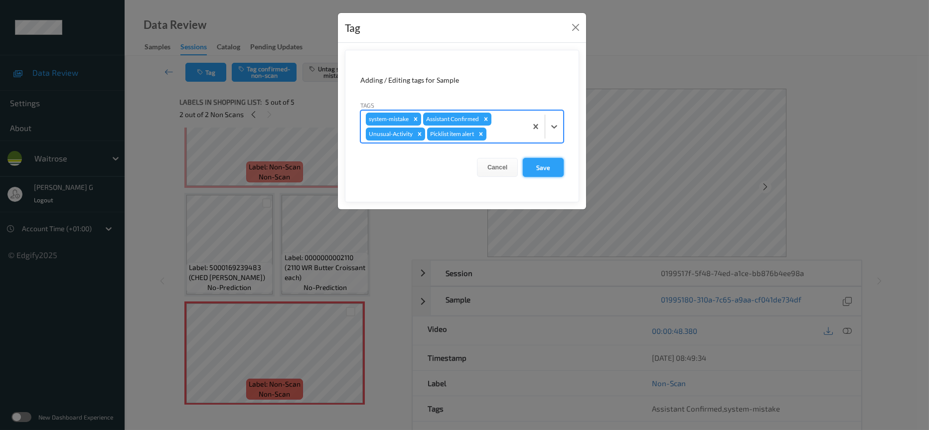
click at [549, 166] on button "Save" at bounding box center [543, 167] width 41 height 19
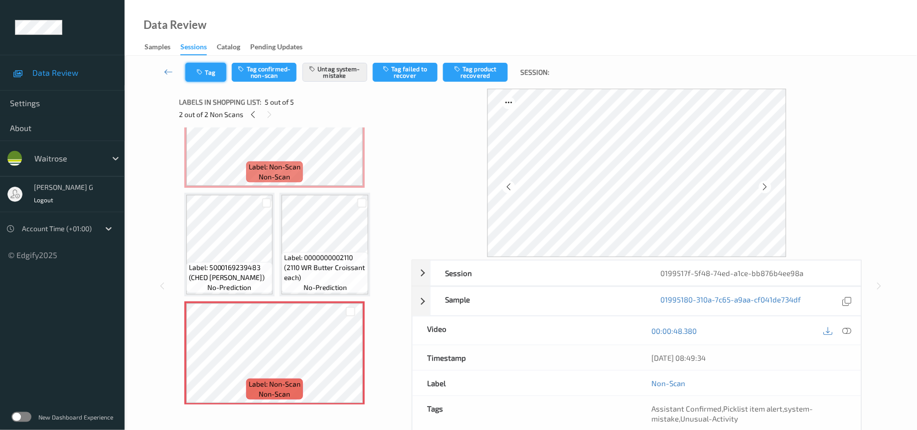
click at [205, 67] on button "Tag" at bounding box center [205, 72] width 41 height 19
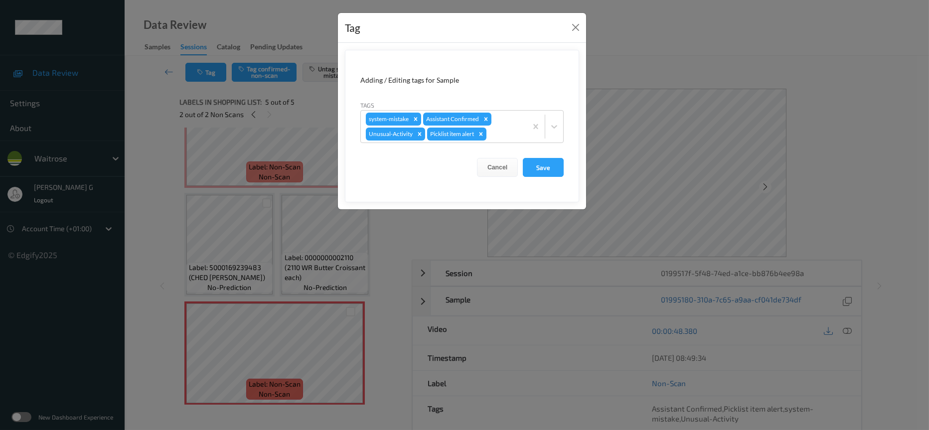
click at [658, 71] on div "Tag Adding / Editing tags for Sample Tags system-mistake Assistant Confirmed Un…" at bounding box center [464, 215] width 929 height 430
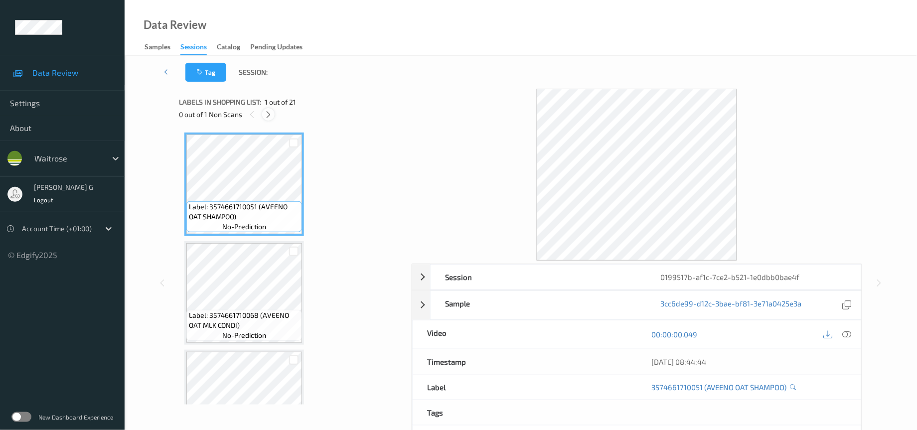
click at [267, 116] on icon at bounding box center [268, 114] width 8 height 9
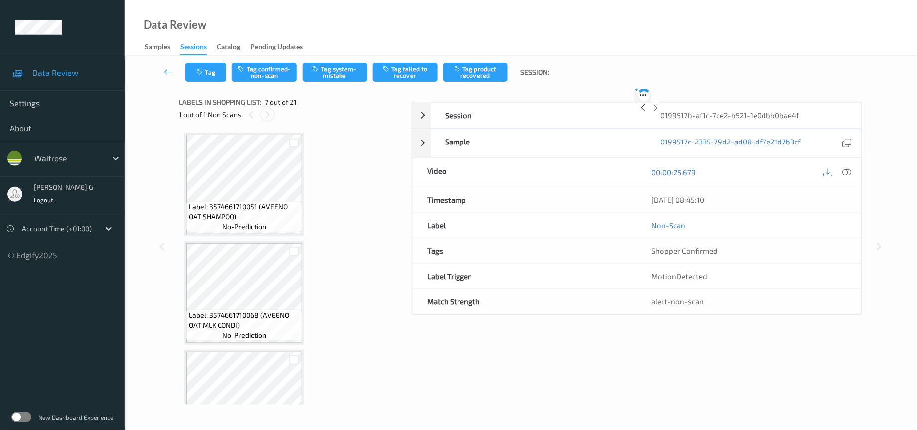
scroll to position [541, 0]
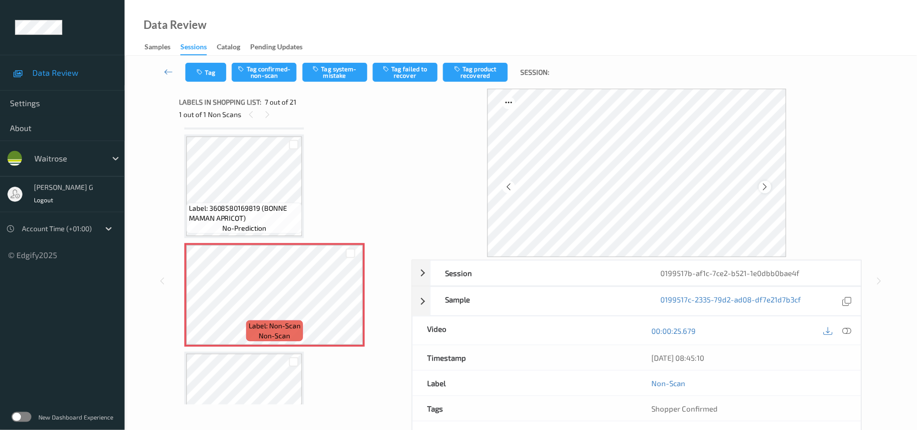
click at [766, 189] on icon at bounding box center [765, 186] width 8 height 9
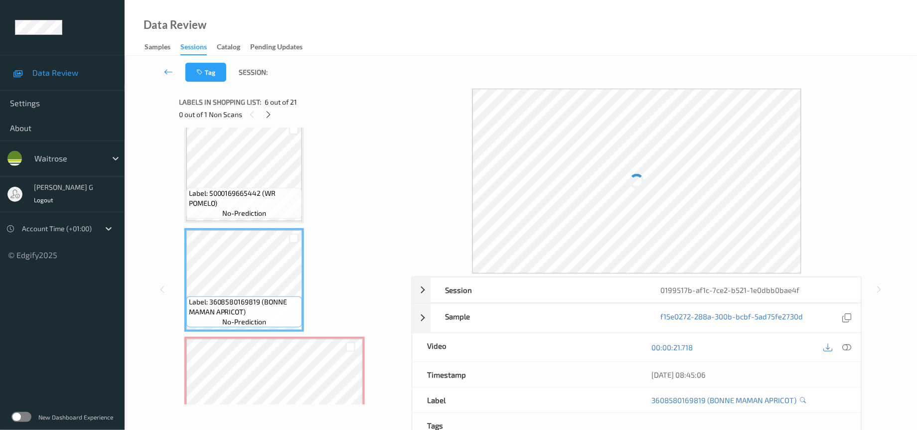
scroll to position [691, 0]
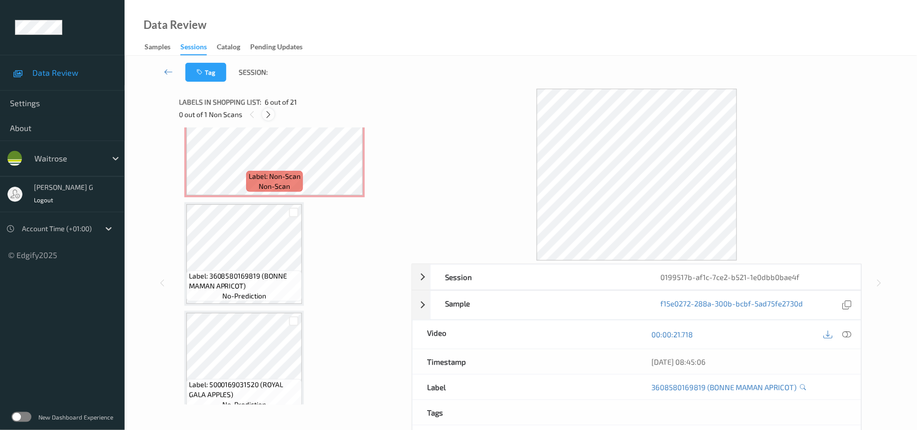
click at [272, 112] on icon at bounding box center [268, 114] width 8 height 9
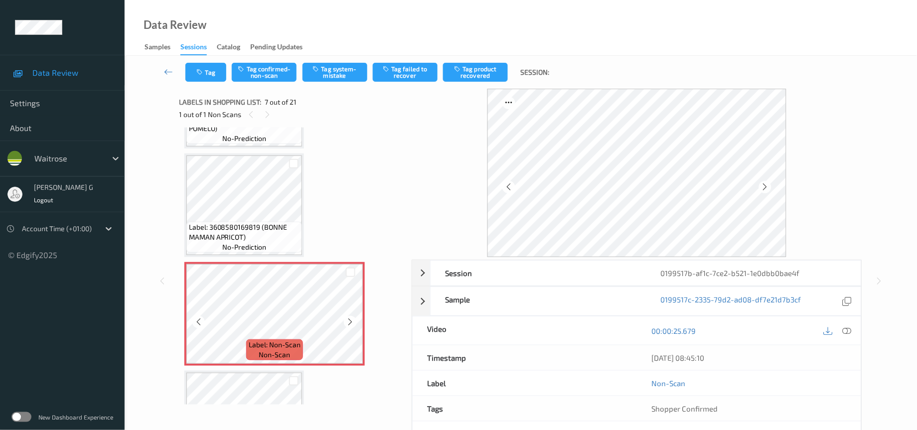
scroll to position [541, 0]
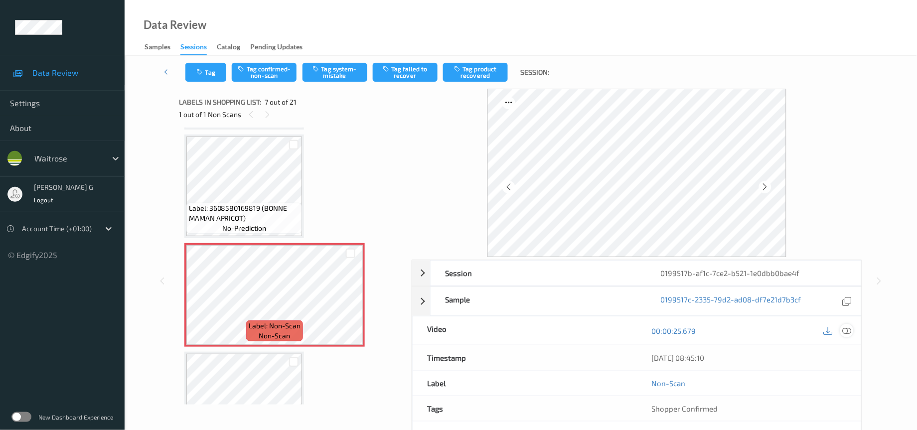
click at [850, 336] on icon at bounding box center [847, 331] width 9 height 9
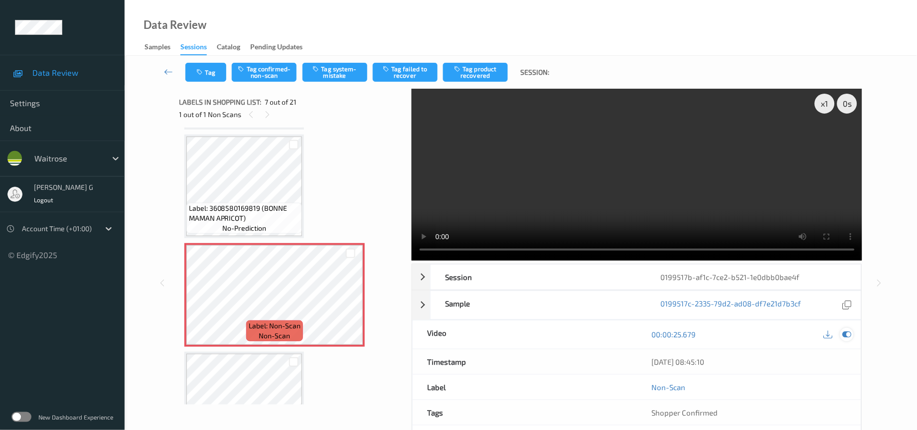
click at [848, 338] on icon at bounding box center [847, 334] width 9 height 9
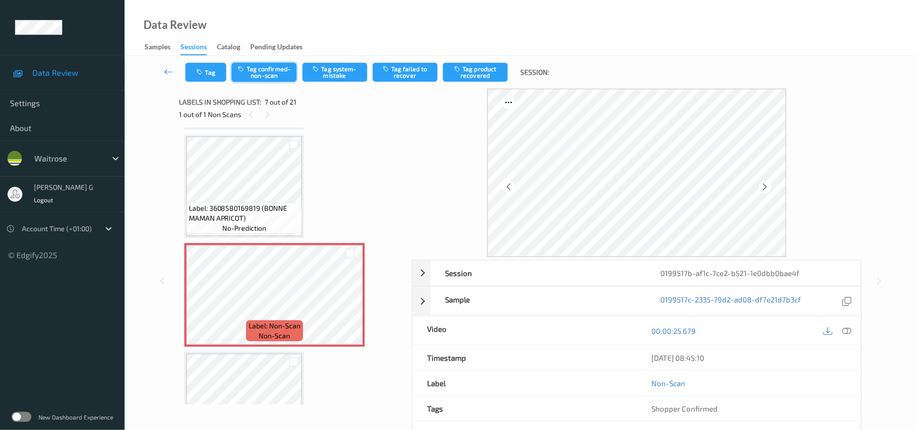
click at [270, 68] on button "Tag confirmed-non-scan" at bounding box center [264, 72] width 65 height 19
click at [477, 71] on button "Tag product recovered" at bounding box center [475, 72] width 65 height 19
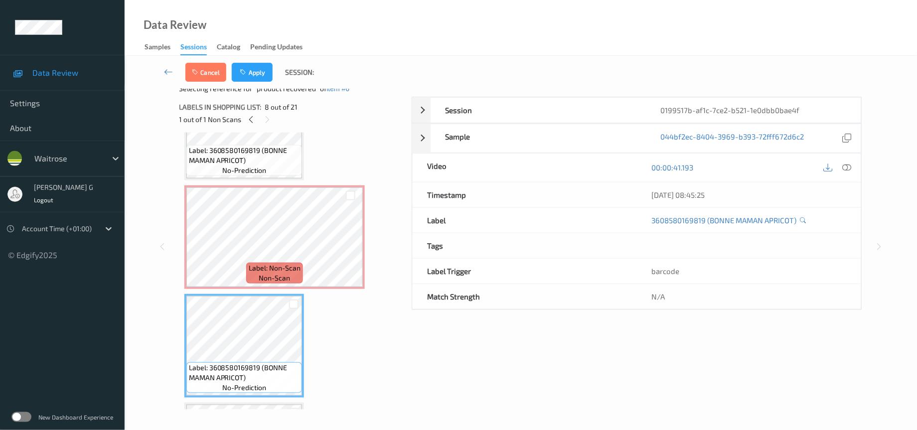
scroll to position [691, 0]
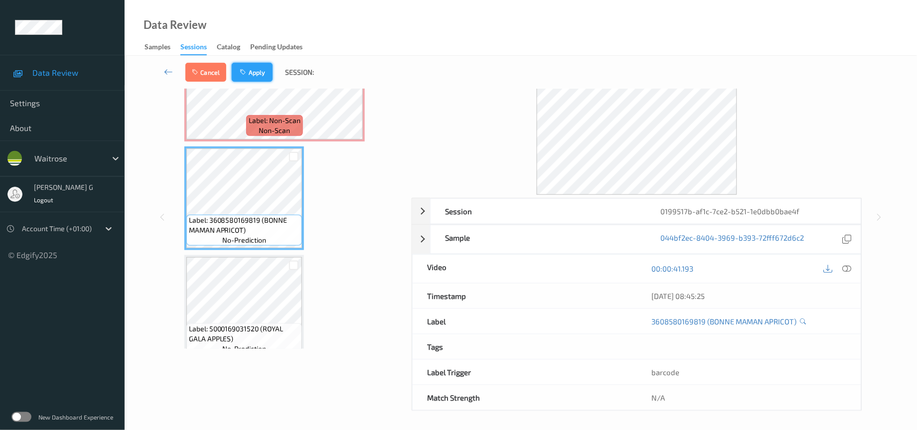
click at [255, 67] on button "Apply" at bounding box center [252, 72] width 41 height 19
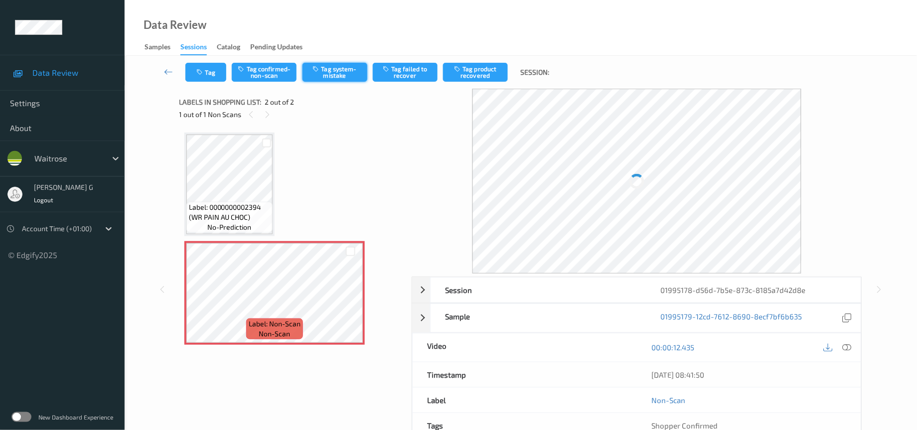
click at [332, 69] on button "Tag system-mistake" at bounding box center [335, 72] width 65 height 19
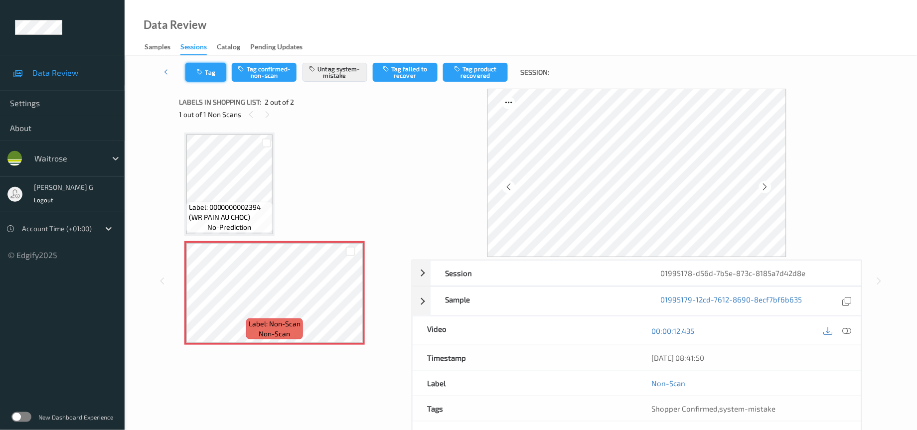
click at [208, 72] on button "Tag" at bounding box center [205, 72] width 41 height 19
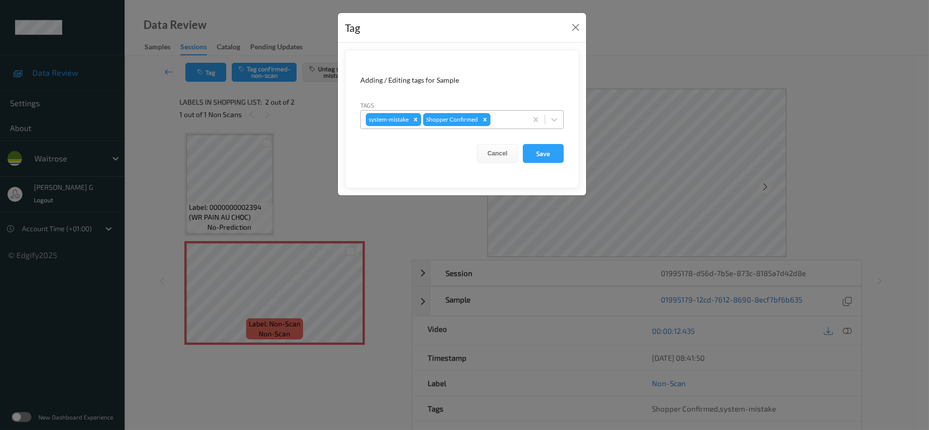
click at [522, 122] on div "system-mistake Shopper Confirmed" at bounding box center [444, 119] width 166 height 17
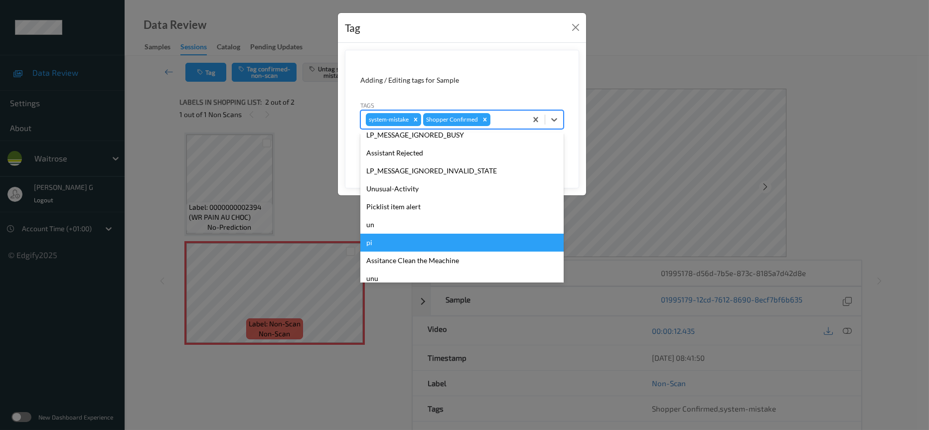
scroll to position [249, 0]
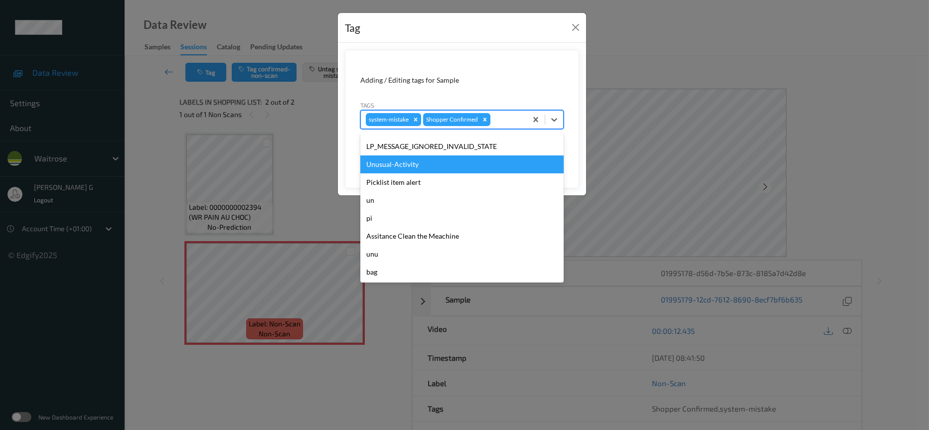
click at [402, 171] on div "Unusual-Activity" at bounding box center [461, 165] width 203 height 18
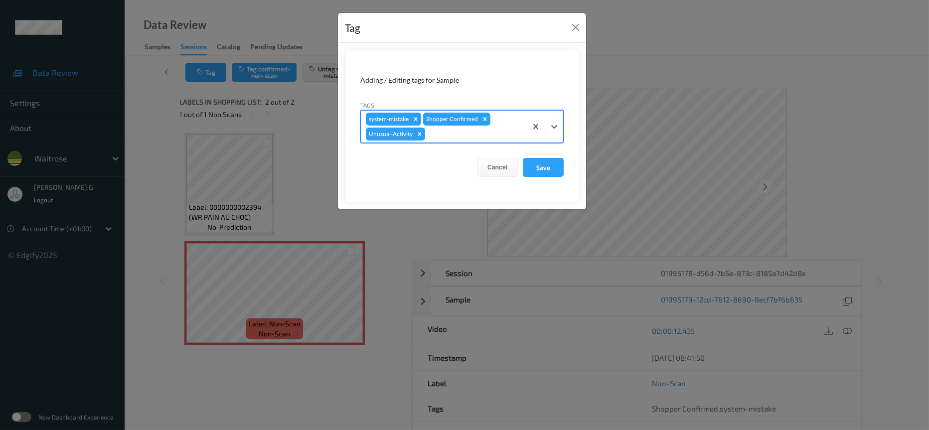
click at [499, 133] on div at bounding box center [474, 134] width 95 height 12
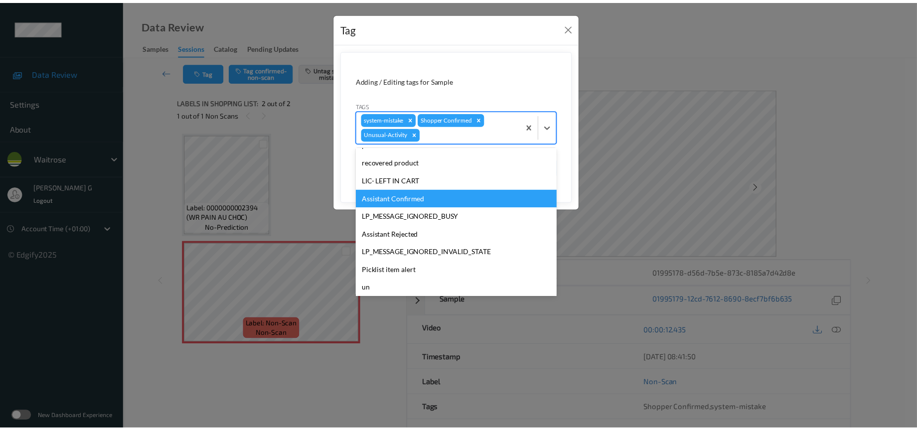
scroll to position [231, 0]
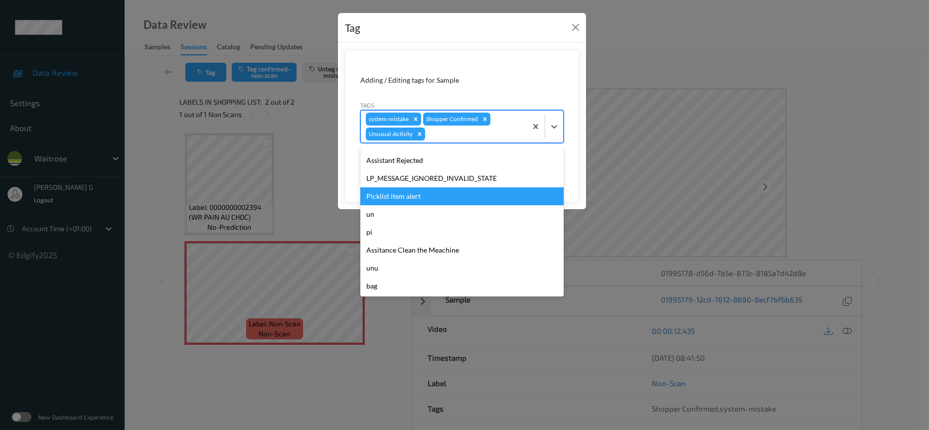
click at [391, 194] on div "Picklist item alert" at bounding box center [461, 196] width 203 height 18
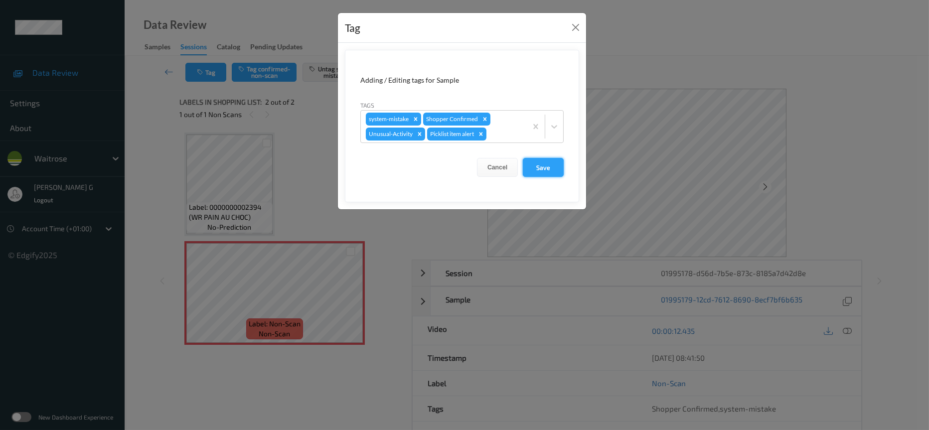
click at [545, 167] on button "Save" at bounding box center [543, 167] width 41 height 19
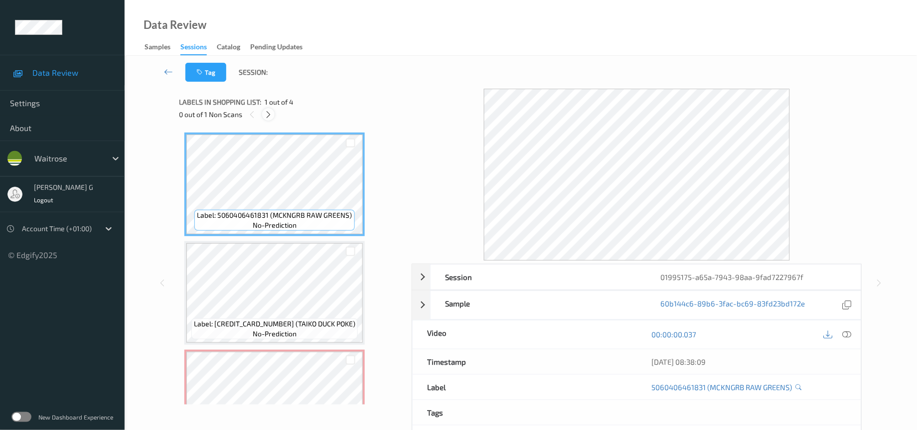
click at [266, 117] on icon at bounding box center [268, 114] width 8 height 9
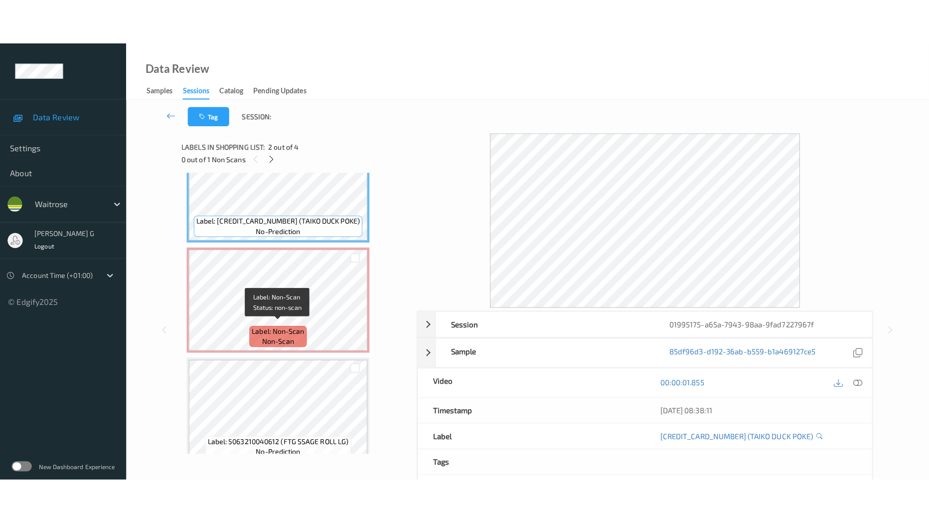
scroll to position [150, 0]
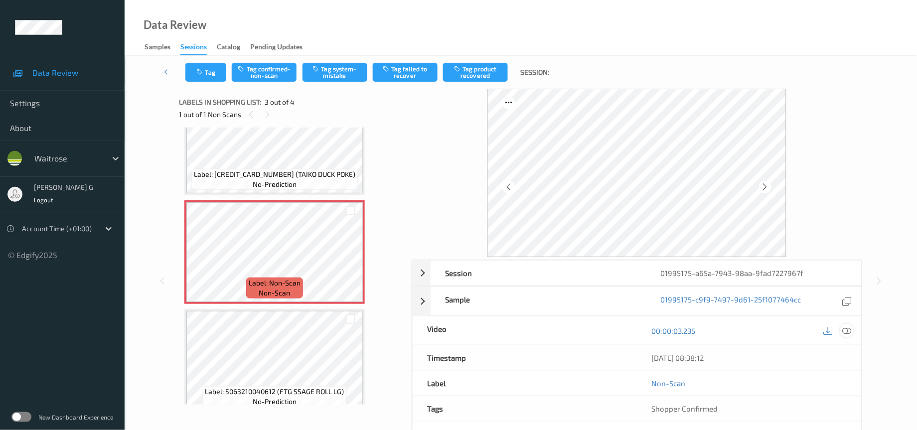
click at [850, 336] on icon at bounding box center [847, 331] width 9 height 9
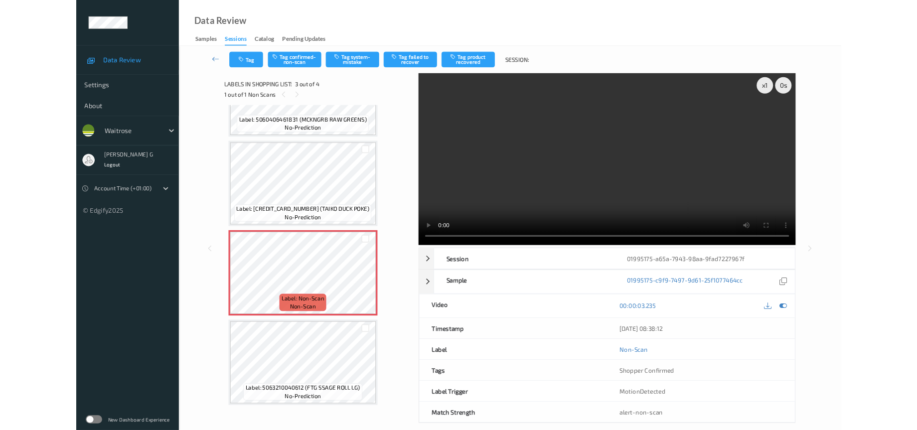
scroll to position [64, 0]
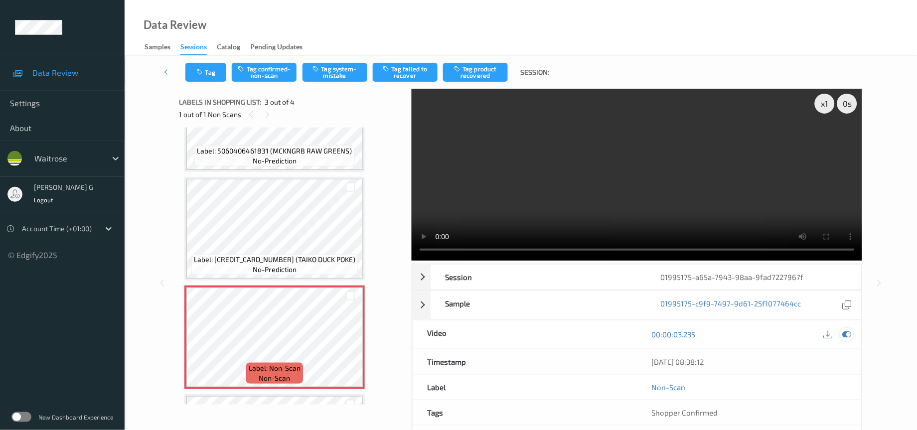
click at [851, 337] on icon at bounding box center [847, 334] width 9 height 9
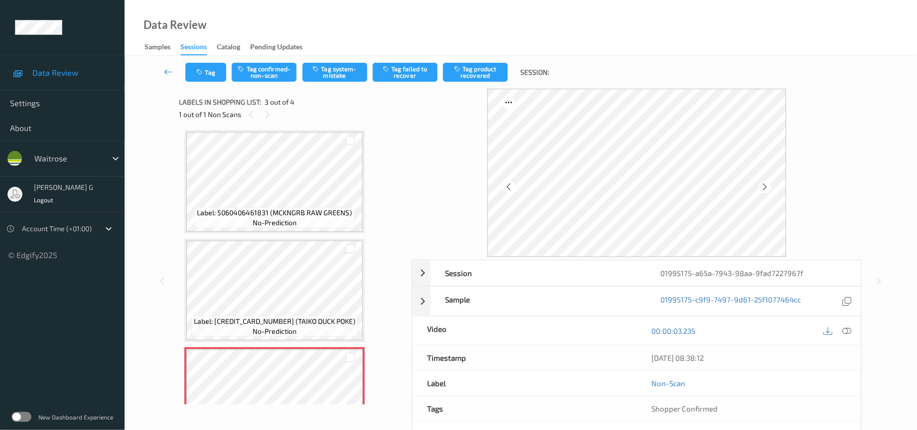
scroll to position [0, 0]
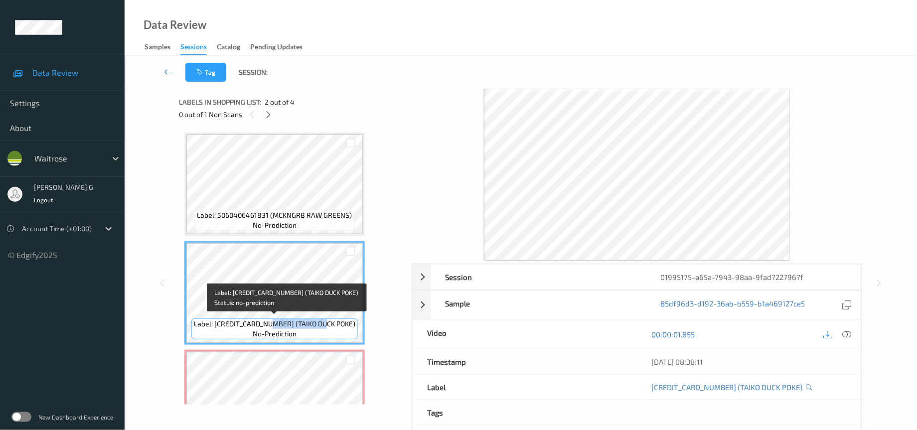
drag, startPoint x: 283, startPoint y: 323, endPoint x: 337, endPoint y: 320, distance: 54.4
click at [337, 320] on span "Label: [CREDIT_CARD_NUMBER] (TAIKO DUCK POKE)" at bounding box center [275, 324] width 162 height 10
copy span "TAIKO DUCK POKE"
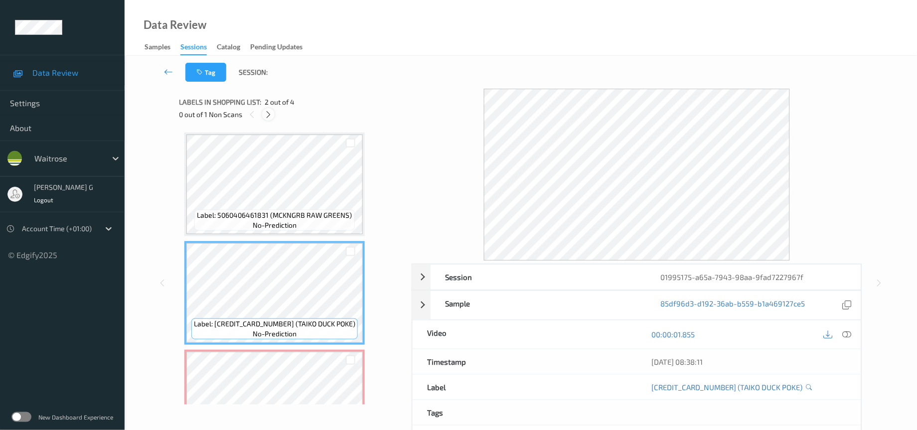
click at [265, 114] on icon at bounding box center [268, 114] width 8 height 9
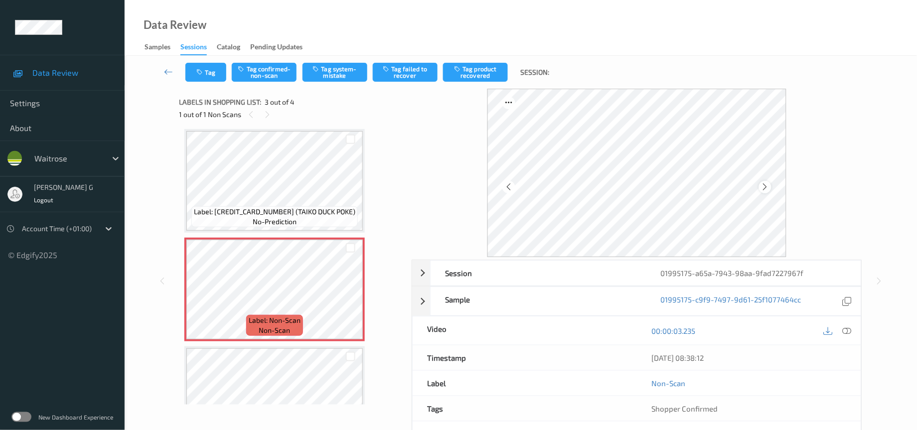
click at [763, 184] on icon at bounding box center [765, 186] width 8 height 9
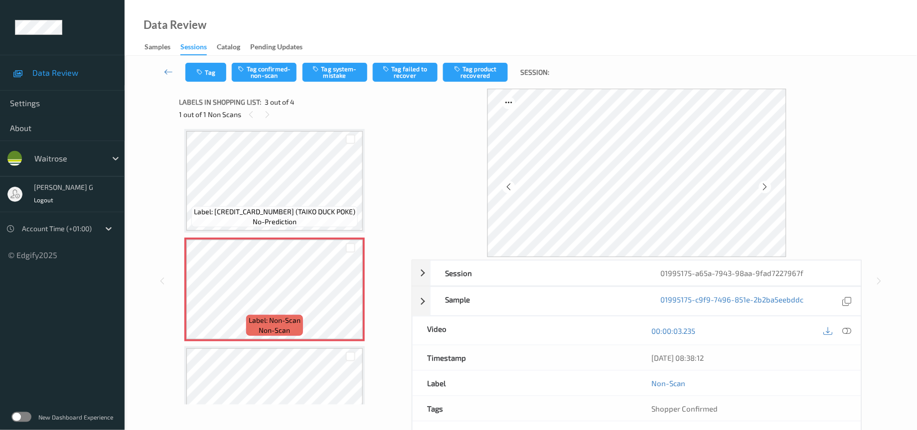
click at [763, 184] on icon at bounding box center [765, 186] width 8 height 9
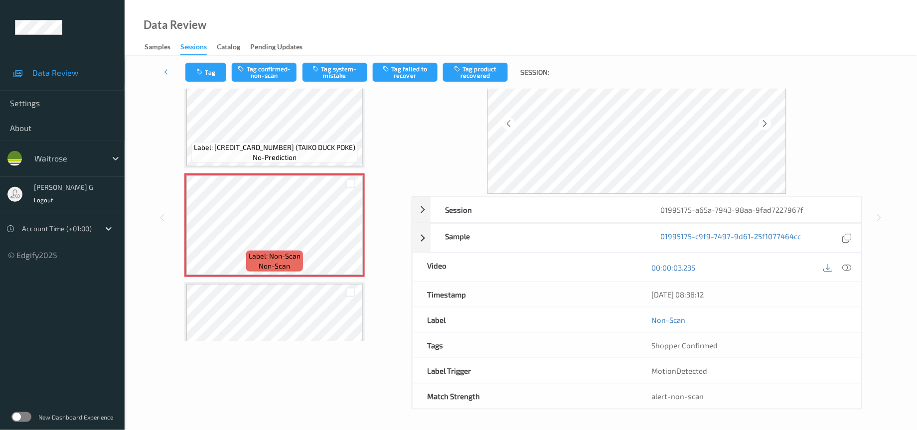
scroll to position [82, 0]
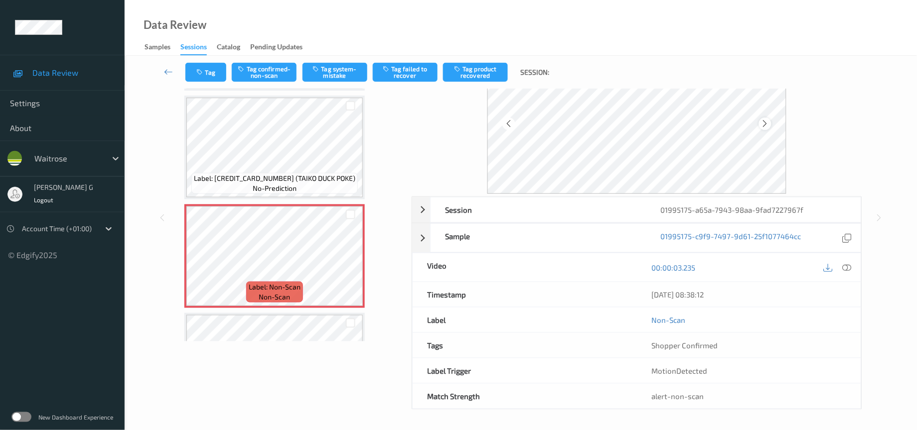
click at [763, 119] on icon at bounding box center [765, 123] width 8 height 9
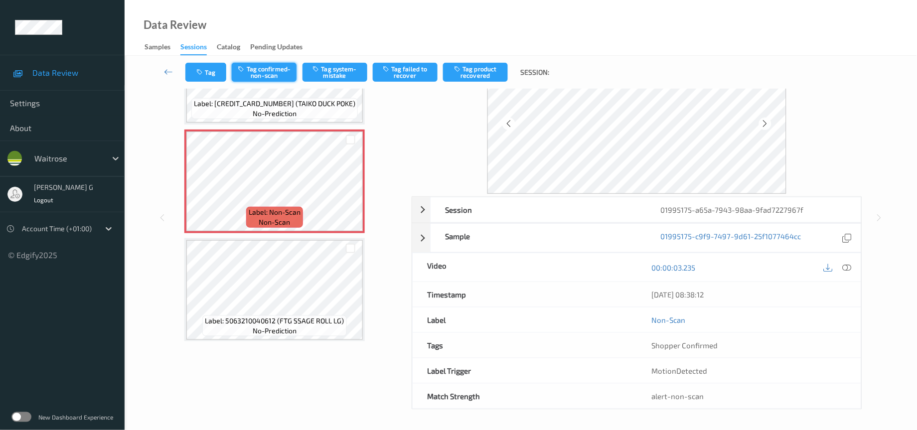
click at [242, 65] on icon "button" at bounding box center [242, 68] width 8 height 7
click at [257, 71] on button "Tag confirmed-non-scan" at bounding box center [264, 72] width 65 height 19
click at [474, 69] on button "Tag product recovered" at bounding box center [475, 72] width 65 height 19
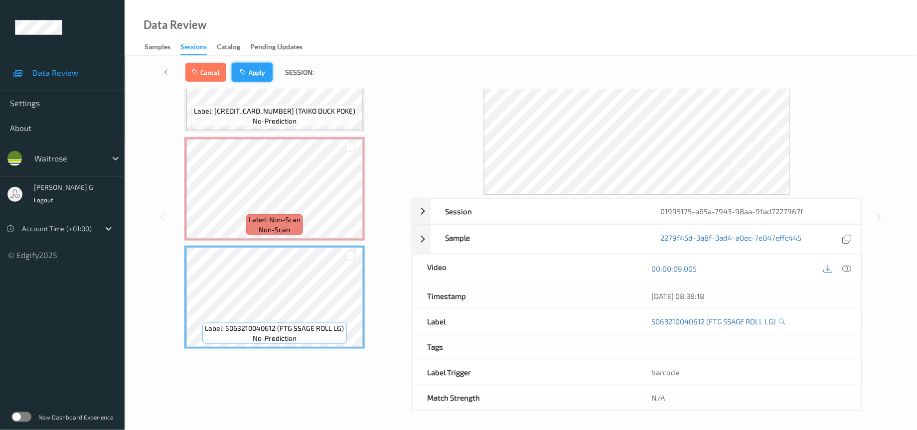
click at [254, 70] on button "Apply" at bounding box center [252, 72] width 41 height 19
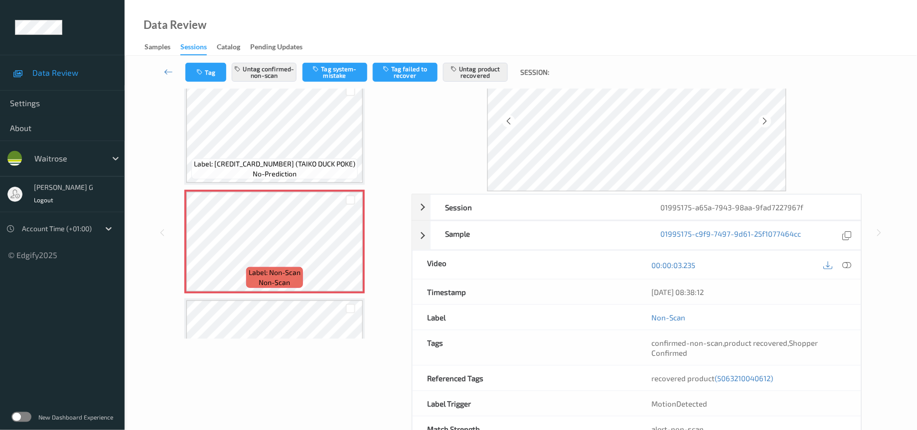
scroll to position [82, 0]
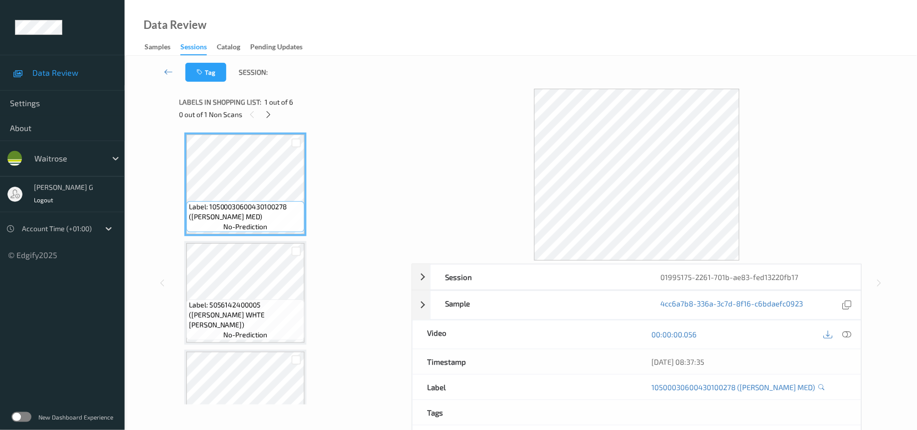
click at [259, 113] on div "0 out of 1 Non Scans" at bounding box center [291, 114] width 225 height 12
click at [265, 120] on div "0 out of 1 Non Scans" at bounding box center [291, 114] width 225 height 12
click at [268, 116] on icon at bounding box center [268, 114] width 8 height 9
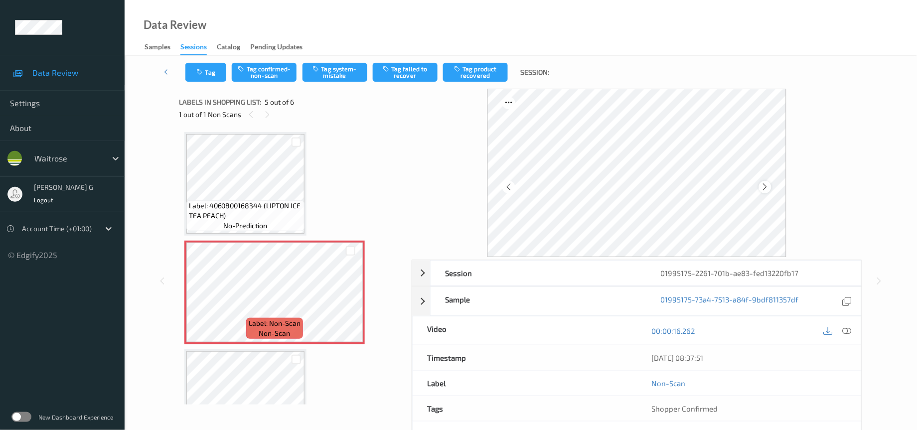
click at [765, 187] on icon at bounding box center [765, 186] width 8 height 9
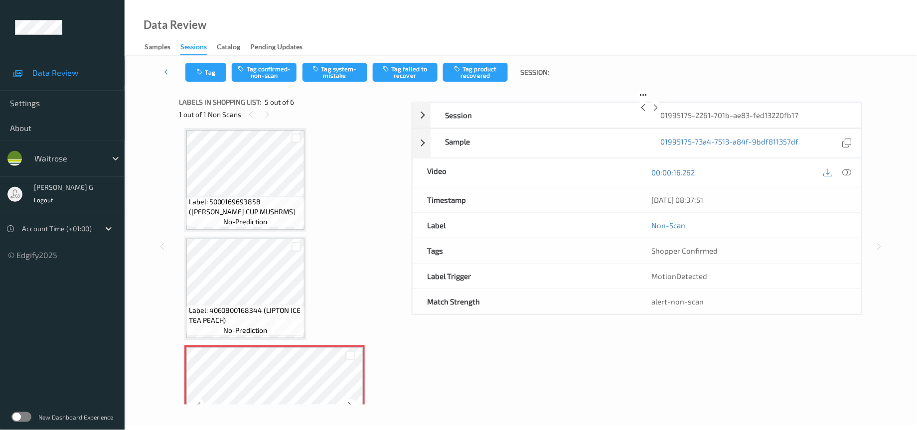
scroll to position [66, 0]
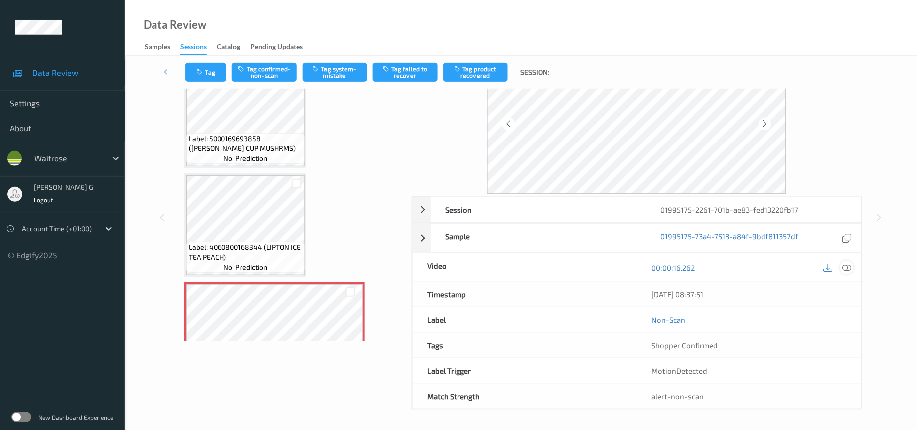
click at [847, 264] on icon at bounding box center [847, 267] width 9 height 9
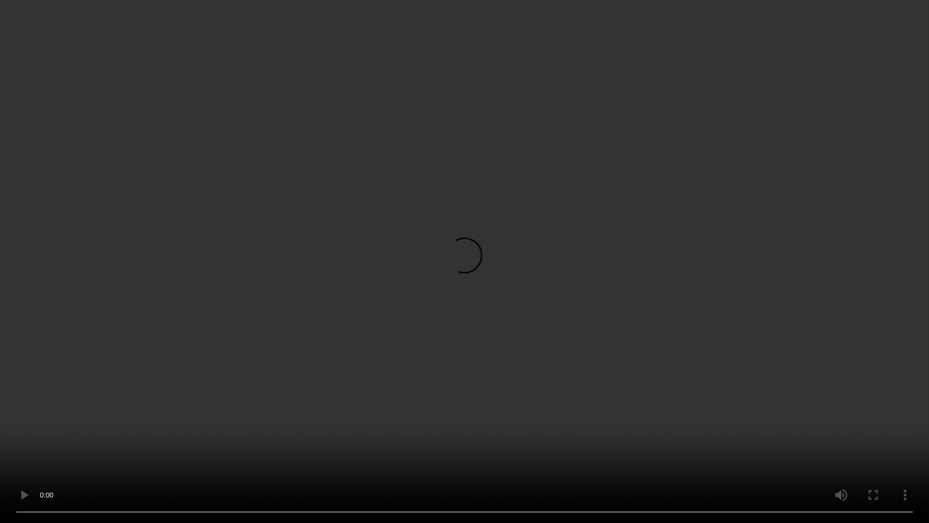
click at [827, 367] on video at bounding box center [464, 261] width 929 height 523
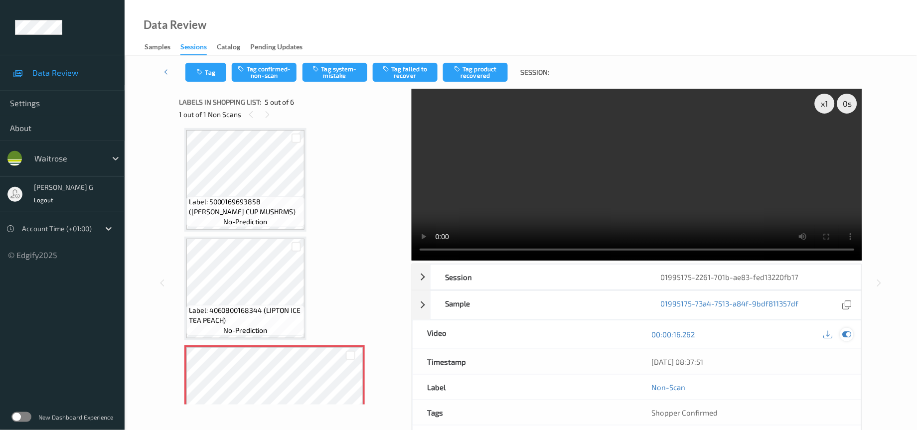
click at [846, 337] on icon at bounding box center [847, 334] width 9 height 9
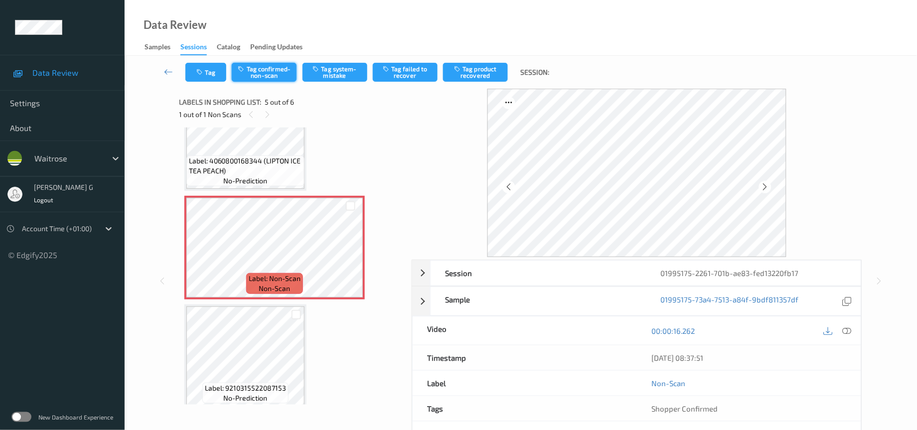
click at [249, 71] on button "Tag confirmed-non-scan" at bounding box center [264, 72] width 65 height 19
click at [401, 71] on button "Tag failed to recover" at bounding box center [405, 72] width 65 height 19
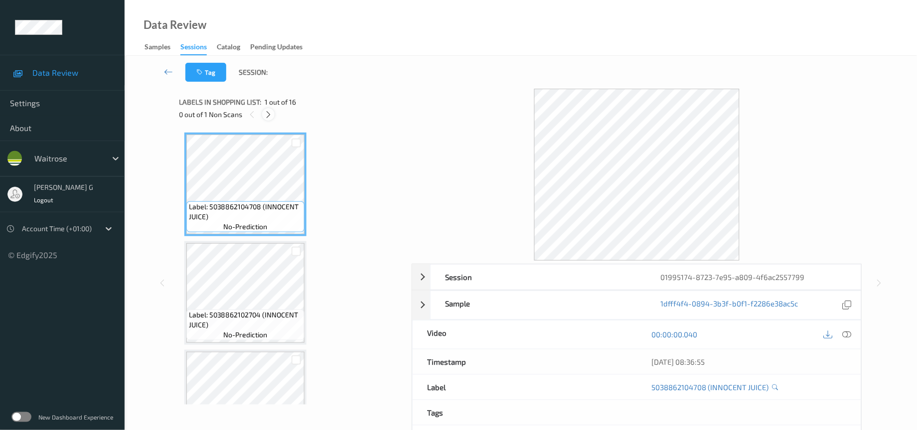
click at [268, 114] on icon at bounding box center [268, 114] width 8 height 9
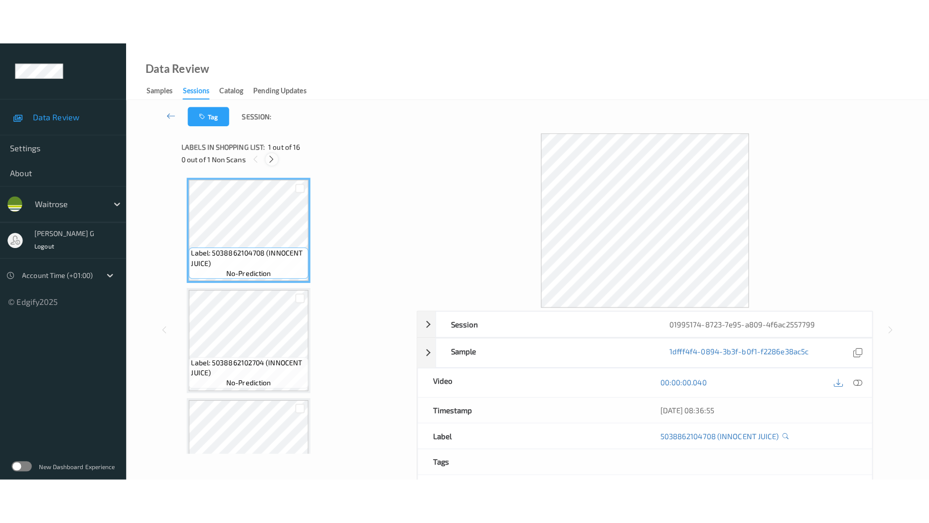
scroll to position [1446, 0]
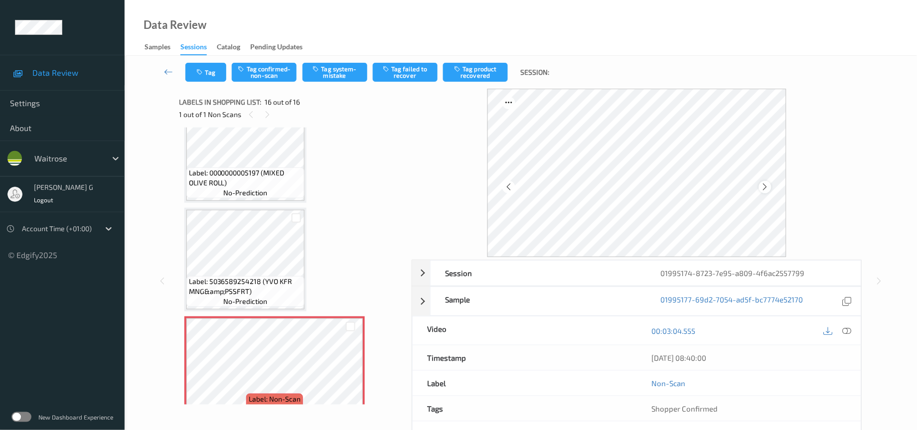
click at [771, 185] on div at bounding box center [765, 187] width 12 height 12
click at [845, 332] on icon at bounding box center [847, 331] width 9 height 9
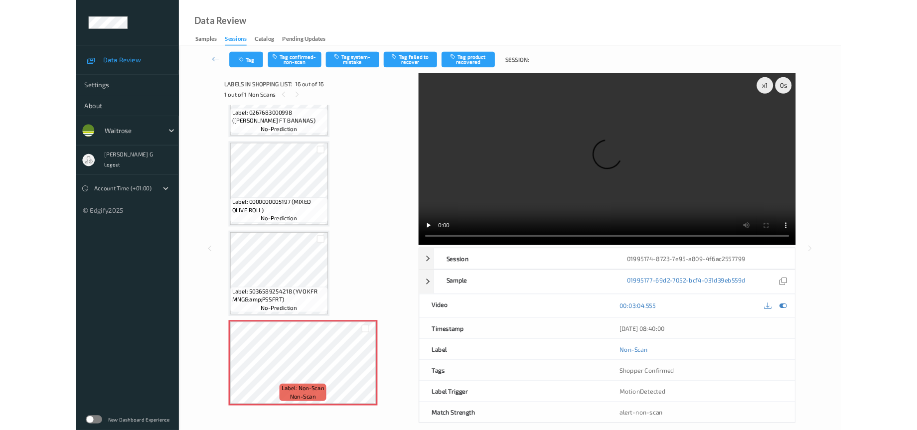
scroll to position [1354, 0]
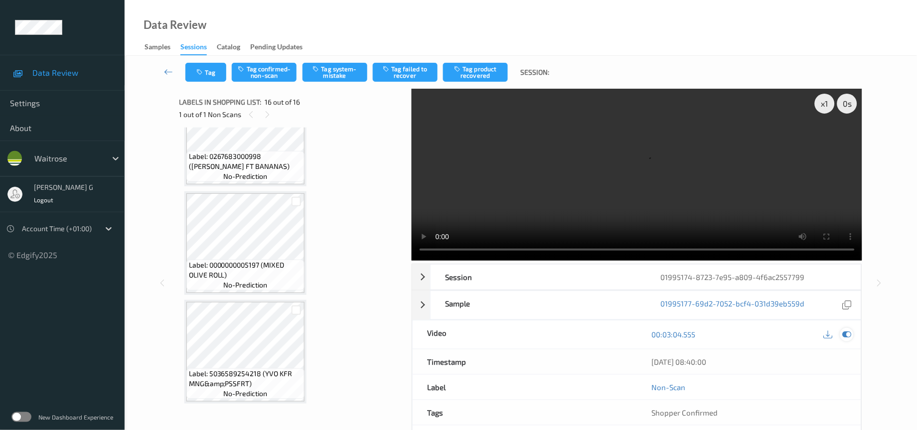
click at [849, 336] on icon at bounding box center [847, 334] width 9 height 9
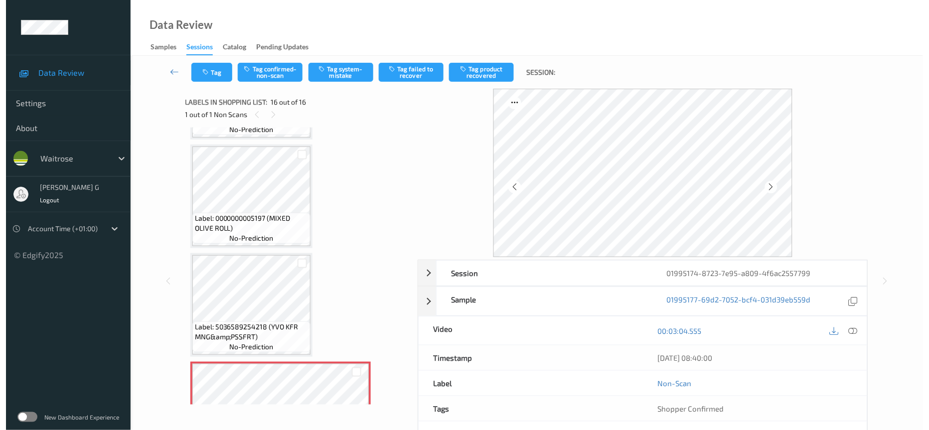
scroll to position [1428, 0]
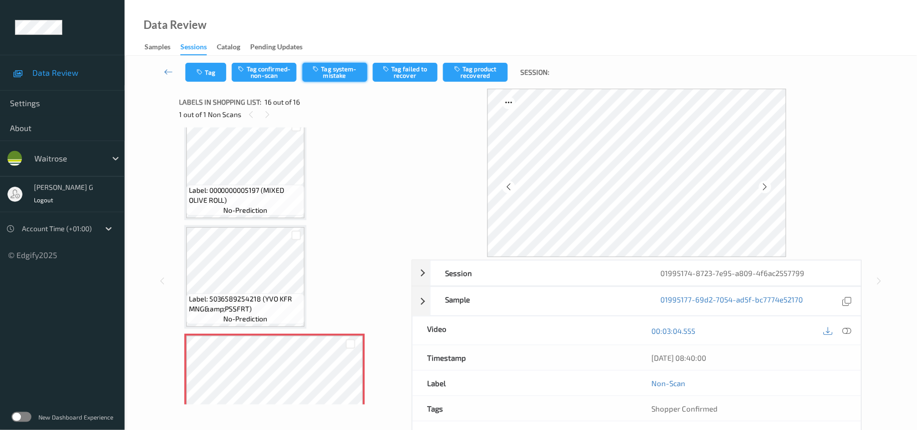
click at [337, 67] on button "Tag system-mistake" at bounding box center [335, 72] width 65 height 19
click at [205, 65] on button "Tag" at bounding box center [205, 72] width 41 height 19
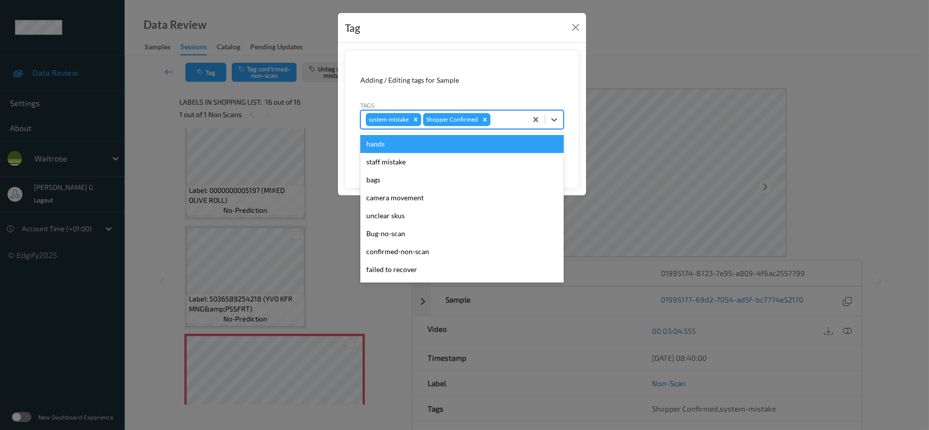
click at [497, 111] on div "system-mistake Shopper Confirmed" at bounding box center [461, 119] width 203 height 19
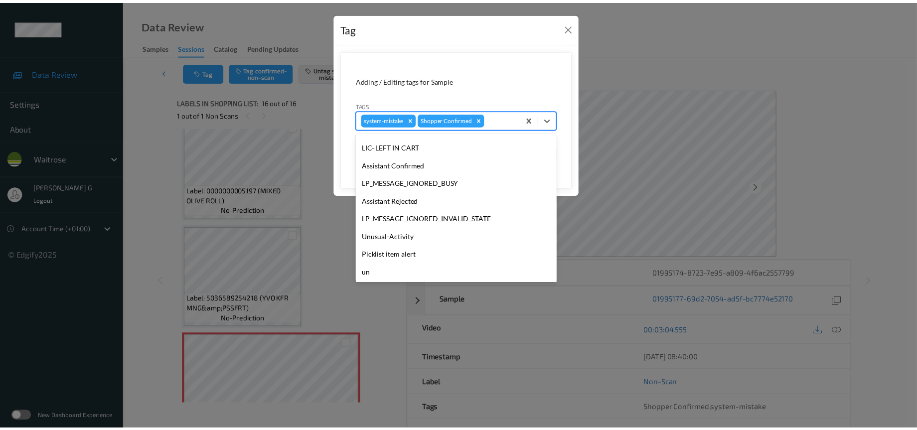
scroll to position [249, 0]
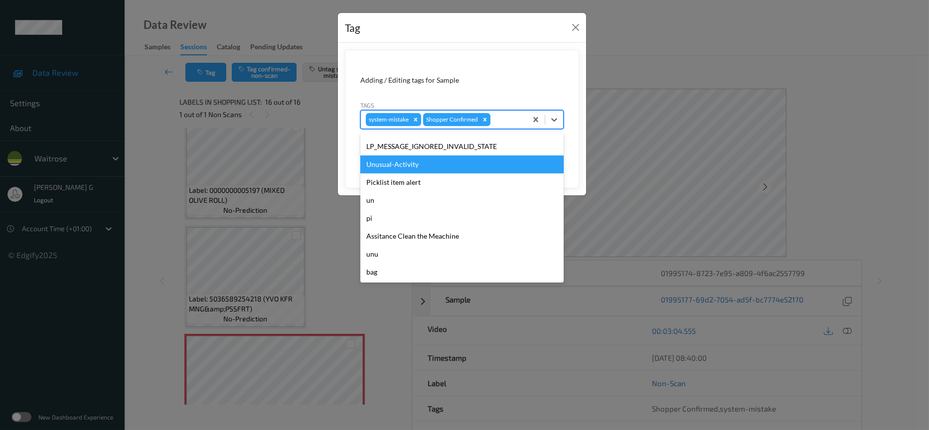
click at [393, 168] on div "Unusual-Activity" at bounding box center [461, 165] width 203 height 18
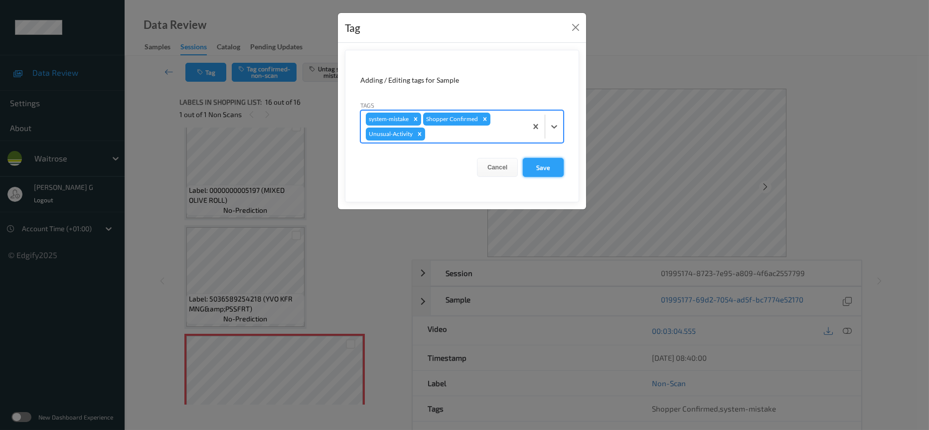
click at [549, 163] on button "Save" at bounding box center [543, 167] width 41 height 19
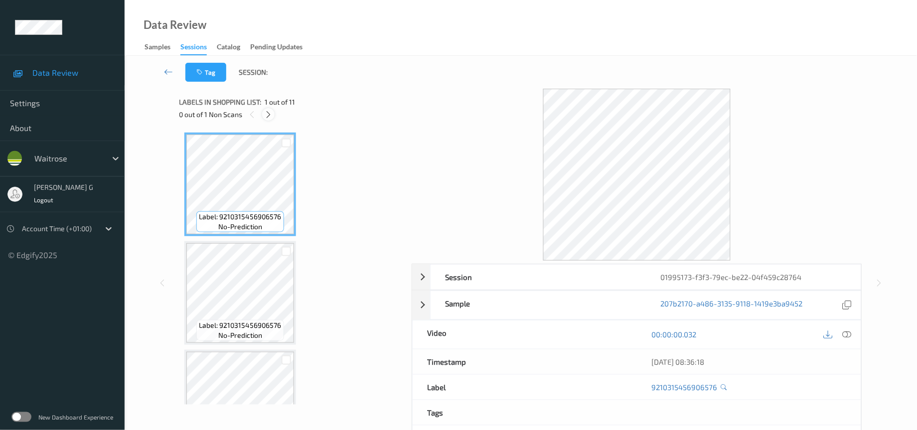
click at [268, 112] on icon at bounding box center [268, 114] width 8 height 9
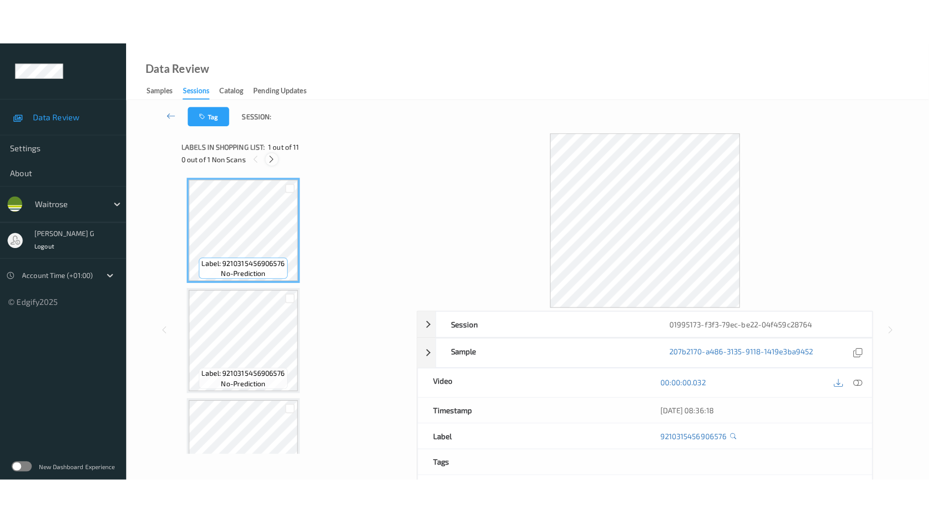
scroll to position [909, 0]
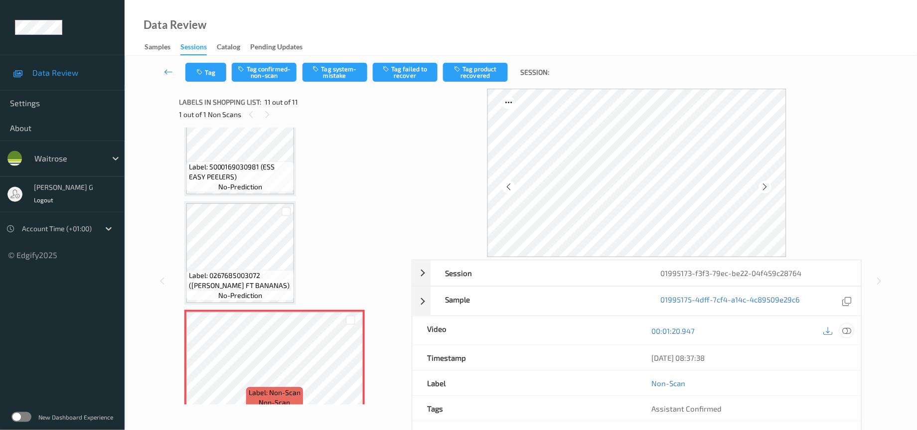
click at [844, 333] on icon at bounding box center [847, 331] width 9 height 9
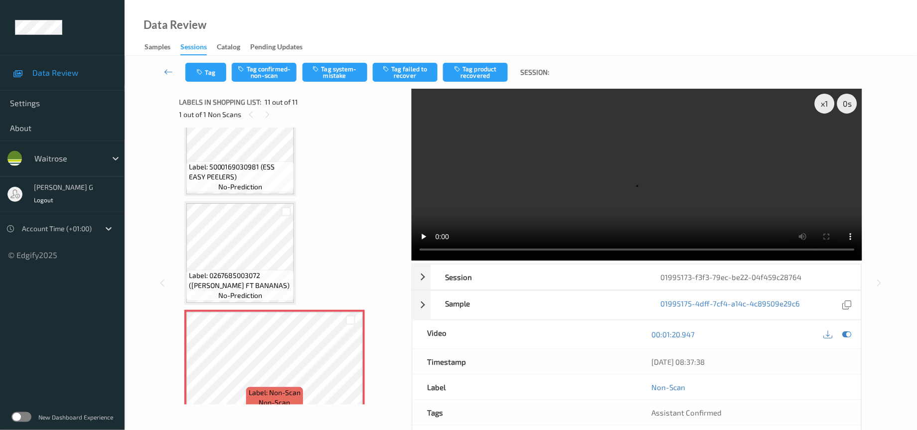
scroll to position [816, 0]
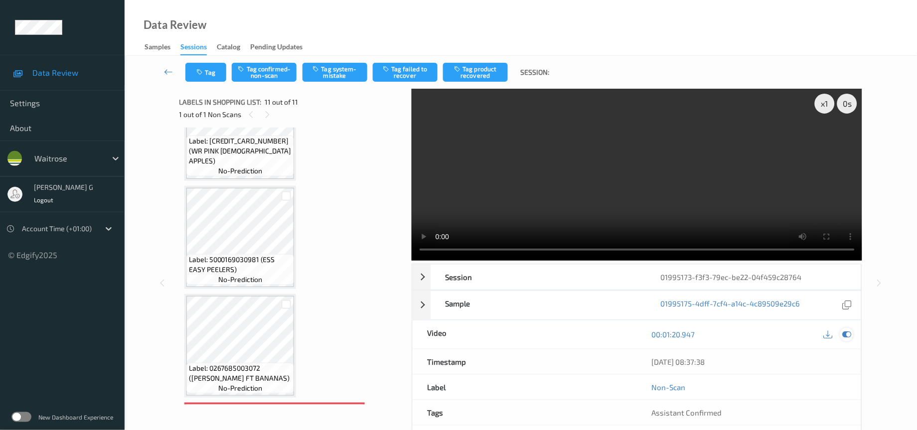
click at [847, 335] on icon at bounding box center [847, 334] width 9 height 9
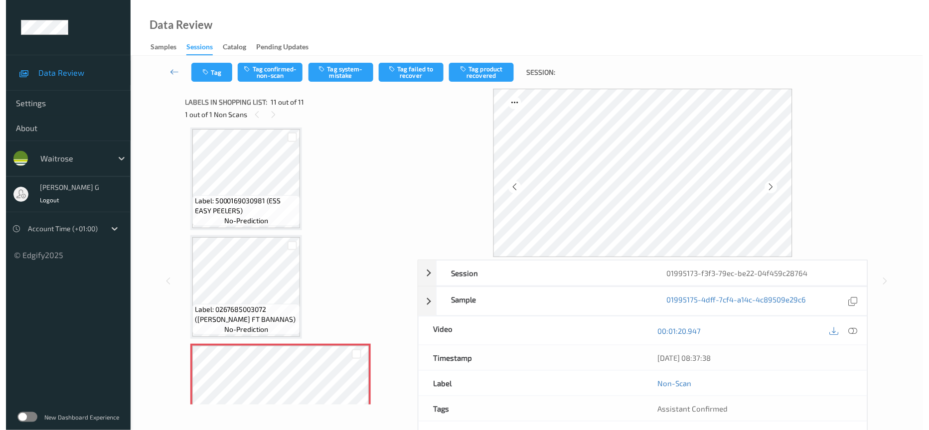
scroll to position [909, 0]
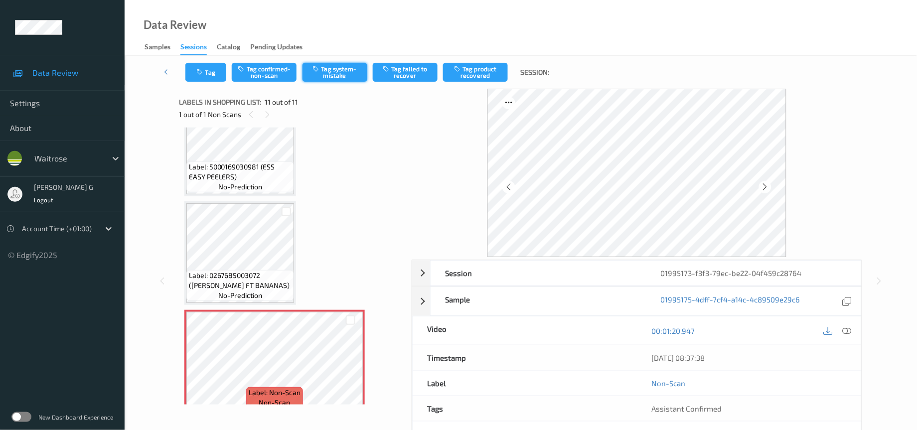
click at [351, 71] on button "Tag system-mistake" at bounding box center [335, 72] width 65 height 19
click at [202, 79] on button "Tag" at bounding box center [205, 72] width 41 height 19
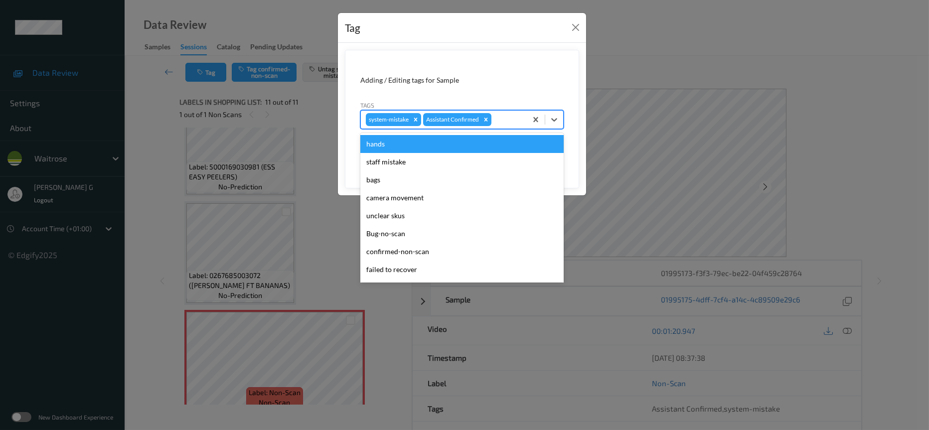
click at [504, 123] on div at bounding box center [508, 120] width 28 height 12
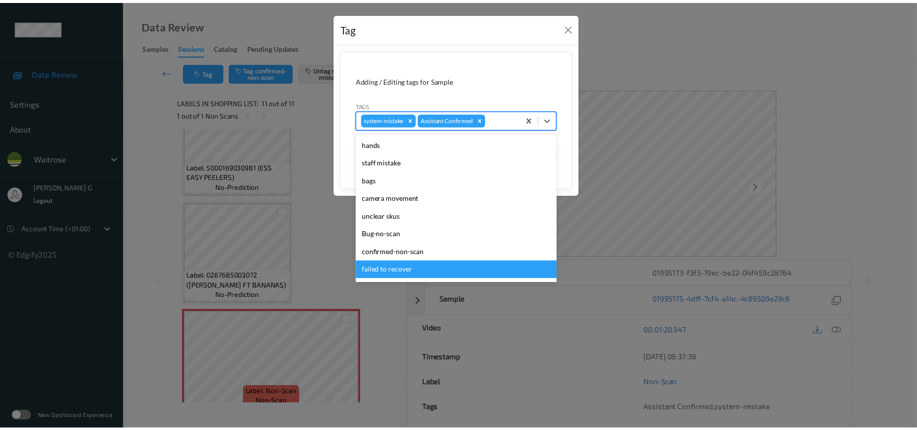
scroll to position [249, 0]
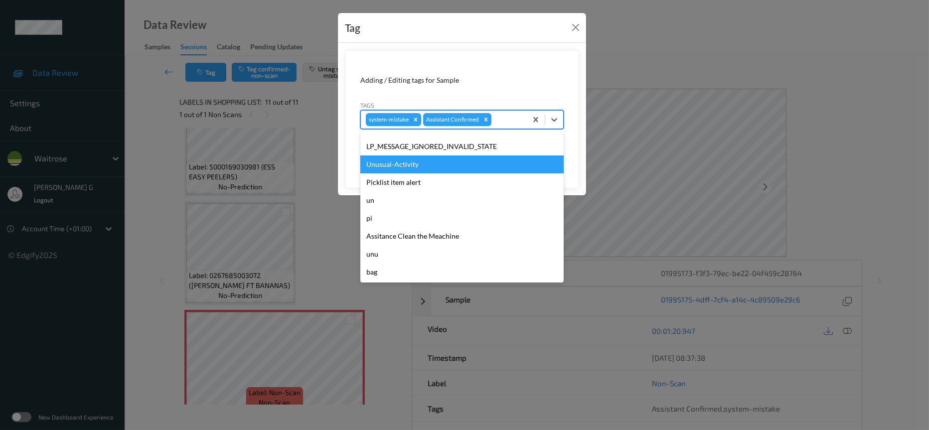
click at [394, 165] on div "Unusual-Activity" at bounding box center [461, 165] width 203 height 18
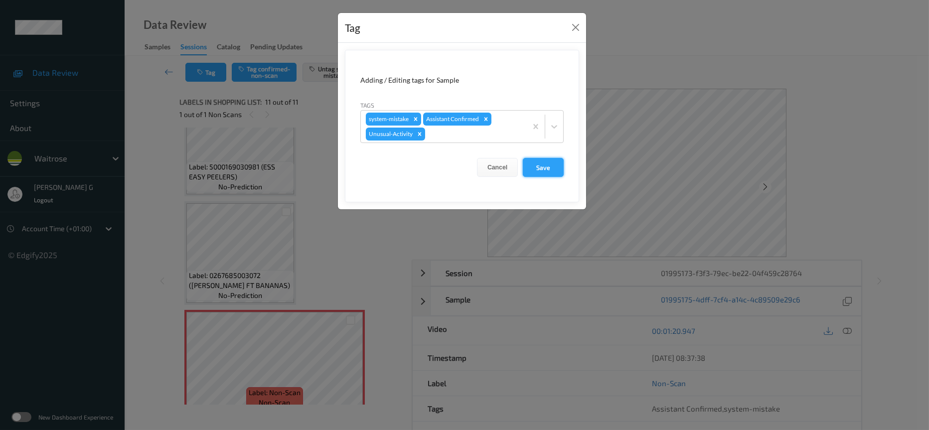
click at [539, 169] on button "Save" at bounding box center [543, 167] width 41 height 19
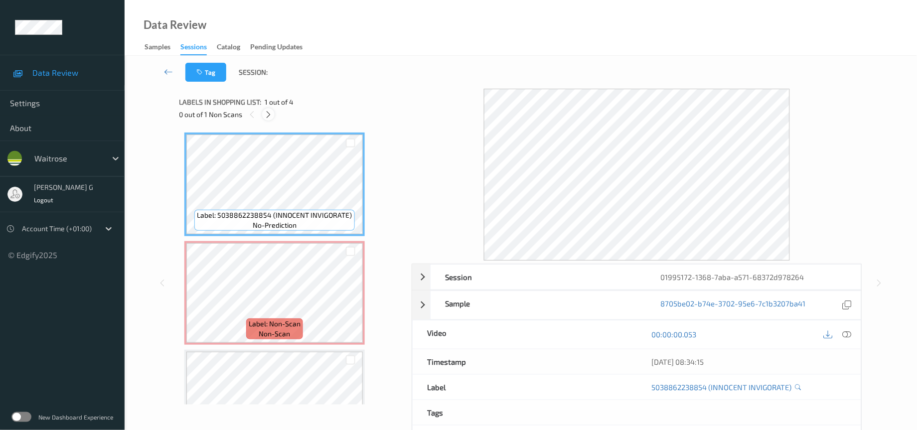
click at [265, 112] on icon at bounding box center [268, 114] width 8 height 9
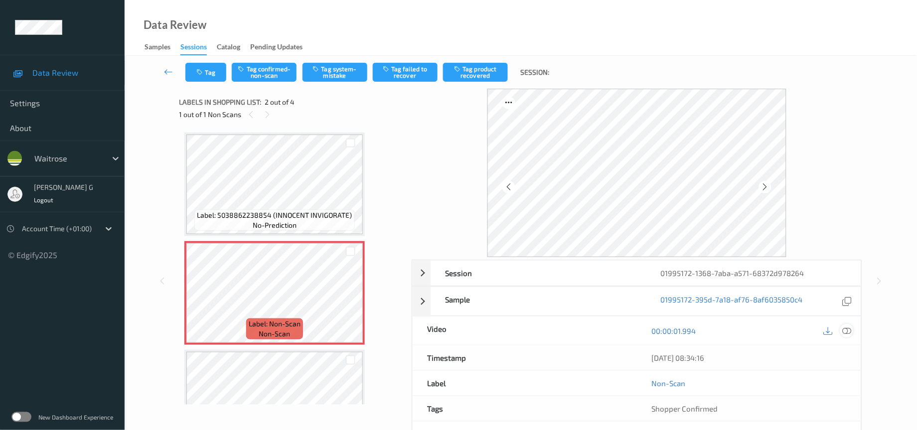
click at [848, 330] on icon at bounding box center [847, 331] width 9 height 9
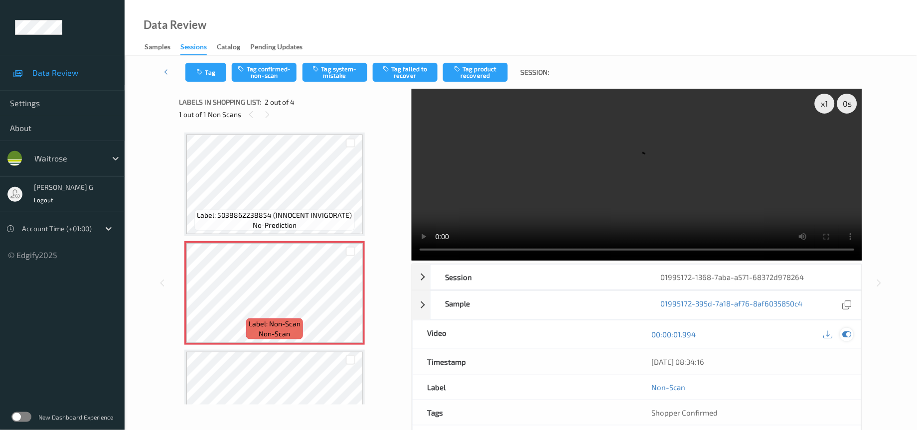
click at [846, 336] on icon at bounding box center [847, 334] width 9 height 9
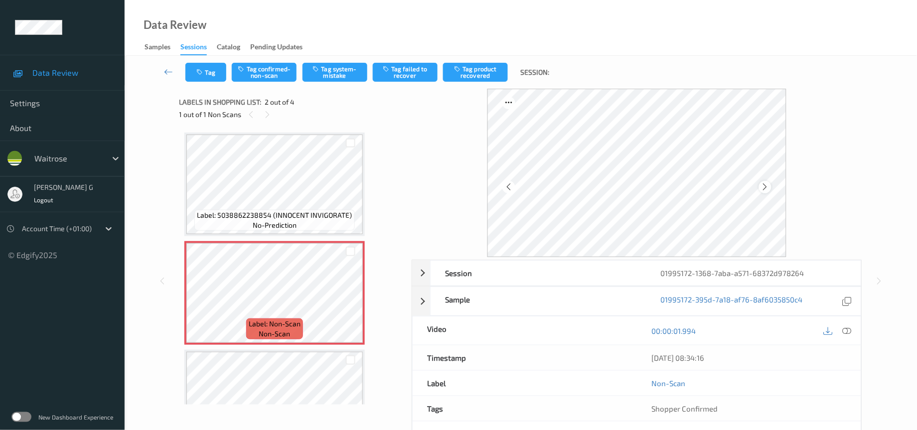
click at [764, 181] on div at bounding box center [765, 187] width 12 height 12
click at [765, 183] on icon at bounding box center [765, 186] width 8 height 9
click at [846, 333] on icon at bounding box center [847, 331] width 9 height 9
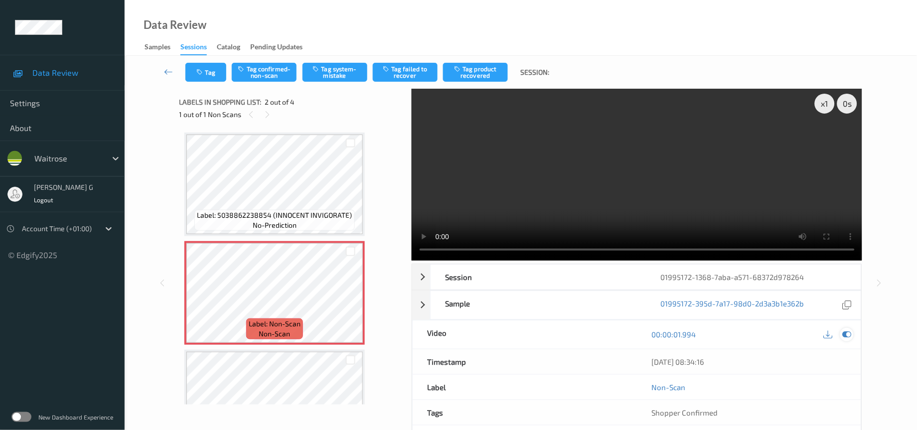
click at [849, 341] on div at bounding box center [847, 334] width 13 height 13
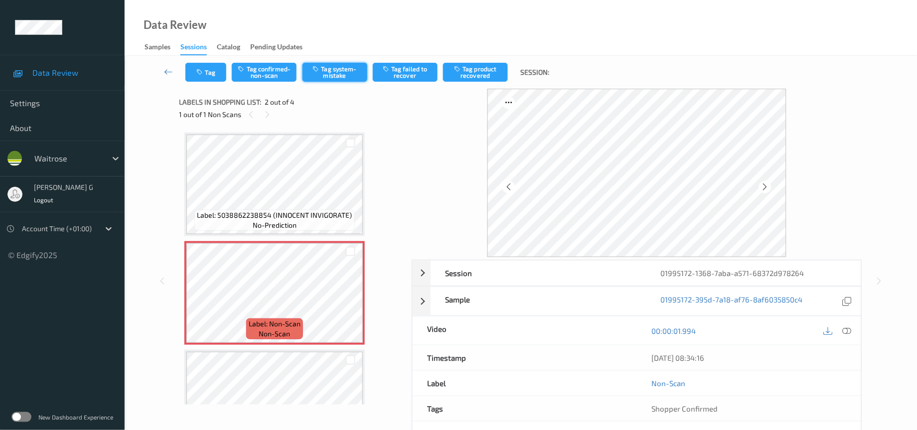
click at [321, 66] on icon "button" at bounding box center [317, 68] width 8 height 7
click at [207, 73] on button "Tag" at bounding box center [205, 72] width 41 height 19
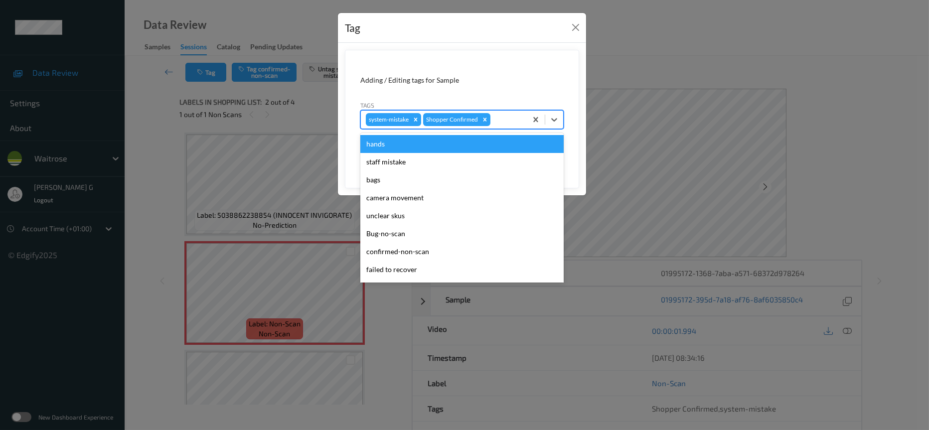
click at [498, 118] on div at bounding box center [507, 120] width 29 height 12
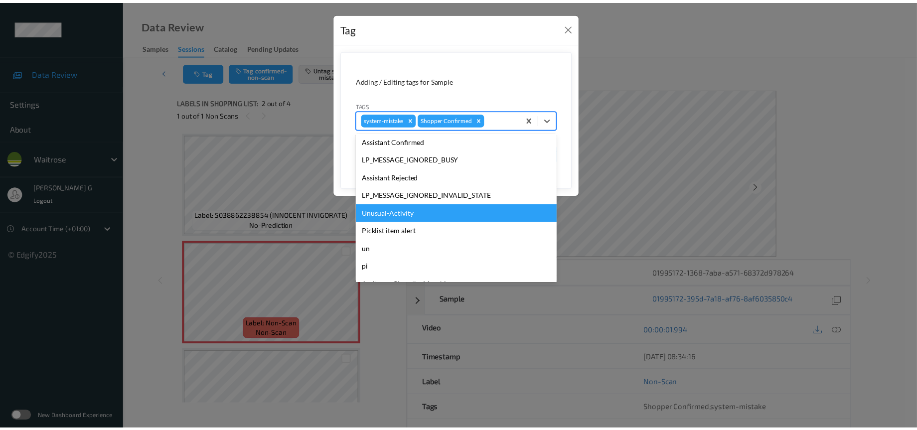
scroll to position [249, 0]
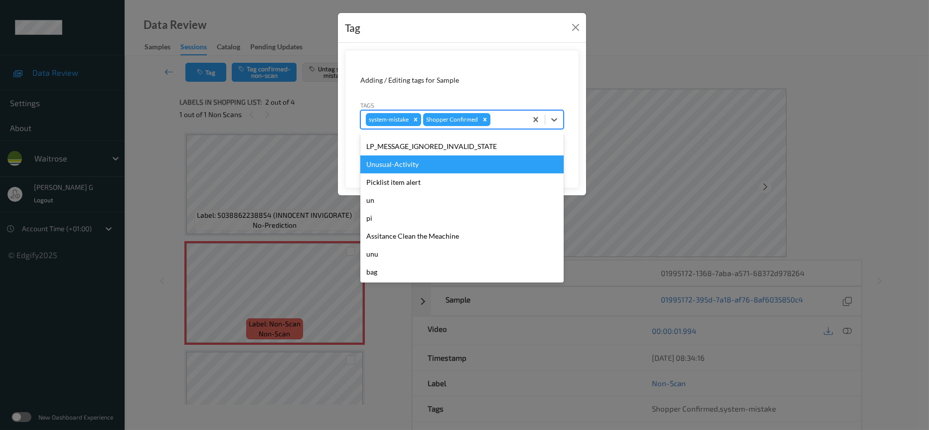
click at [386, 165] on div "Unusual-Activity" at bounding box center [461, 165] width 203 height 18
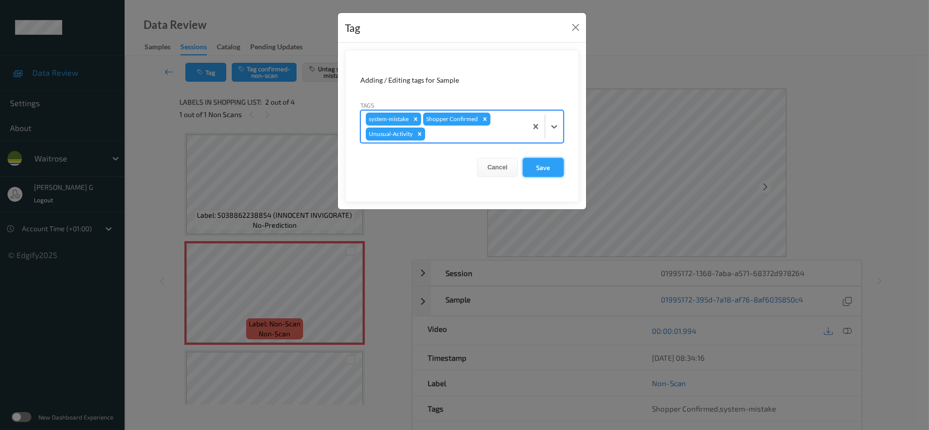
click at [550, 169] on button "Save" at bounding box center [543, 167] width 41 height 19
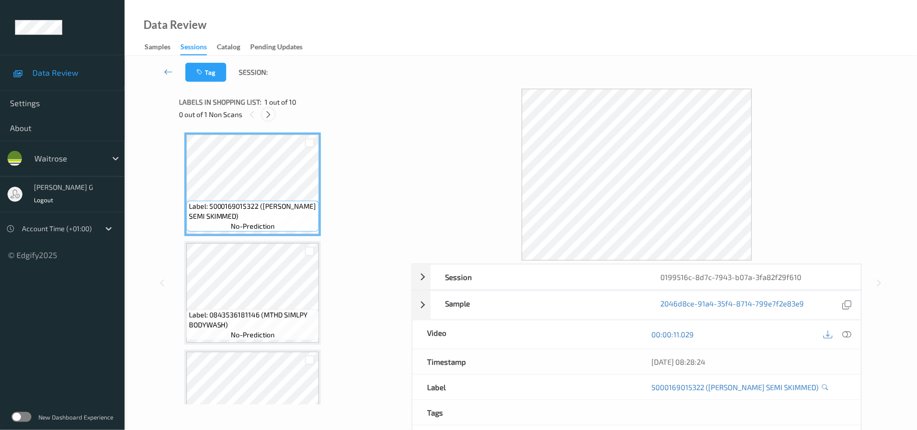
click at [268, 112] on icon at bounding box center [268, 114] width 8 height 9
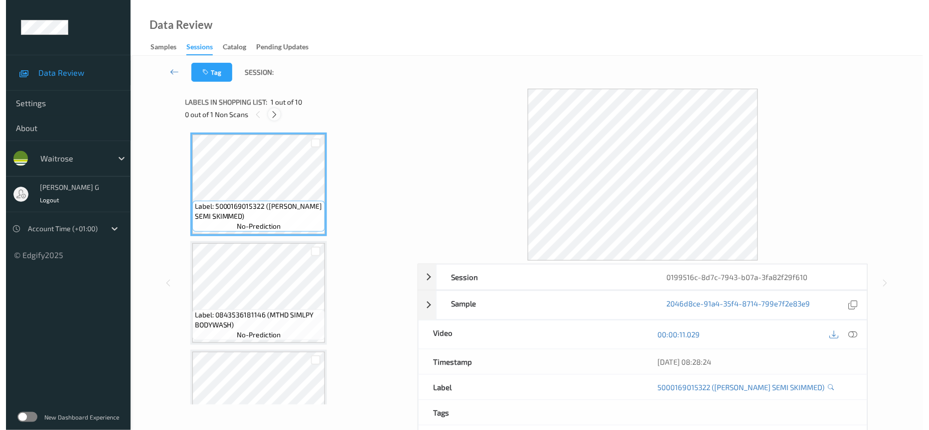
scroll to position [756, 0]
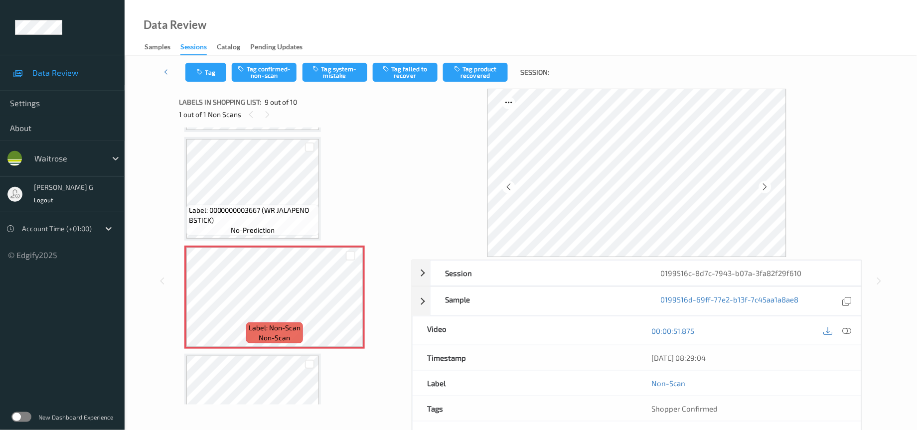
click at [303, 139] on div at bounding box center [309, 147] width 19 height 16
click at [347, 77] on button "Tag system-mistake" at bounding box center [335, 72] width 65 height 19
click at [202, 77] on button "Tag" at bounding box center [205, 72] width 41 height 19
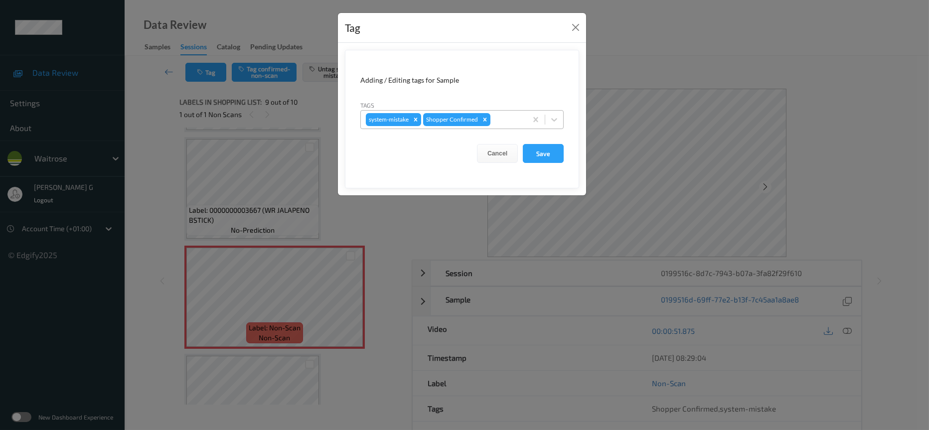
click at [521, 120] on div at bounding box center [507, 120] width 29 height 12
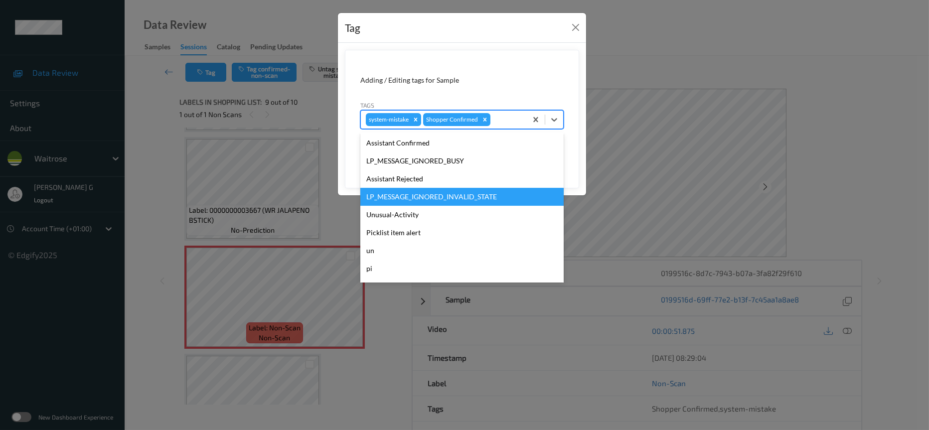
scroll to position [249, 0]
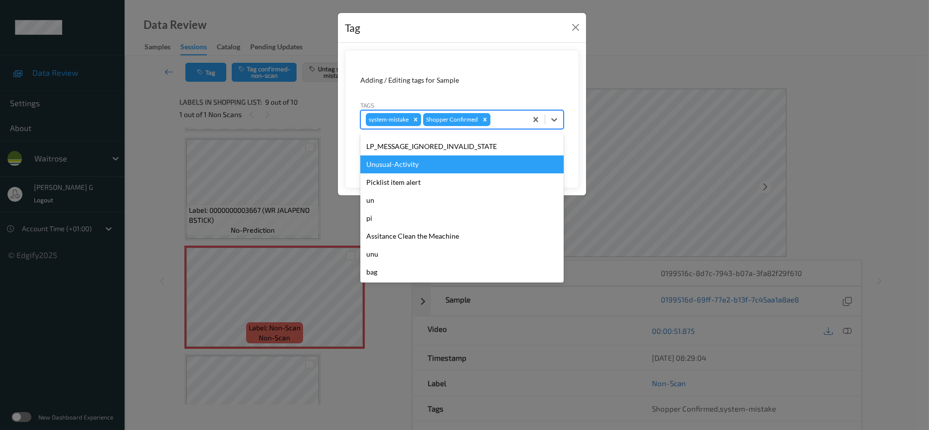
click at [393, 160] on div "Unusual-Activity" at bounding box center [461, 165] width 203 height 18
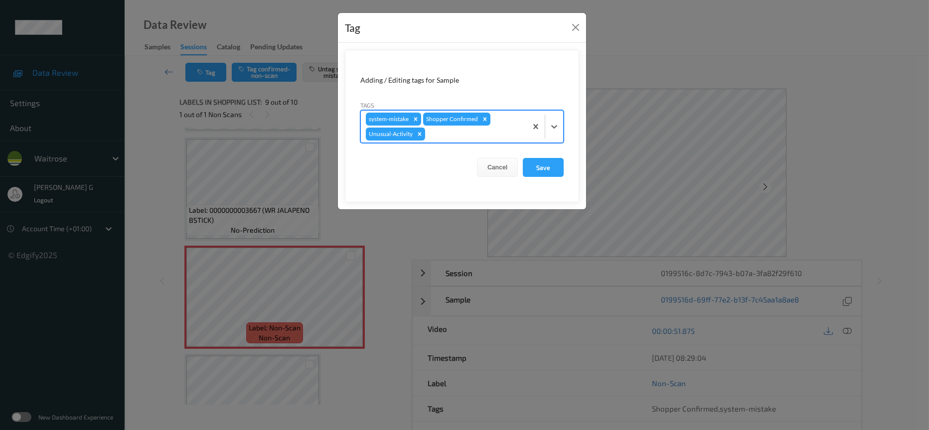
click at [500, 137] on div at bounding box center [474, 134] width 95 height 12
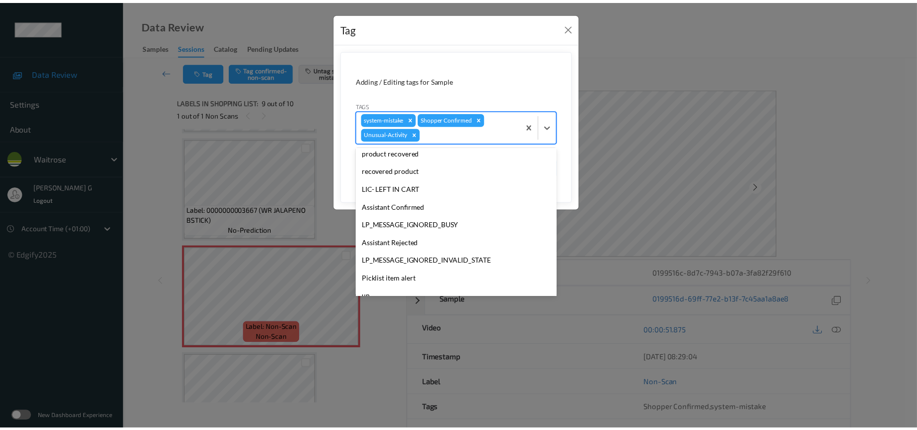
scroll to position [231, 0]
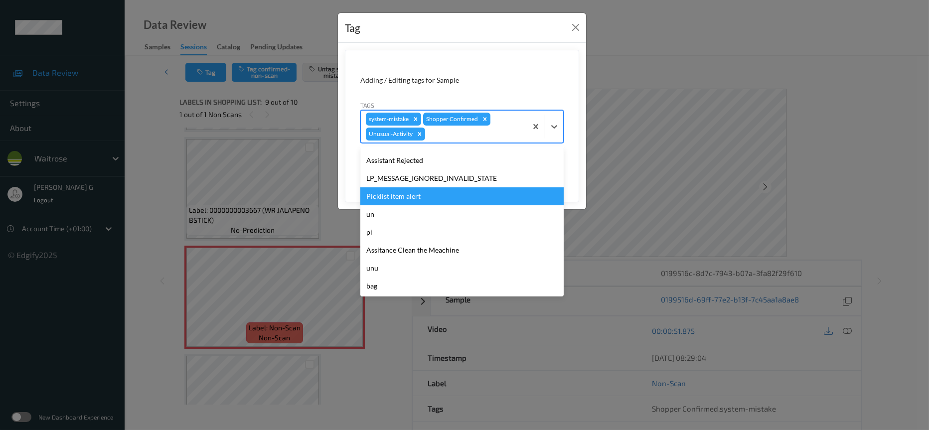
click at [388, 194] on div "Picklist item alert" at bounding box center [461, 196] width 203 height 18
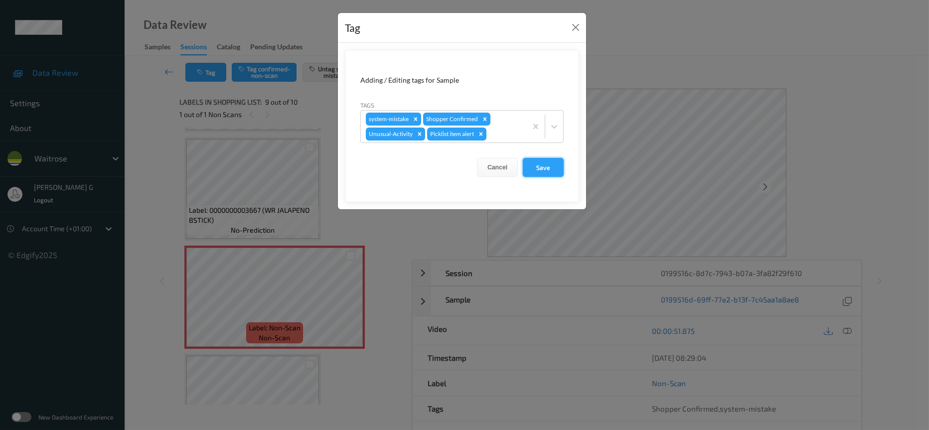
click at [549, 167] on button "Save" at bounding box center [543, 167] width 41 height 19
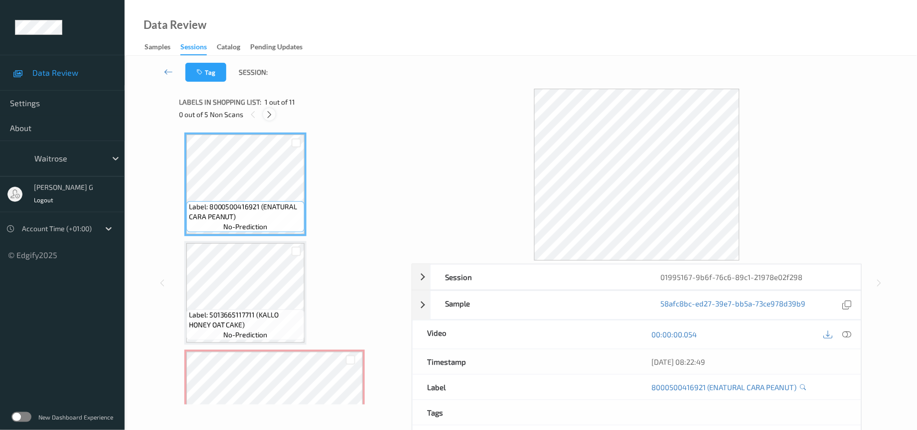
click at [268, 114] on icon at bounding box center [269, 114] width 8 height 9
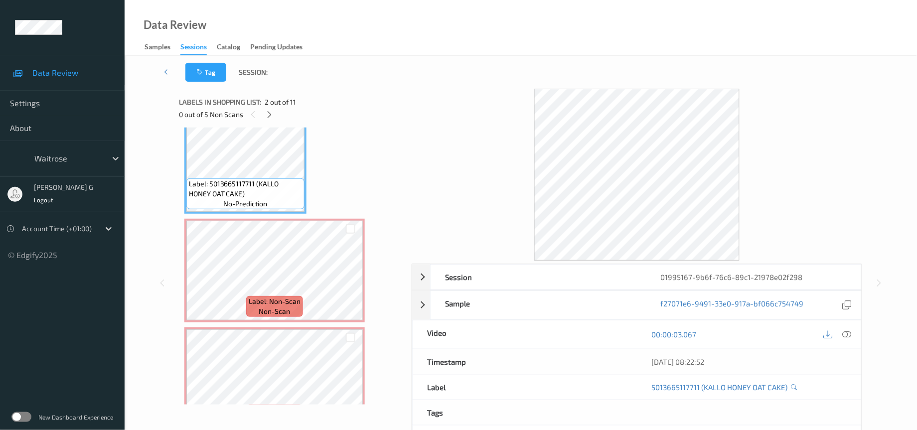
scroll to position [150, 0]
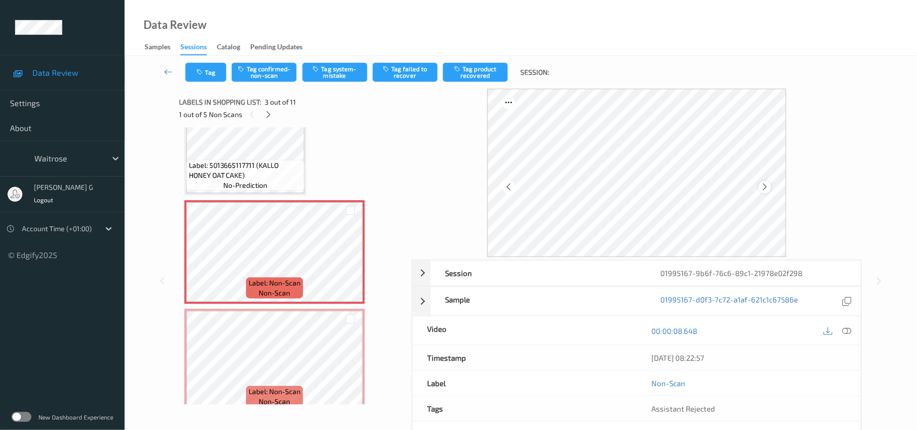
click at [764, 188] on icon at bounding box center [765, 186] width 8 height 9
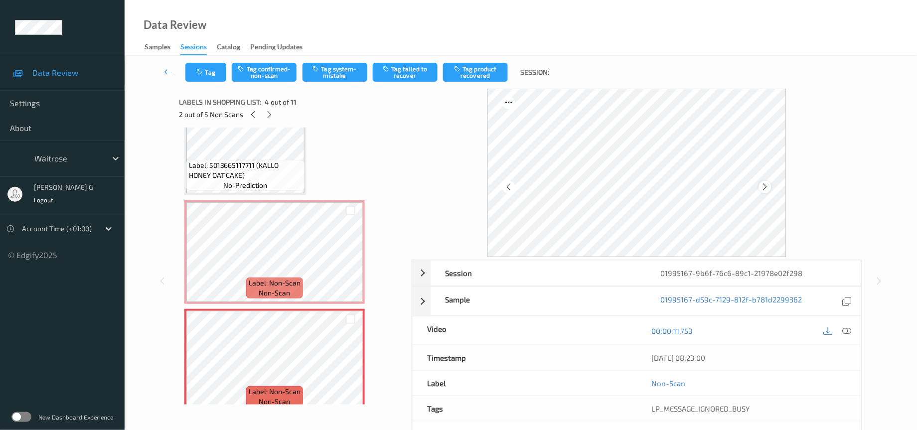
click at [765, 189] on icon at bounding box center [765, 186] width 8 height 9
click at [765, 187] on icon at bounding box center [765, 186] width 8 height 9
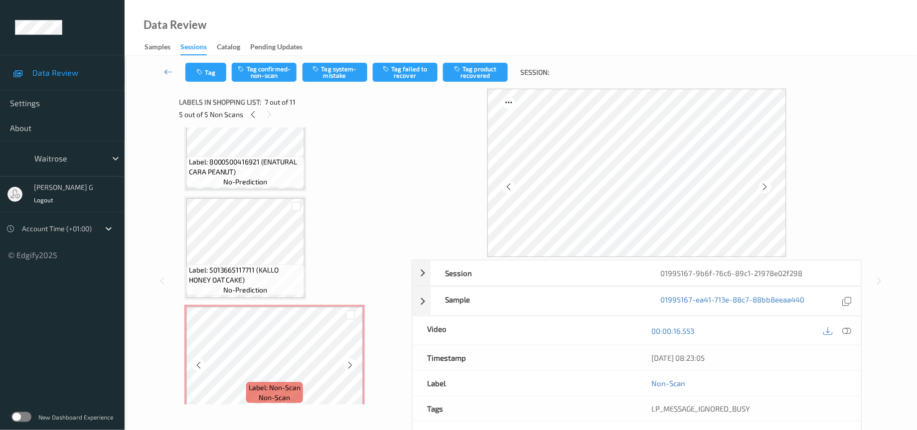
scroll to position [75, 0]
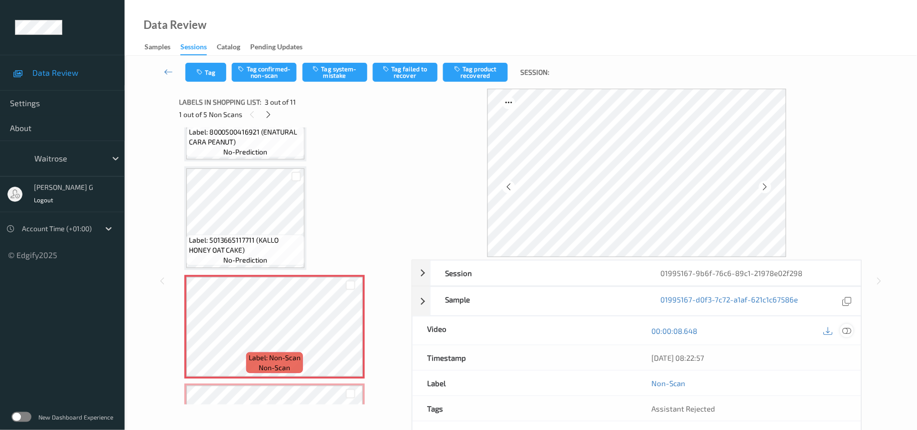
click at [850, 332] on icon at bounding box center [847, 331] width 9 height 9
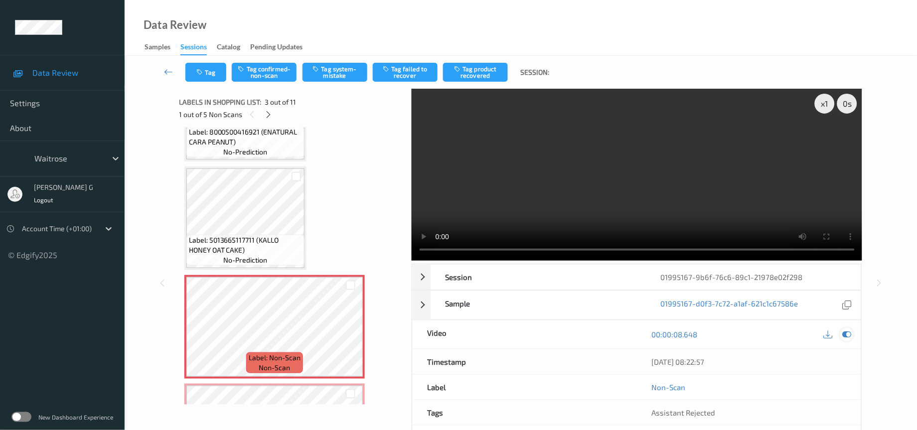
click at [848, 337] on icon at bounding box center [847, 334] width 9 height 9
